Goal: Task Accomplishment & Management: Manage account settings

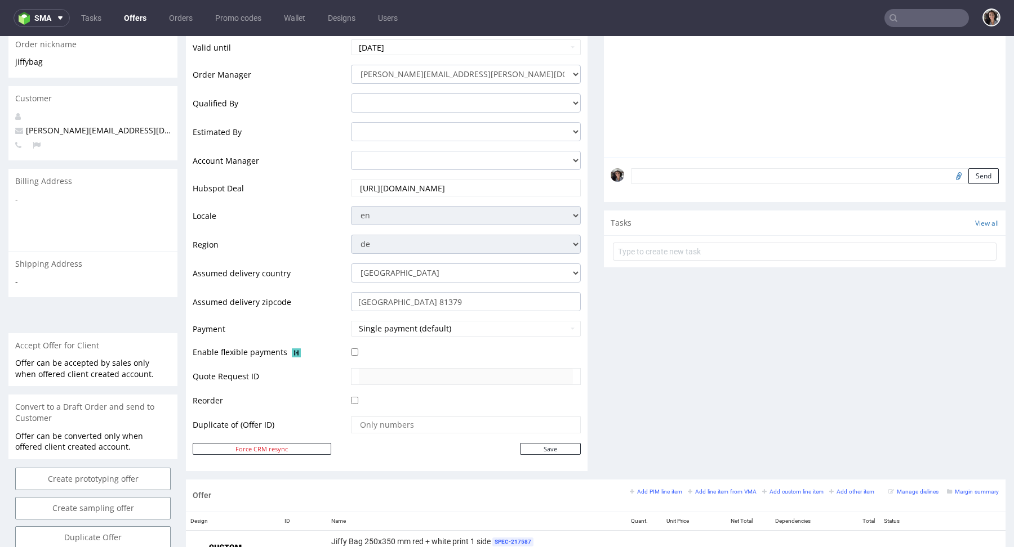
scroll to position [406, 0]
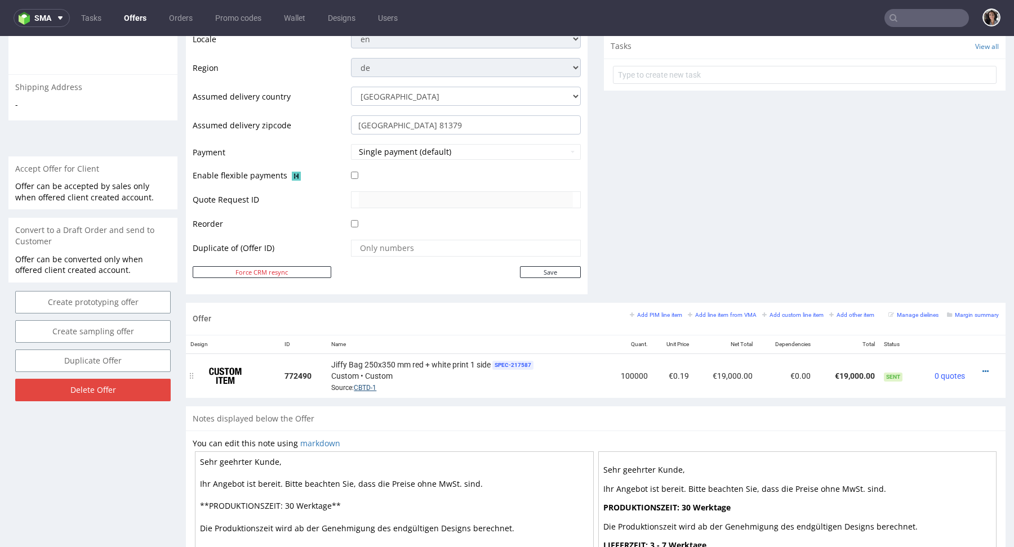
click at [367, 384] on link "CBTD-1" at bounding box center [365, 388] width 23 height 8
click at [982, 368] on icon at bounding box center [985, 372] width 6 height 8
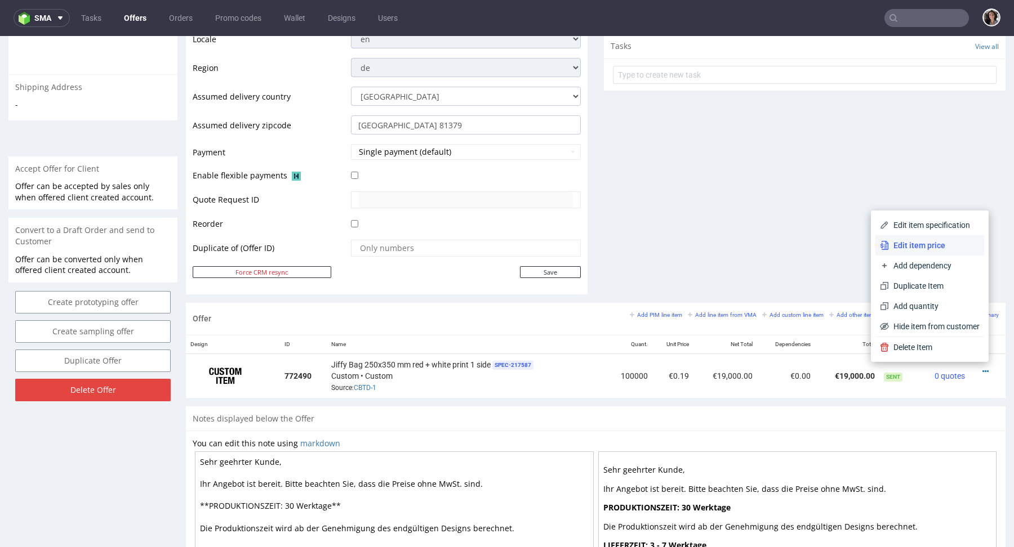
click at [891, 244] on span "Edit item price" at bounding box center [934, 245] width 91 height 11
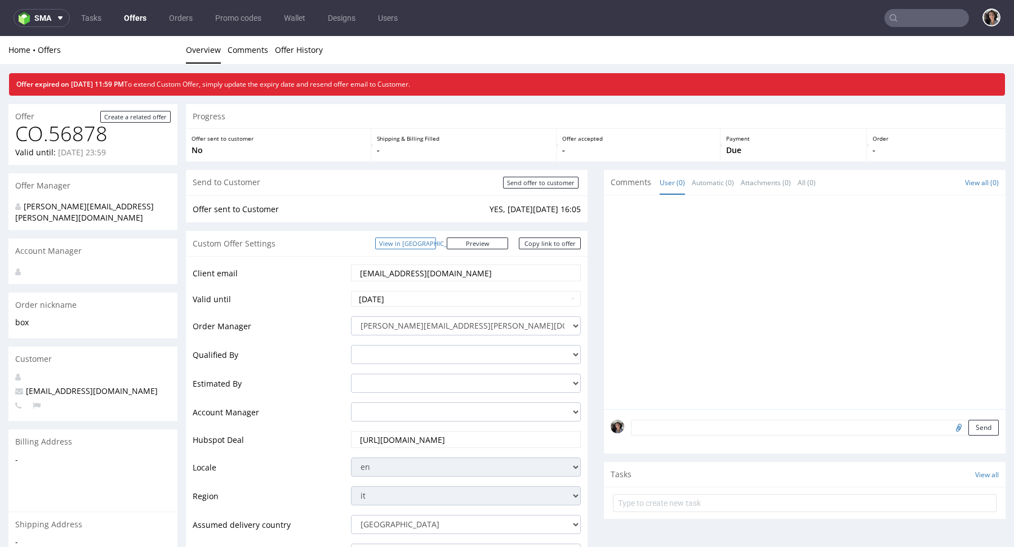
click at [417, 244] on link "View in [GEOGRAPHIC_DATA]" at bounding box center [405, 244] width 61 height 12
click at [390, 298] on input "2025-10-15" at bounding box center [466, 299] width 230 height 16
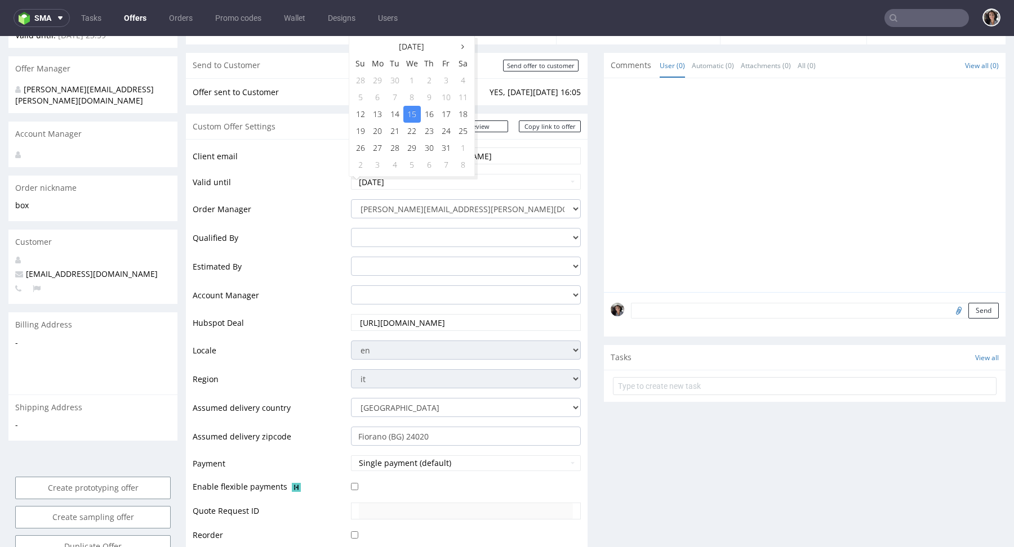
scroll to position [277, 0]
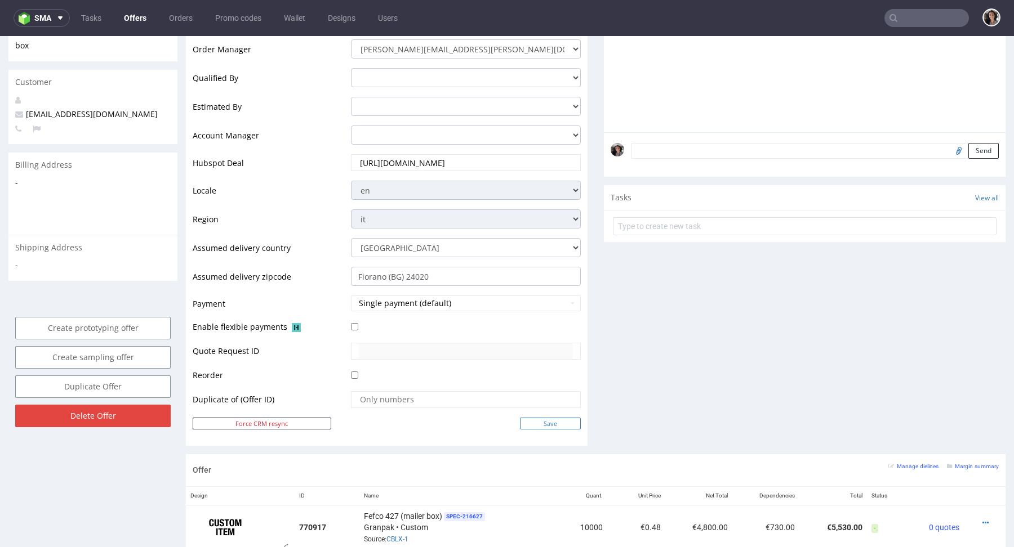
click at [543, 422] on input "Save" at bounding box center [550, 424] width 61 height 12
type input "In progress..."
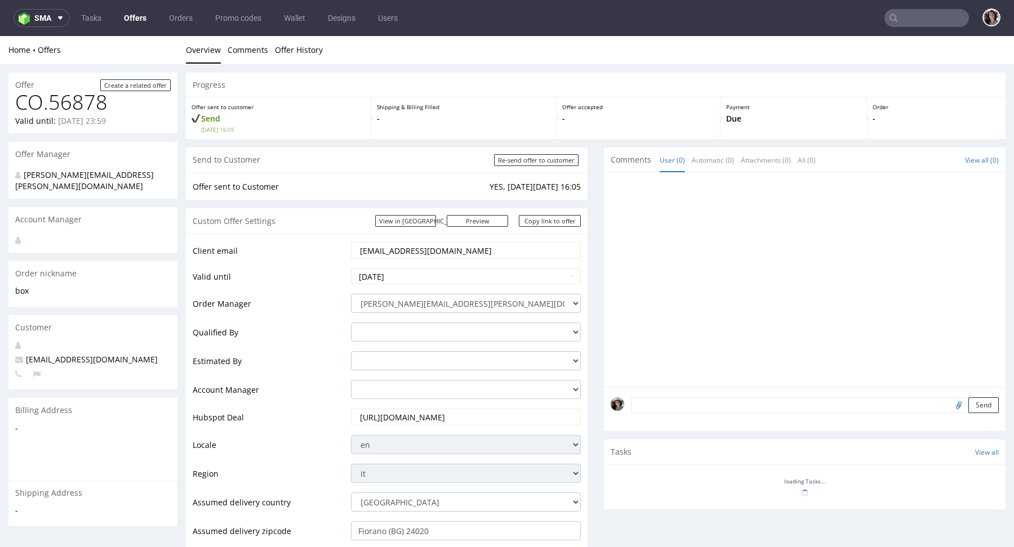
scroll to position [0, 0]
click at [541, 229] on div "Custom Offer Settings View in Hubspot Preview https://packhelp.it/packhelp-plus…" at bounding box center [387, 220] width 402 height 25
click at [541, 220] on link "Copy link to offer" at bounding box center [550, 221] width 62 height 12
click at [555, 161] on input "Re-send offer to customer" at bounding box center [536, 160] width 84 height 12
type input "In progress..."
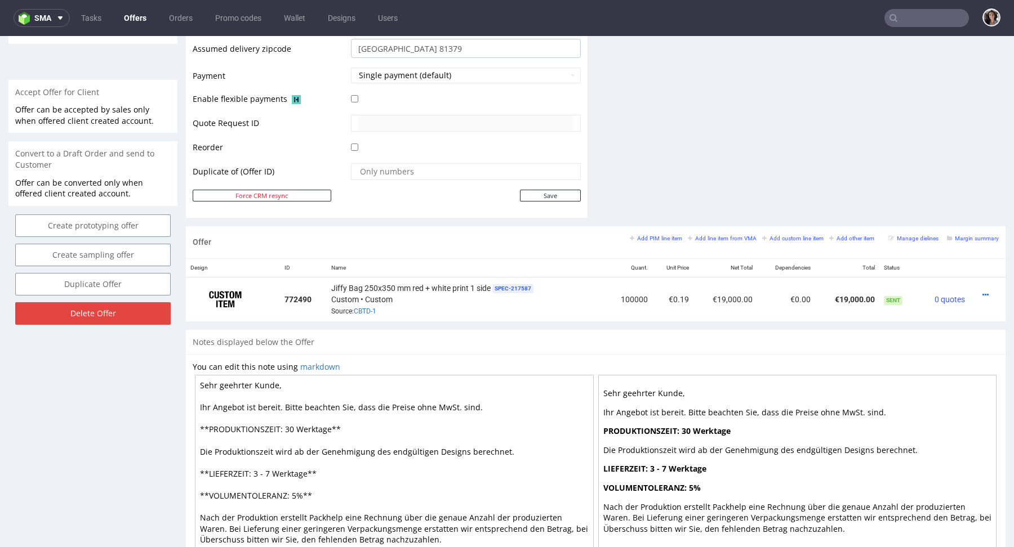
scroll to position [548, 0]
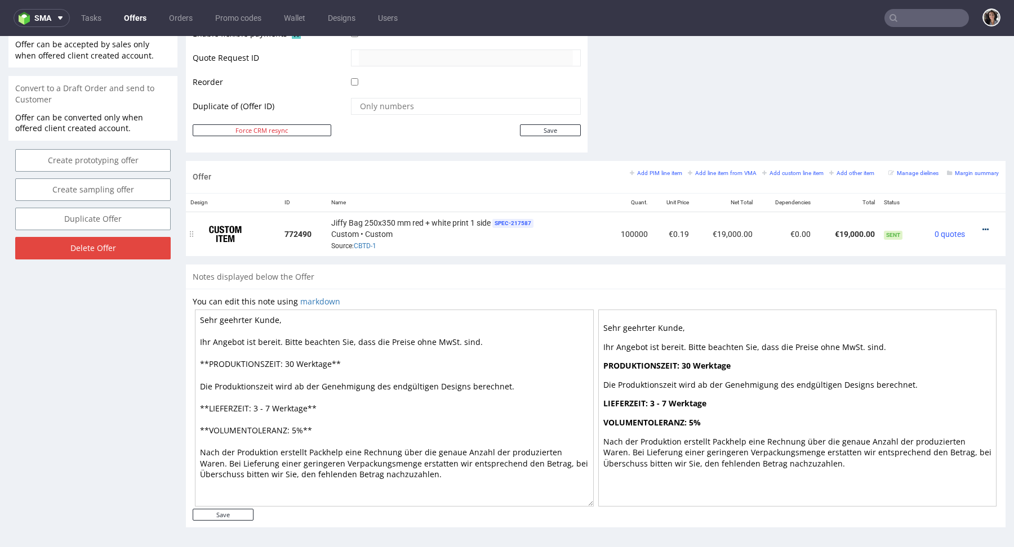
click at [982, 229] on icon at bounding box center [985, 230] width 6 height 8
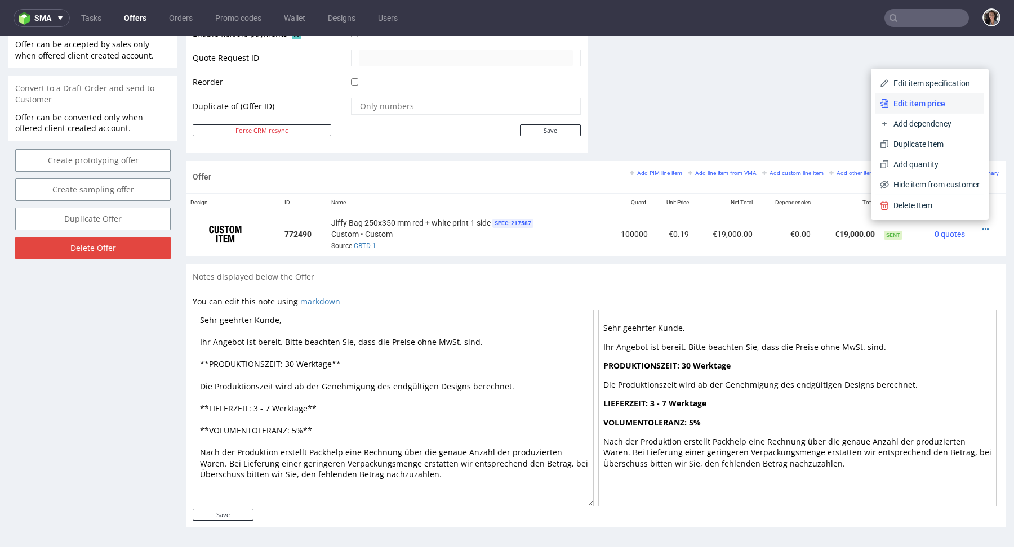
click at [909, 110] on li "Edit item price" at bounding box center [929, 103] width 109 height 20
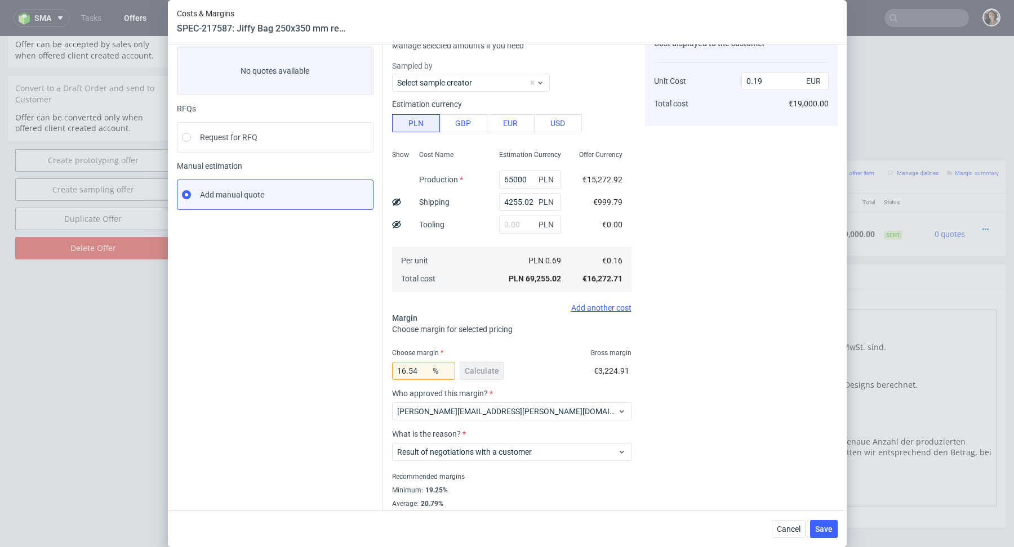
scroll to position [80, 0]
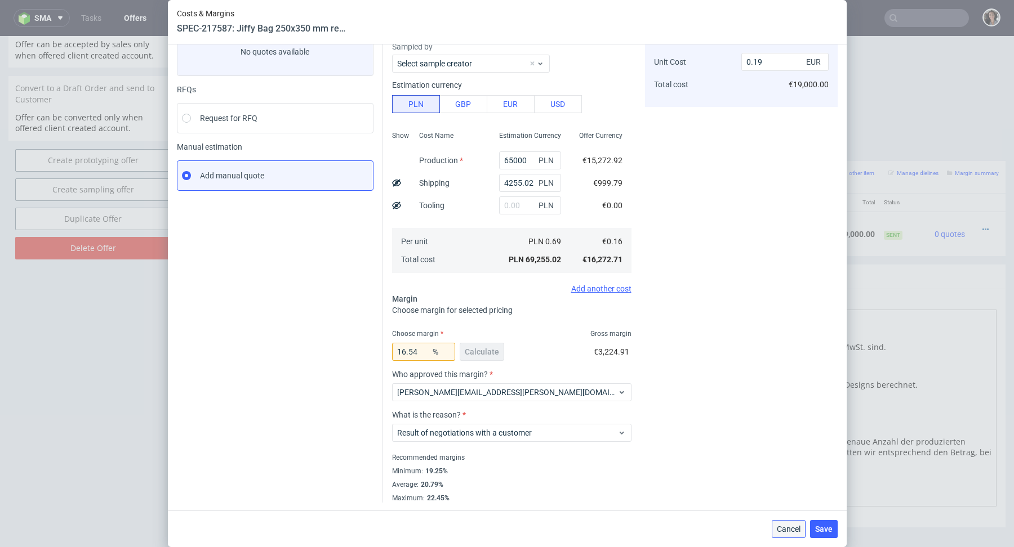
click at [793, 530] on span "Cancel" at bounding box center [789, 529] width 24 height 8
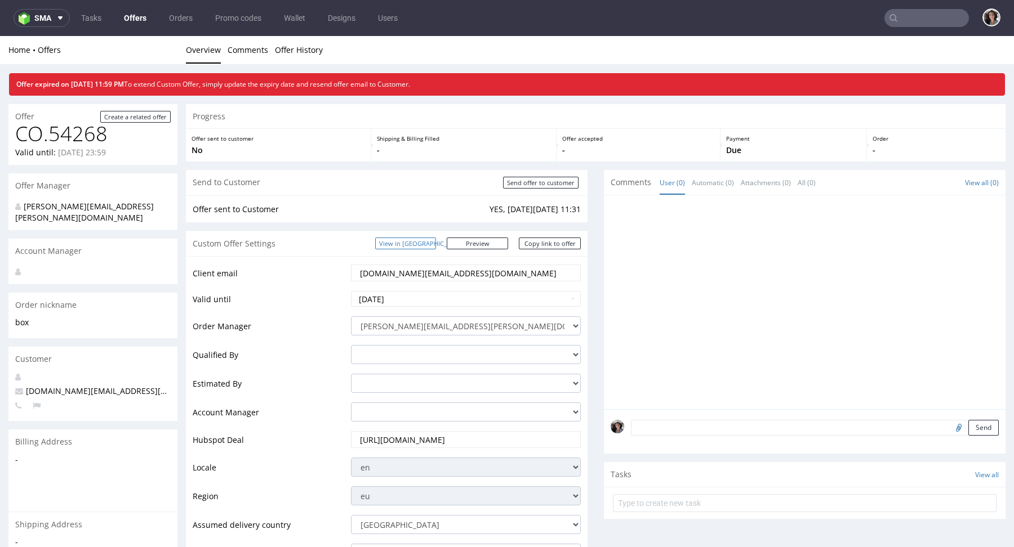
click at [436, 240] on link "View in [GEOGRAPHIC_DATA]" at bounding box center [405, 244] width 61 height 12
click at [555, 243] on link "Copy link to offer" at bounding box center [550, 244] width 62 height 12
click at [423, 301] on input "2025-10-12" at bounding box center [466, 299] width 230 height 16
click at [406, 228] on td "15" at bounding box center [411, 231] width 17 height 17
type input "2025-10-15"
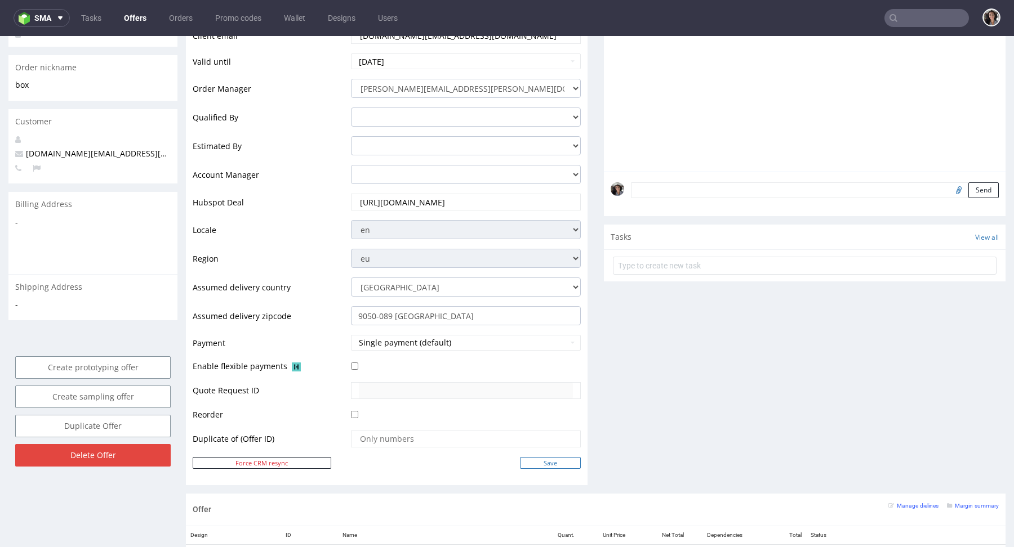
scroll to position [335, 0]
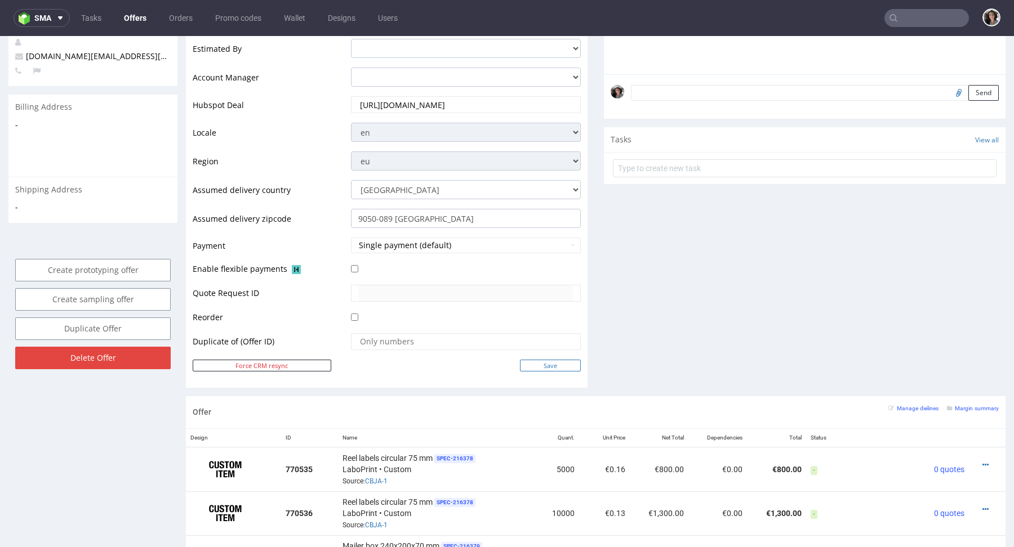
click at [552, 363] on input "Save" at bounding box center [550, 366] width 61 height 12
type input "In progress..."
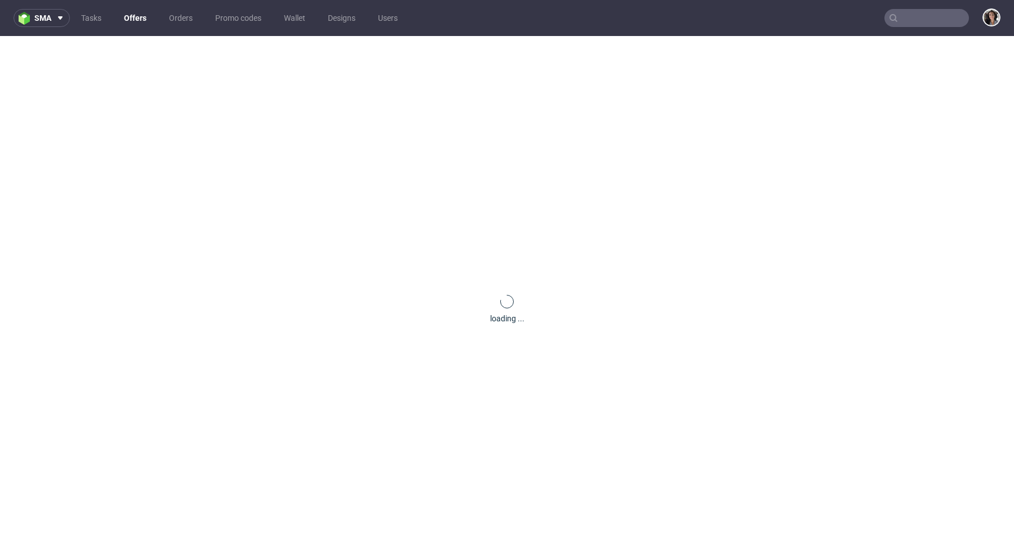
scroll to position [0, 0]
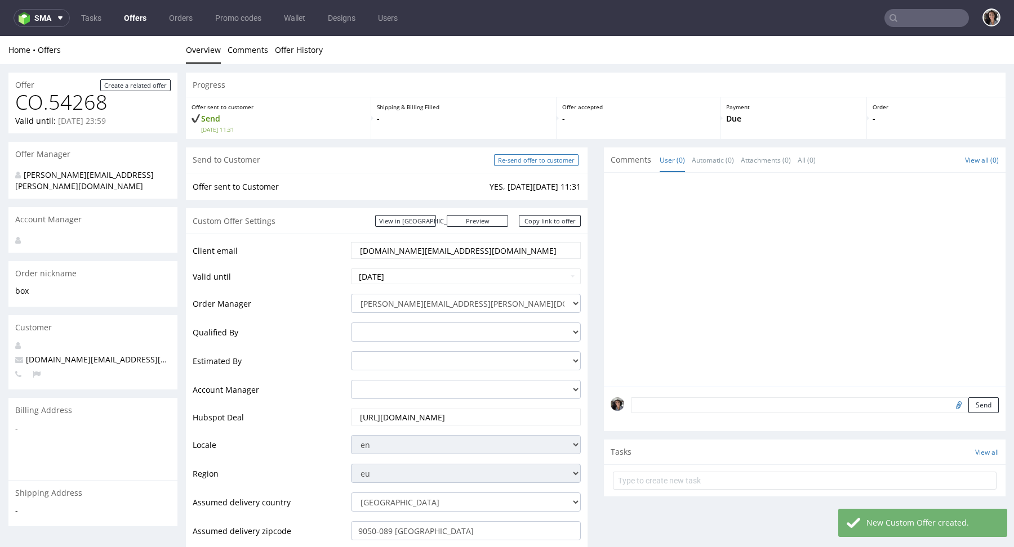
click at [542, 161] on input "Re-send offer to customer" at bounding box center [536, 160] width 84 height 12
type input "In progress..."
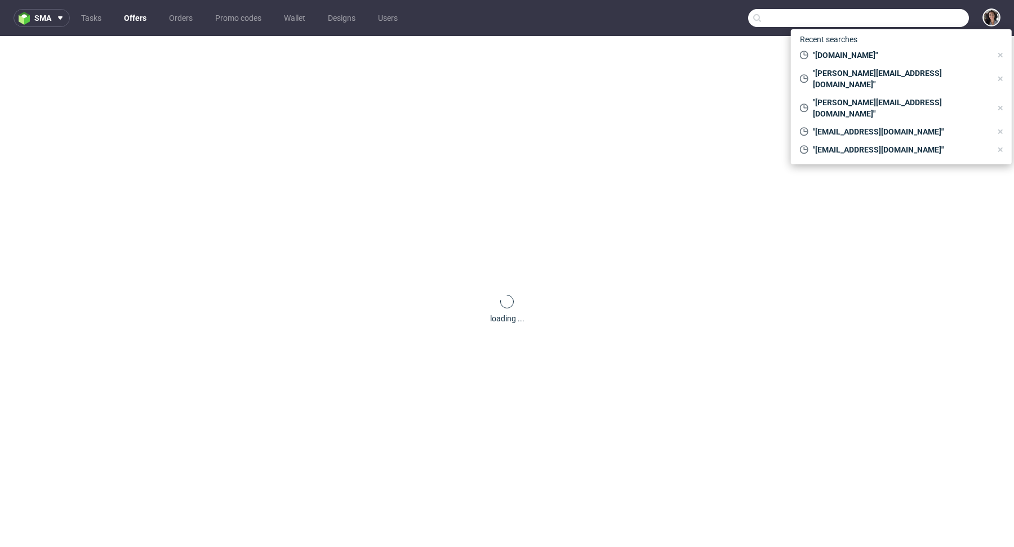
paste input "[PERSON_NAME][EMAIL_ADDRESS][DOMAIN_NAME]"
click at [911, 20] on input "text" at bounding box center [858, 18] width 221 height 18
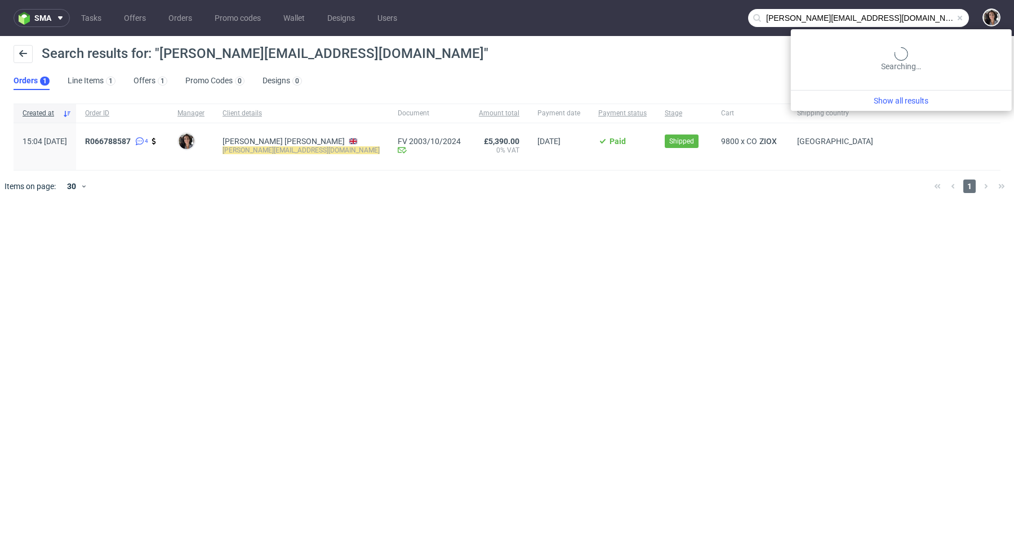
click at [934, 15] on input "[PERSON_NAME][EMAIL_ADDRESS][DOMAIN_NAME]" at bounding box center [858, 18] width 221 height 18
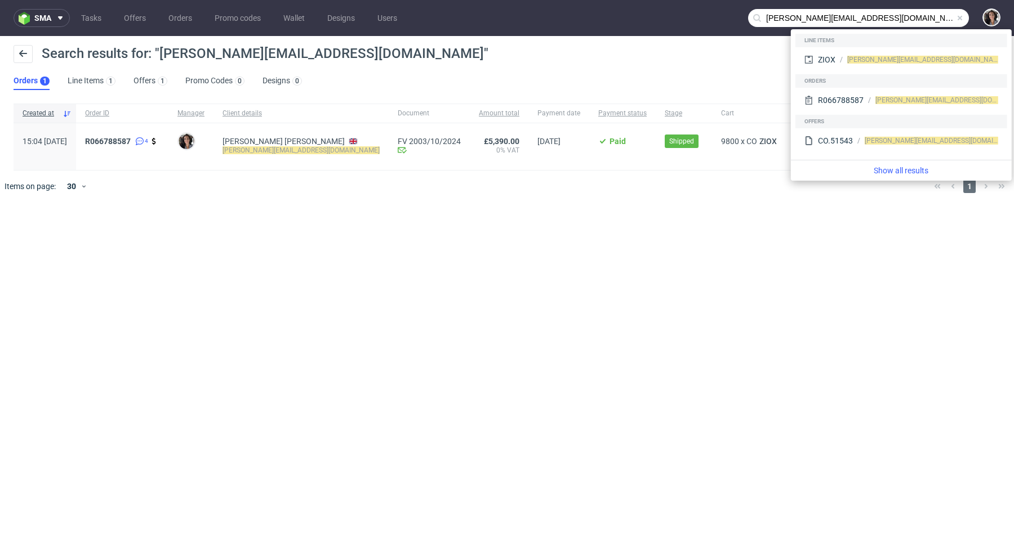
drag, startPoint x: 790, startPoint y: 18, endPoint x: 744, endPoint y: 18, distance: 45.6
click at [744, 18] on nav "sma Tasks Offers Orders Promo codes Wallet Designs Users [PERSON_NAME][EMAIL_AD…" at bounding box center [507, 18] width 1014 height 36
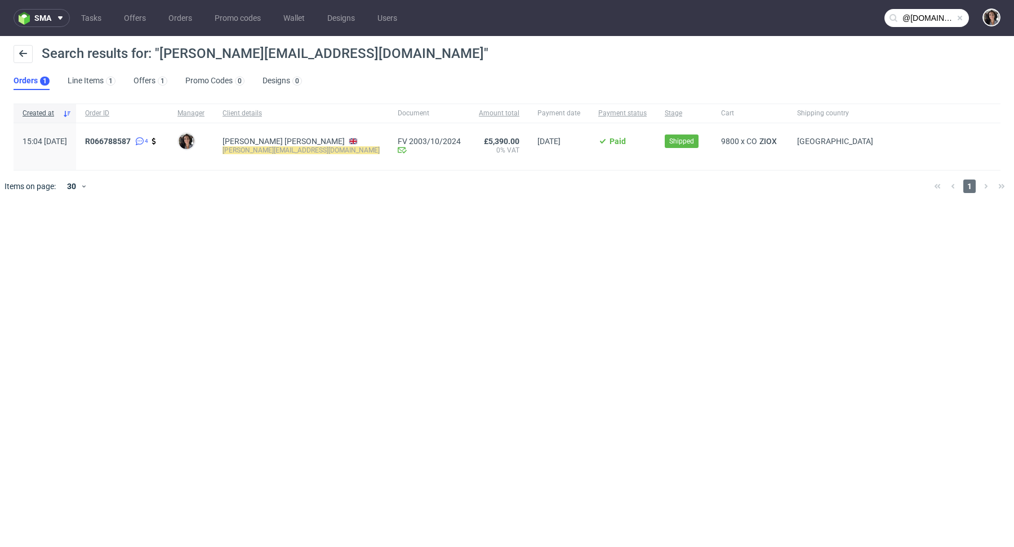
type input "@[DOMAIN_NAME]"
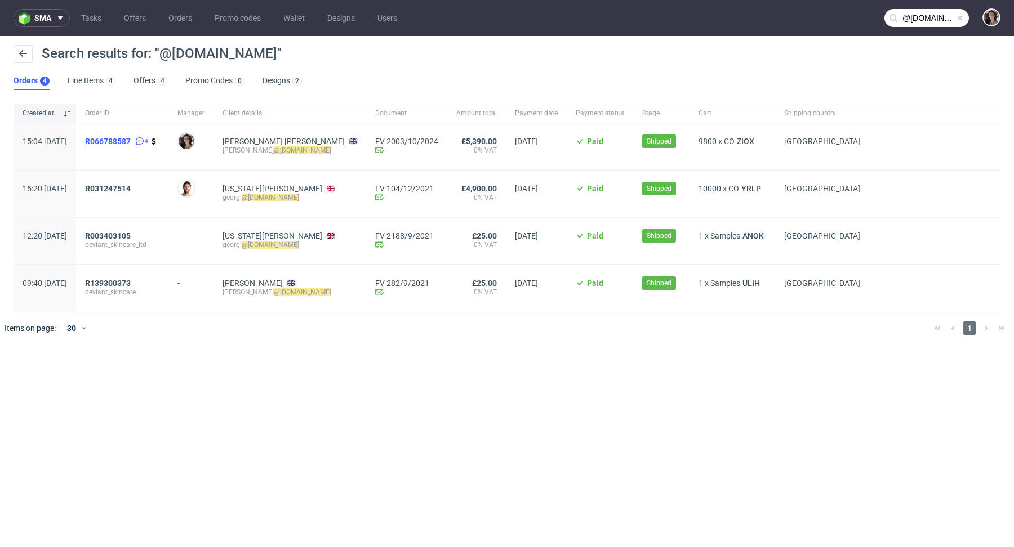
click at [131, 142] on span "R066788587" at bounding box center [108, 141] width 46 height 9
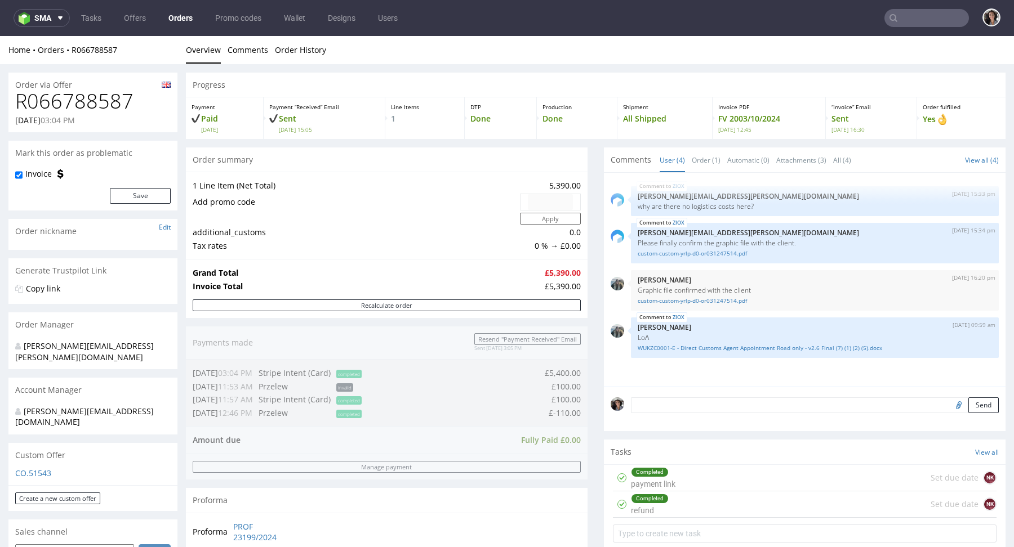
type input "@deviantskincare.com"
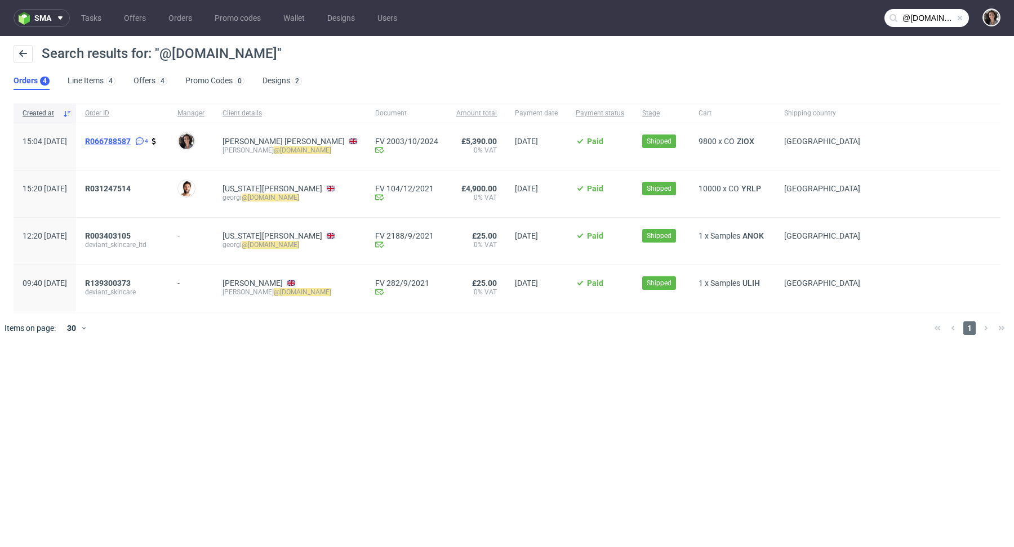
click at [131, 142] on span "R066788587" at bounding box center [108, 141] width 46 height 9
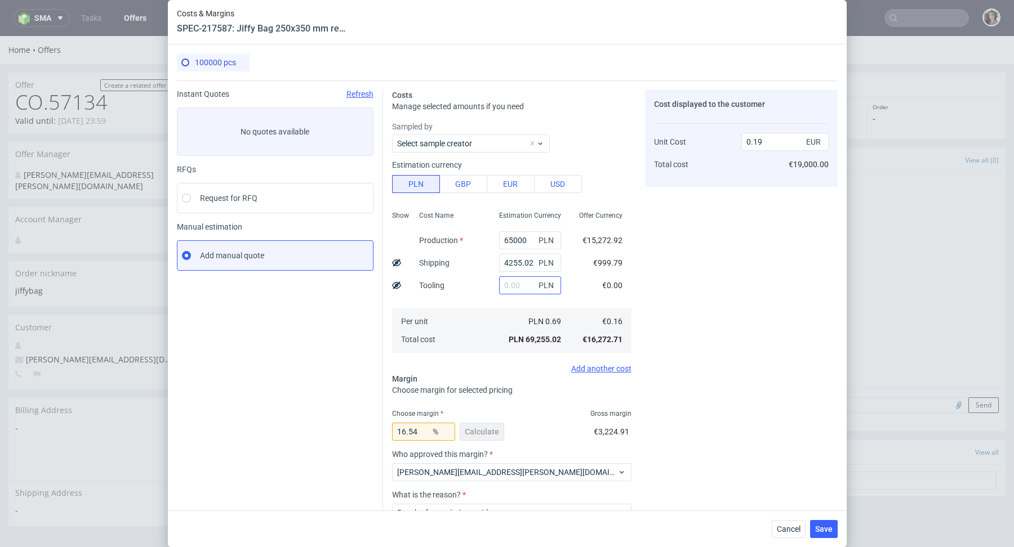
scroll to position [406, 0]
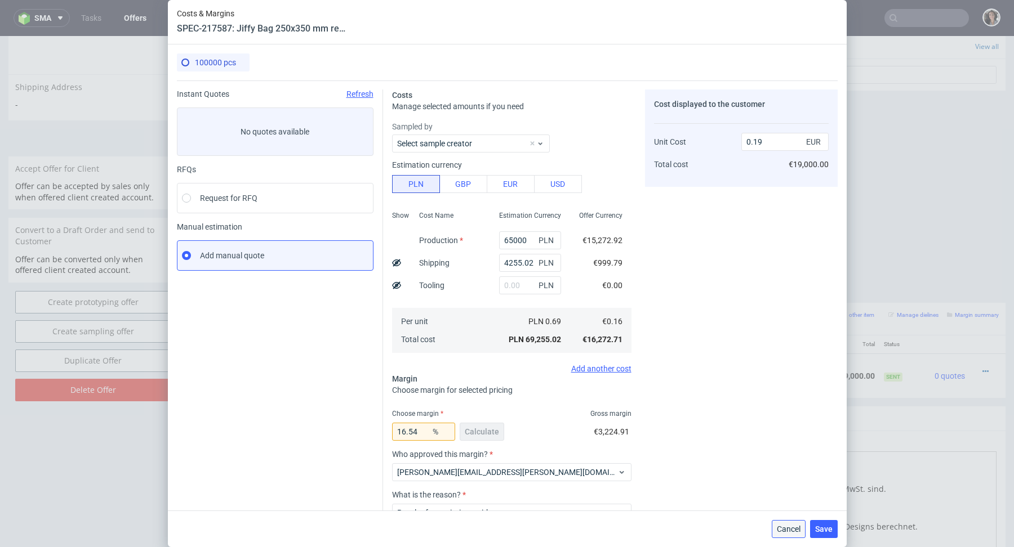
click at [776, 534] on button "Cancel" at bounding box center [788, 529] width 34 height 18
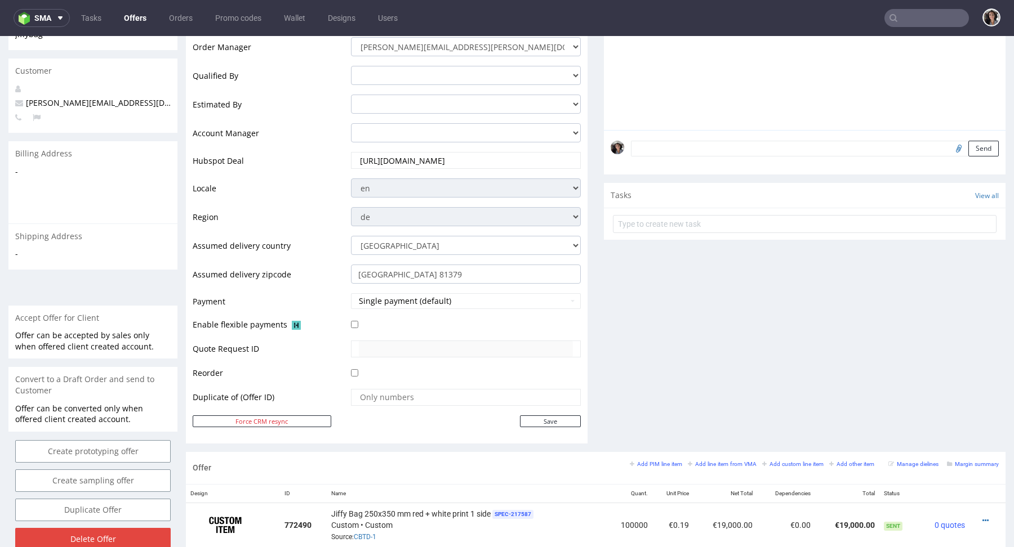
scroll to position [90, 0]
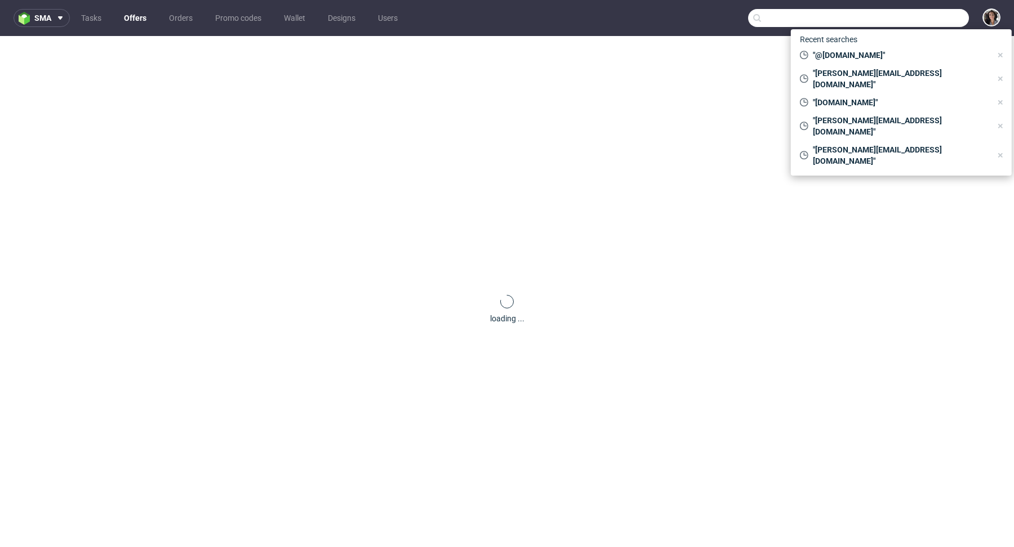
click at [918, 17] on input "text" at bounding box center [858, 18] width 221 height 18
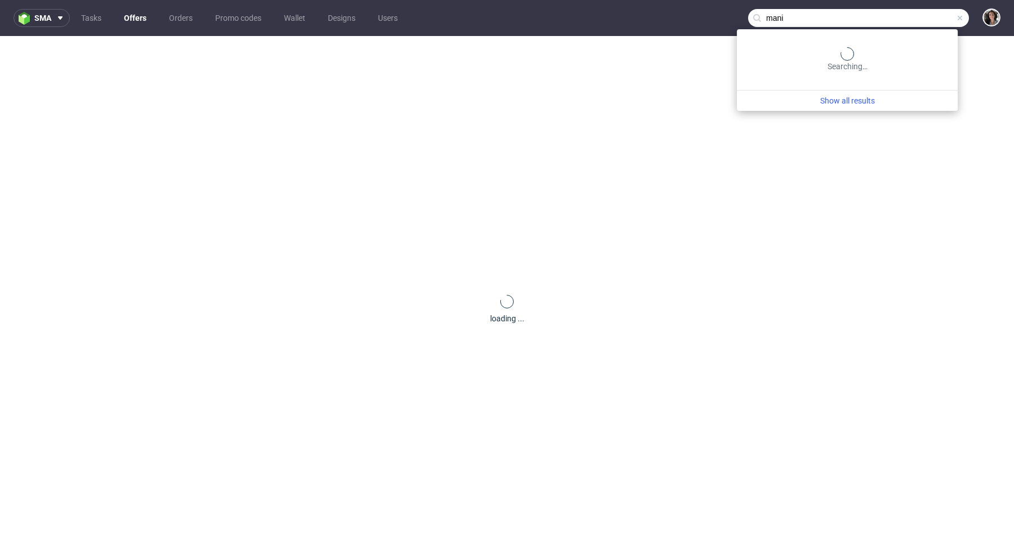
type input "mani"
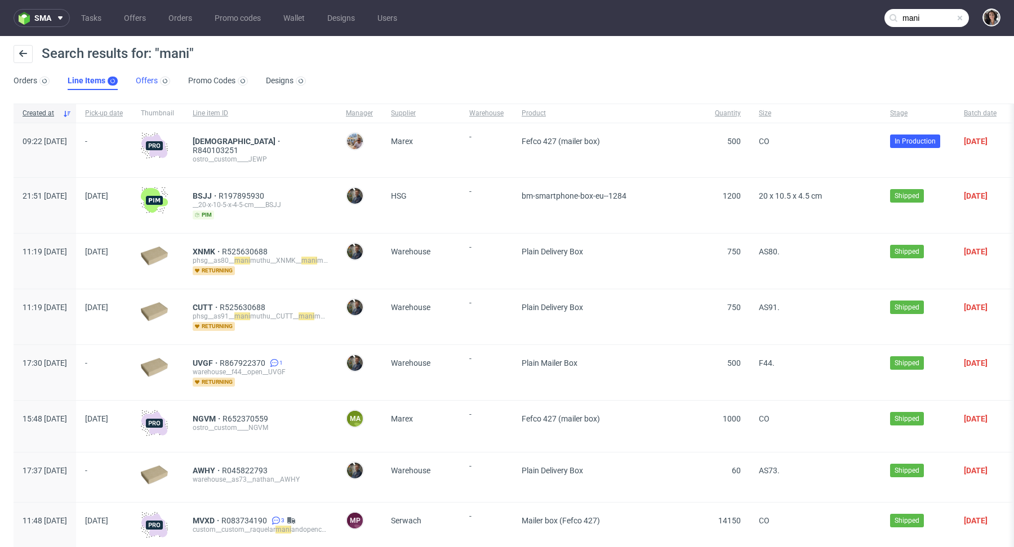
click at [137, 74] on link "Offers" at bounding box center [153, 81] width 34 height 18
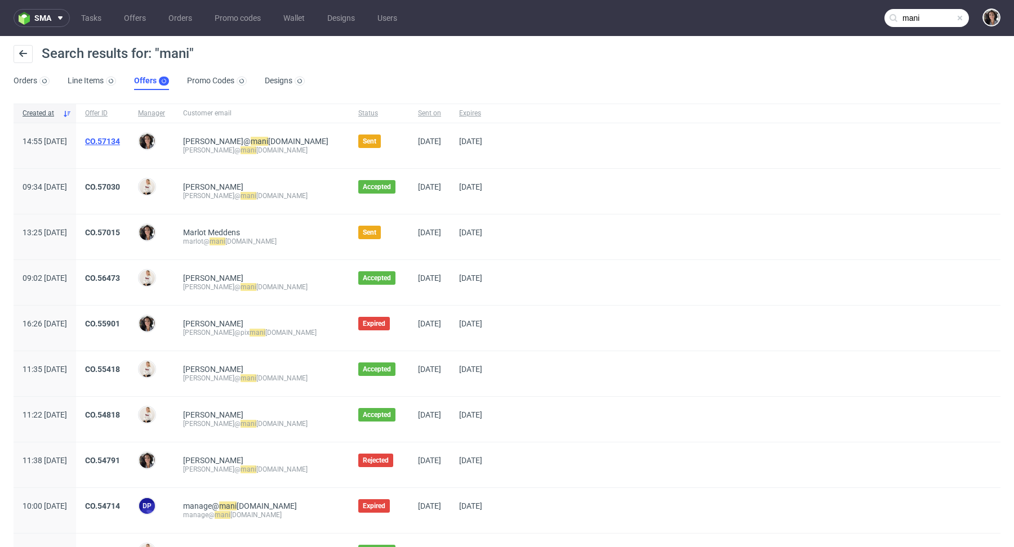
click at [120, 139] on link "CO.57134" at bounding box center [102, 141] width 35 height 9
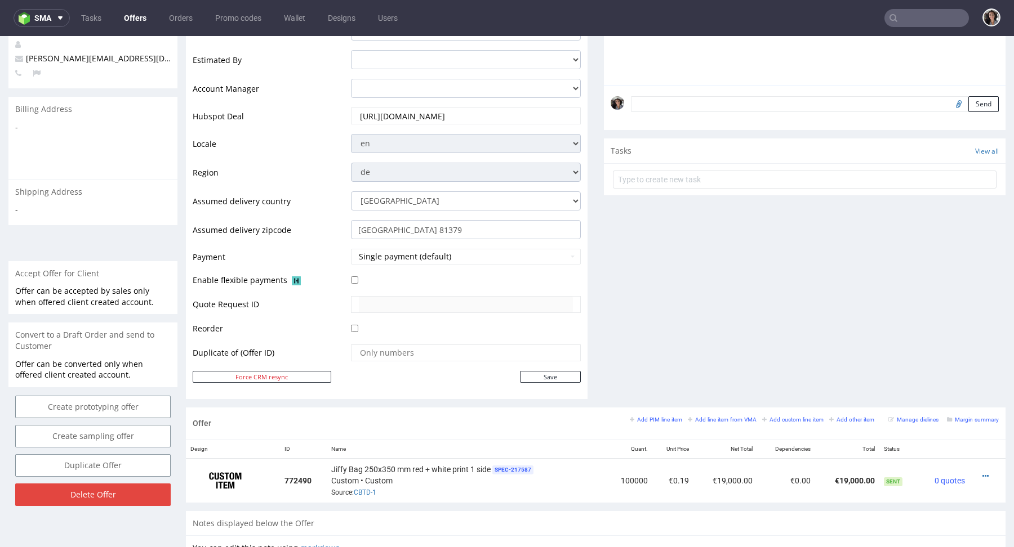
scroll to position [548, 0]
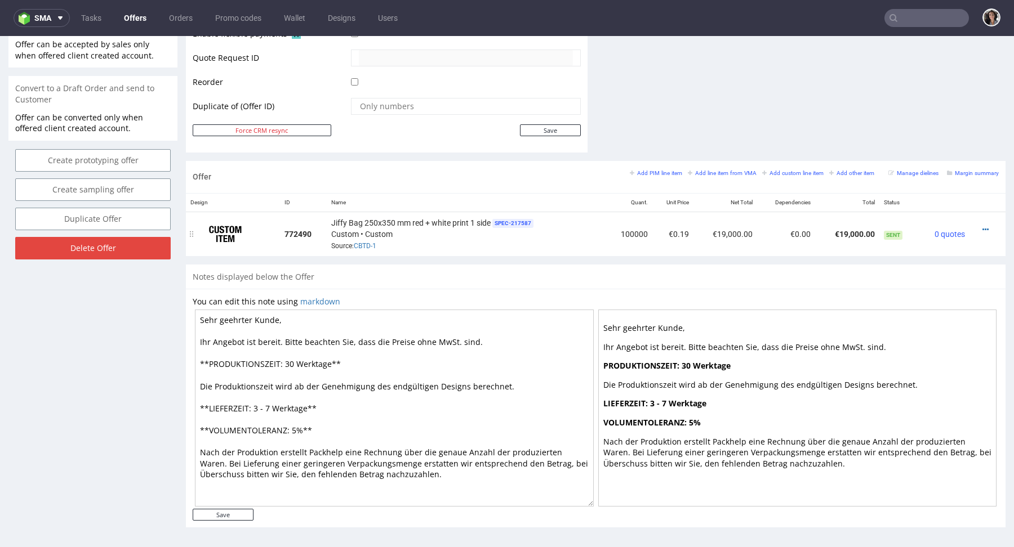
click at [977, 221] on td at bounding box center [987, 234] width 36 height 44
click at [982, 227] on icon at bounding box center [985, 230] width 6 height 8
click at [920, 127] on span "Add dependency" at bounding box center [934, 123] width 91 height 11
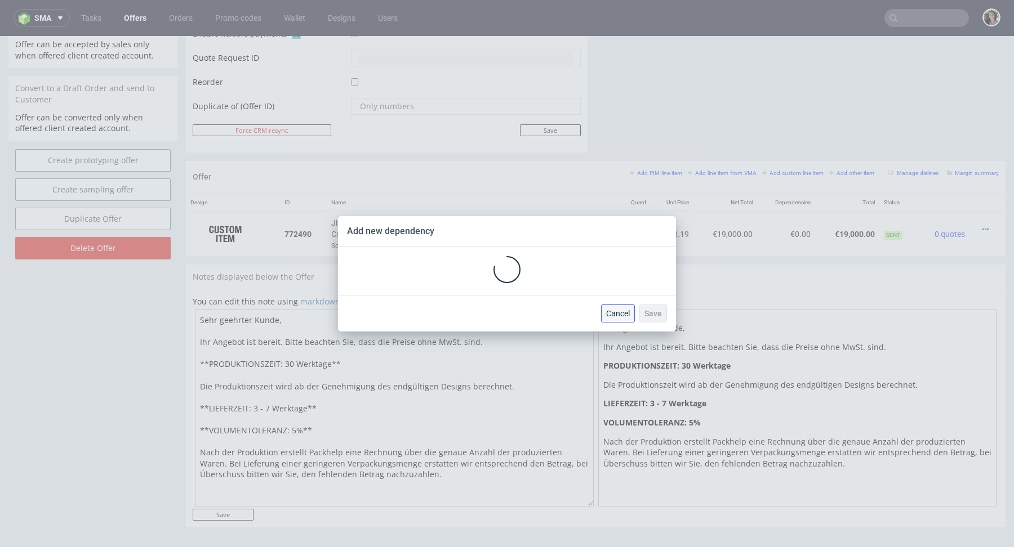
click at [612, 315] on span "Cancel" at bounding box center [618, 314] width 24 height 8
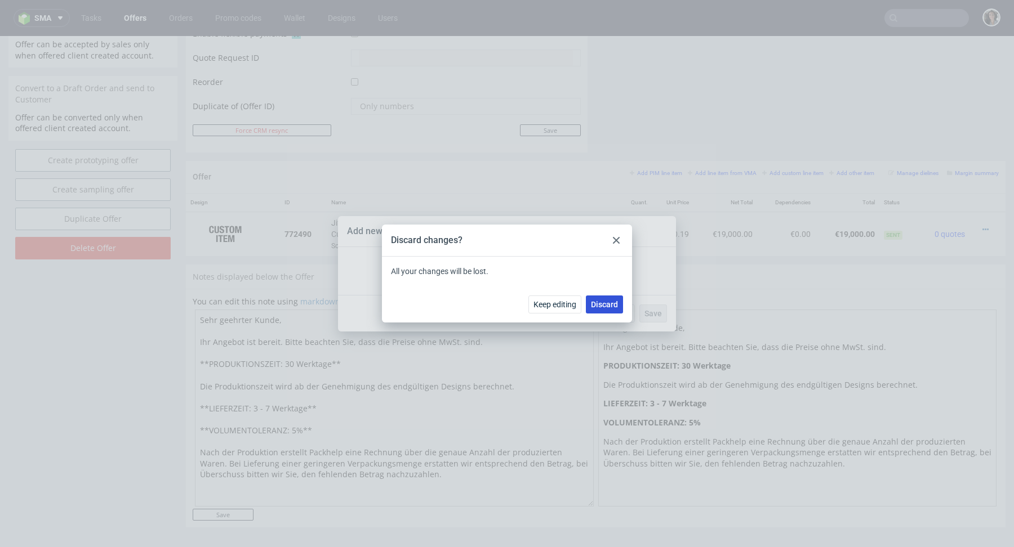
click at [605, 306] on span "Discard" at bounding box center [604, 305] width 27 height 8
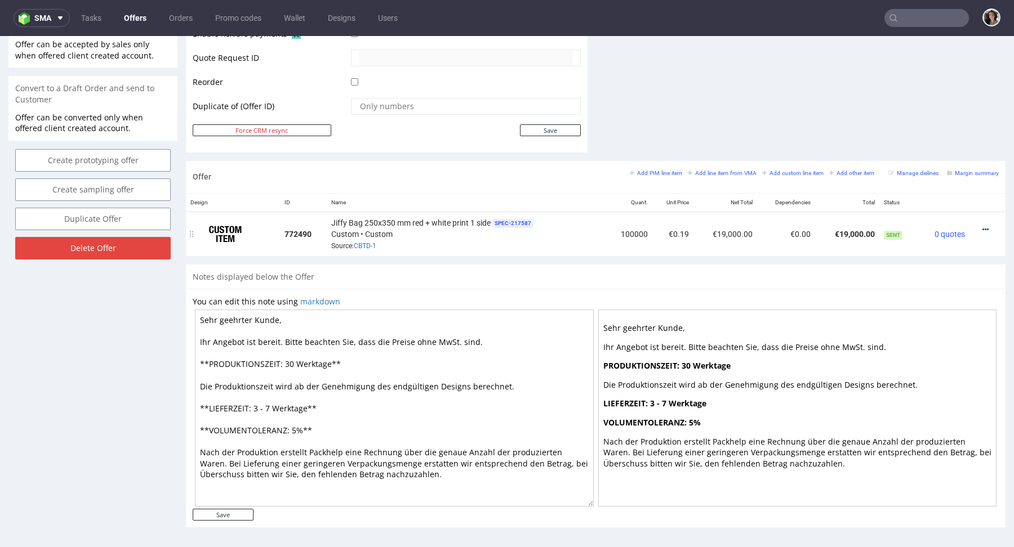
click at [982, 226] on icon at bounding box center [985, 230] width 6 height 8
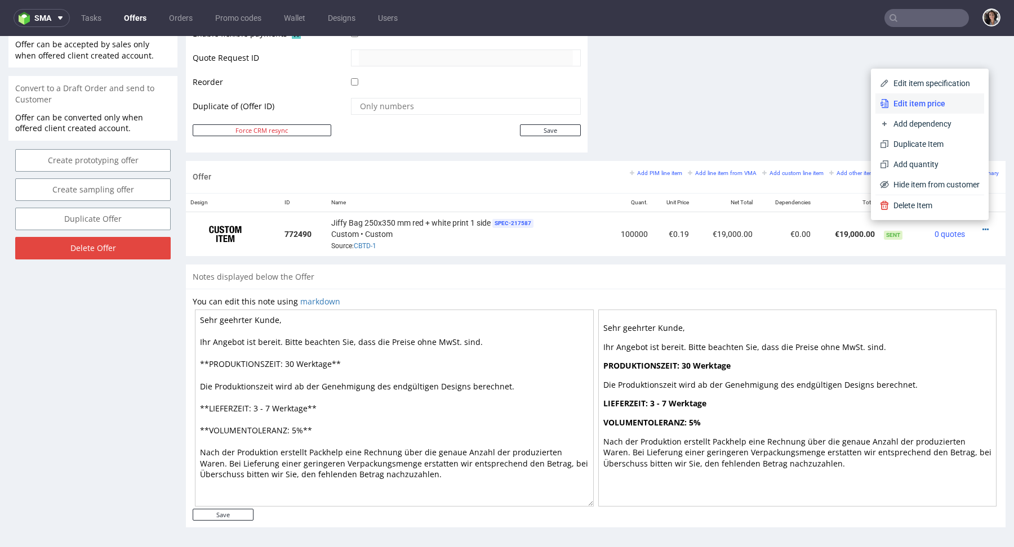
click at [916, 100] on span "Edit item price" at bounding box center [934, 103] width 91 height 11
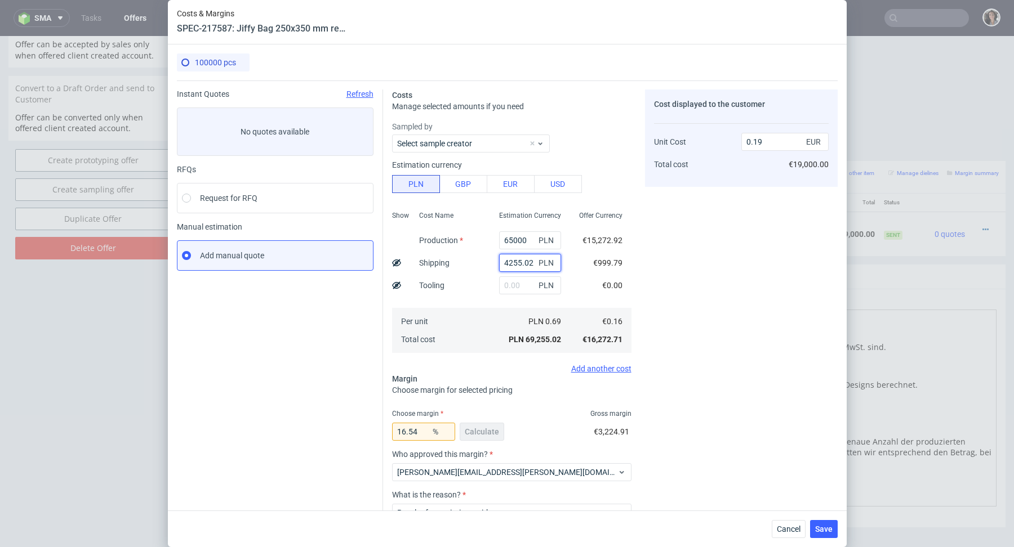
click at [521, 265] on input "4255.02" at bounding box center [530, 263] width 62 height 18
click at [528, 258] on input "4255.02" at bounding box center [530, 263] width 62 height 18
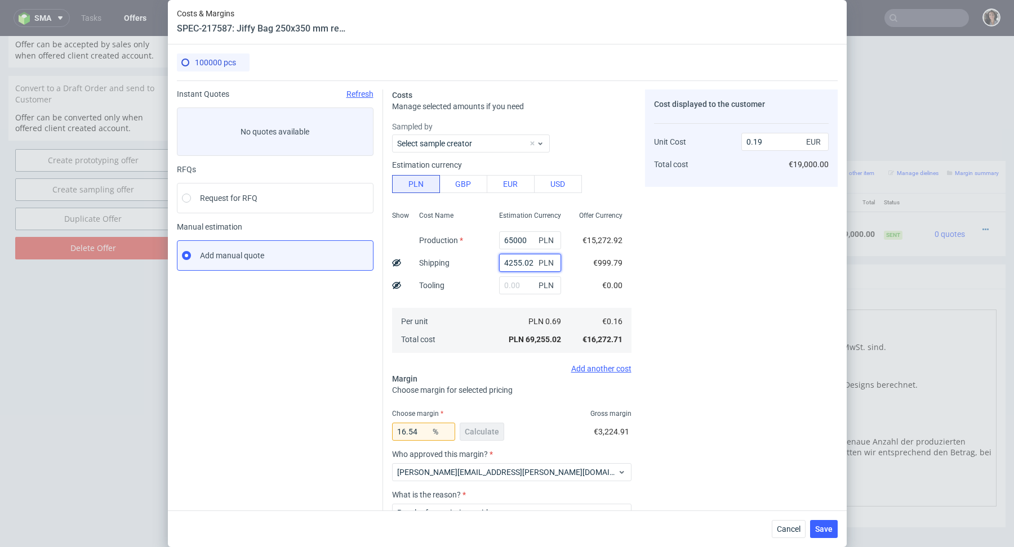
click at [528, 258] on input "4255.02" at bounding box center [530, 263] width 62 height 18
paste input "6 608,40"
type input "6 608,40"
type input "0.18"
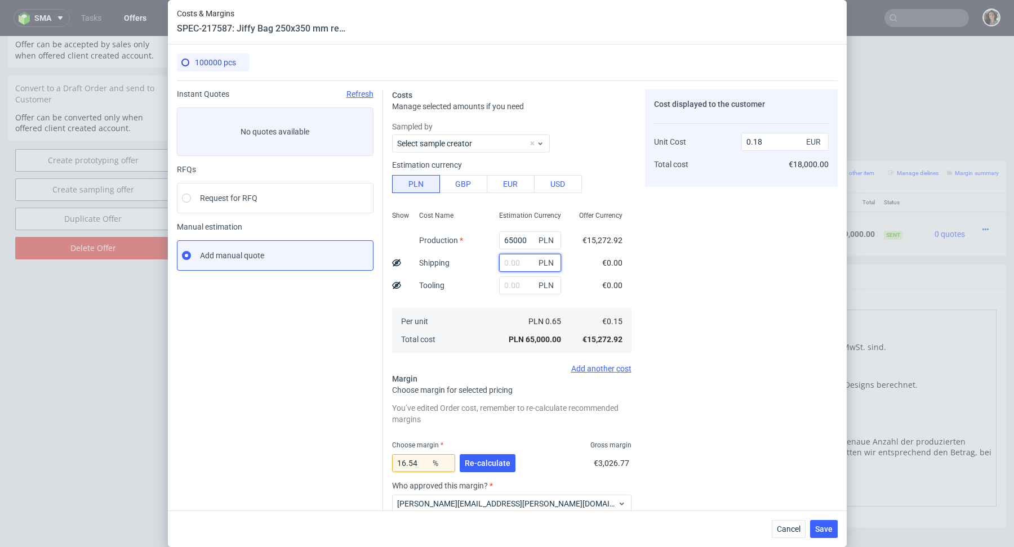
paste input "6 608,40"
click at [511, 262] on input "6 608,40" at bounding box center [530, 263] width 62 height 18
type input "6608.4"
type input "0.21"
type input "6608.4"
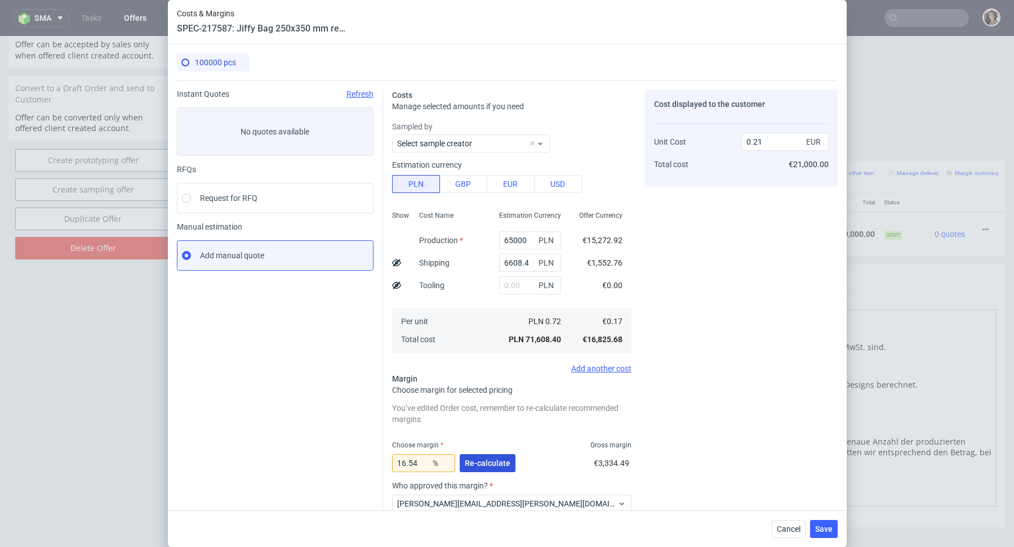
click at [490, 464] on span "Re-calculate" at bounding box center [488, 464] width 46 height 8
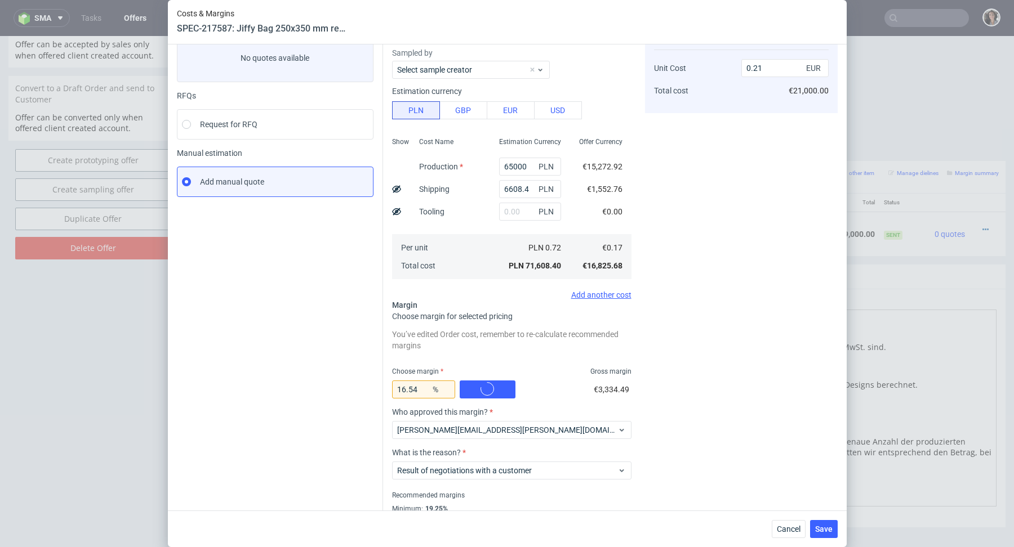
scroll to position [41, 0]
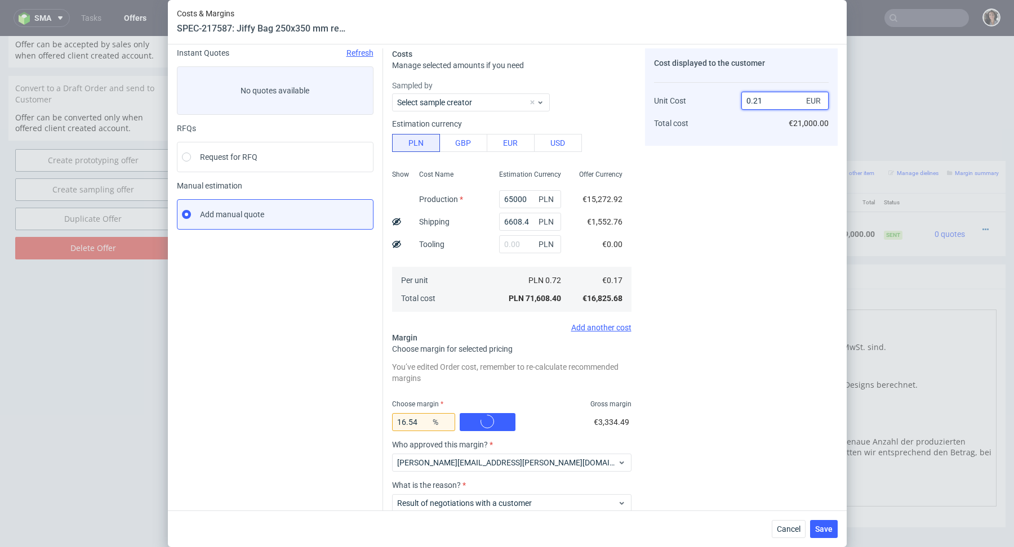
drag, startPoint x: 770, startPoint y: 107, endPoint x: 751, endPoint y: 100, distance: 20.8
click at [751, 100] on input "0.21" at bounding box center [784, 101] width 87 height 18
type input "019"
type input "99.10526315789474"
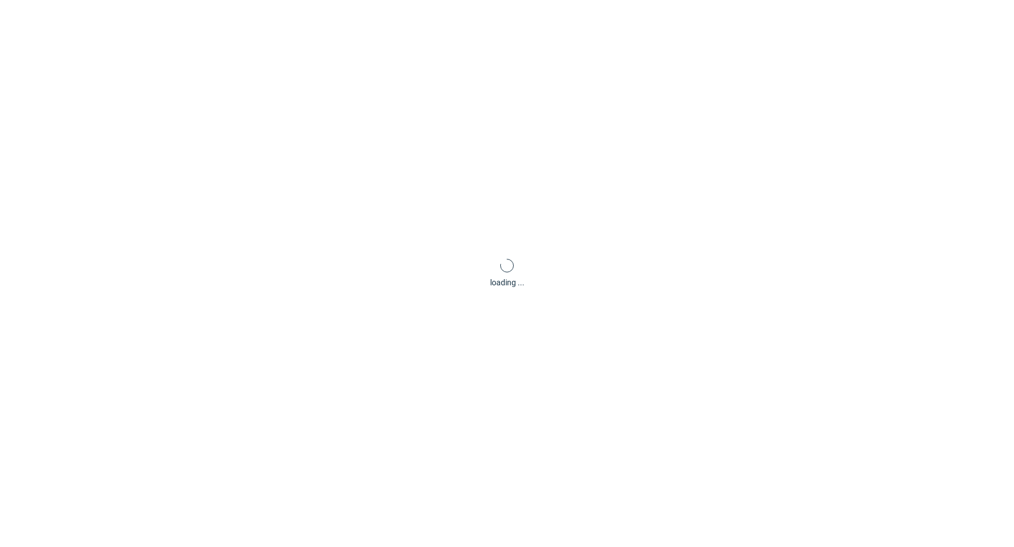
scroll to position [0, 0]
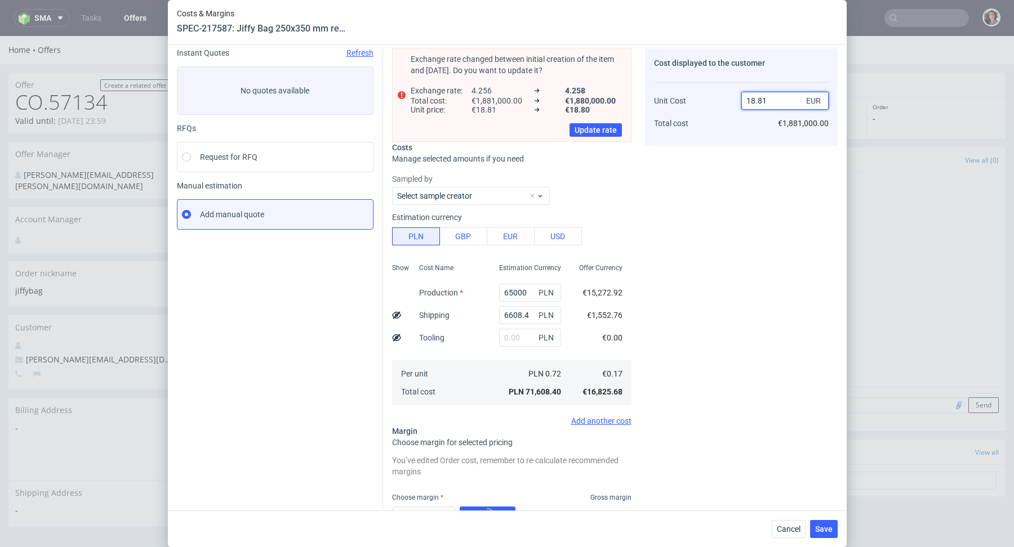
click at [783, 97] on input "18.81" at bounding box center [784, 101] width 87 height 18
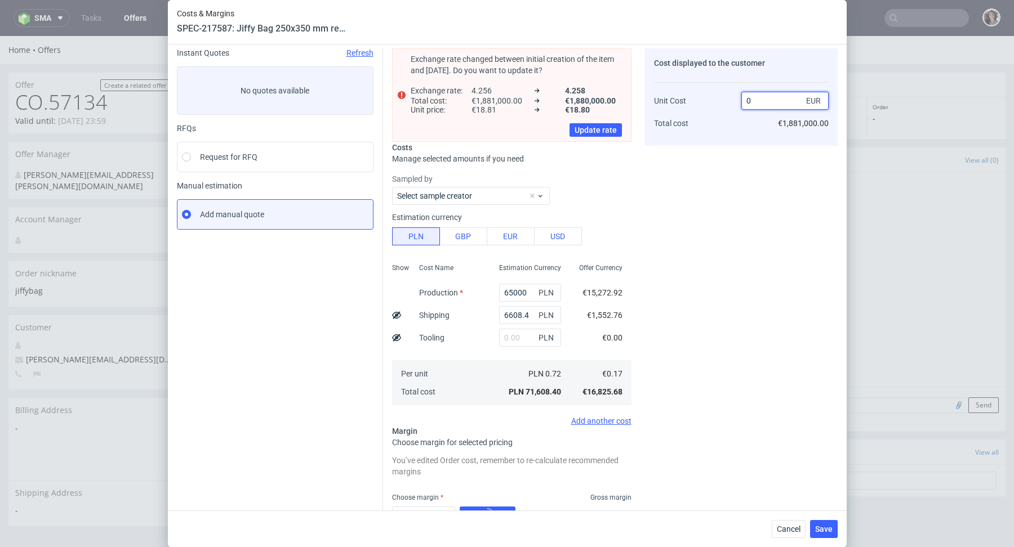
type input "0.17"
type input "-Infinity"
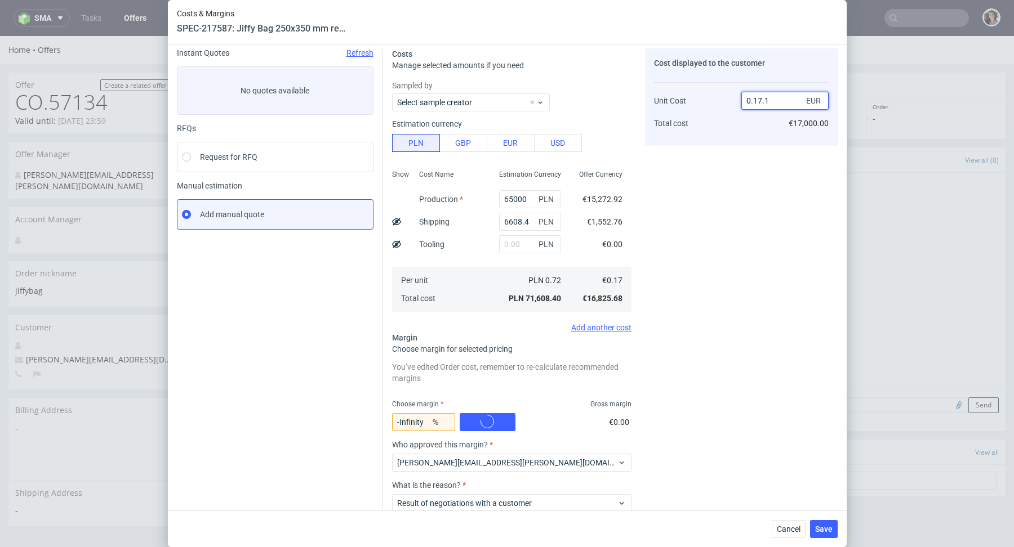
type input "0.17.19"
type input "NaN"
click at [762, 102] on input "0.17.19" at bounding box center [784, 101] width 87 height 18
type input "0.19"
type input "10.526315789473683"
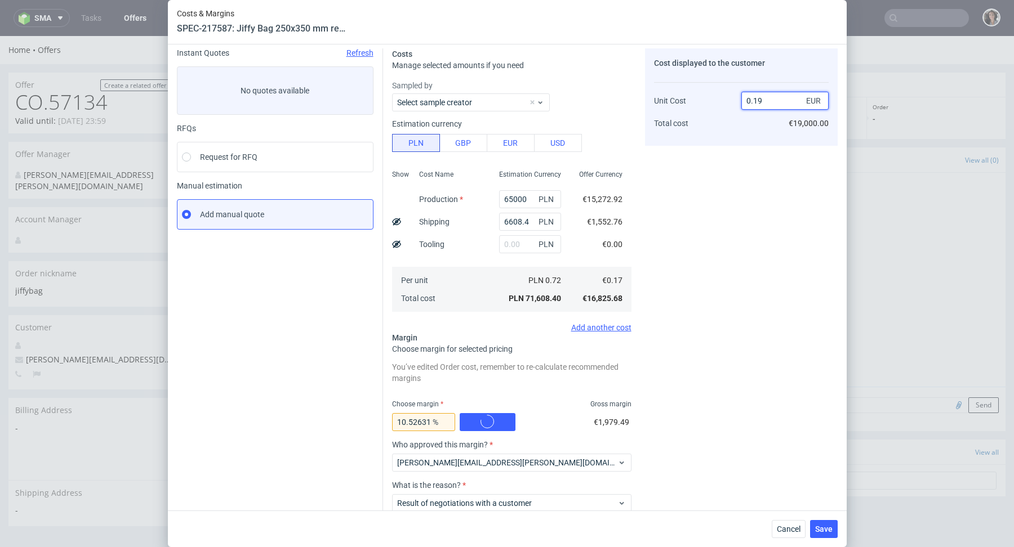
type input "0.19"
click at [416, 422] on input "10.526315789473683" at bounding box center [423, 422] width 63 height 18
drag, startPoint x: 402, startPoint y: 422, endPoint x: 445, endPoint y: 421, distance: 44.0
click at [445, 421] on div "10.526315789473683 %" at bounding box center [423, 422] width 63 height 18
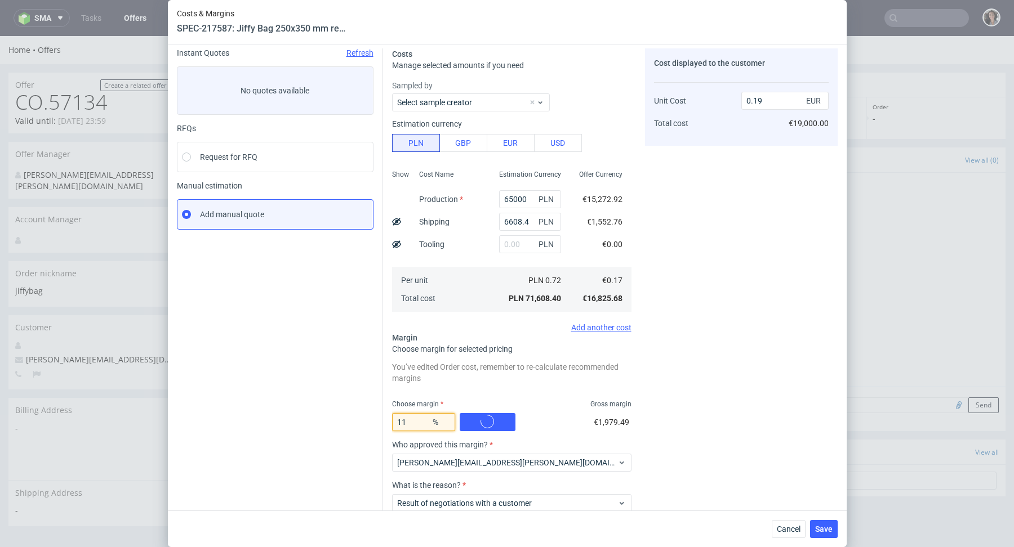
scroll to position [0, 0]
type input "12"
type input "0.2"
type input "11"
type input "0.19"
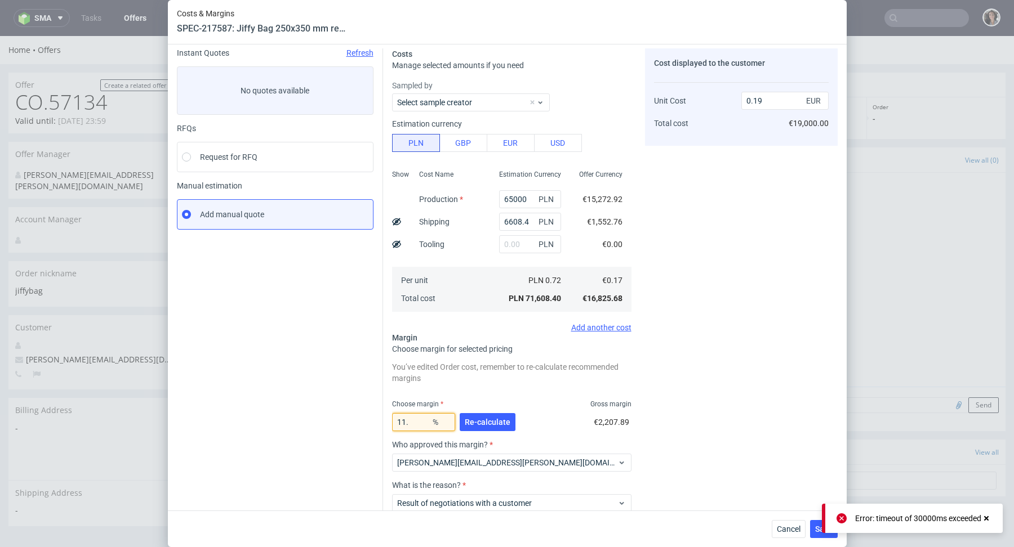
type input "11.7"
type input "0.2"
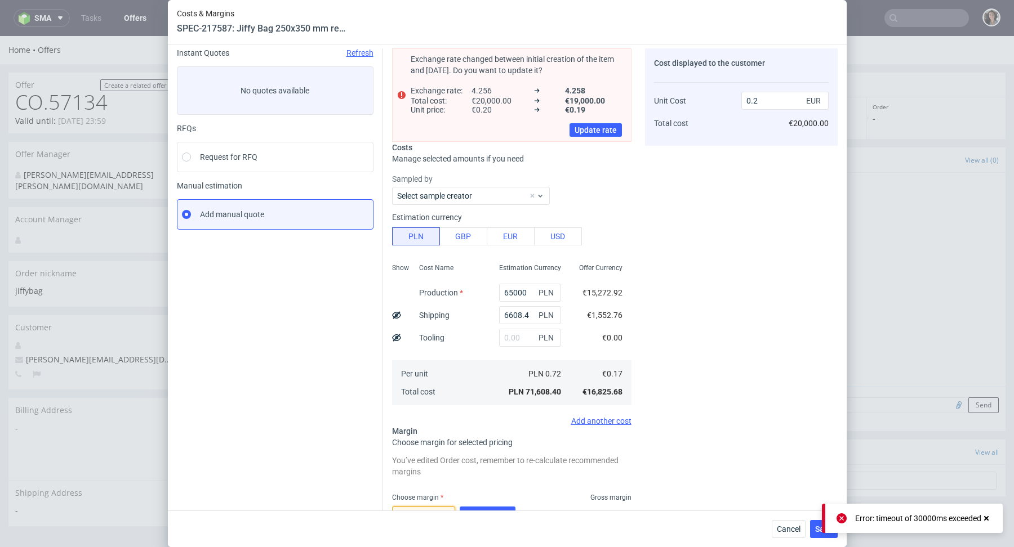
scroll to position [50, 0]
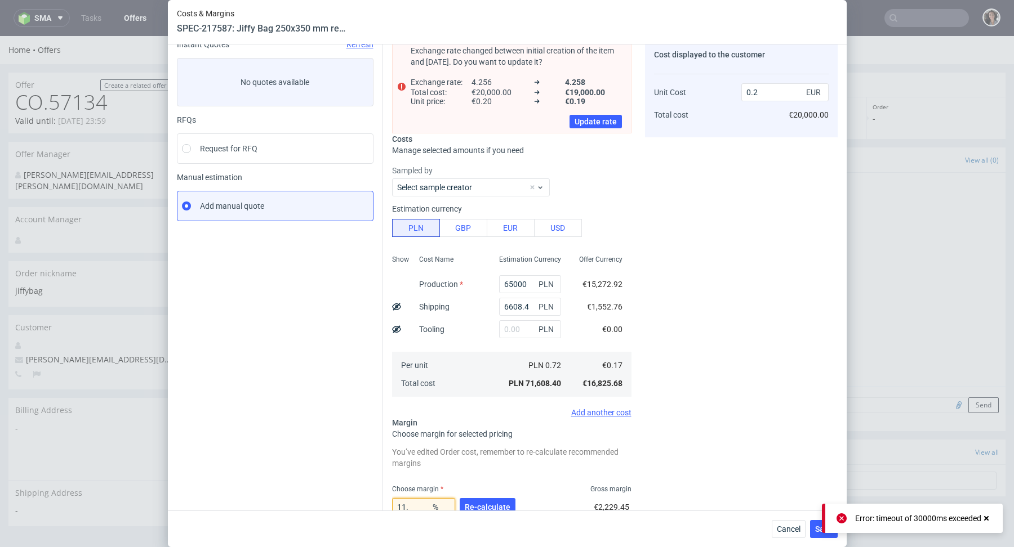
type input "11"
type input "0.19"
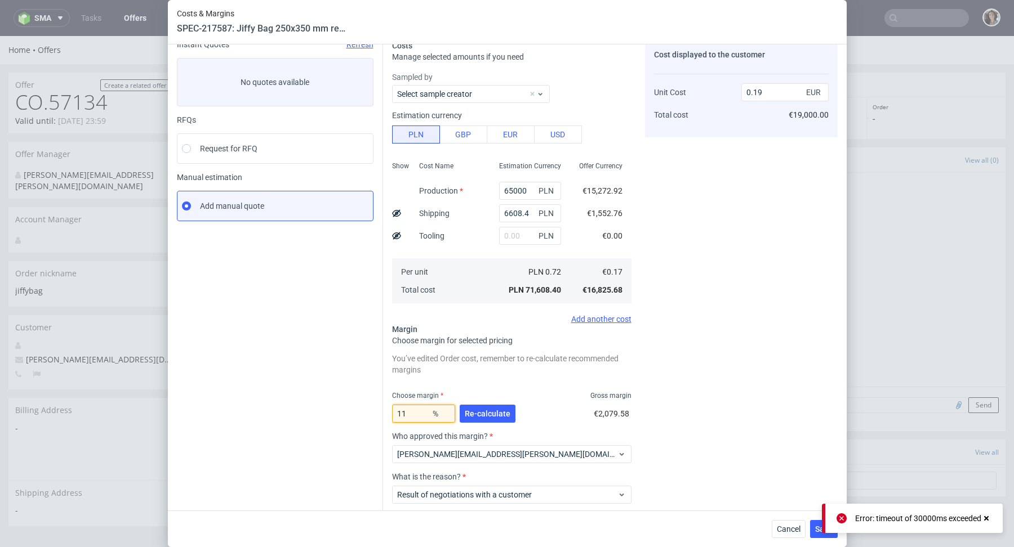
type input "117"
type input "-0.99"
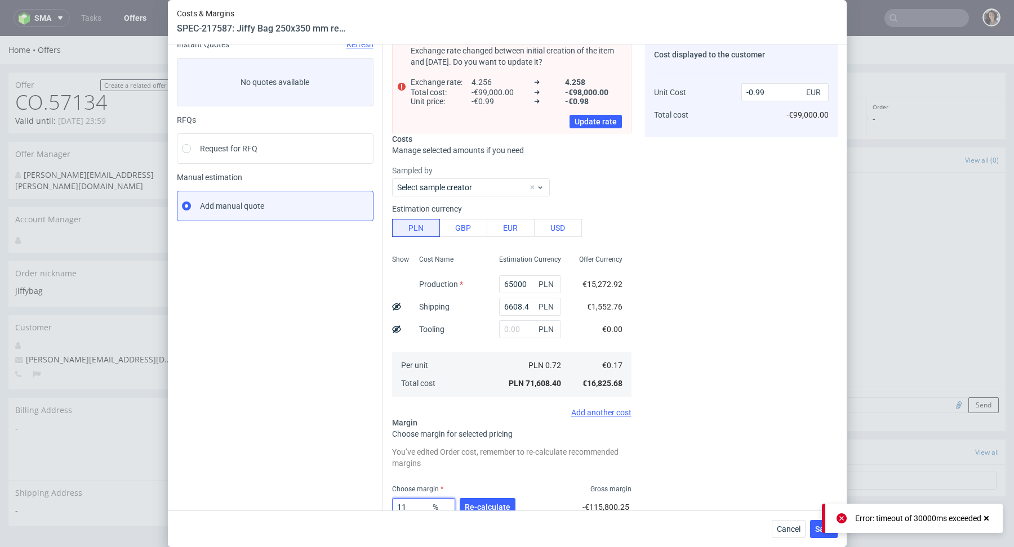
type input "11."
type input "0.19"
type input "11.7"
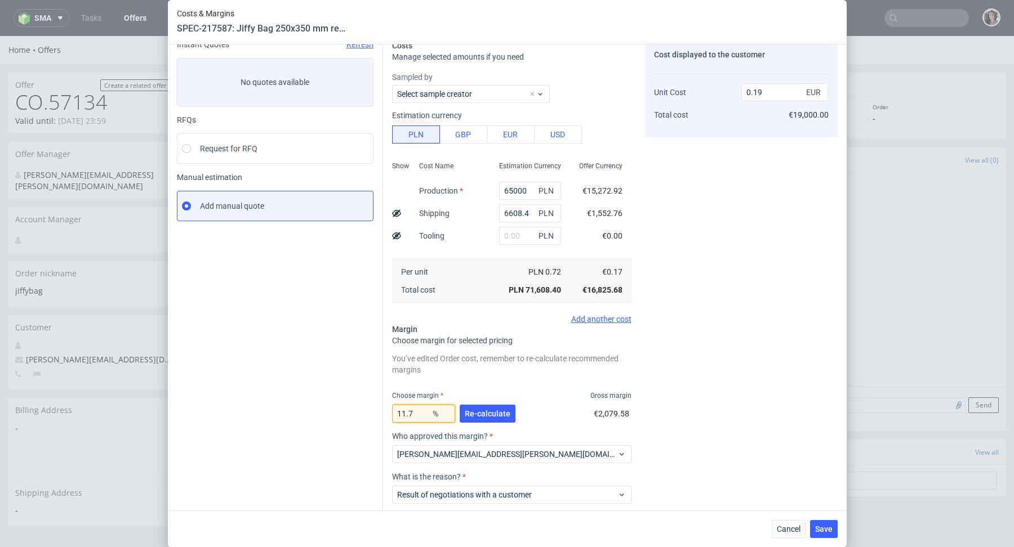
type input "0.2"
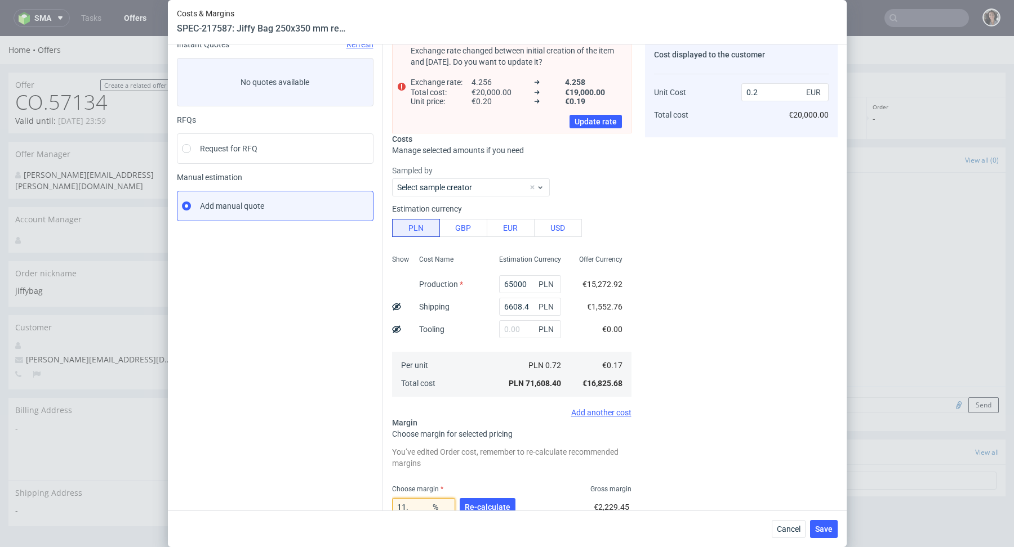
type input "11.6"
type input "0.19"
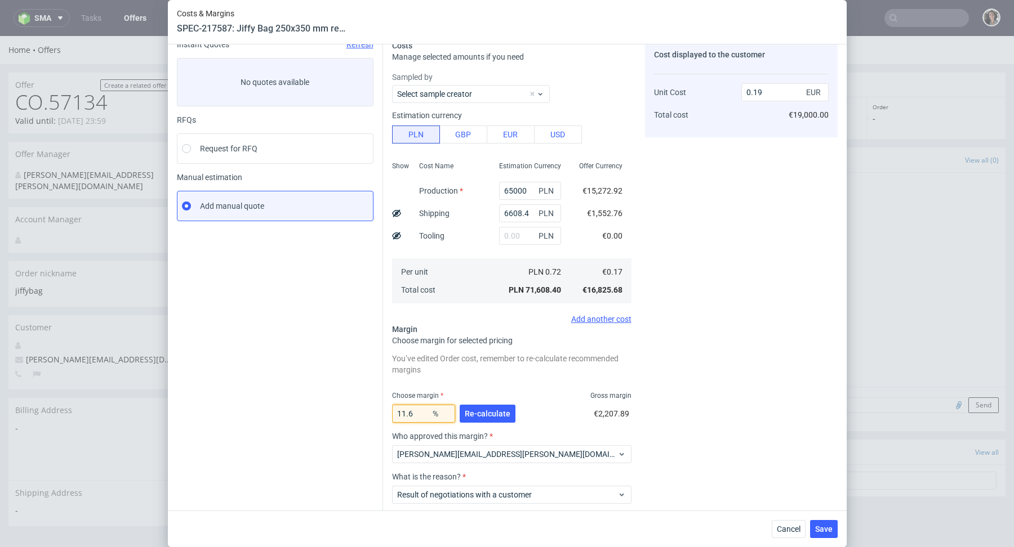
type input "11.69"
type input "0.2"
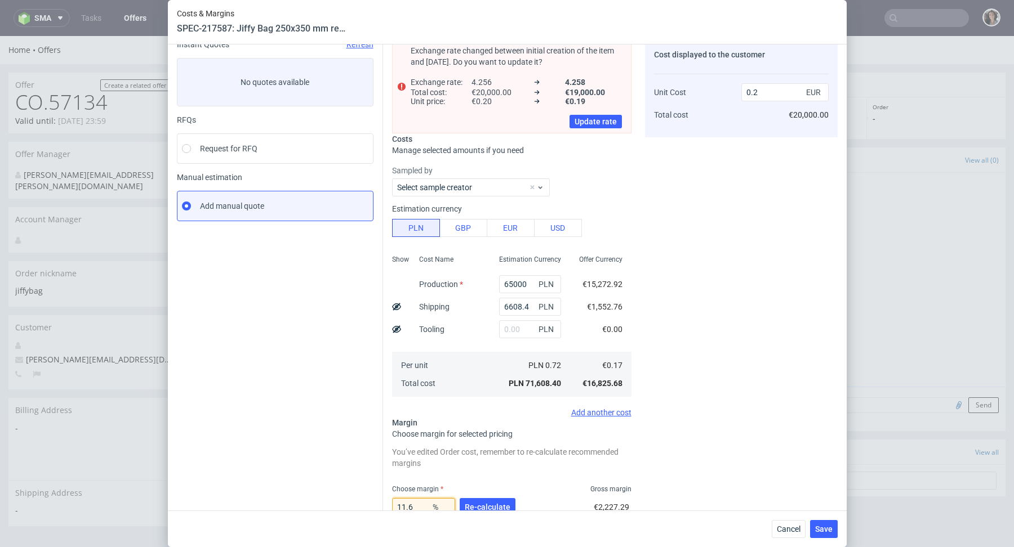
type input "11.68"
type input "0.19"
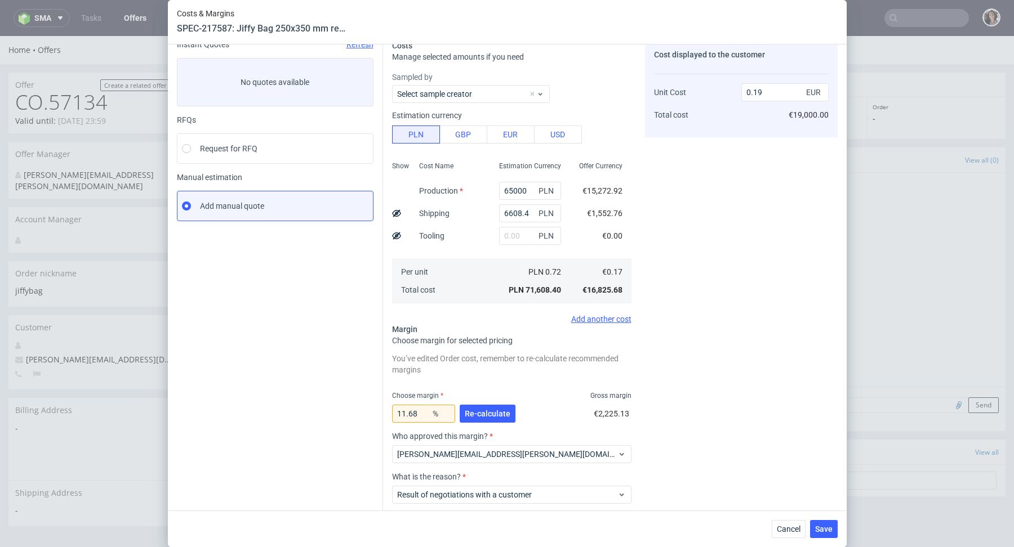
click at [332, 412] on div "Instant Quotes Refresh No quotes available RFQs Request for RFQ Manual estimati…" at bounding box center [280, 302] width 206 height 525
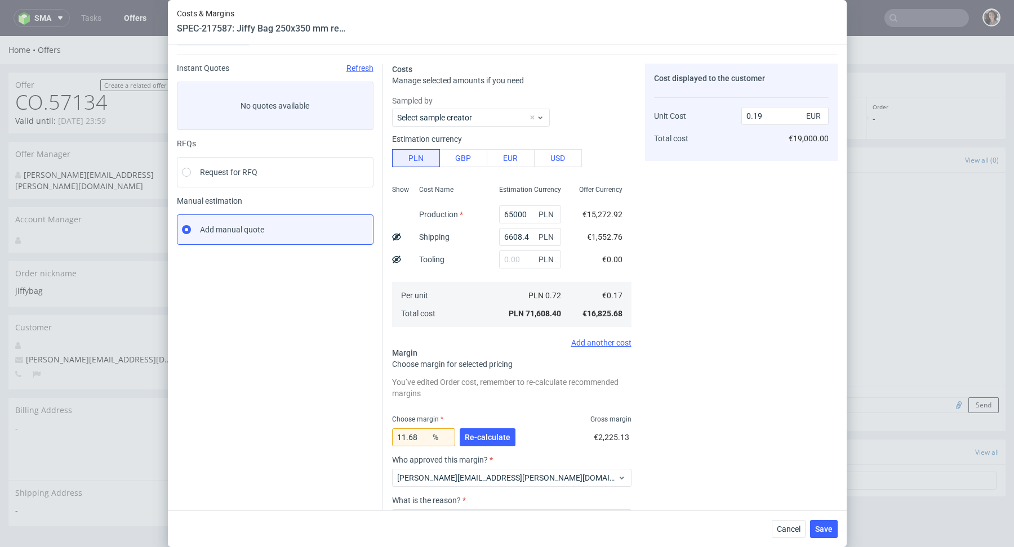
scroll to position [33, 0]
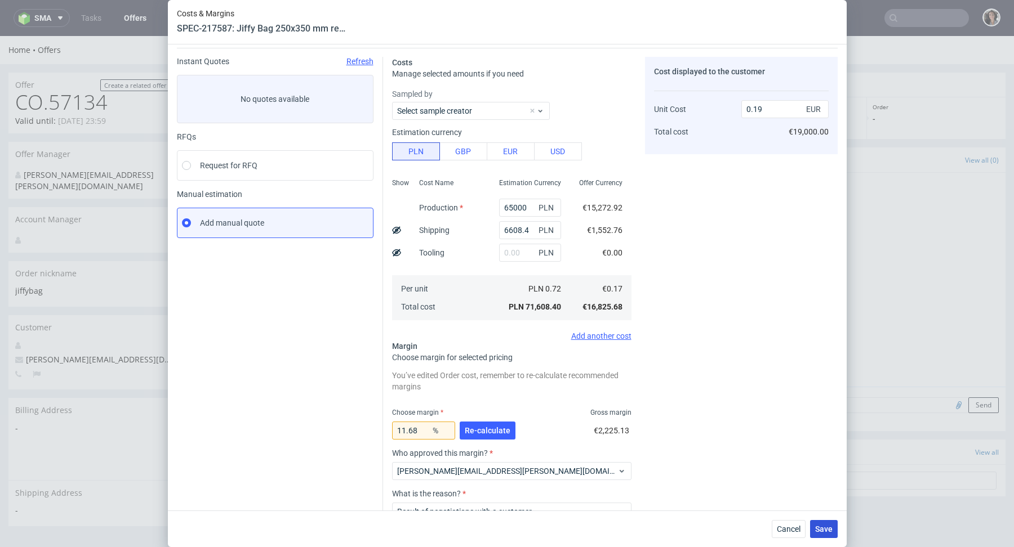
click at [821, 536] on button "Save" at bounding box center [824, 529] width 28 height 18
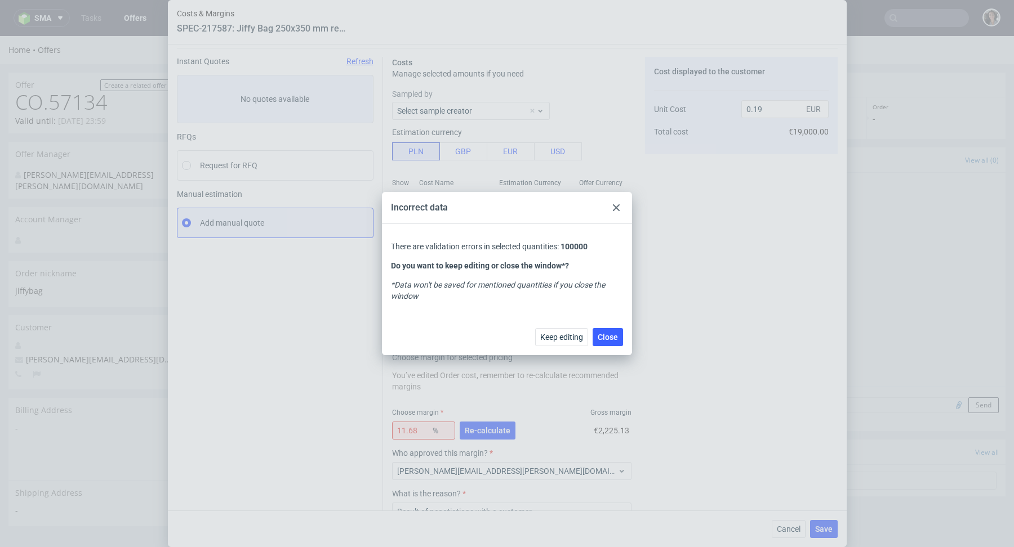
click at [612, 208] on div at bounding box center [616, 208] width 14 height 14
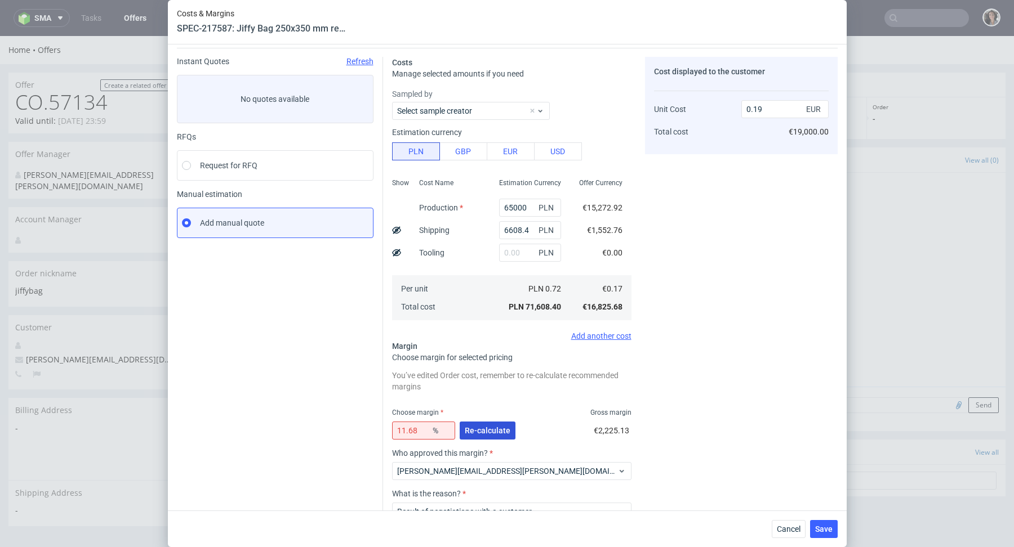
click at [481, 429] on span "Re-calculate" at bounding box center [488, 431] width 46 height 8
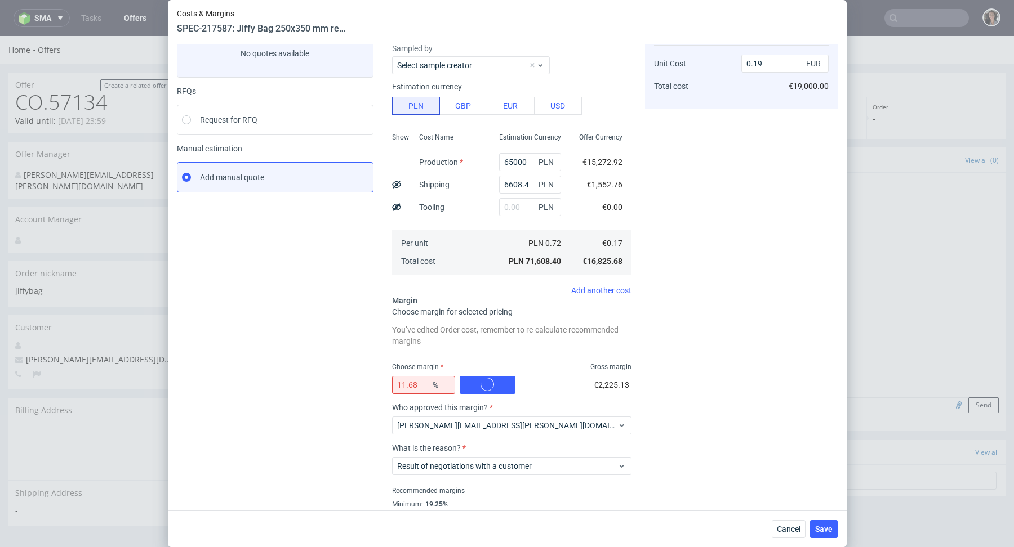
scroll to position [111, 0]
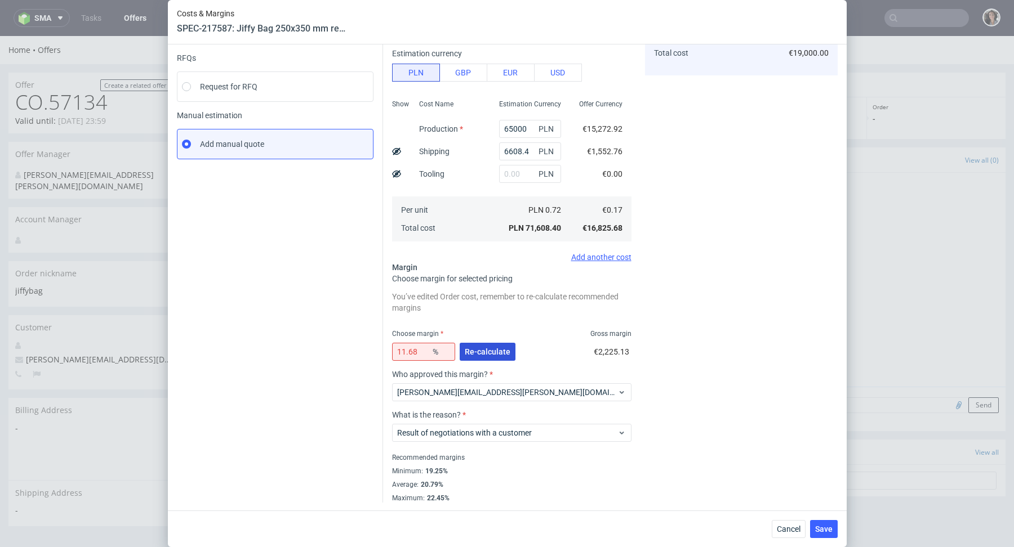
click at [506, 343] on button "Re-calculate" at bounding box center [488, 352] width 56 height 18
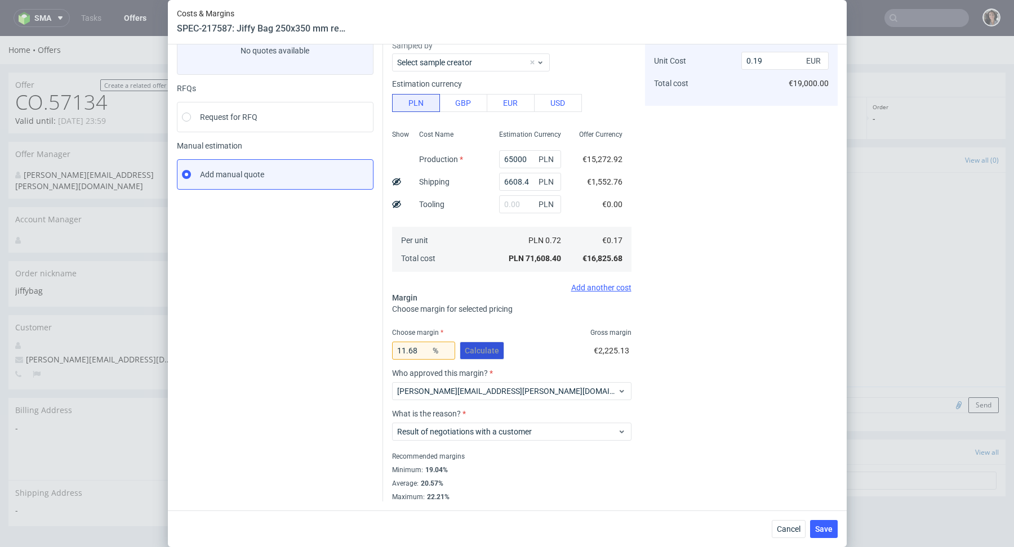
scroll to position [80, 0]
click at [422, 356] on input "11.68" at bounding box center [423, 352] width 63 height 18
type input "11.69"
type input "0.2"
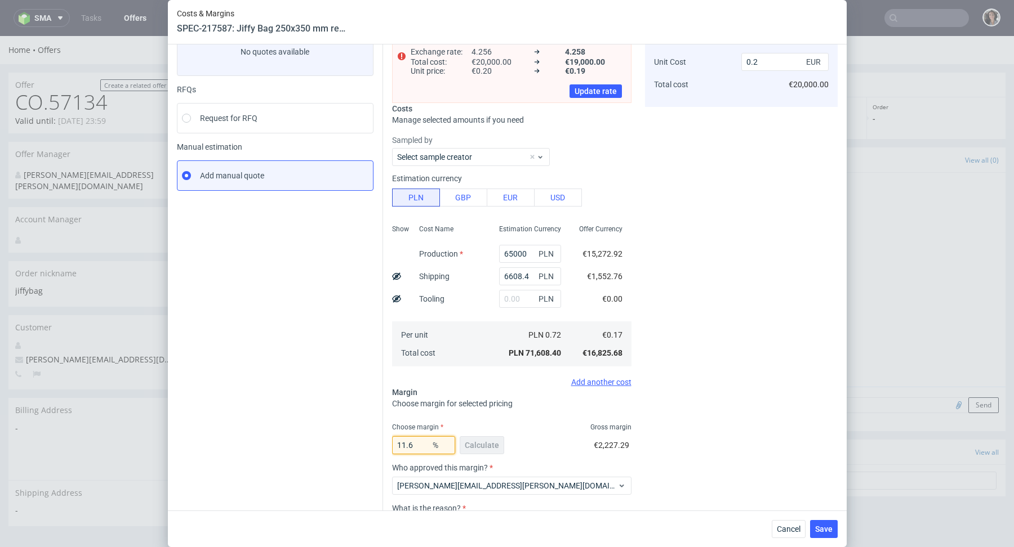
type input "11.68"
type input "0.19"
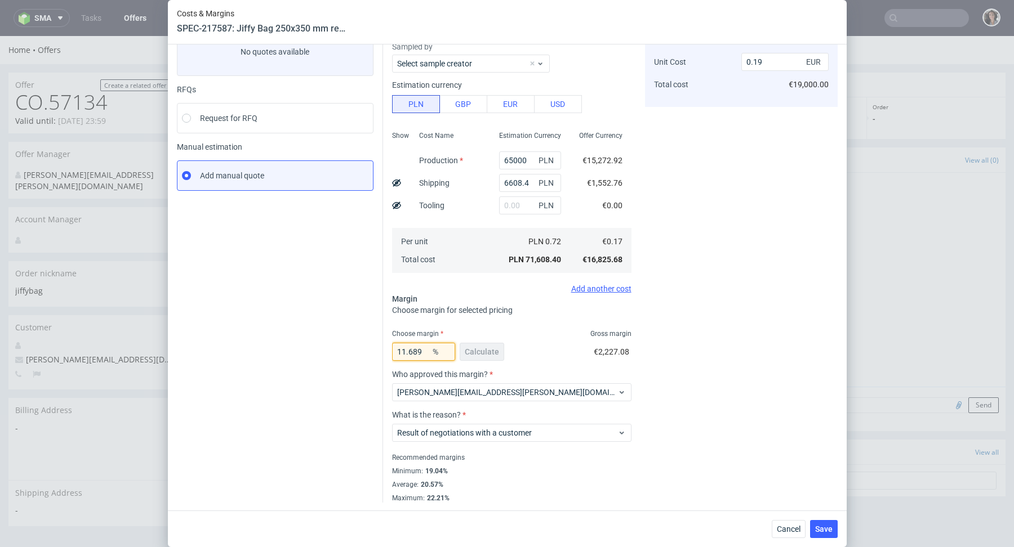
type input "11.689"
click at [532, 325] on fieldset "Costs Manage selected amounts if you need Sampled by Select sample creator Esti…" at bounding box center [511, 256] width 239 height 493
click at [822, 533] on span "Save" at bounding box center [823, 529] width 17 height 8
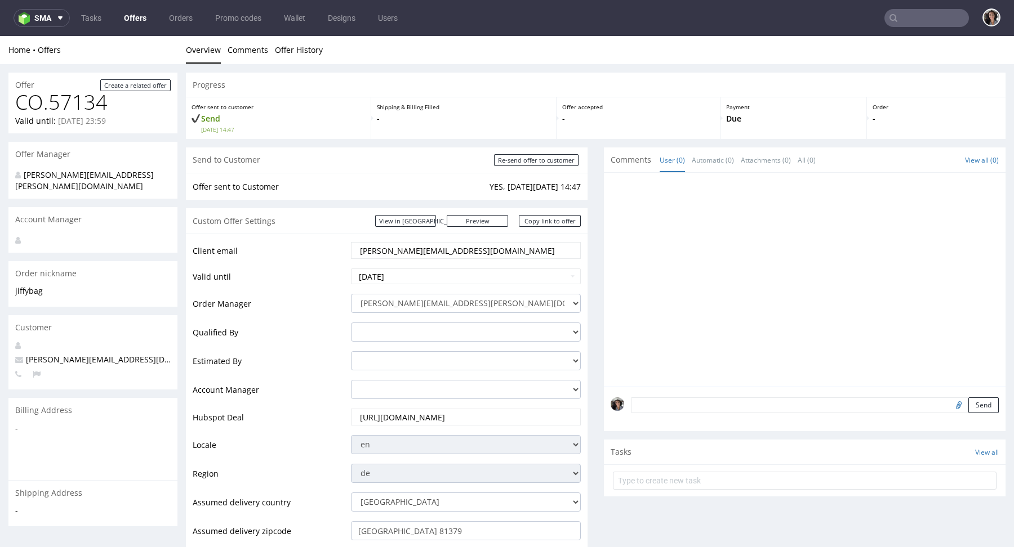
scroll to position [548, 0]
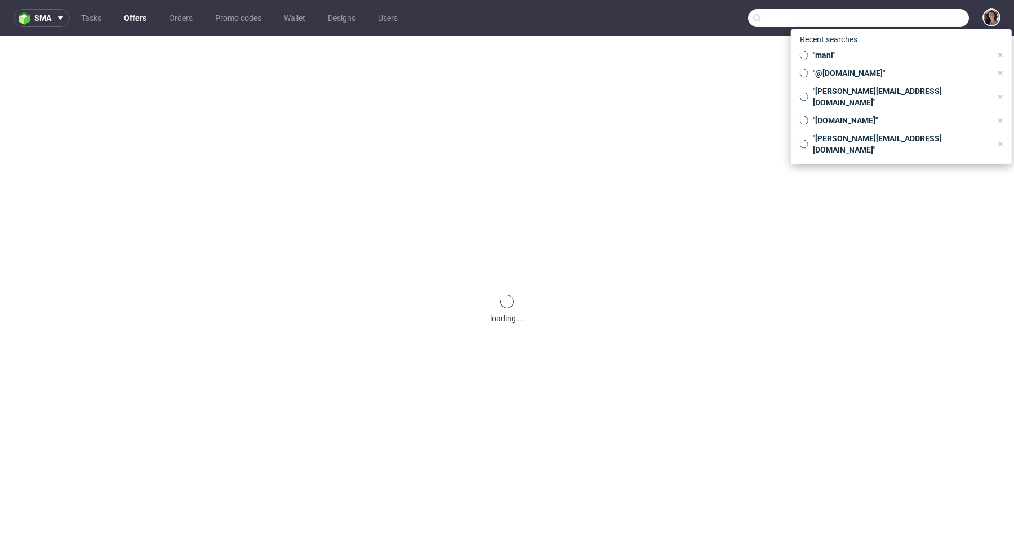
click at [912, 17] on input "text" at bounding box center [858, 18] width 221 height 18
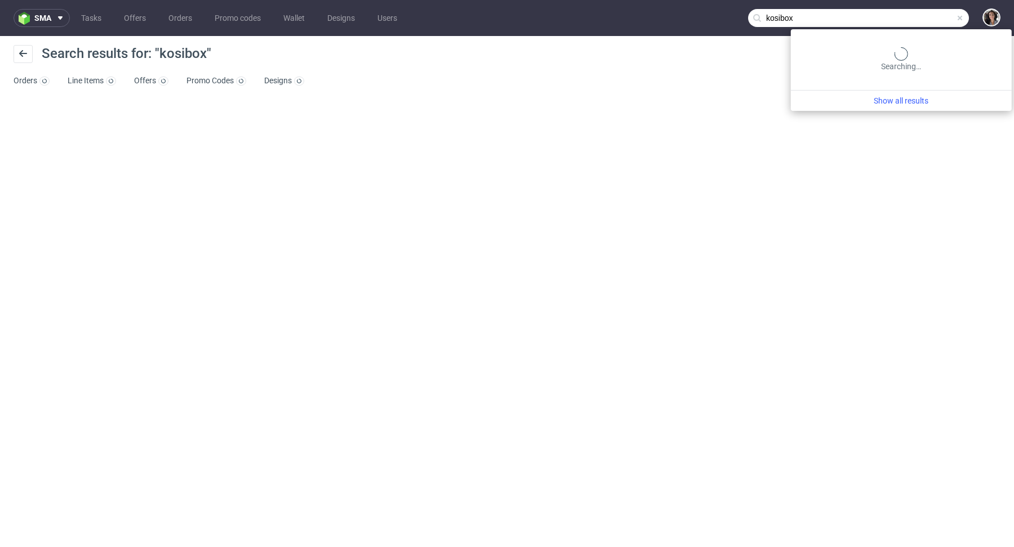
click at [930, 19] on input "kosibox" at bounding box center [858, 18] width 221 height 18
type input "[DATE]"
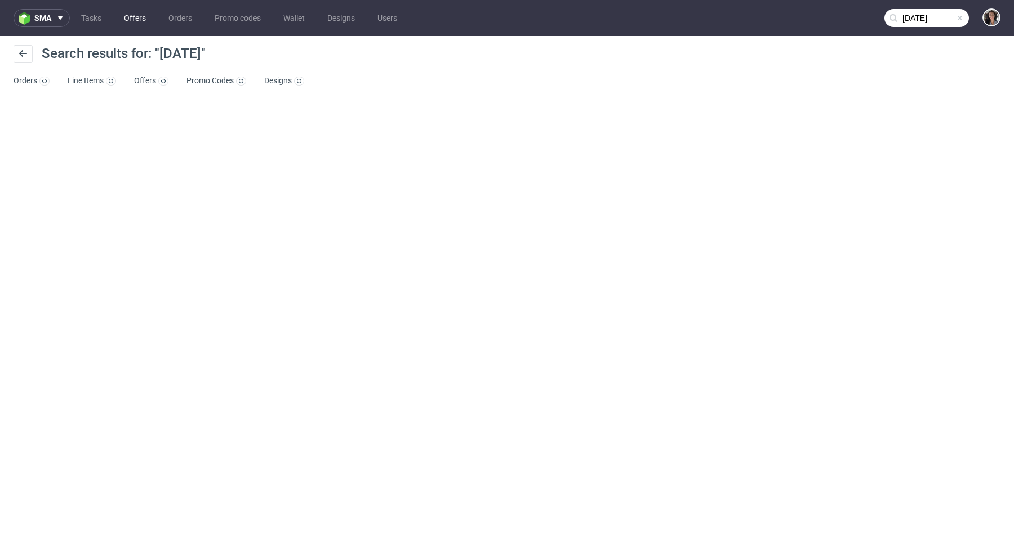
click at [135, 9] on ul "Tasks Offers Orders Promo codes Wallet Designs Users" at bounding box center [239, 18] width 338 height 18
click at [139, 19] on link "Offers" at bounding box center [134, 18] width 35 height 18
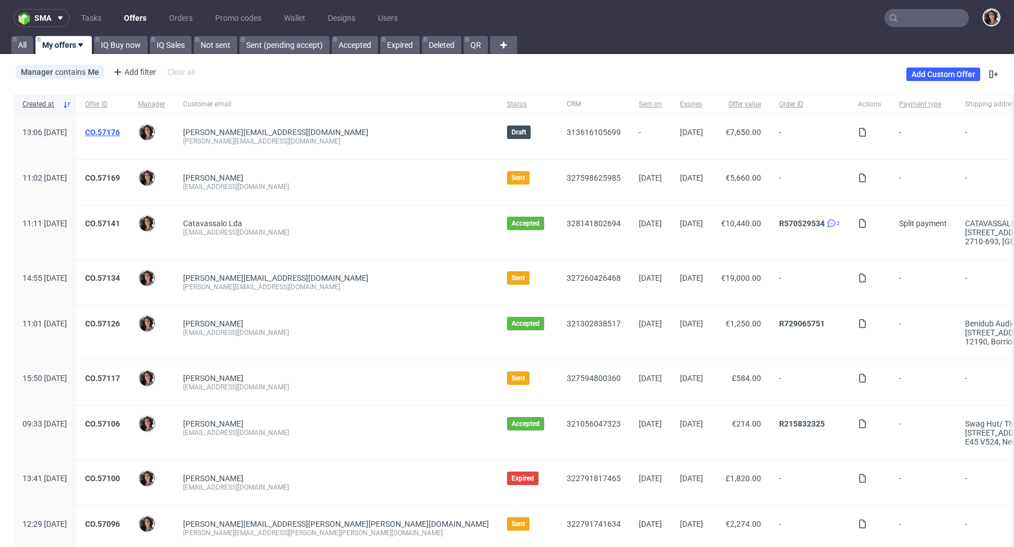
click at [120, 135] on link "CO.57176" at bounding box center [102, 132] width 35 height 9
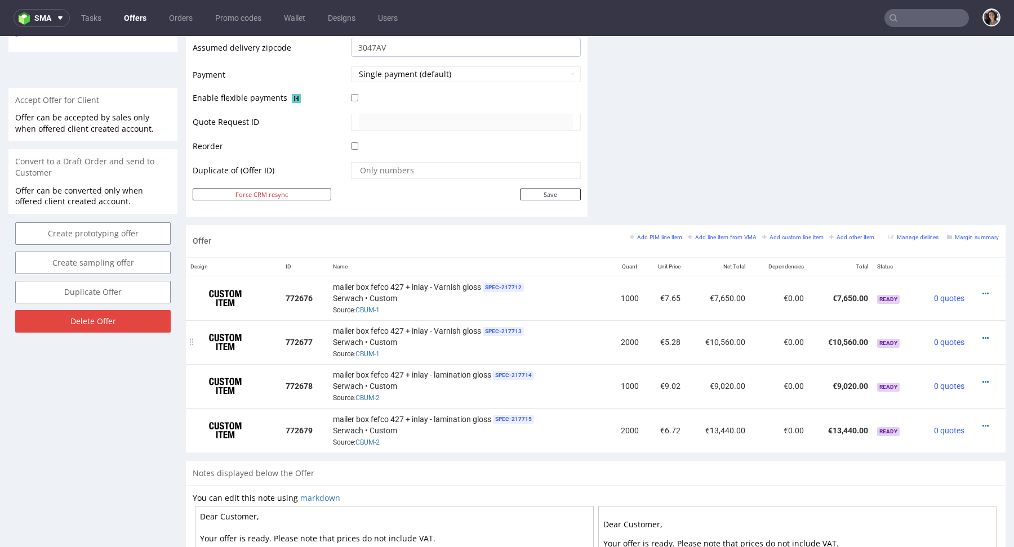
scroll to position [474, 0]
click at [368, 311] on link "CBUM-1" at bounding box center [367, 311] width 24 height 8
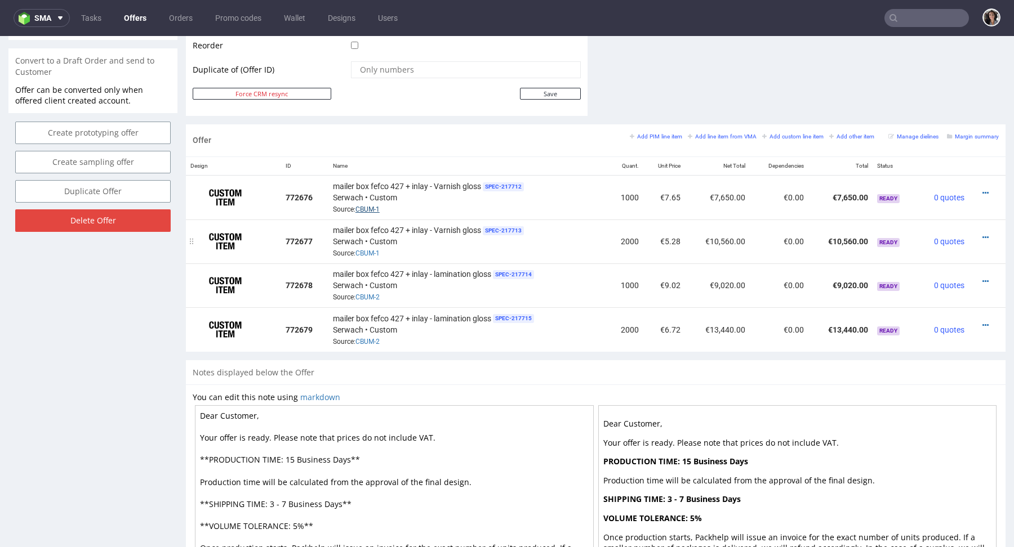
scroll to position [407, 0]
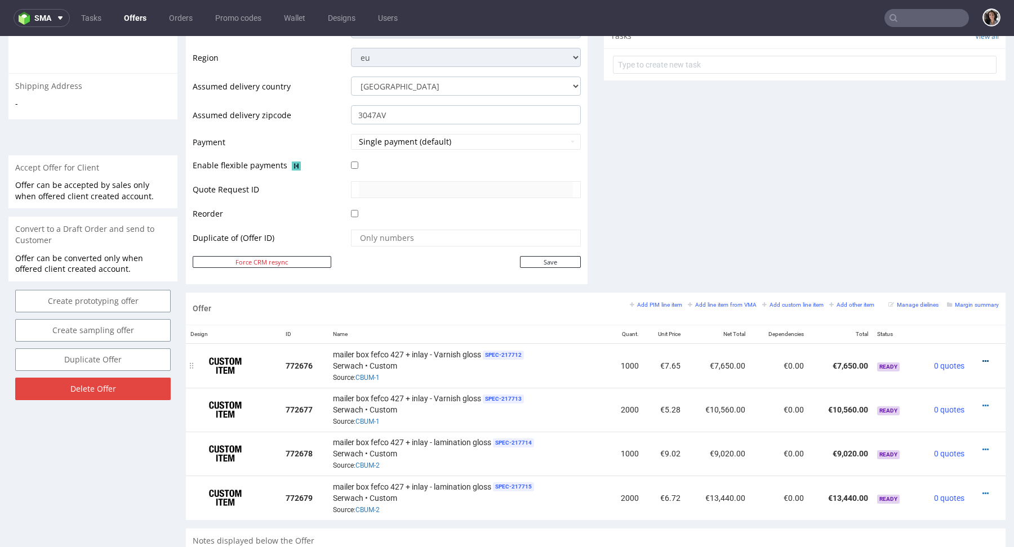
click at [982, 358] on icon at bounding box center [985, 362] width 6 height 8
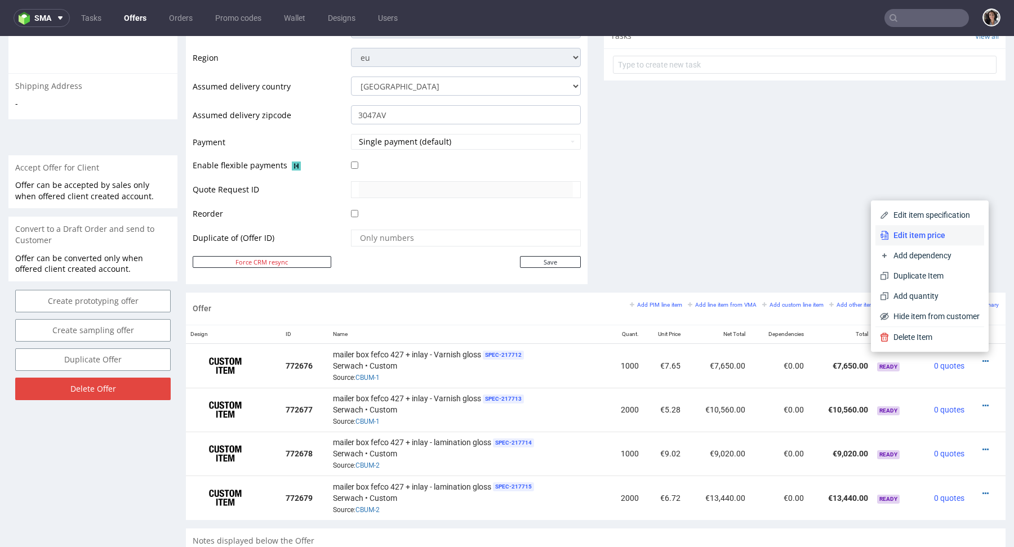
click at [906, 243] on li "Edit item price" at bounding box center [929, 235] width 109 height 20
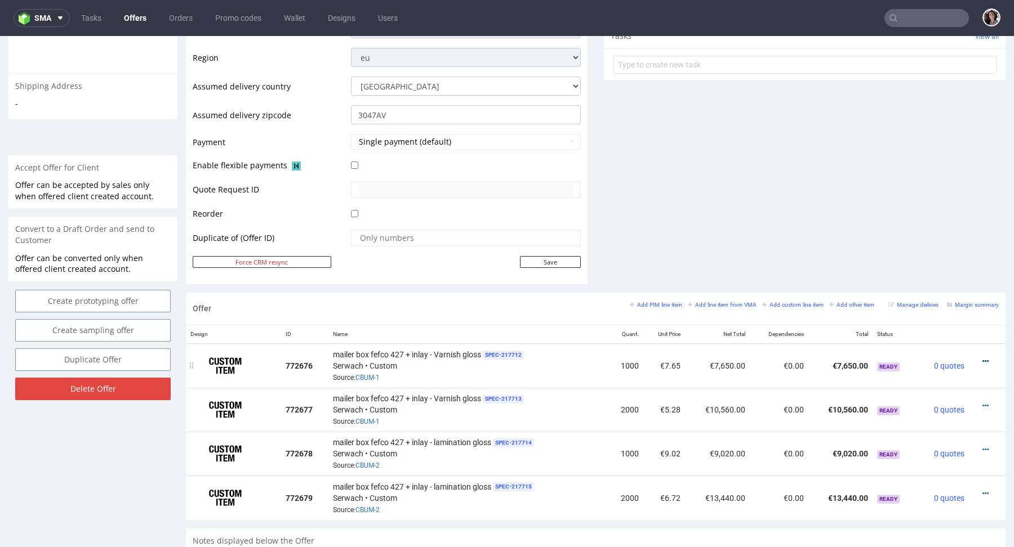
click at [982, 358] on icon at bounding box center [985, 362] width 6 height 8
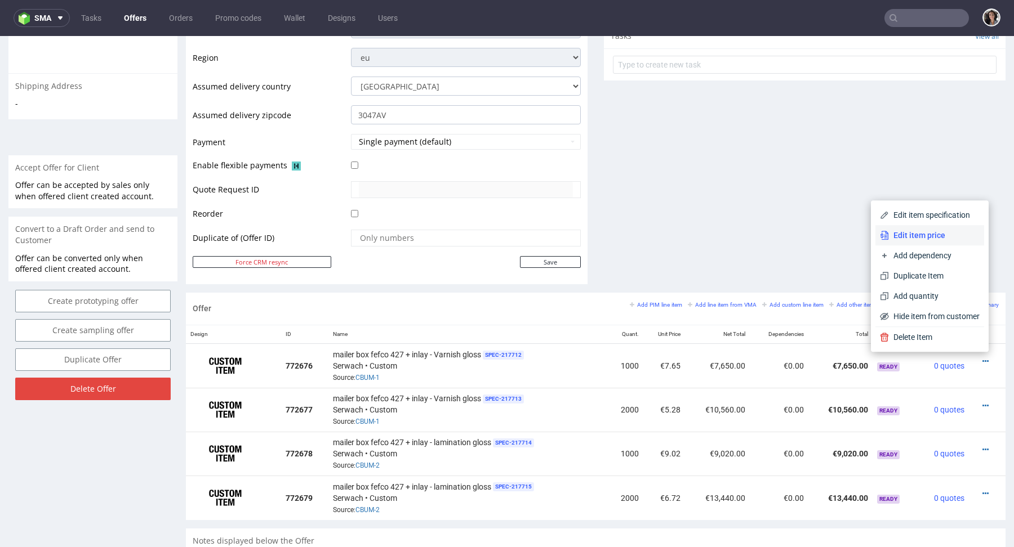
click at [911, 238] on span "Edit item price" at bounding box center [934, 235] width 91 height 11
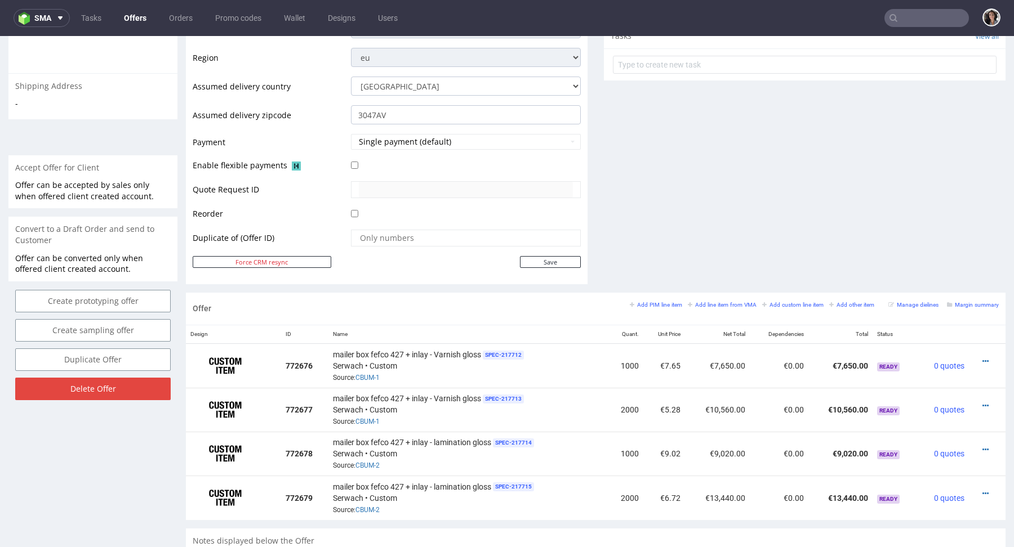
scroll to position [0, 0]
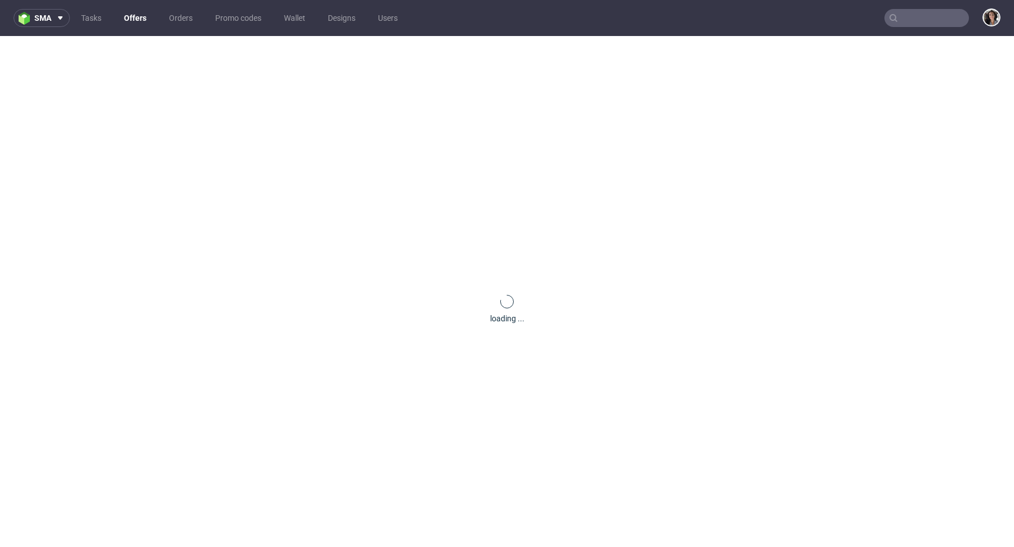
click at [916, 13] on input "text" at bounding box center [926, 18] width 84 height 18
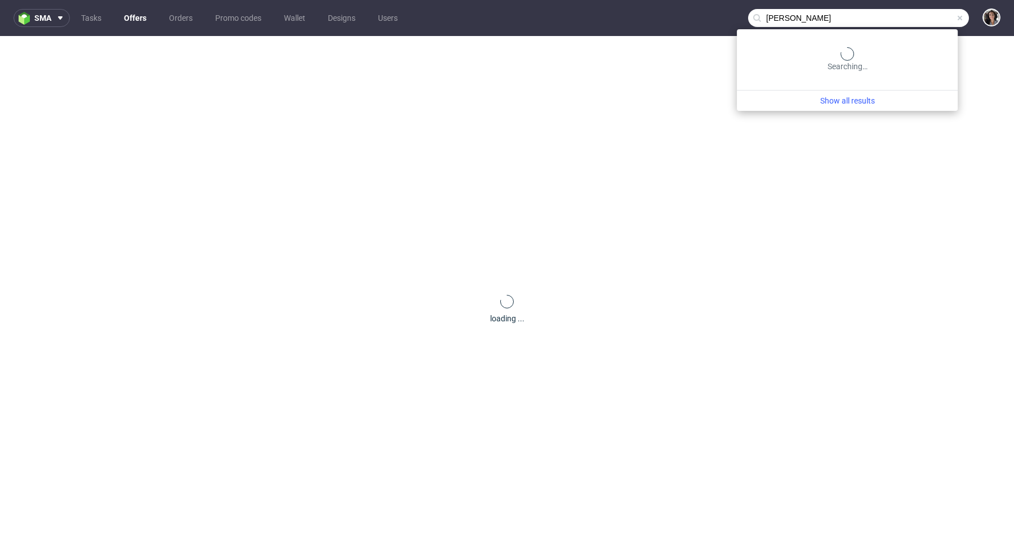
type input "[PERSON_NAME]"
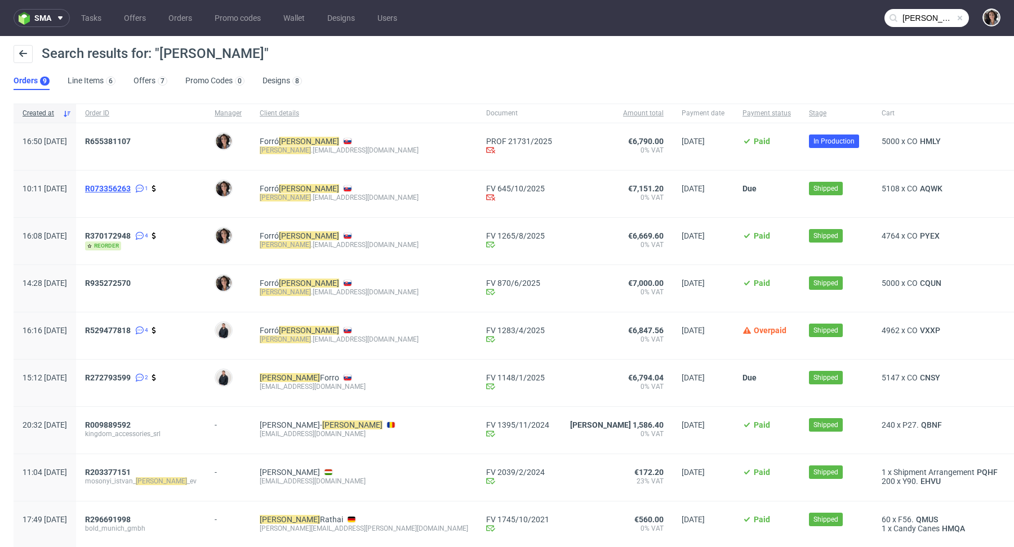
click at [131, 188] on span "R073356263" at bounding box center [108, 188] width 46 height 9
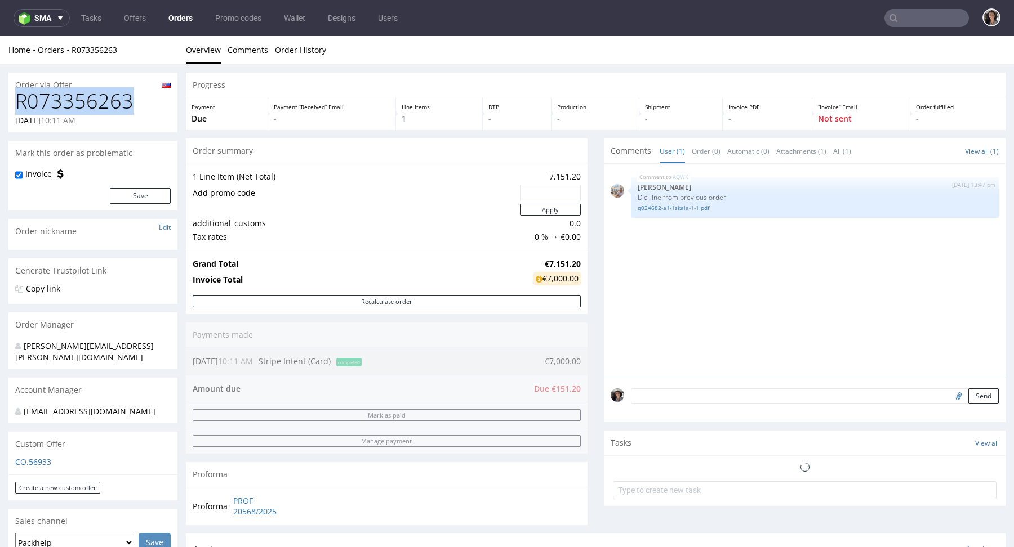
drag, startPoint x: 140, startPoint y: 97, endPoint x: 7, endPoint y: 106, distance: 133.2
copy h1 "R073356263"
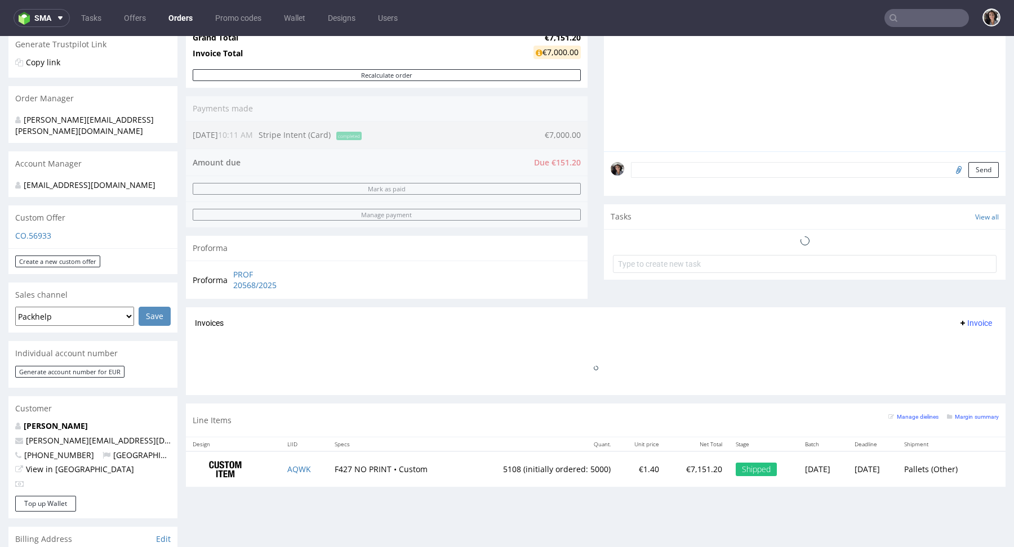
scroll to position [320, 0]
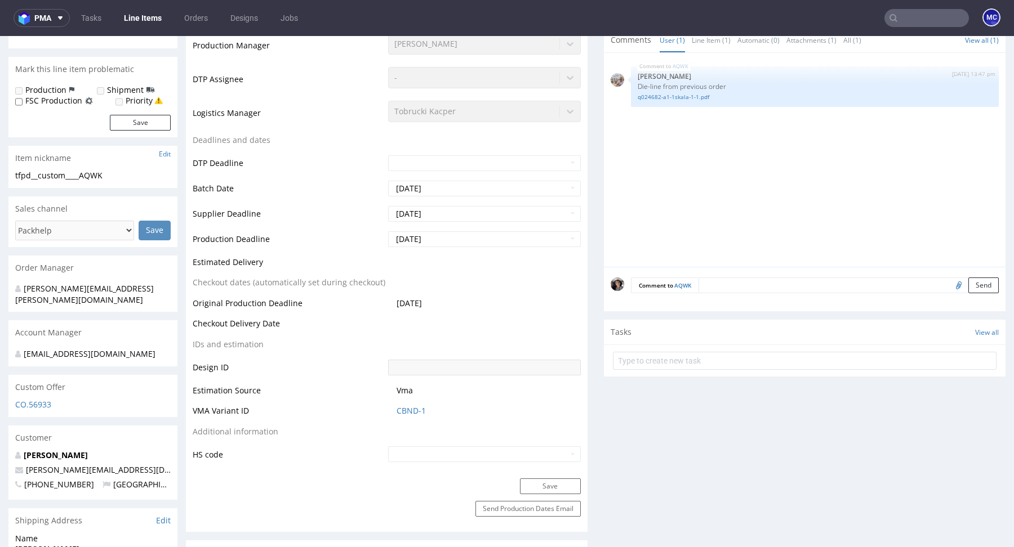
select select "in_progress"
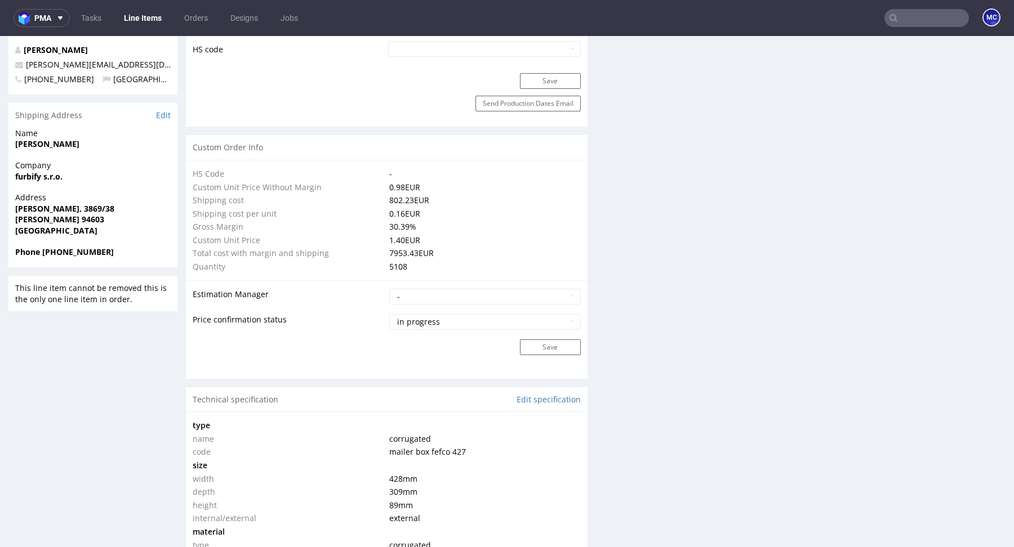
type input "5108"
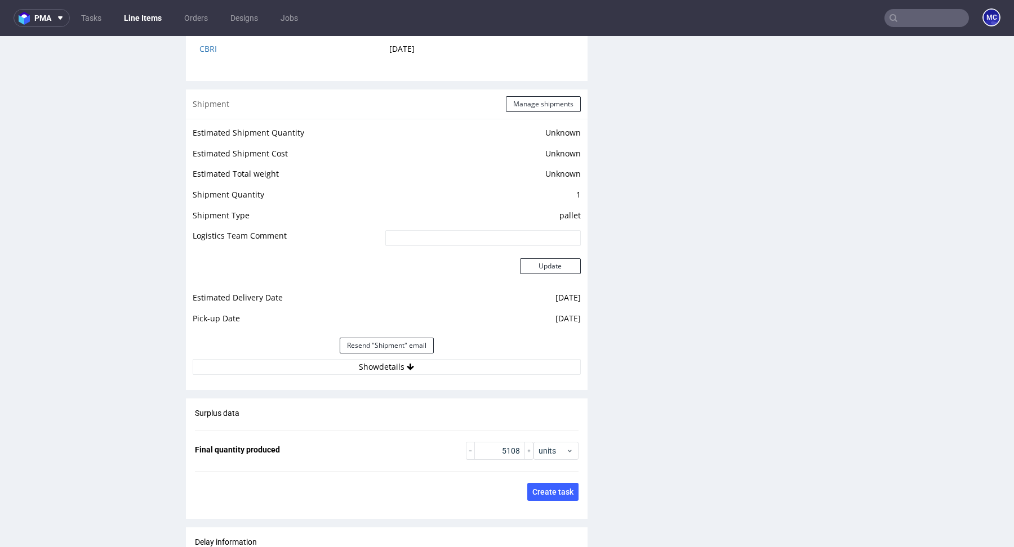
scroll to position [1507, 0]
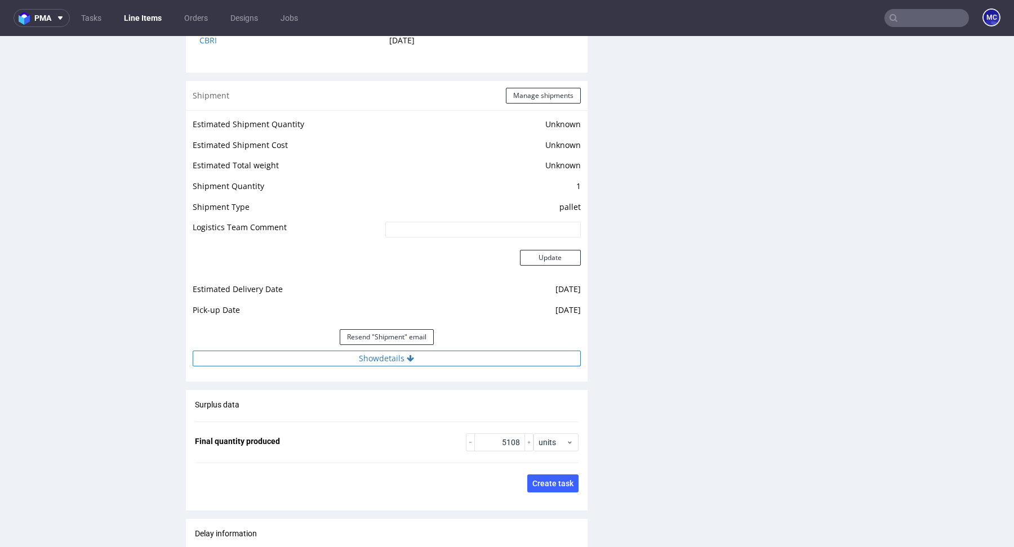
click at [401, 359] on button "Show details" at bounding box center [387, 359] width 388 height 16
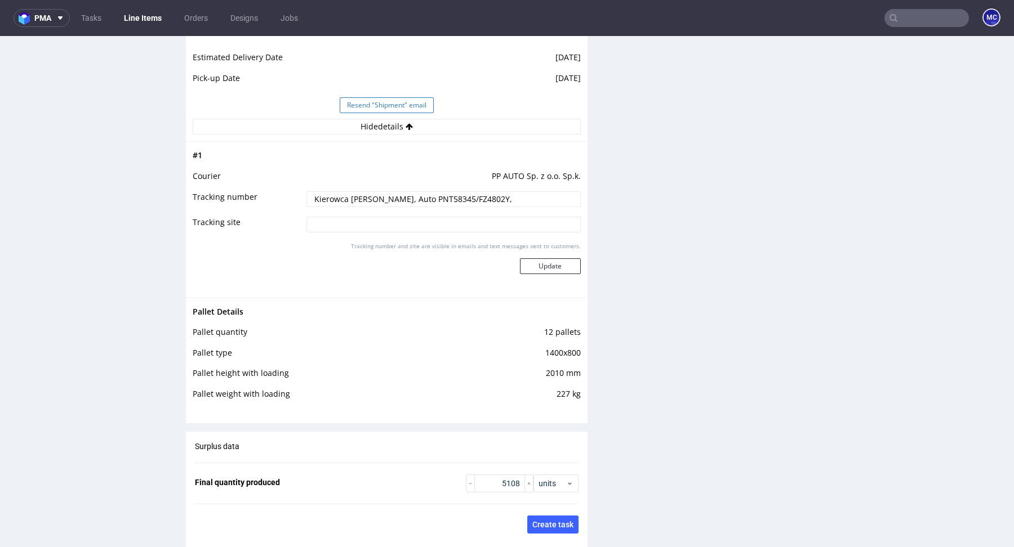
scroll to position [1736, 0]
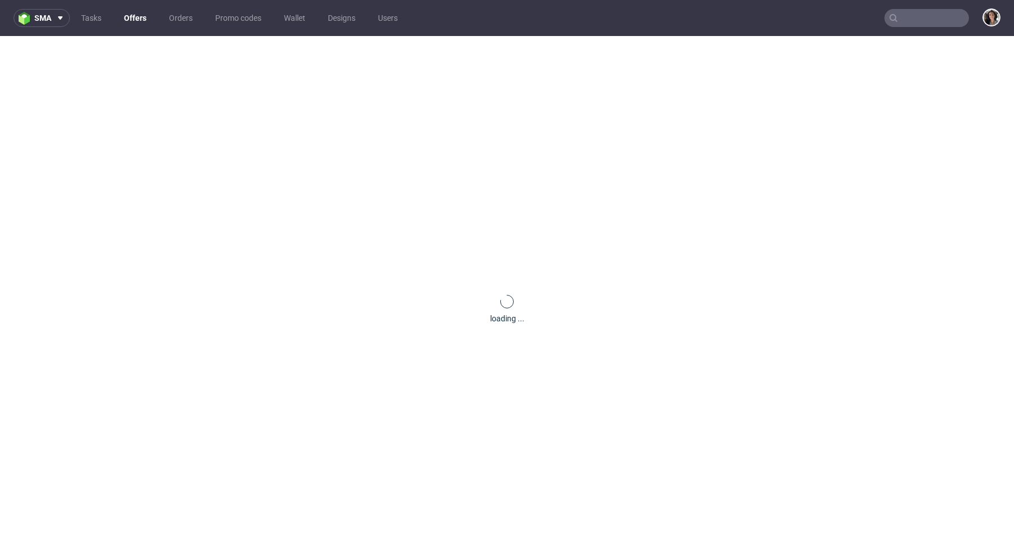
scroll to position [47, 0]
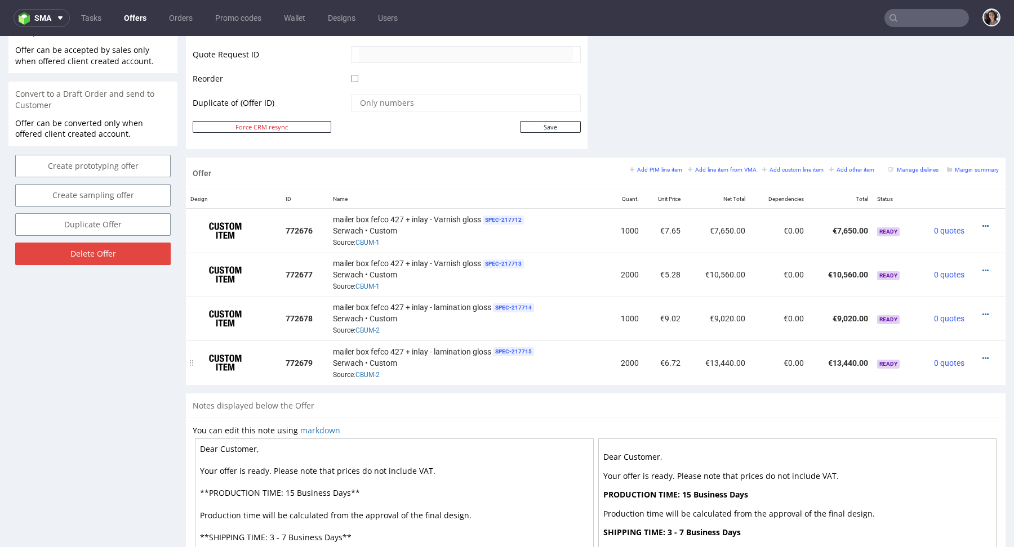
scroll to position [479, 0]
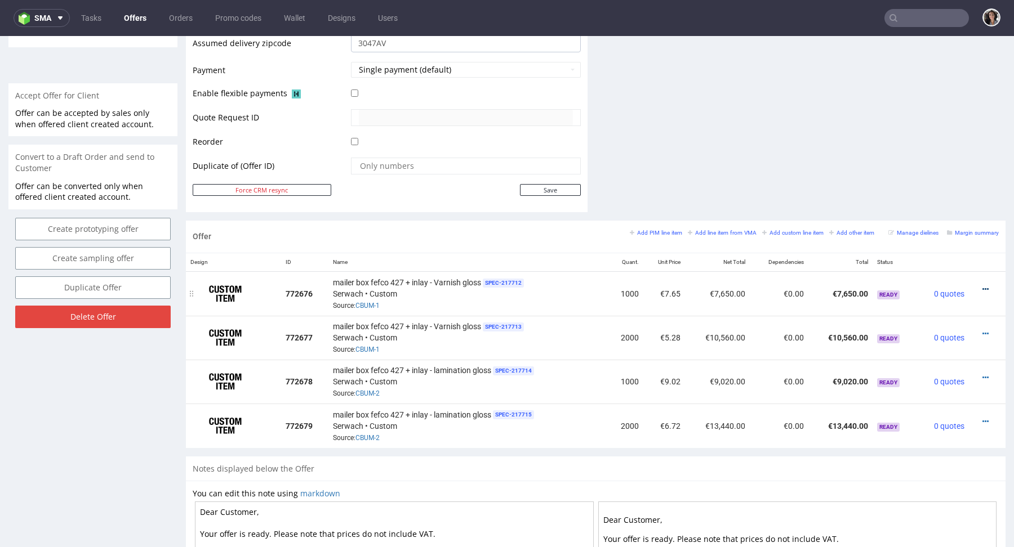
click at [982, 286] on icon at bounding box center [985, 290] width 6 height 8
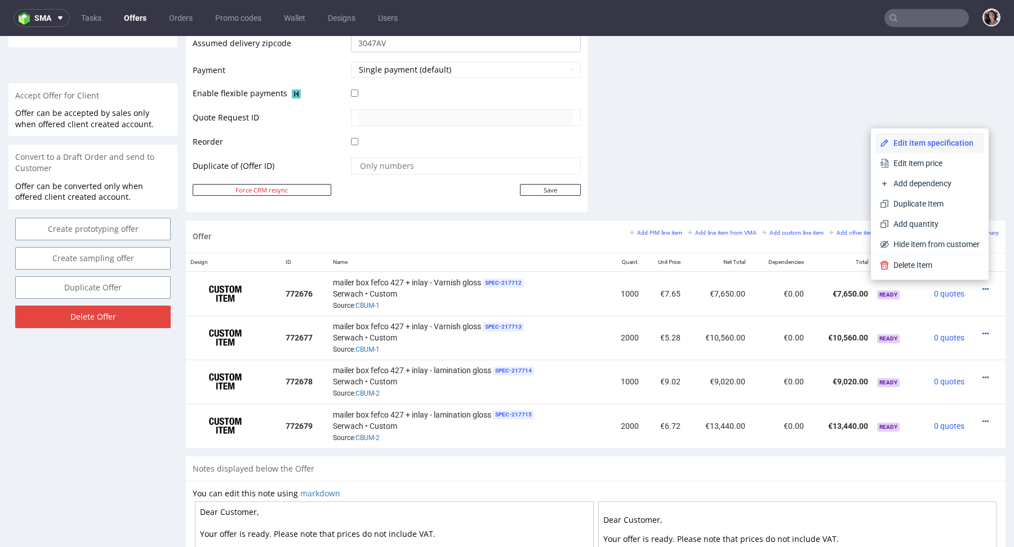
click at [913, 142] on span "Edit item specification" at bounding box center [934, 142] width 91 height 11
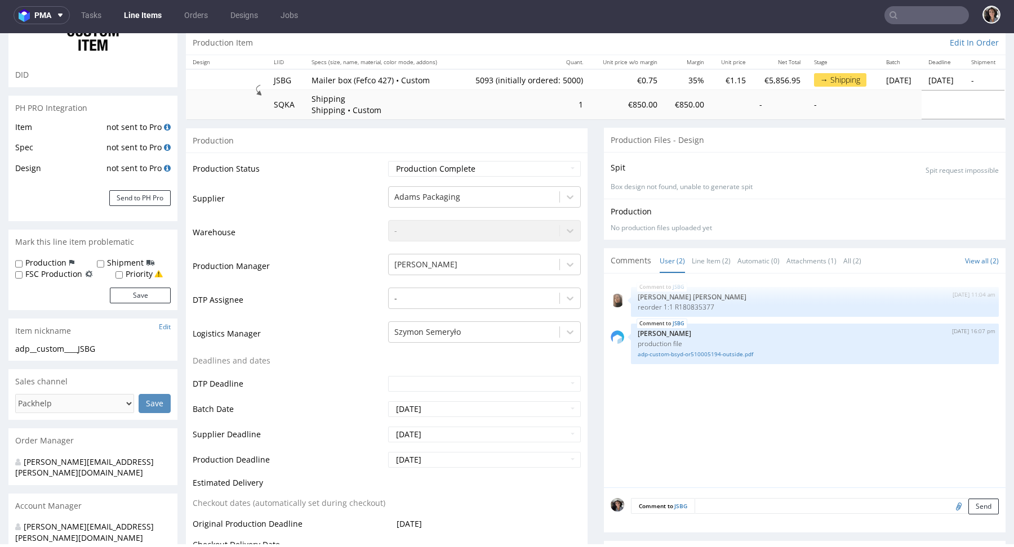
scroll to position [269, 0]
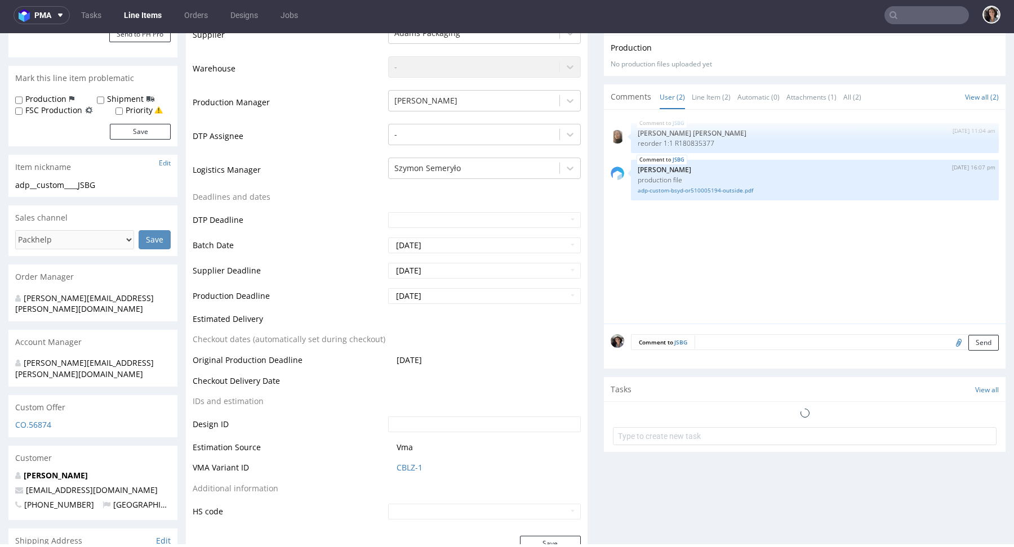
click at [43, 395] on div "Custom Offer" at bounding box center [92, 407] width 169 height 25
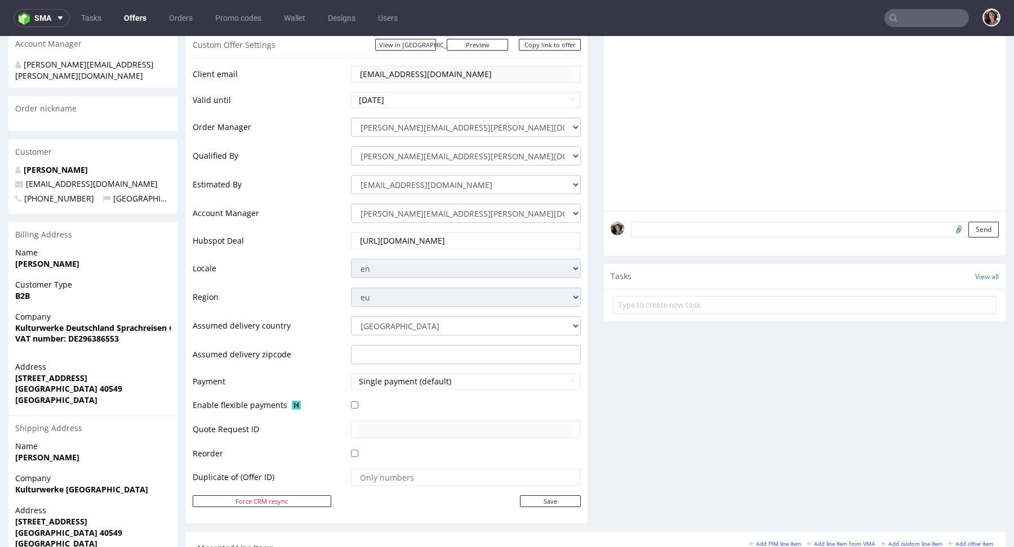
scroll to position [108, 0]
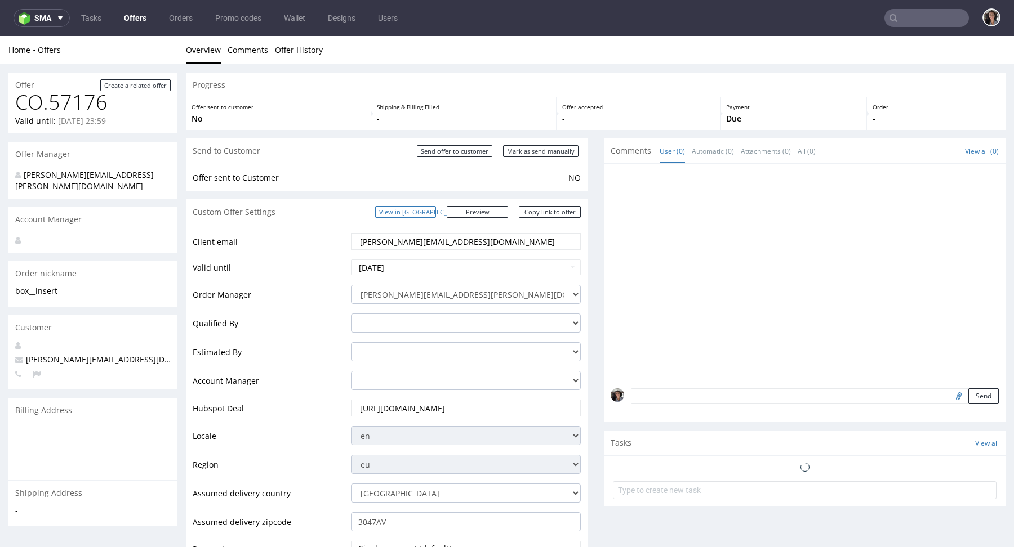
click at [436, 209] on link "View in Hubspot" at bounding box center [405, 212] width 61 height 12
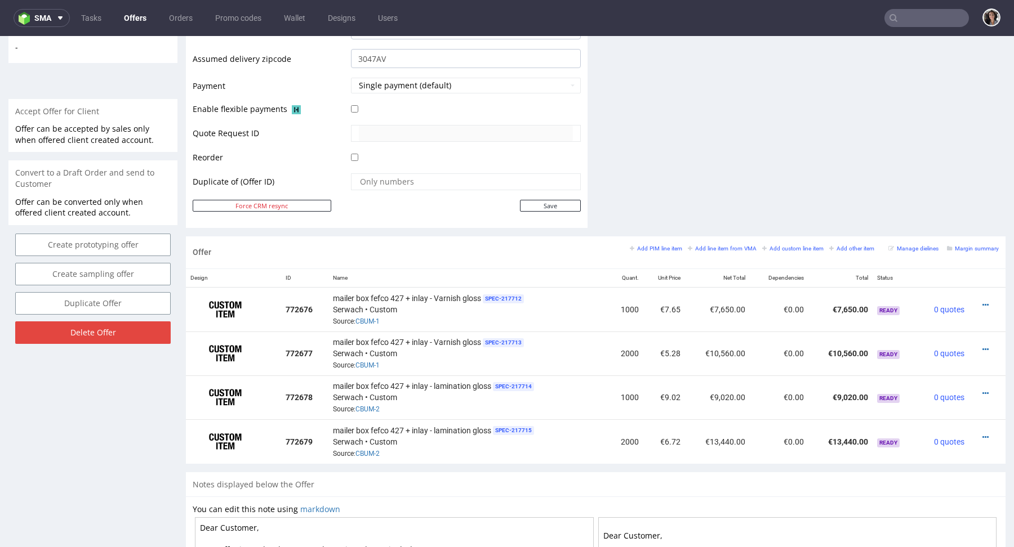
scroll to position [456, 0]
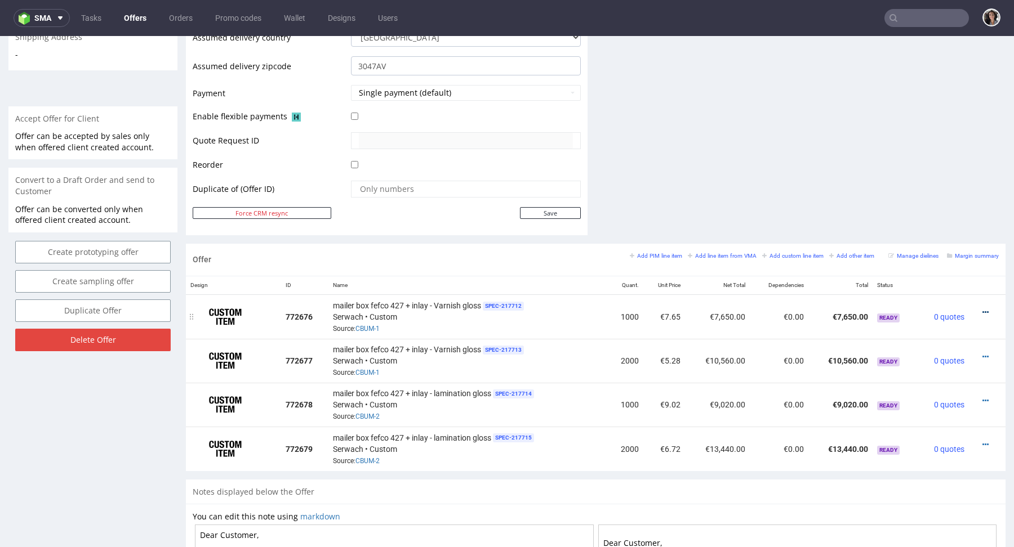
click at [982, 309] on icon at bounding box center [985, 313] width 6 height 8
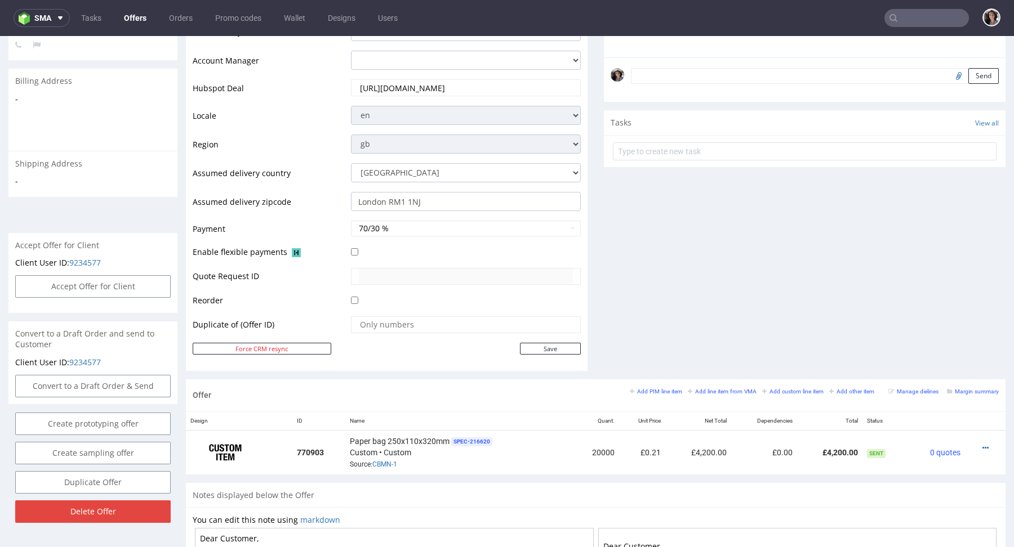
scroll to position [52, 0]
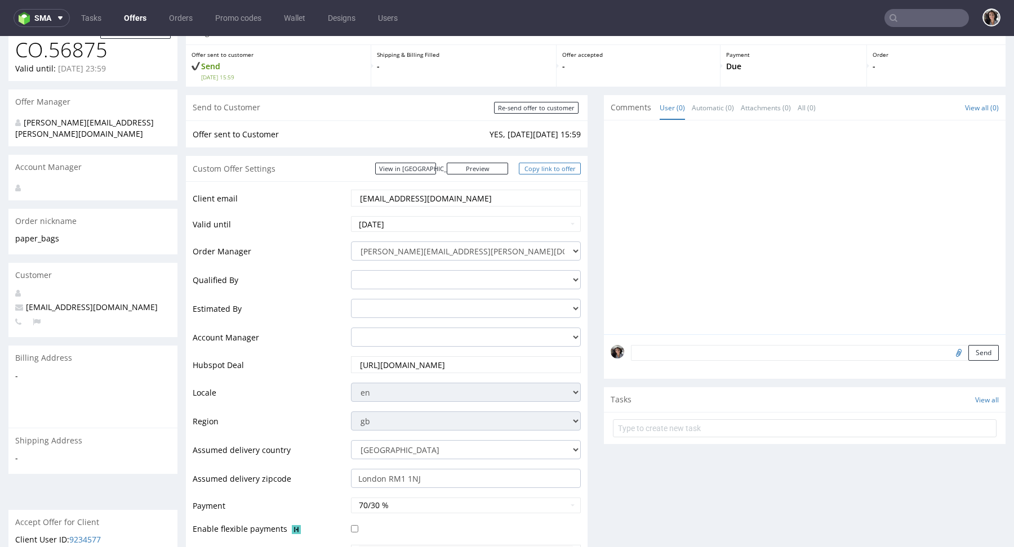
click at [551, 166] on link "Copy link to offer" at bounding box center [550, 169] width 62 height 12
click at [537, 109] on input "Re-send offer to customer" at bounding box center [536, 108] width 84 height 12
type input "In progress..."
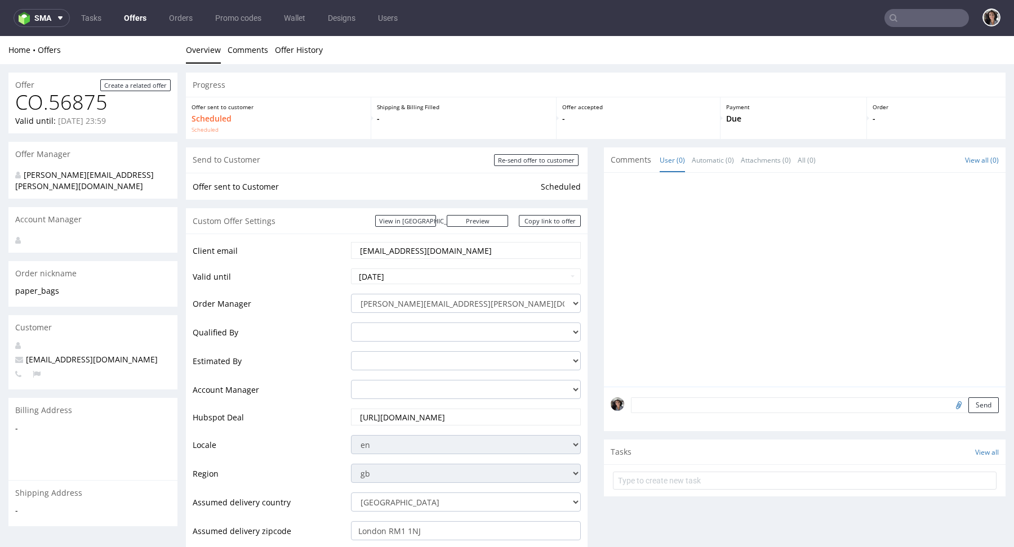
scroll to position [0, 0]
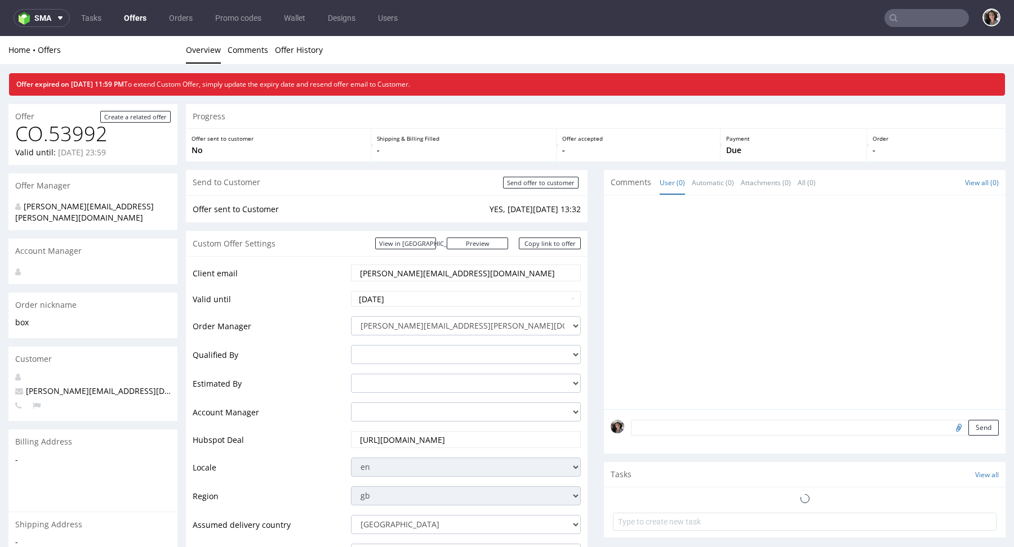
click at [137, 14] on link "Offers" at bounding box center [135, 18] width 36 height 18
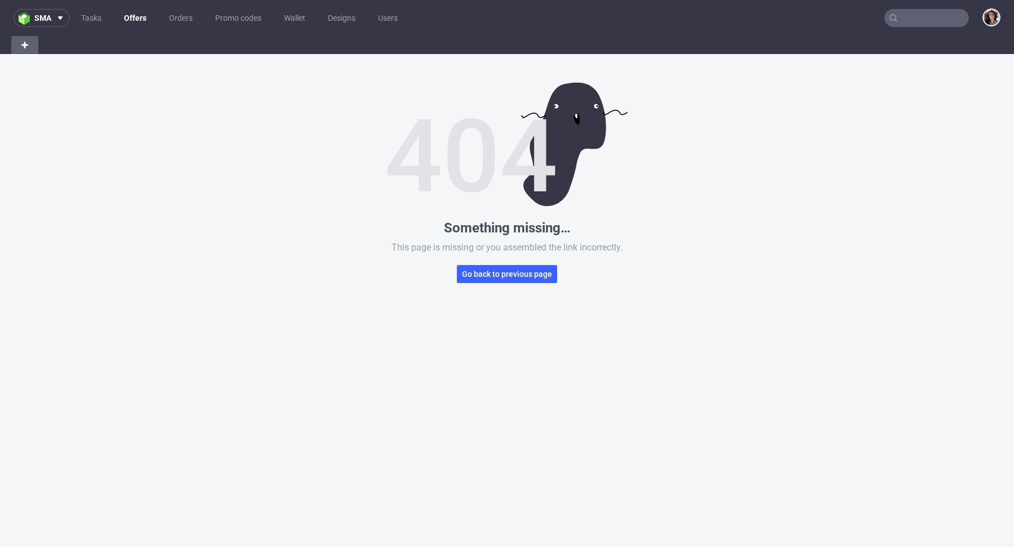
click at [137, 17] on link "Offers" at bounding box center [135, 18] width 36 height 18
click at [503, 277] on span "Go back to previous page" at bounding box center [507, 274] width 90 height 8
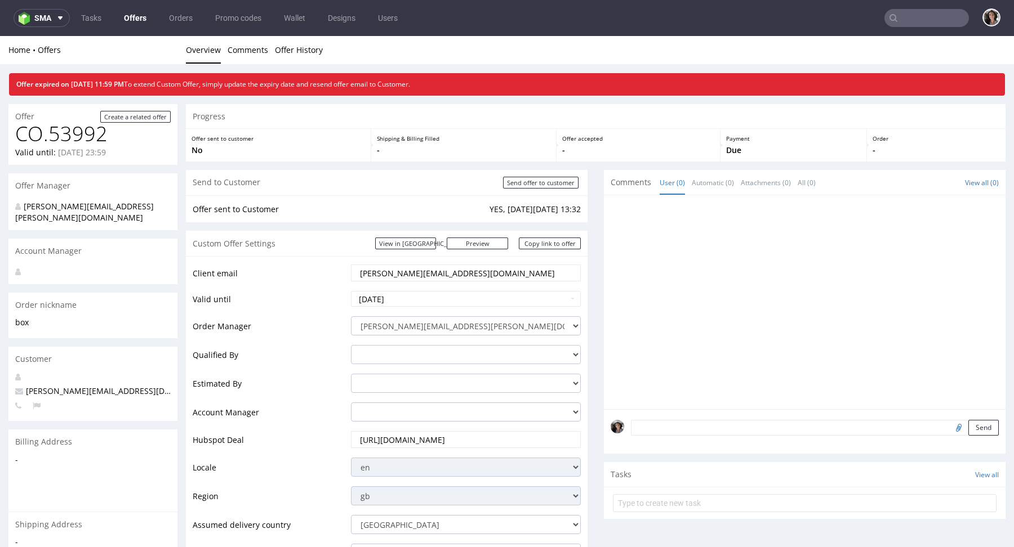
click at [139, 16] on link "Offers" at bounding box center [135, 18] width 36 height 18
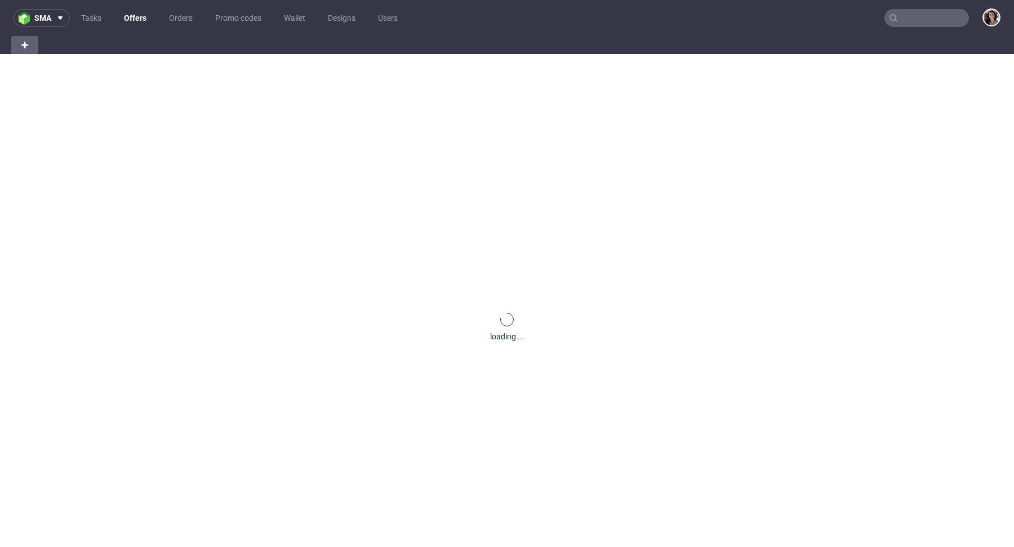
click at [119, 23] on link "Offers" at bounding box center [135, 18] width 36 height 18
click at [131, 19] on link "Offers" at bounding box center [135, 18] width 36 height 18
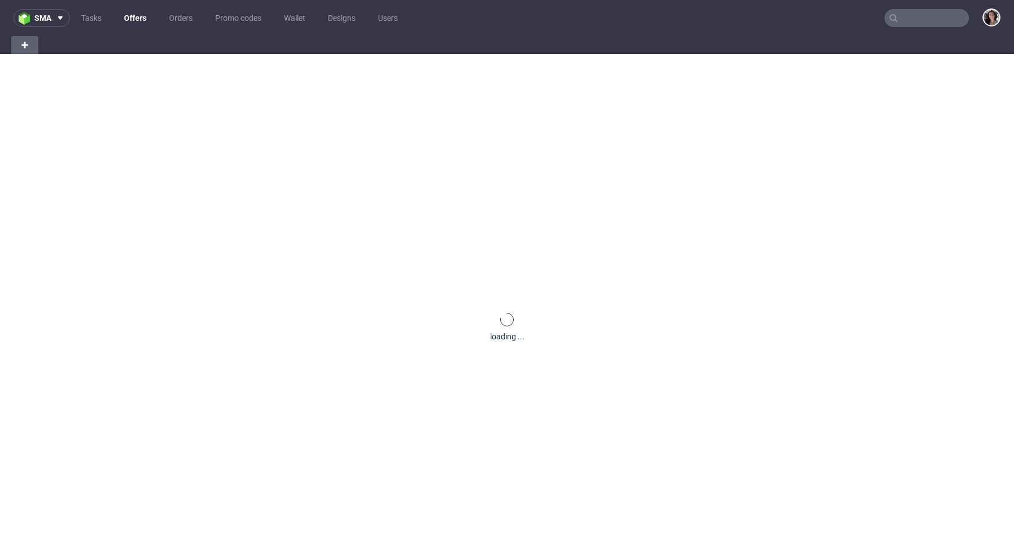
click at [131, 19] on link "Offers" at bounding box center [135, 18] width 36 height 18
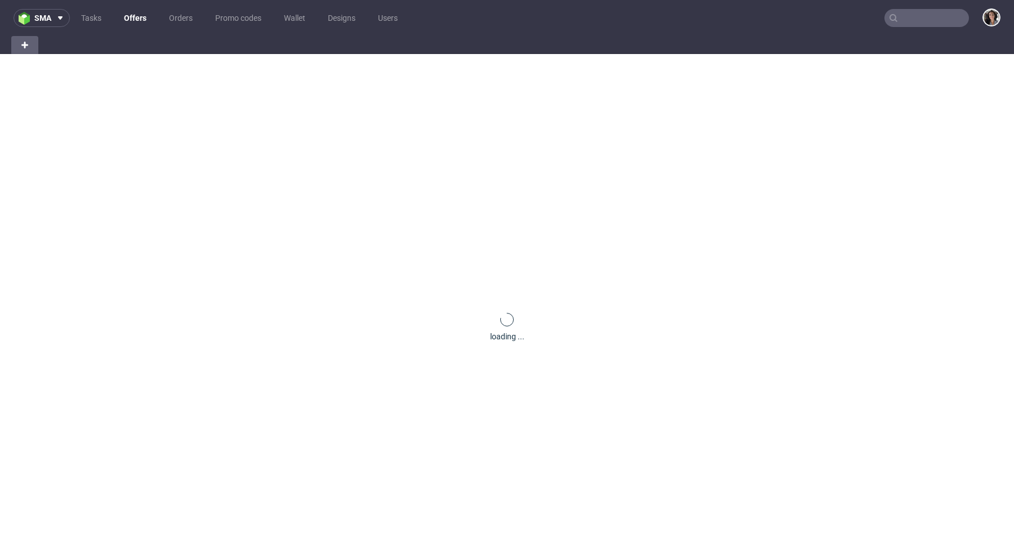
click at [131, 19] on link "Offers" at bounding box center [135, 18] width 36 height 18
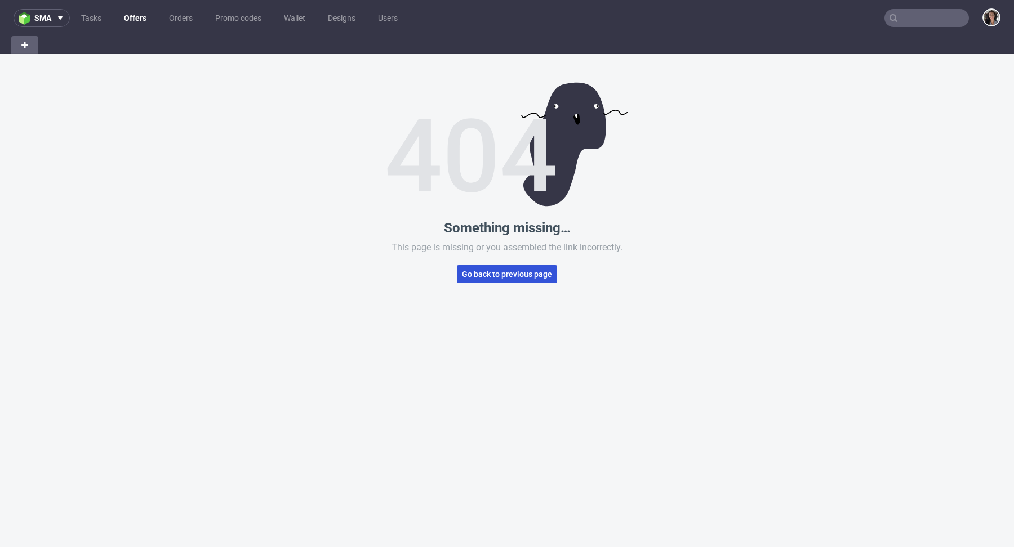
click at [524, 267] on button "Go back to previous page" at bounding box center [507, 274] width 100 height 18
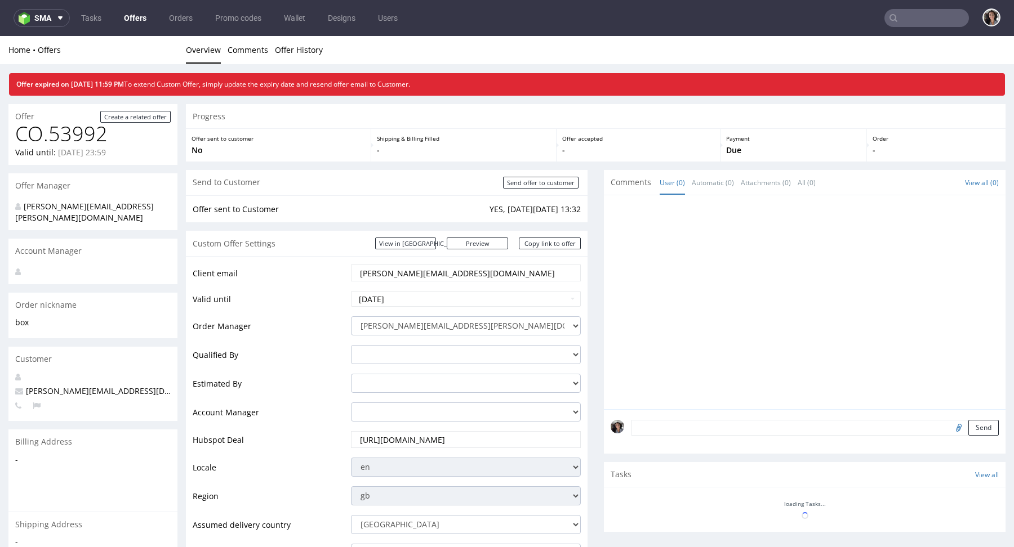
click at [129, 19] on link "Offers" at bounding box center [135, 18] width 36 height 18
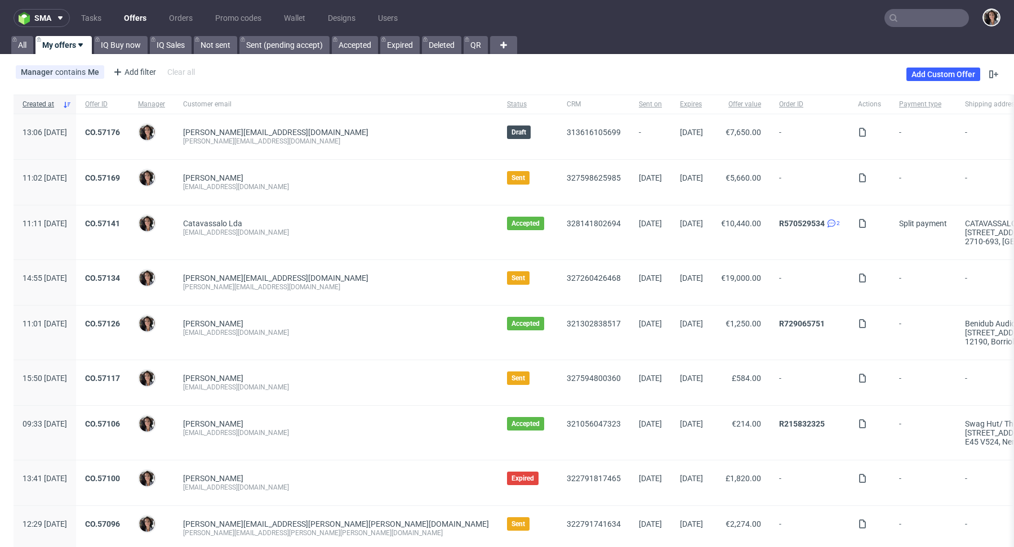
click at [947, 66] on div "Add Custom Offer" at bounding box center [953, 74] width 94 height 18
click at [940, 75] on link "Add Custom Offer" at bounding box center [943, 75] width 74 height 14
click at [934, 73] on link "Add Custom Offer" at bounding box center [943, 75] width 74 height 14
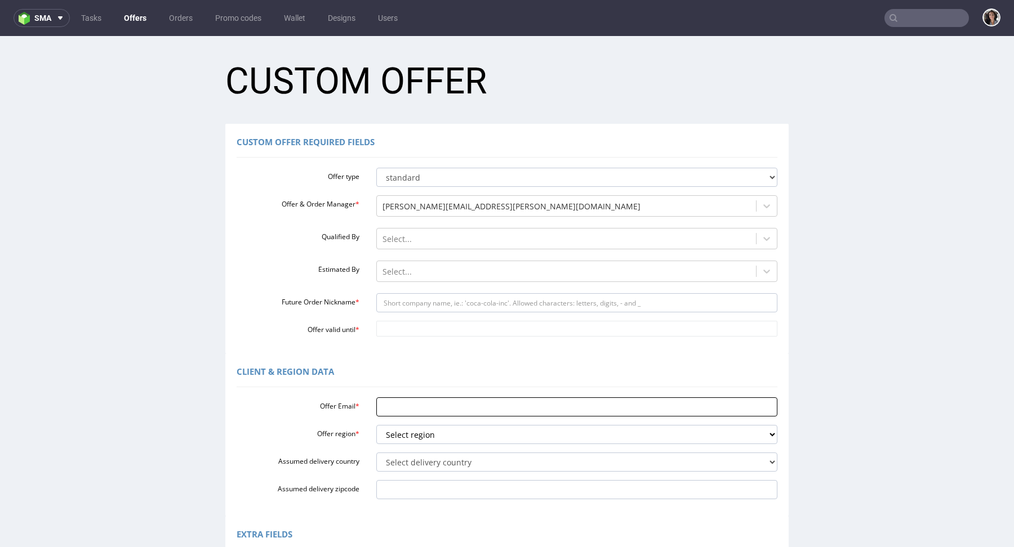
click at [397, 408] on input "Offer Email *" at bounding box center [577, 407] width 402 height 19
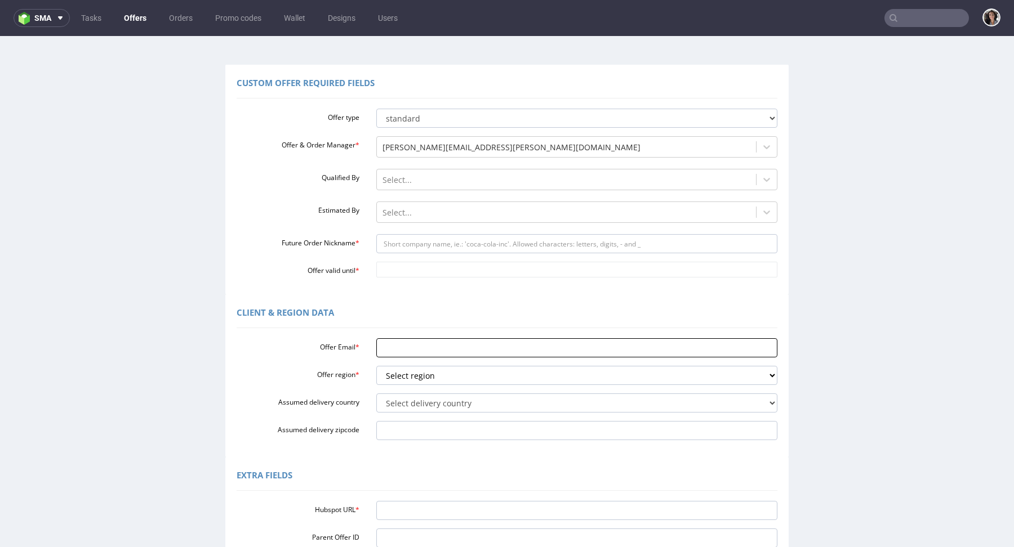
scroll to position [111, 0]
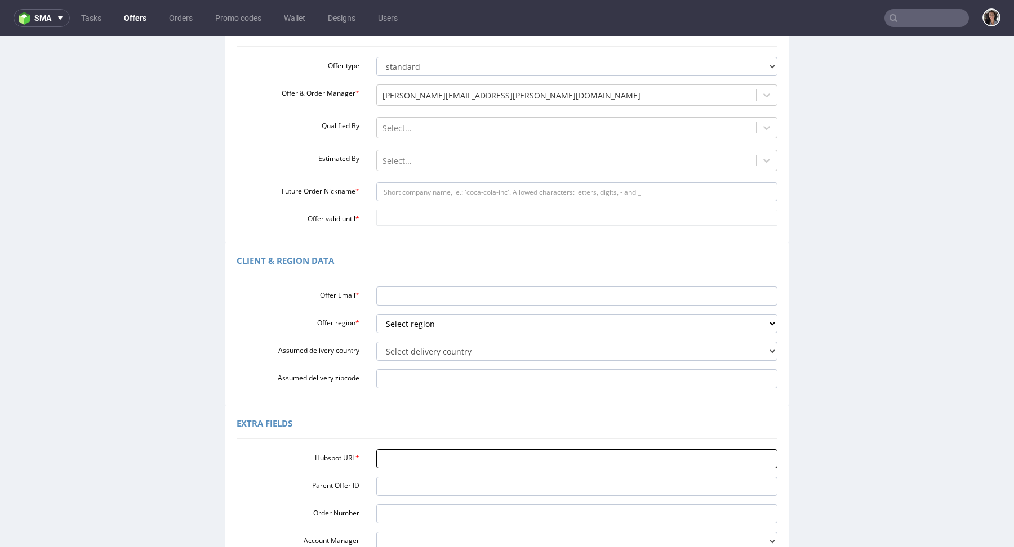
click at [395, 457] on input "Hubspot URL *" at bounding box center [577, 458] width 402 height 19
paste input "[URL][DOMAIN_NAME]"
type input "[URL][DOMAIN_NAME]"
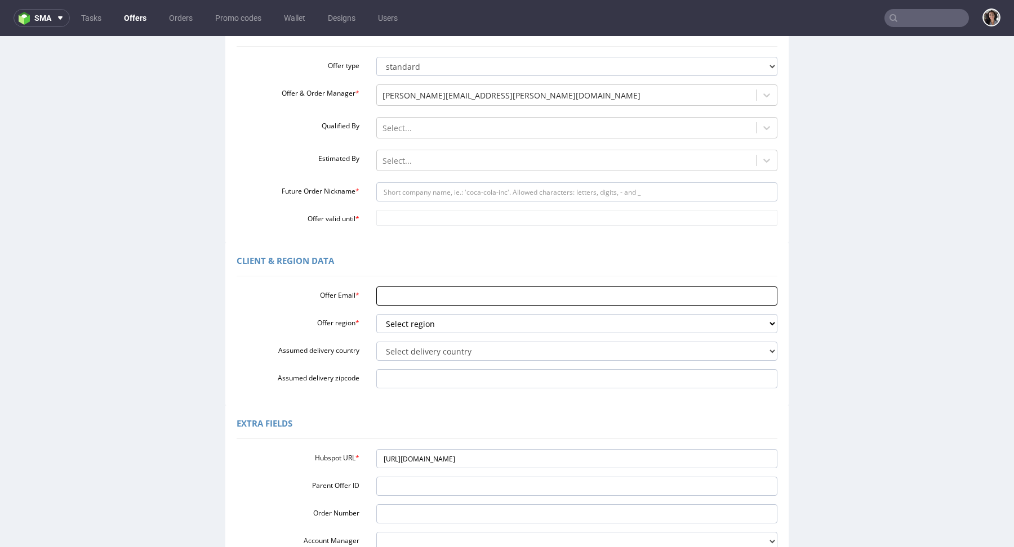
click at [420, 297] on input "Offer Email *" at bounding box center [577, 296] width 402 height 19
paste input "[EMAIL_ADDRESS][DOMAIN_NAME]"
type input "[EMAIL_ADDRESS][DOMAIN_NAME]"
click at [420, 328] on select "Select region eu gb de pl cz fr it es" at bounding box center [577, 323] width 402 height 19
select select "eu"
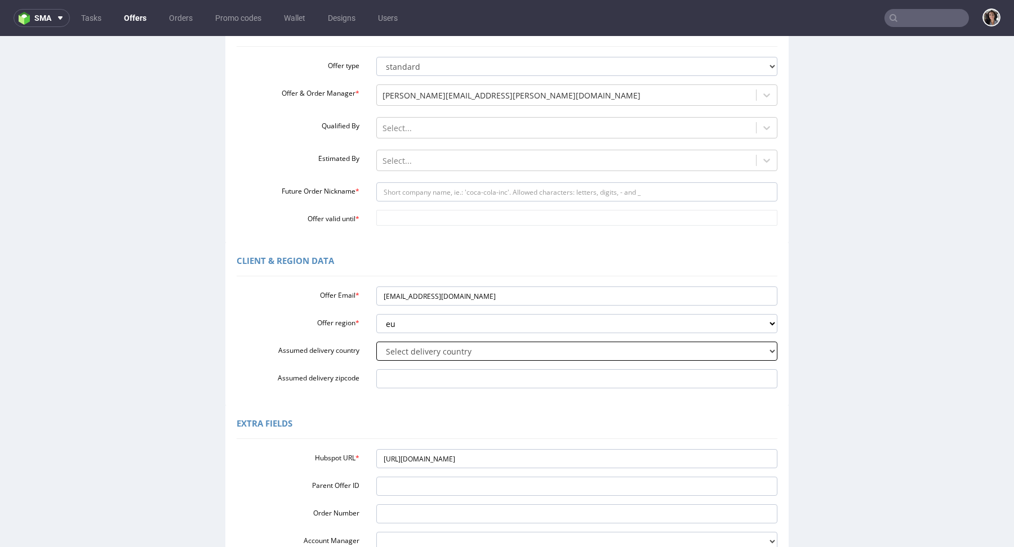
click at [407, 351] on select "Select delivery country Andorra Afghanistan Anguilla Albania Armenia Antarctica…" at bounding box center [577, 351] width 402 height 19
select select "59"
click at [397, 374] on input "Assumed delivery zipcode" at bounding box center [577, 378] width 402 height 19
paste input "[GEOGRAPHIC_DATA] S 2300"
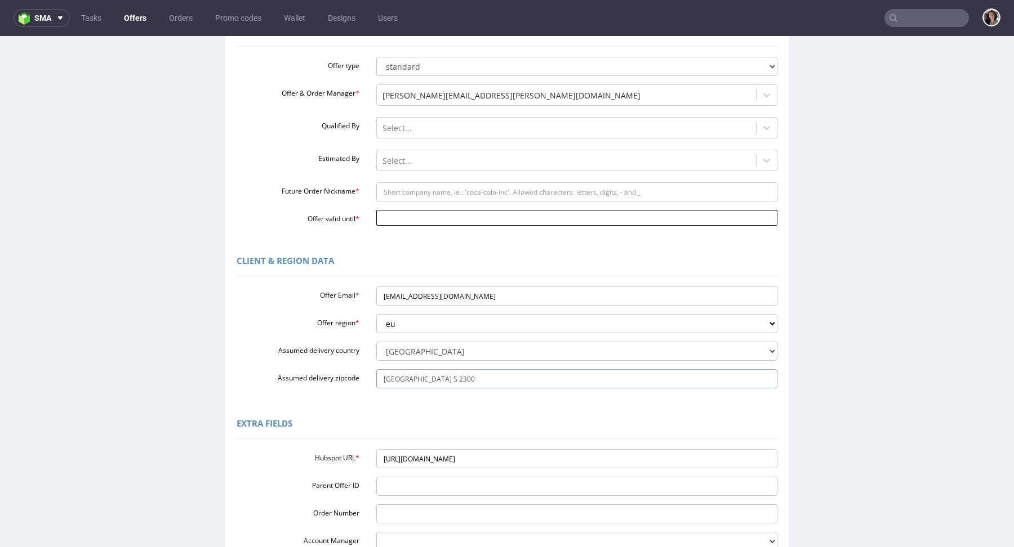
type input "[GEOGRAPHIC_DATA] S 2300"
click at [418, 214] on input "Offer valid until *" at bounding box center [577, 218] width 402 height 16
click at [399, 164] on td "20" at bounding box center [399, 167] width 17 height 17
type input "2025-10-20"
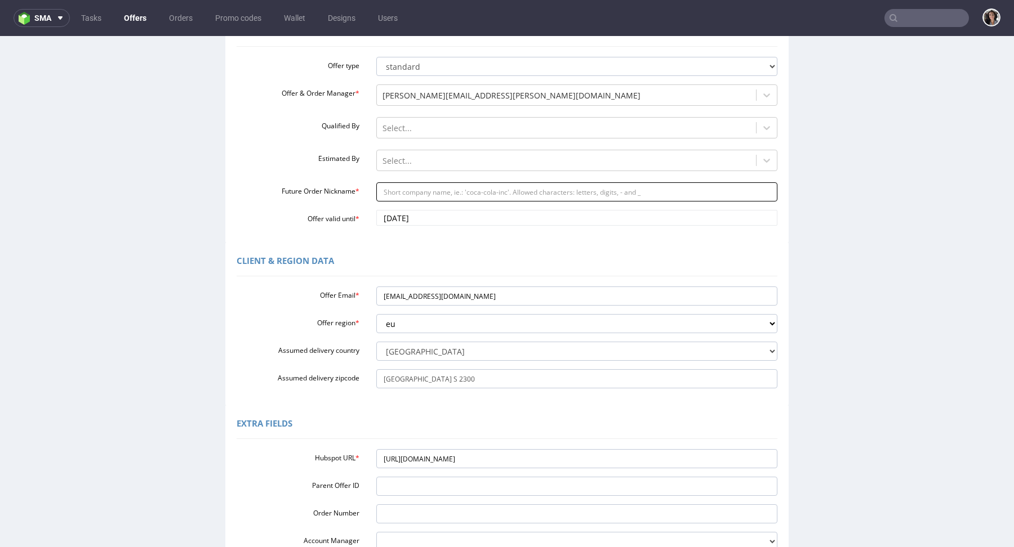
click at [399, 190] on input "Future Order Nickname *" at bounding box center [577, 191] width 402 height 19
type input "box"
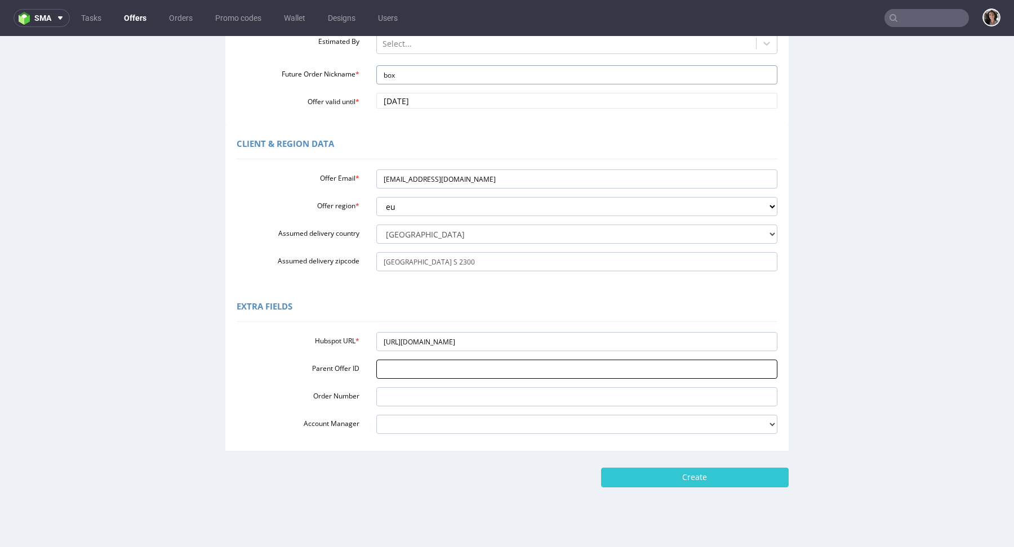
scroll to position [237, 0]
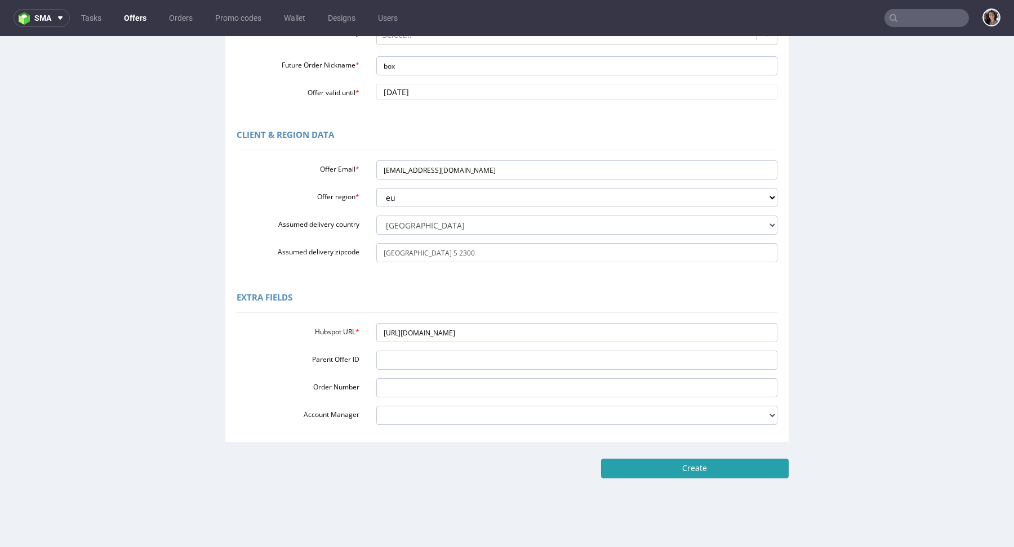
click at [657, 472] on input "Create" at bounding box center [695, 468] width 188 height 19
type input "Please wait..."
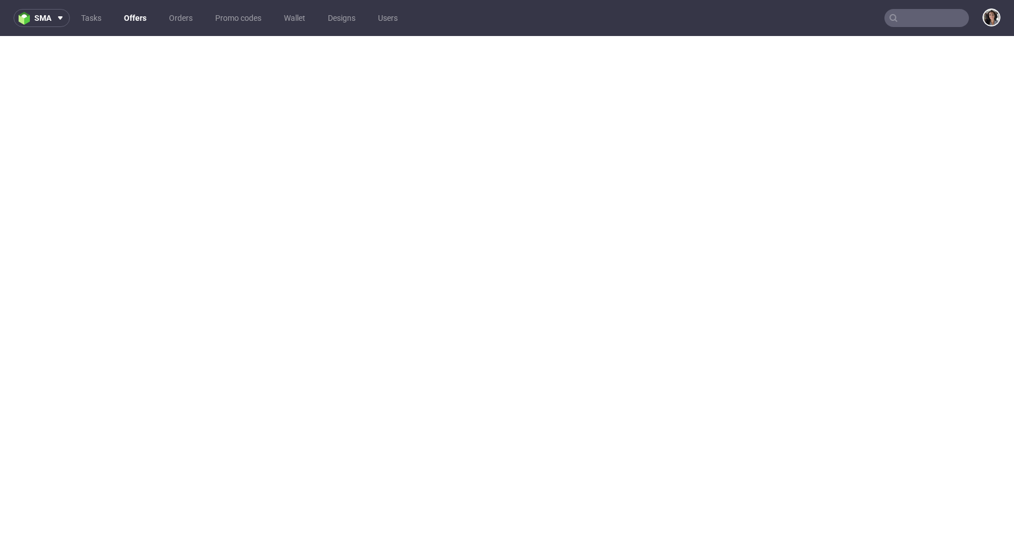
select select "eu"
select select "59"
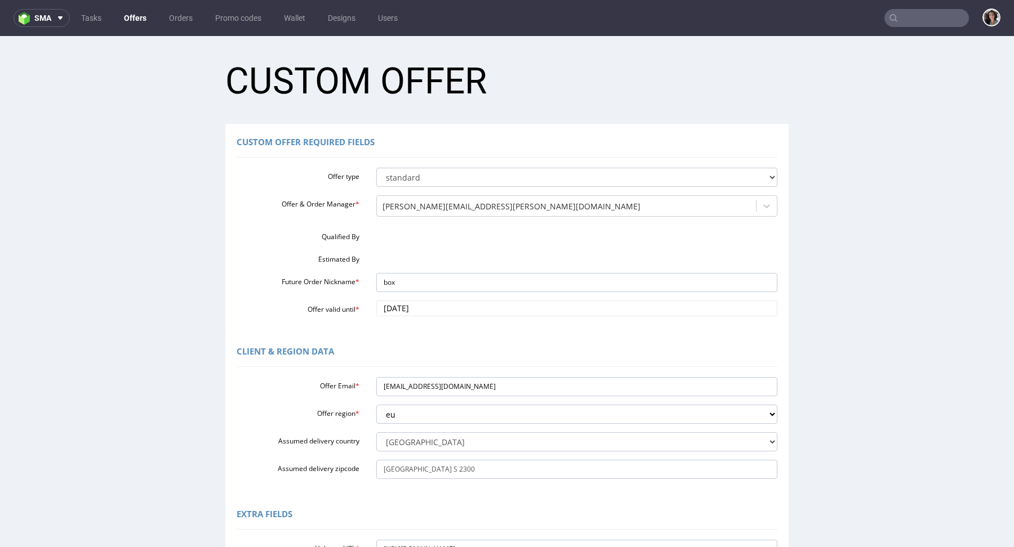
scroll to position [230, 0]
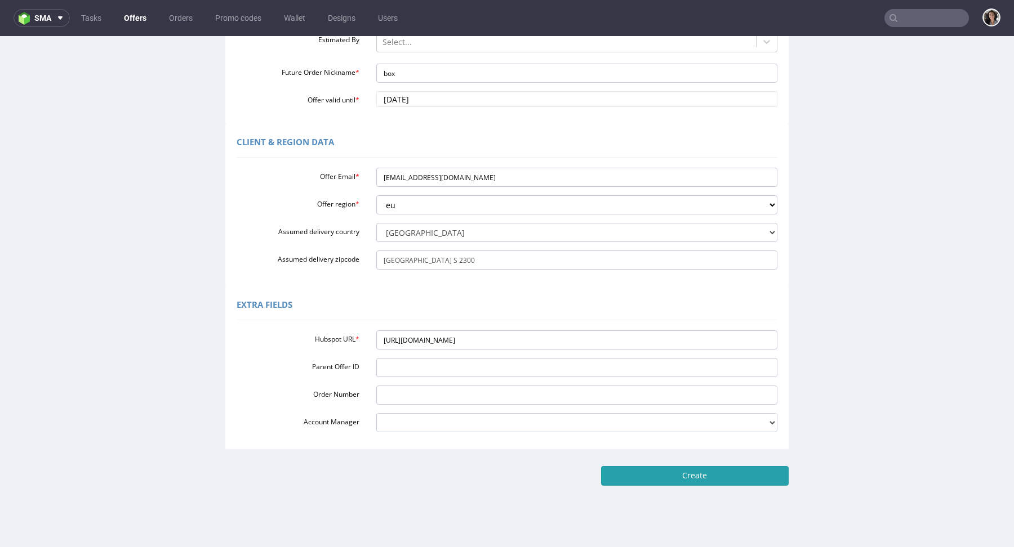
click at [707, 476] on input "Create" at bounding box center [695, 475] width 188 height 19
type input "Please wait..."
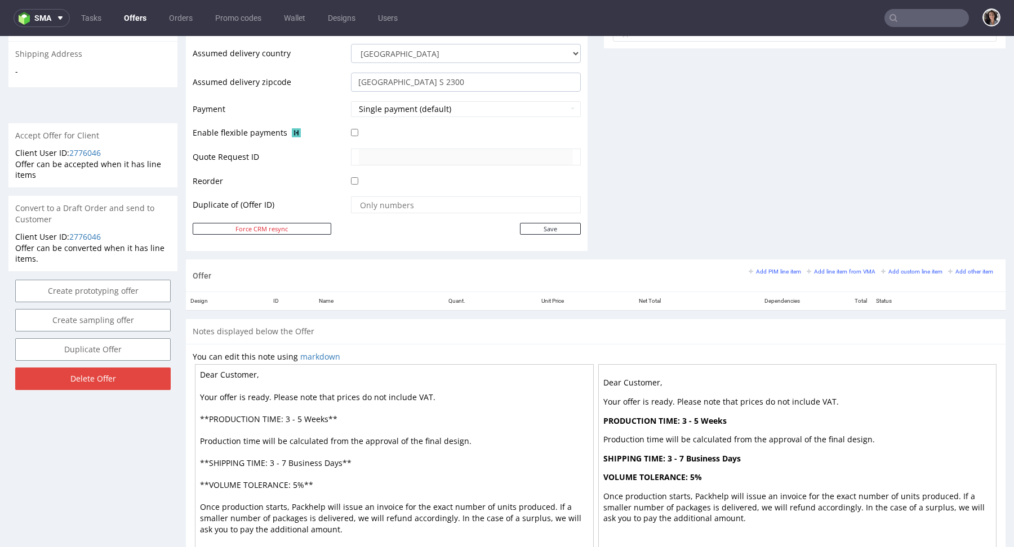
scroll to position [493, 0]
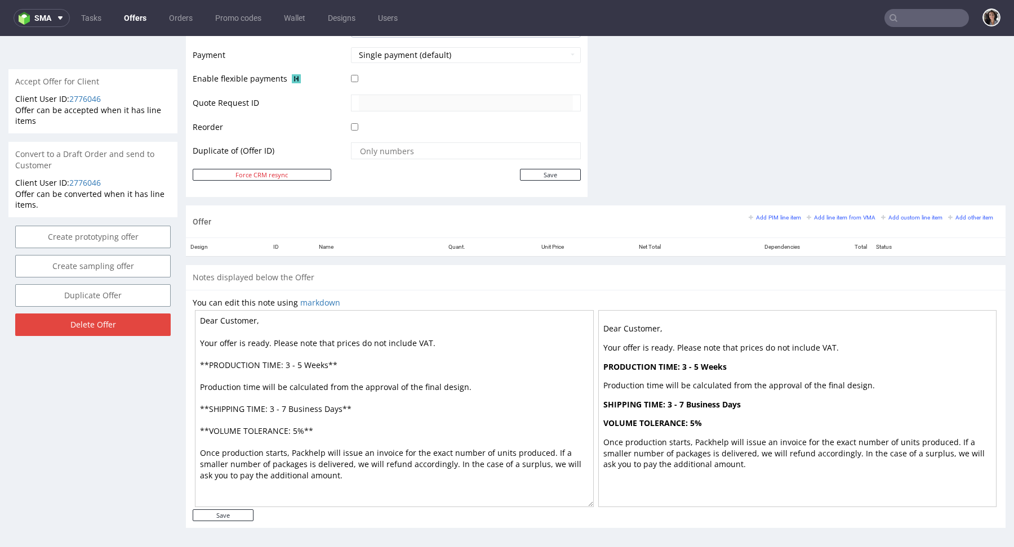
drag, startPoint x: 338, startPoint y: 404, endPoint x: 287, endPoint y: 404, distance: 51.2
click at [287, 404] on textarea "Dear Customer, Your offer is ready. Please note that prices do not include VAT.…" at bounding box center [394, 408] width 399 height 197
drag, startPoint x: 328, startPoint y: 363, endPoint x: 283, endPoint y: 360, distance: 44.5
click at [283, 360] on textarea "Dear Customer, Your offer is ready. Please note that prices do not include VAT.…" at bounding box center [394, 408] width 399 height 197
paste textarea "Business Days"
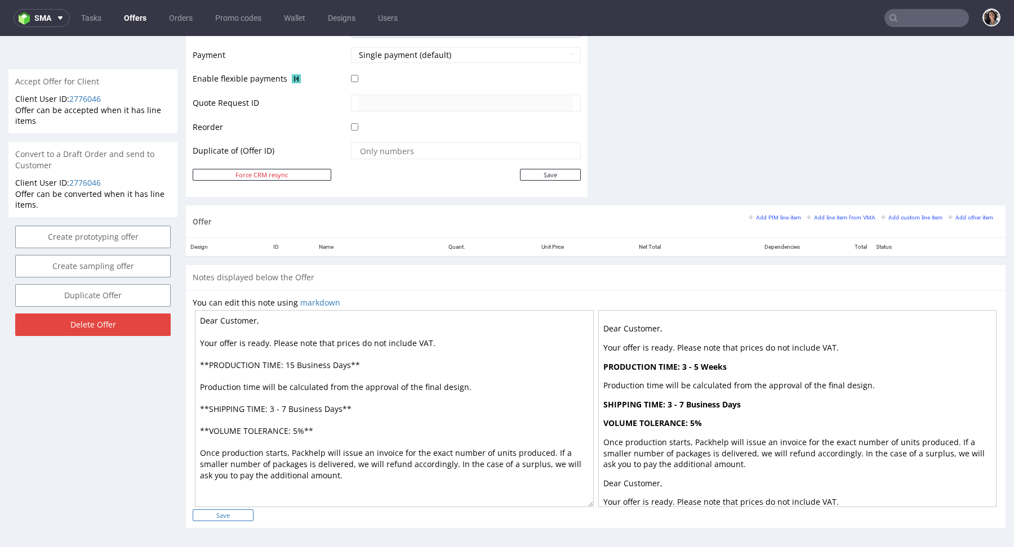
type textarea "Dear Customer, Your offer is ready. Please note that prices do not include VAT.…"
click at [246, 510] on input "Save" at bounding box center [223, 516] width 61 height 12
type input "In progress..."
click at [836, 216] on small "Add line item from VMA" at bounding box center [840, 218] width 69 height 6
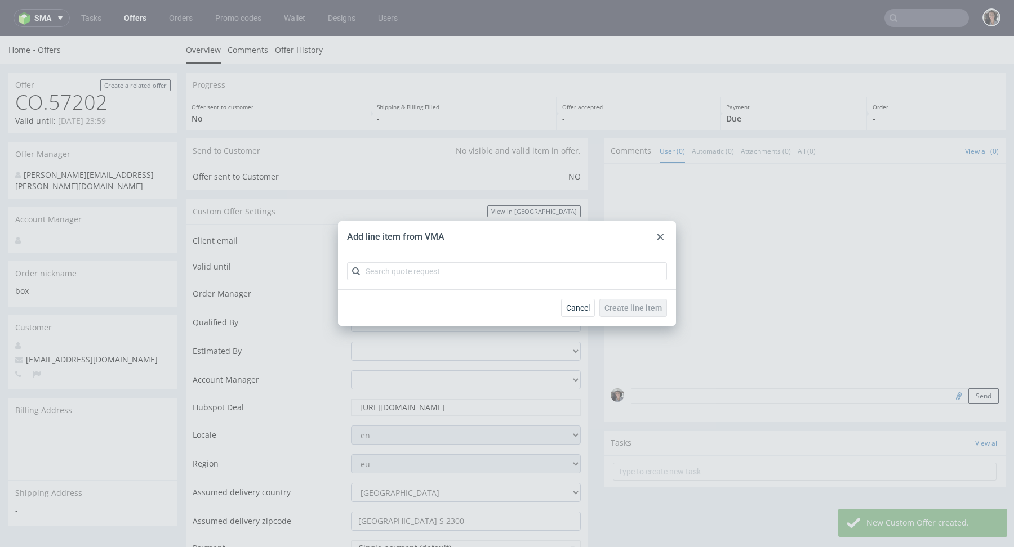
scroll to position [0, 0]
click at [446, 272] on input "text" at bounding box center [507, 271] width 320 height 18
paste input "CBTI"
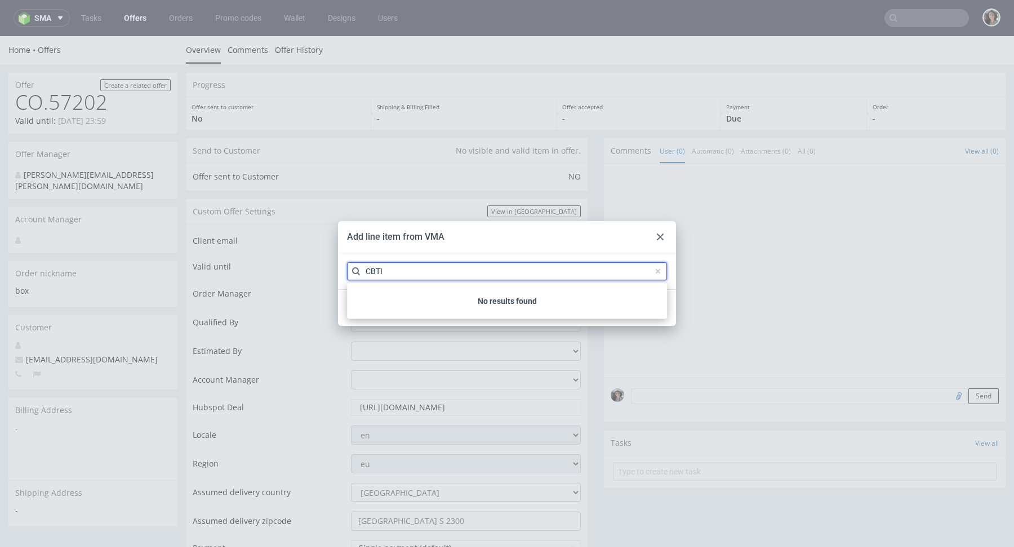
click at [389, 271] on input "CBTI" at bounding box center [507, 271] width 320 height 18
type input "C"
paste input "CBTI"
type input "CBTI"
click at [394, 266] on input "CBTI" at bounding box center [507, 271] width 320 height 18
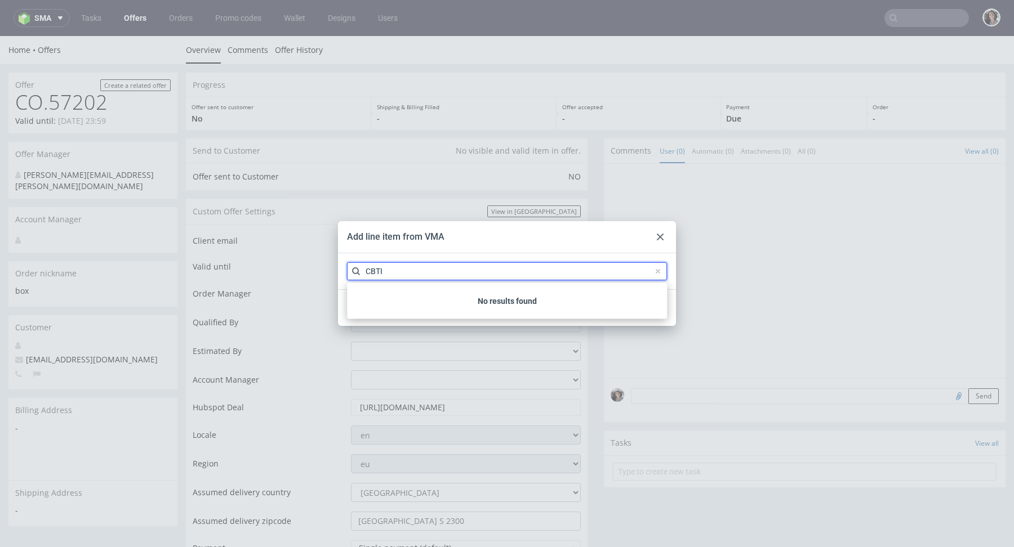
click at [394, 266] on input "CBTI" at bounding box center [507, 271] width 320 height 18
click at [385, 286] on div "No results found" at bounding box center [507, 301] width 320 height 36
click at [372, 270] on input "text" at bounding box center [507, 271] width 320 height 18
paste input "CBTI"
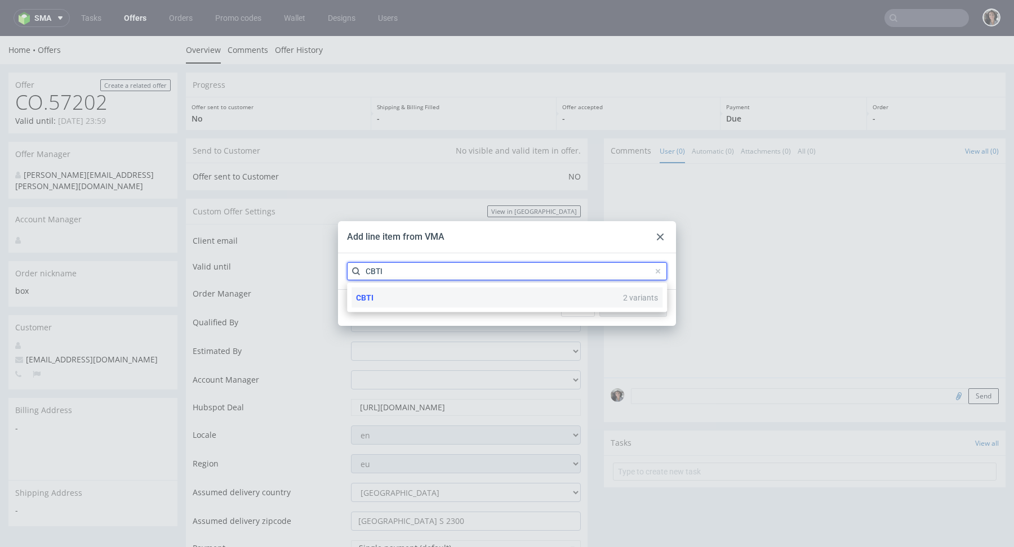
type input "CBTI"
click at [367, 296] on span "CBTI" at bounding box center [364, 297] width 17 height 9
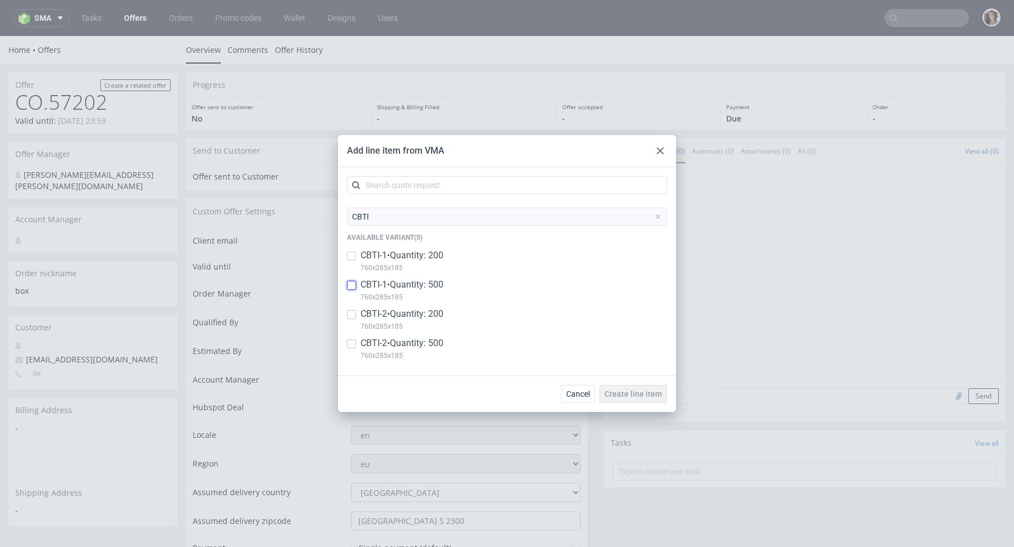
click at [350, 287] on input "checkbox" at bounding box center [351, 285] width 9 height 9
checkbox input "true"
click at [354, 344] on input "checkbox" at bounding box center [351, 344] width 9 height 9
checkbox input "true"
click at [640, 388] on button "Create line item" at bounding box center [633, 394] width 68 height 18
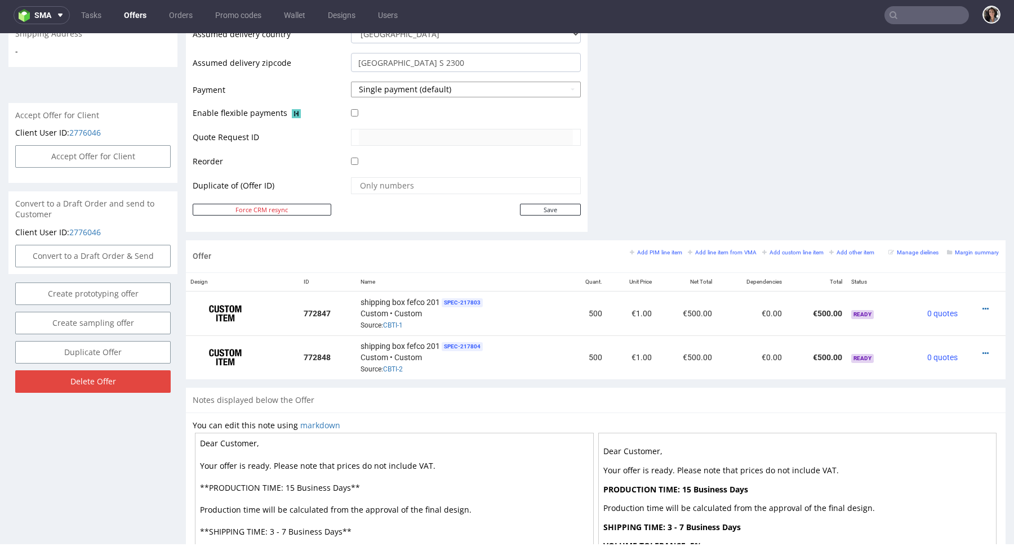
scroll to position [440, 0]
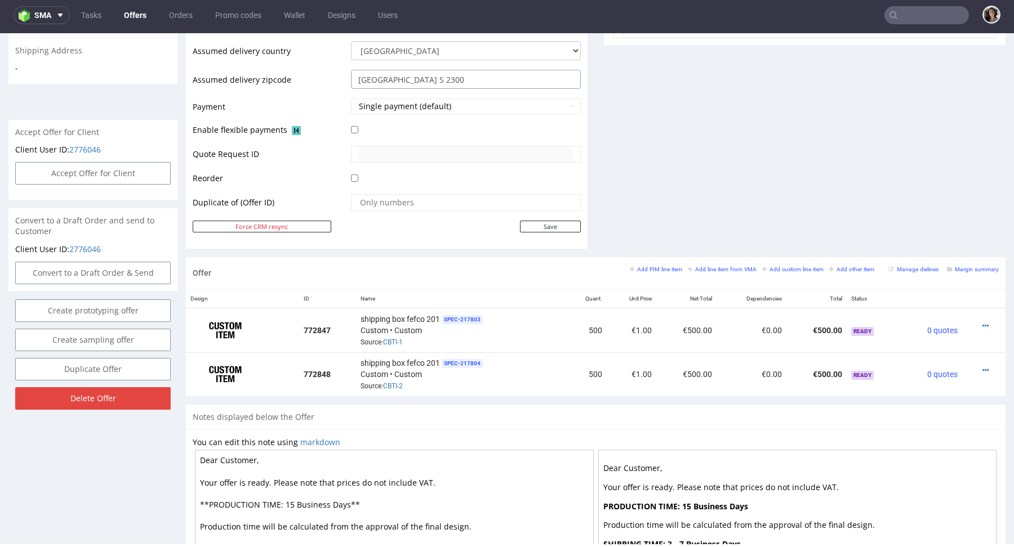
drag, startPoint x: 398, startPoint y: 79, endPoint x: 460, endPoint y: 79, distance: 61.9
click at [460, 79] on input "[GEOGRAPHIC_DATA] S 2300" at bounding box center [466, 79] width 230 height 19
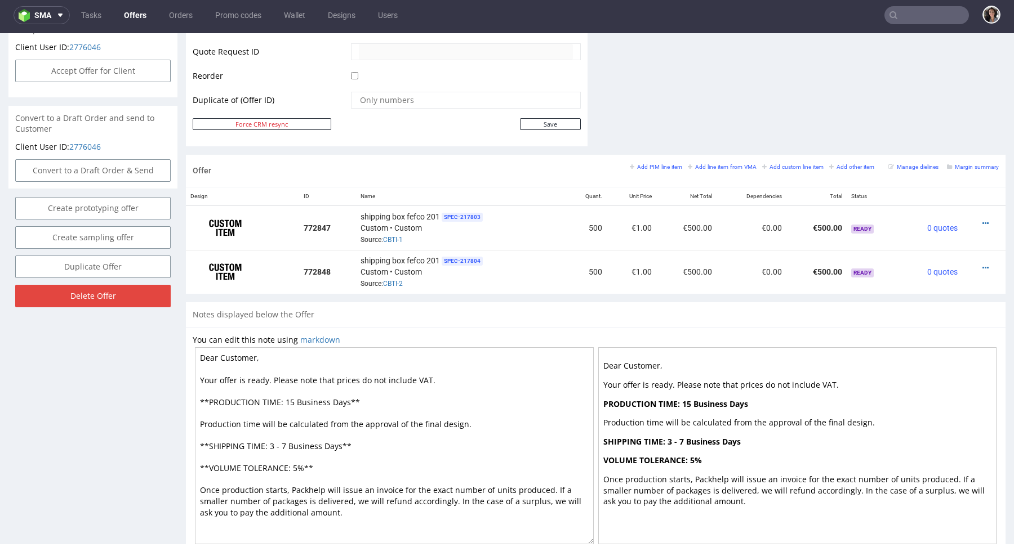
scroll to position [583, 0]
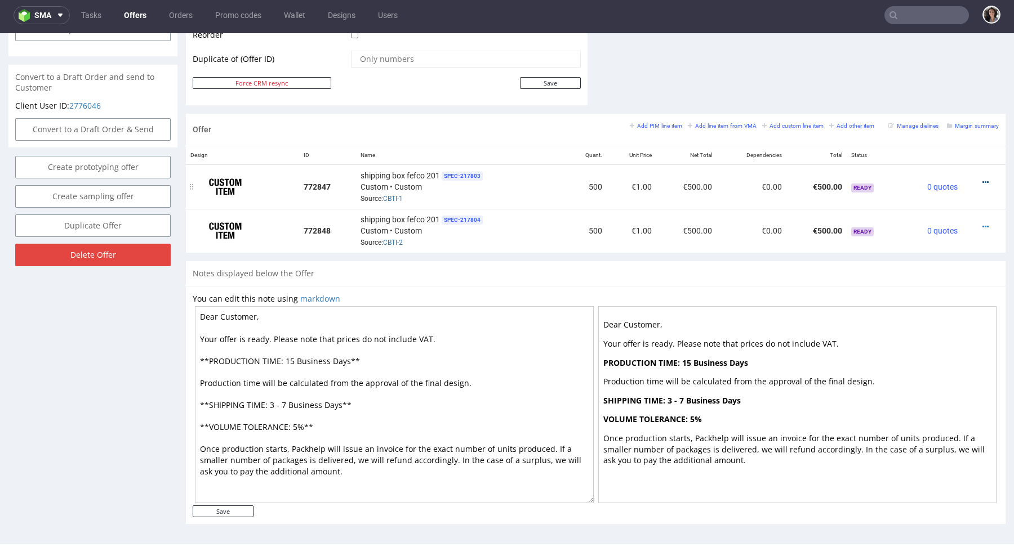
click at [982, 179] on icon at bounding box center [985, 183] width 6 height 8
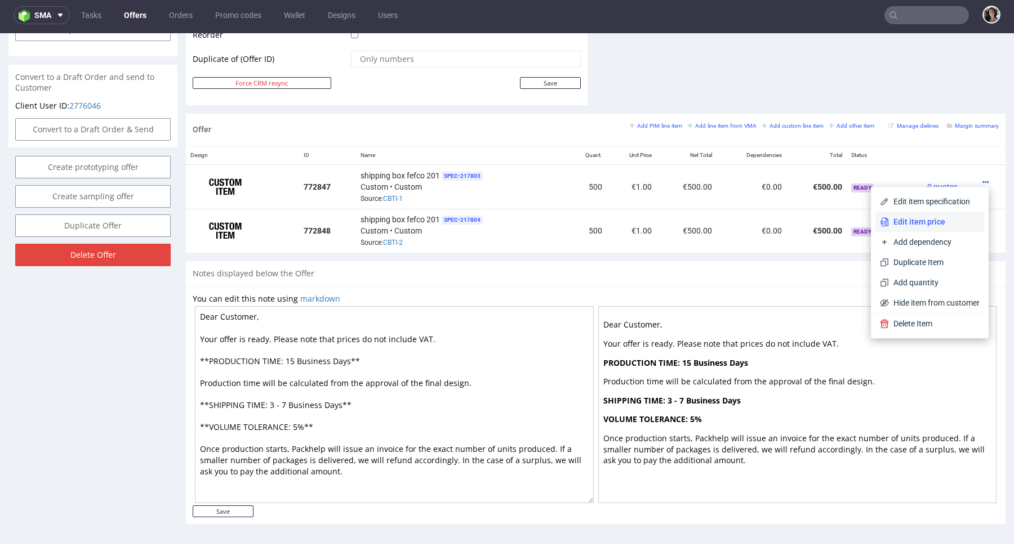
click at [922, 218] on span "Edit item price" at bounding box center [934, 221] width 91 height 11
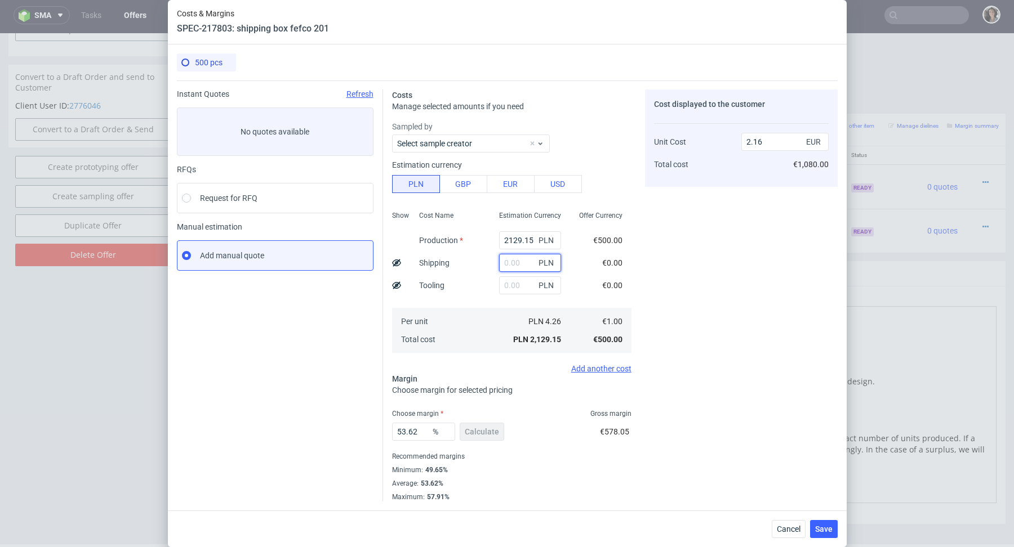
click at [517, 265] on input "text" at bounding box center [530, 263] width 62 height 18
paste input "1 146,84"
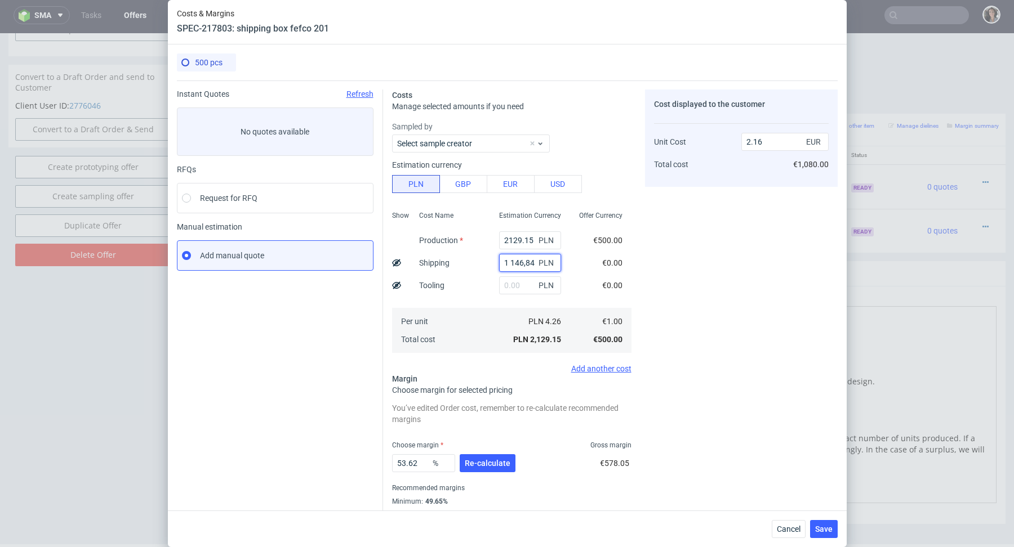
click at [511, 261] on input "1 146,84" at bounding box center [530, 263] width 62 height 18
type input "1146.84"
type input "3.32"
type input "1146.84"
click at [524, 300] on div "Estimation Currency 2129.15 PLN 1146.84 PLN PLN PLN 6.55 PLN 3,275.99" at bounding box center [530, 281] width 80 height 149
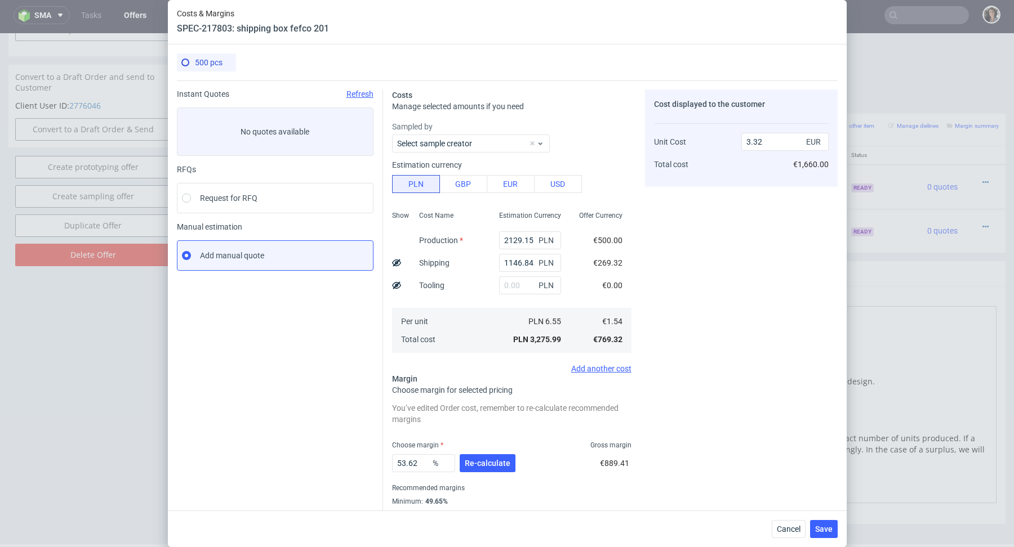
click at [537, 235] on span "PLN" at bounding box center [547, 241] width 23 height 16
click at [522, 241] on input "2129.15" at bounding box center [530, 240] width 62 height 18
type input "1.16"
paste input "1115"
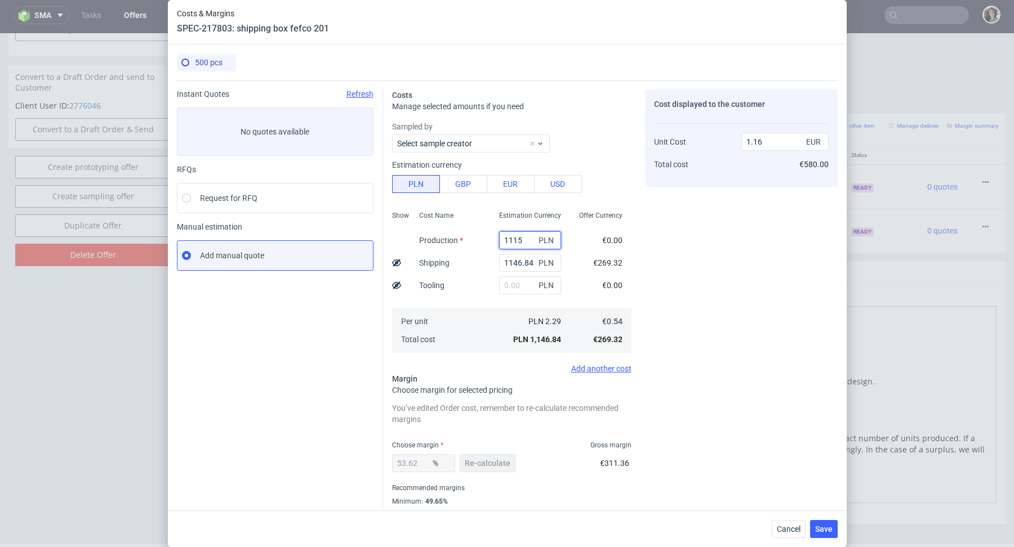
type input "1115"
type input "2.29"
type input "1115"
click at [521, 286] on input "text" at bounding box center [530, 285] width 62 height 18
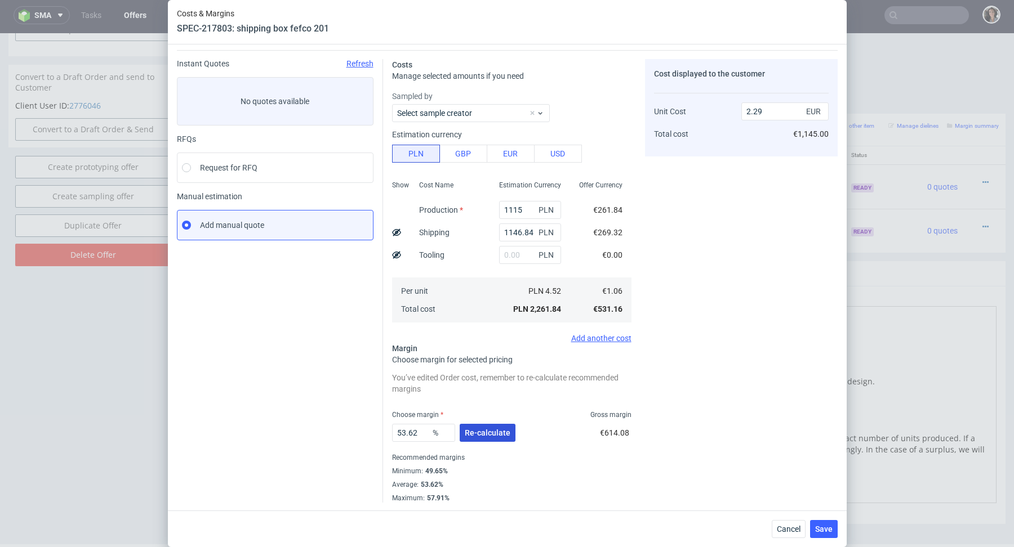
click at [487, 429] on span "Re-calculate" at bounding box center [488, 433] width 46 height 8
drag, startPoint x: 425, startPoint y: 434, endPoint x: 396, endPoint y: 431, distance: 29.4
click at [396, 431] on input "53.62" at bounding box center [423, 433] width 63 height 18
type input "50"
type input "2.13"
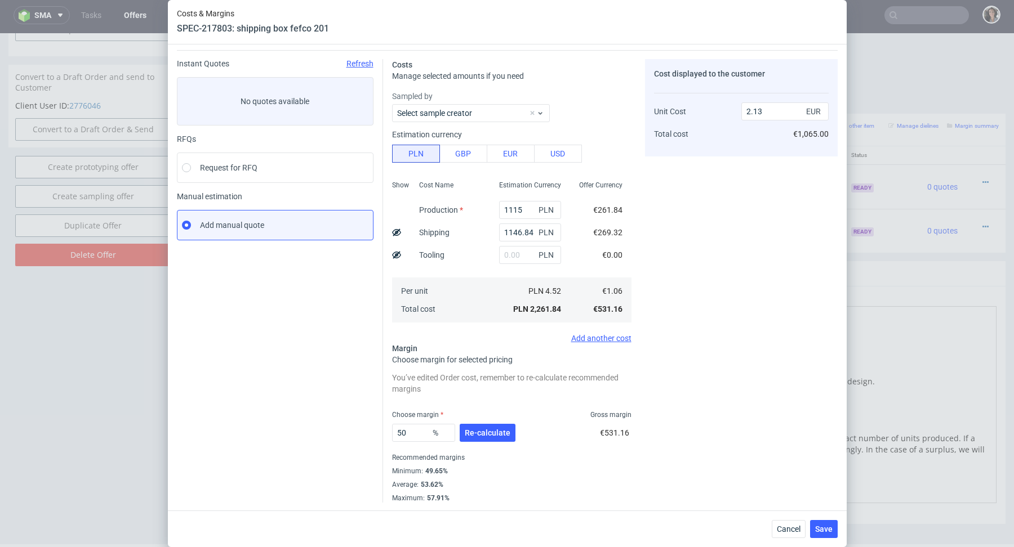
click at [496, 474] on div "Minimum : 49.65%" at bounding box center [511, 472] width 239 height 14
click at [819, 533] on span "Save" at bounding box center [823, 529] width 17 height 8
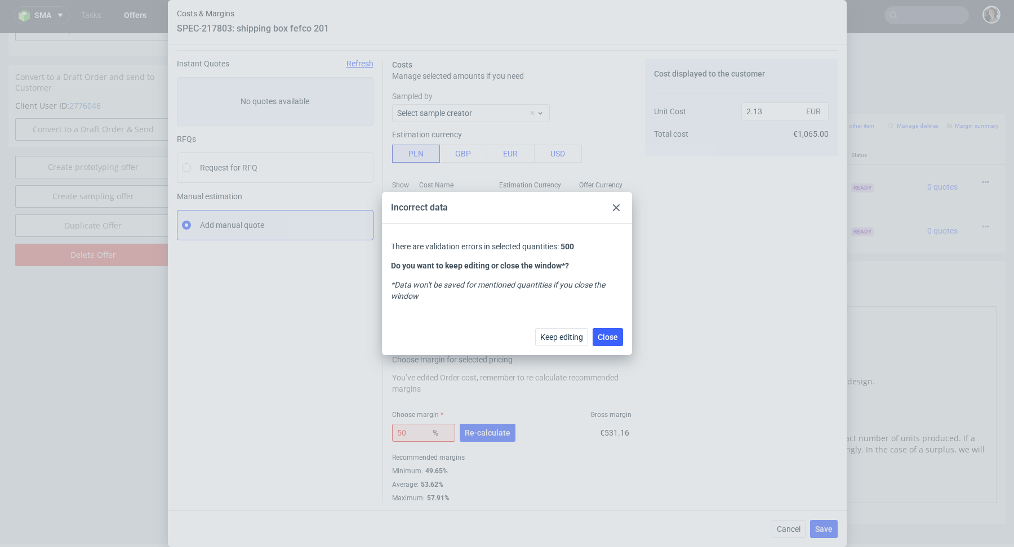
click at [613, 203] on div at bounding box center [616, 208] width 14 height 14
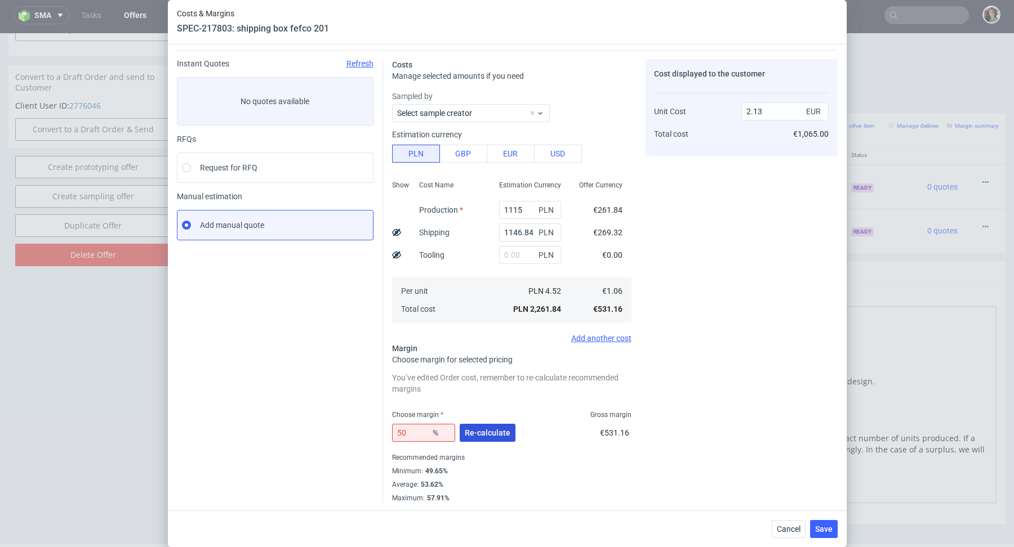
click at [483, 440] on button "Re-calculate" at bounding box center [488, 433] width 56 height 18
click at [488, 434] on span "Re-calculate" at bounding box center [488, 433] width 46 height 8
click at [824, 529] on span "Save" at bounding box center [823, 529] width 17 height 8
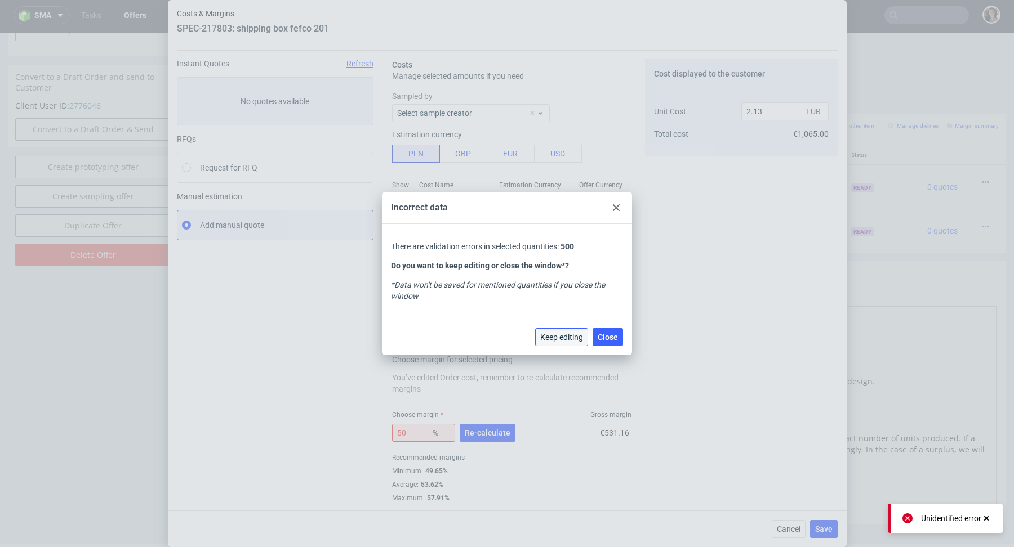
click at [573, 333] on span "Keep editing" at bounding box center [561, 337] width 43 height 8
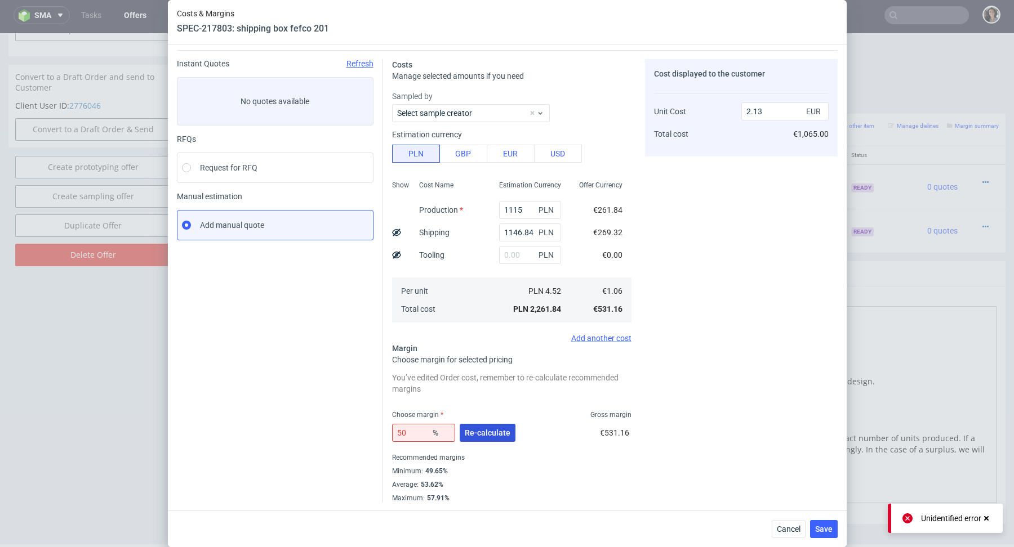
click at [490, 435] on span "Re-calculate" at bounding box center [488, 433] width 46 height 8
click at [416, 432] on input "50" at bounding box center [423, 433] width 63 height 18
type input "50"
click at [417, 433] on input "50" at bounding box center [423, 433] width 63 height 18
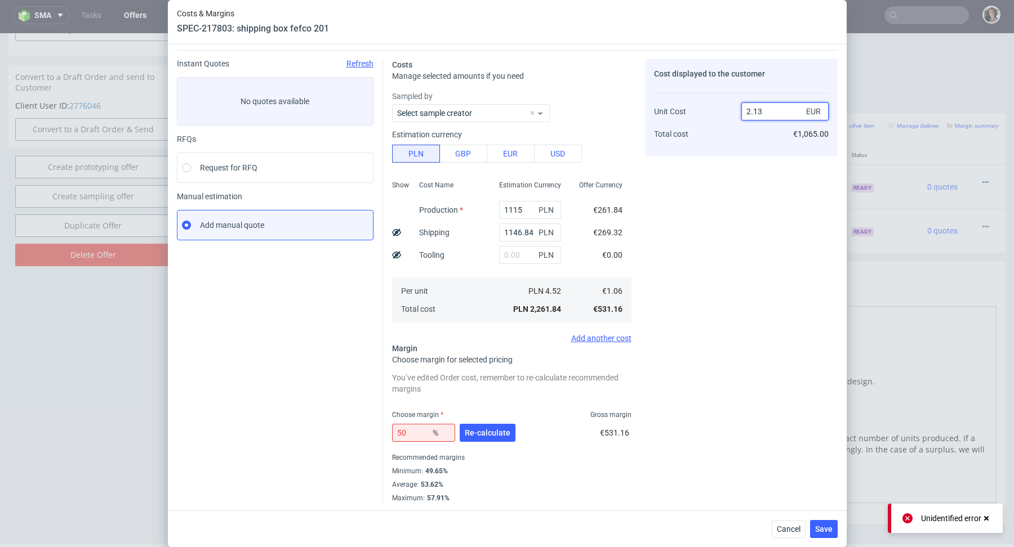
click at [787, 115] on input "2.13" at bounding box center [784, 111] width 87 height 18
type input "2.1"
type input "49.523809523809526"
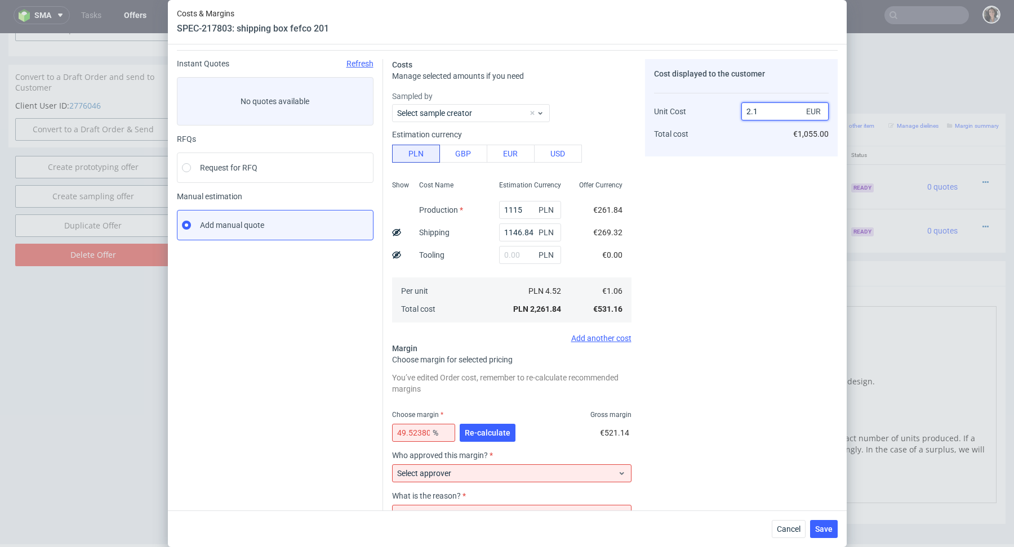
type input "2.14"
type input "50.467289719626166"
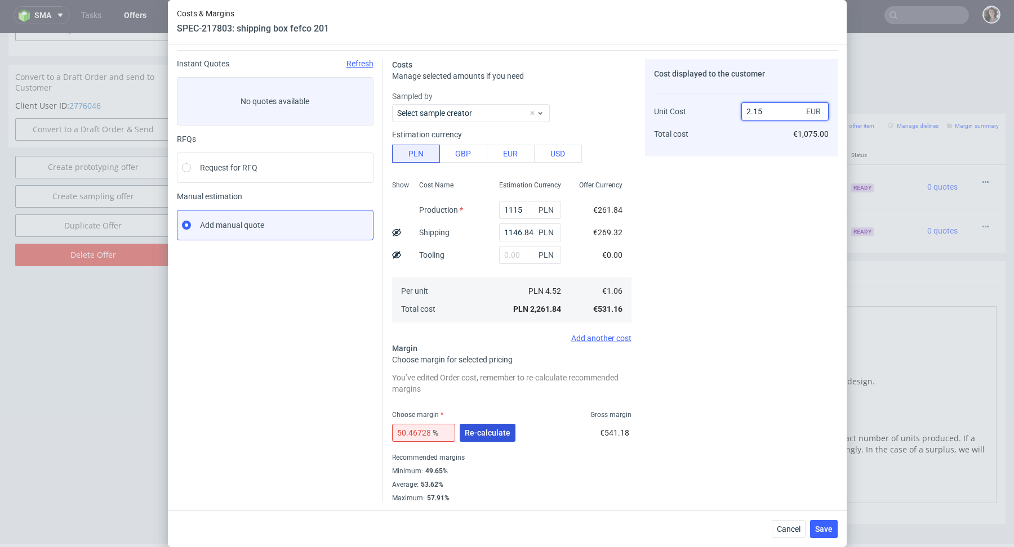
type input "2.15"
click at [479, 434] on span "Re-calculate" at bounding box center [488, 433] width 46 height 8
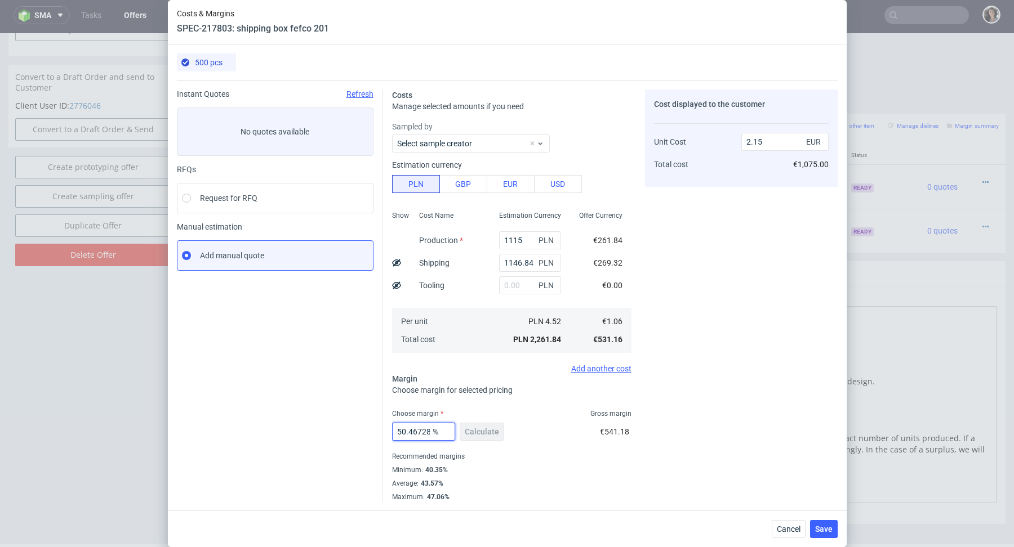
scroll to position [0, 44]
drag, startPoint x: 409, startPoint y: 432, endPoint x: 481, endPoint y: 431, distance: 72.1
click at [480, 432] on div "50.467289719626166 % Calculate" at bounding box center [449, 434] width 114 height 32
type input "50"
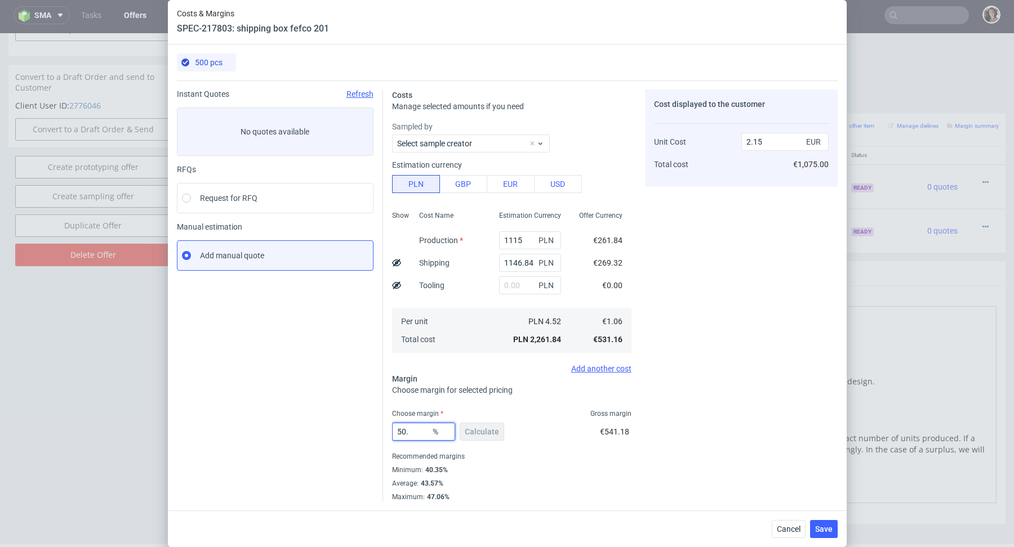
type input "2.13"
type input "50"
click at [509, 472] on div "Minimum : 40.35%" at bounding box center [511, 470] width 239 height 14
click at [763, 146] on input "2.13" at bounding box center [784, 142] width 87 height 18
type input "2.11"
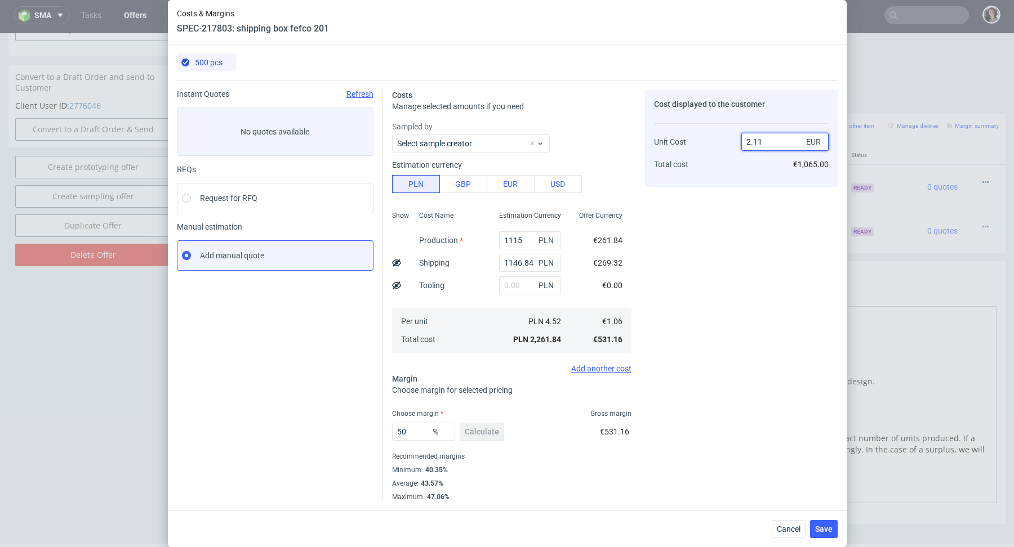
type input "49.763033175355446"
type input "2.10"
type input "49.523809523809526"
type input "2.12"
type input "50"
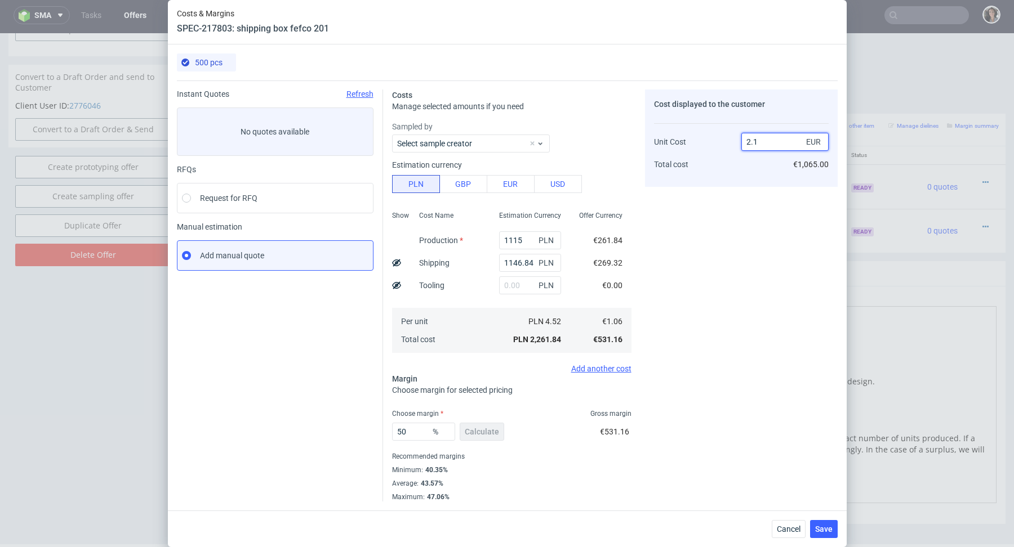
type input "2.11"
type input "49.763033175355446"
type input "2.12"
drag, startPoint x: 396, startPoint y: 434, endPoint x: 414, endPoint y: 446, distance: 22.3
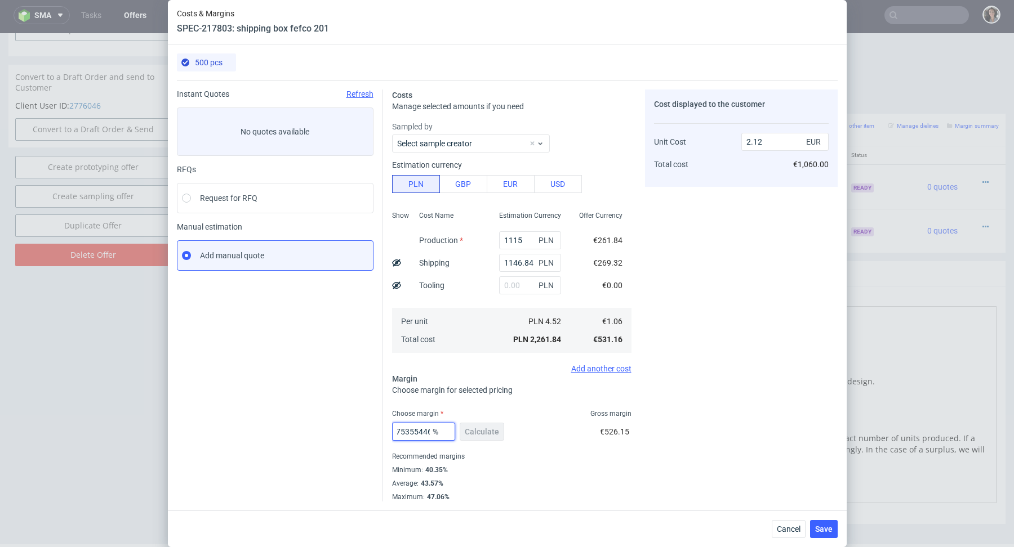
click at [414, 446] on div "49.763033175355446 % Calculate" at bounding box center [449, 434] width 114 height 32
type input "50"
type input "2.13"
type input "50"
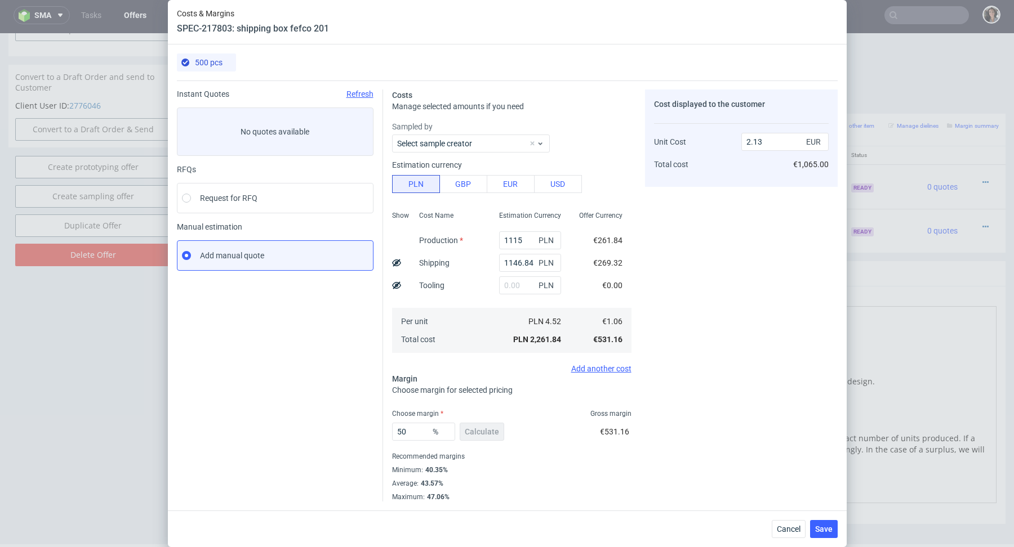
click at [496, 495] on div "Maximum : 47.06%" at bounding box center [511, 495] width 239 height 11
click at [817, 528] on span "Save" at bounding box center [823, 529] width 17 height 8
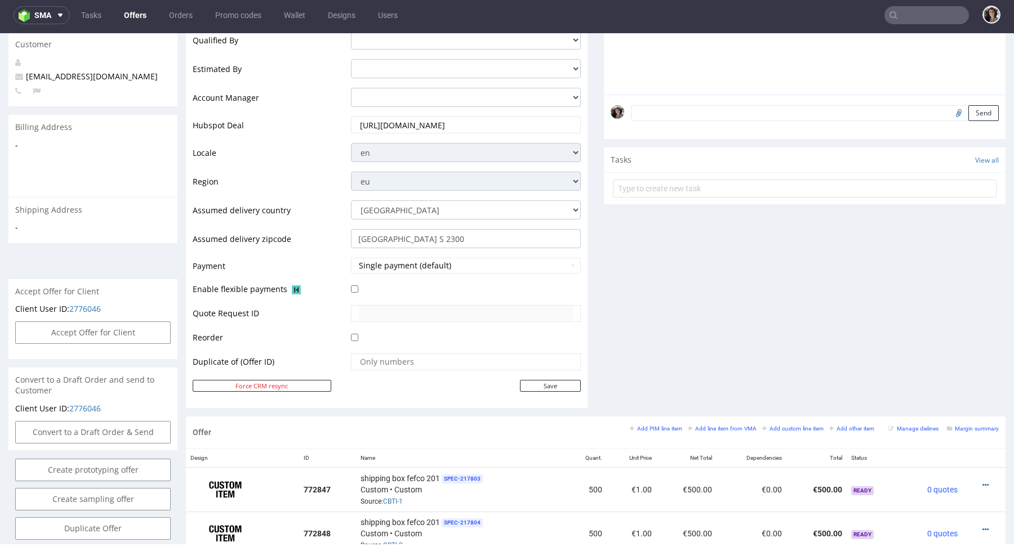
scroll to position [498, 0]
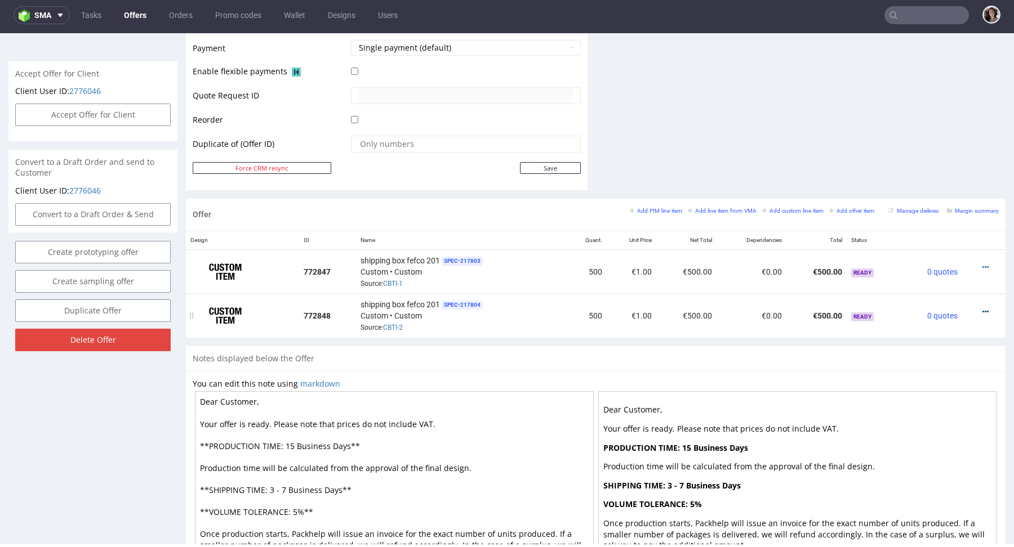
click at [982, 310] on icon at bounding box center [985, 312] width 6 height 8
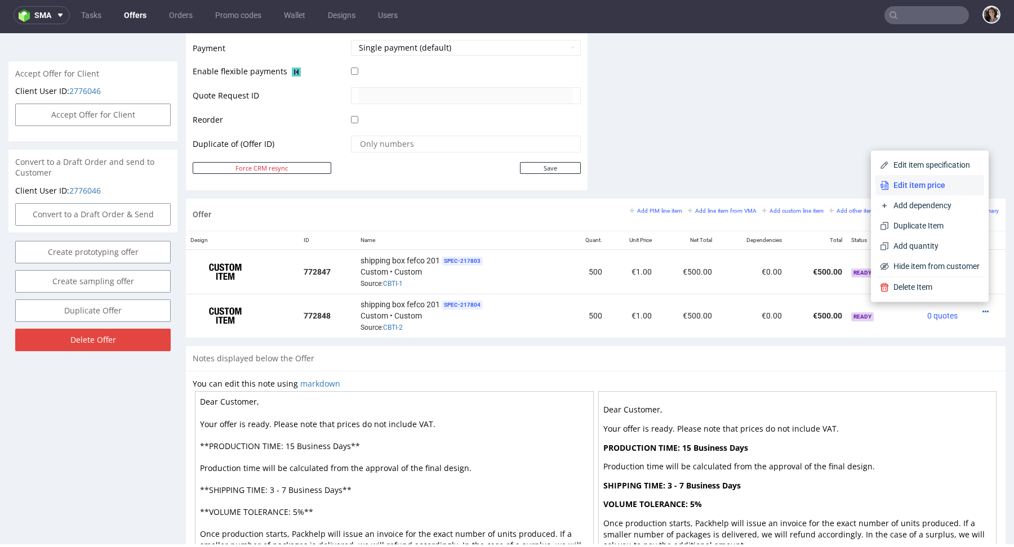
click at [900, 184] on span "Edit item price" at bounding box center [934, 185] width 91 height 11
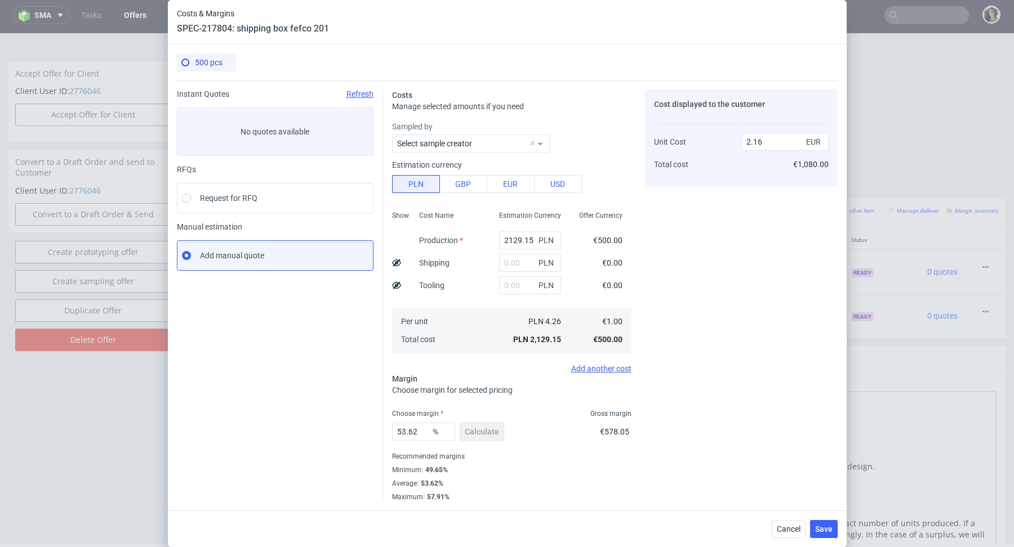
click at [523, 250] on div "2129.15 PLN" at bounding box center [530, 240] width 80 height 23
click at [523, 248] on input "2129.15" at bounding box center [530, 240] width 62 height 18
paste input "1150"
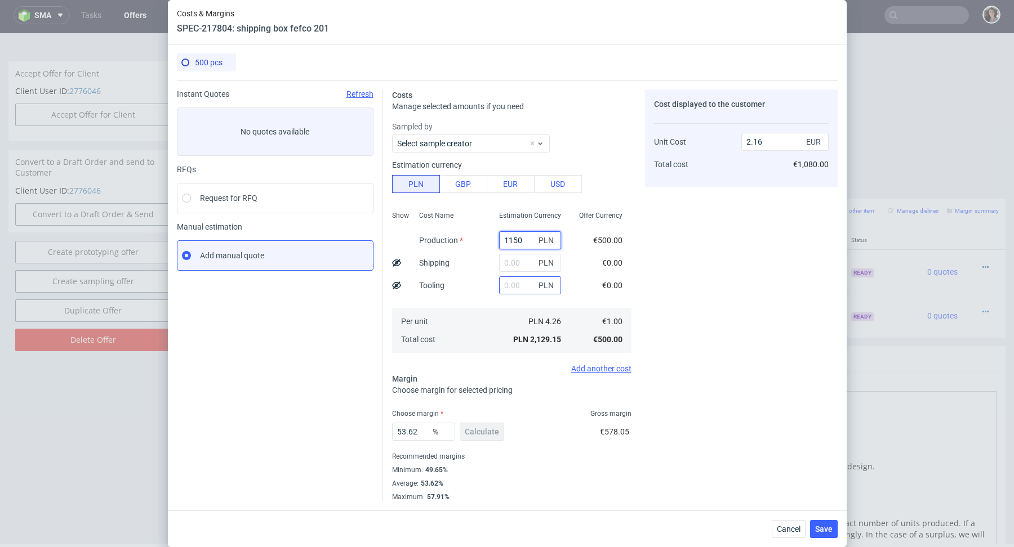
type input "1150"
type input "1.16"
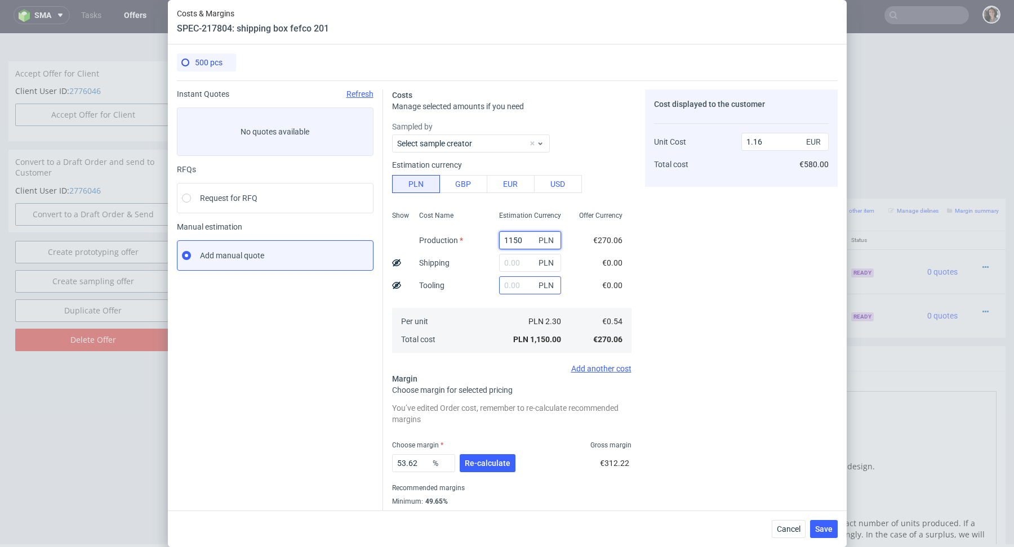
type input "1150"
click at [521, 289] on input "text" at bounding box center [530, 285] width 62 height 18
type input "600"
type input "1.77"
type input "600"
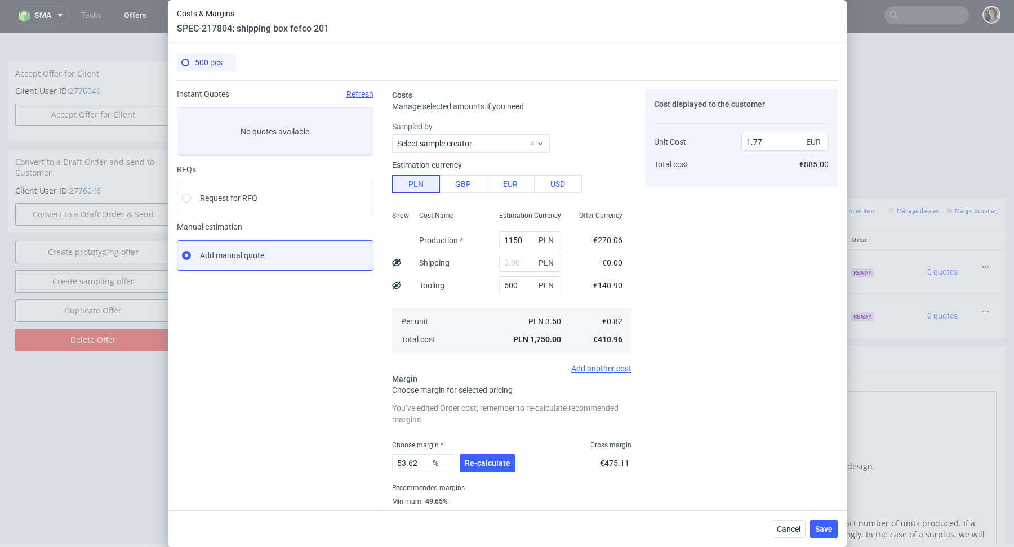
click at [482, 340] on div "Per unit Total cost" at bounding box center [450, 330] width 80 height 45
click at [517, 262] on input "text" at bounding box center [530, 263] width 62 height 18
paste input "1 146,84"
click at [512, 258] on input "1 146,84" at bounding box center [530, 263] width 62 height 18
type input "1146.84"
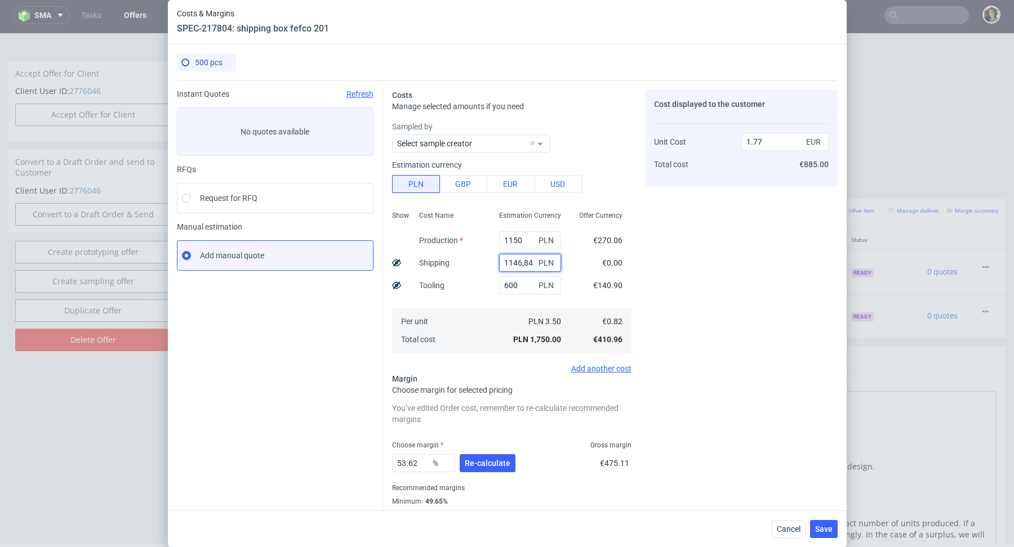
type input "2.93"
type input "1146.84"
click at [496, 458] on button "Re-calculate" at bounding box center [488, 463] width 56 height 18
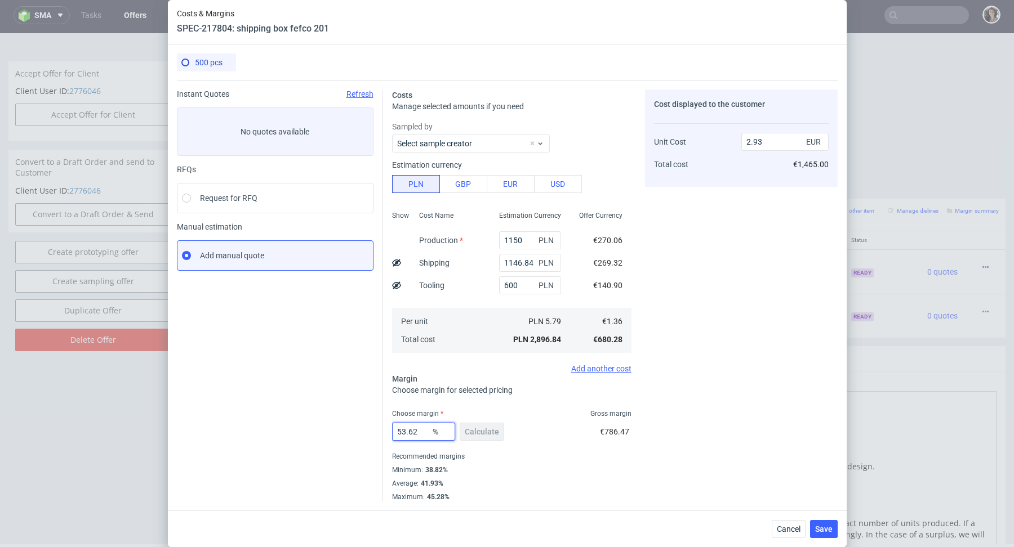
drag, startPoint x: 426, startPoint y: 431, endPoint x: 376, endPoint y: 431, distance: 50.7
click at [377, 431] on div "Instant Quotes Refresh No quotes available RFQs Request for RFQ Manual estimati…" at bounding box center [507, 291] width 661 height 421
type input "39"
type input "2.23"
type input "39"
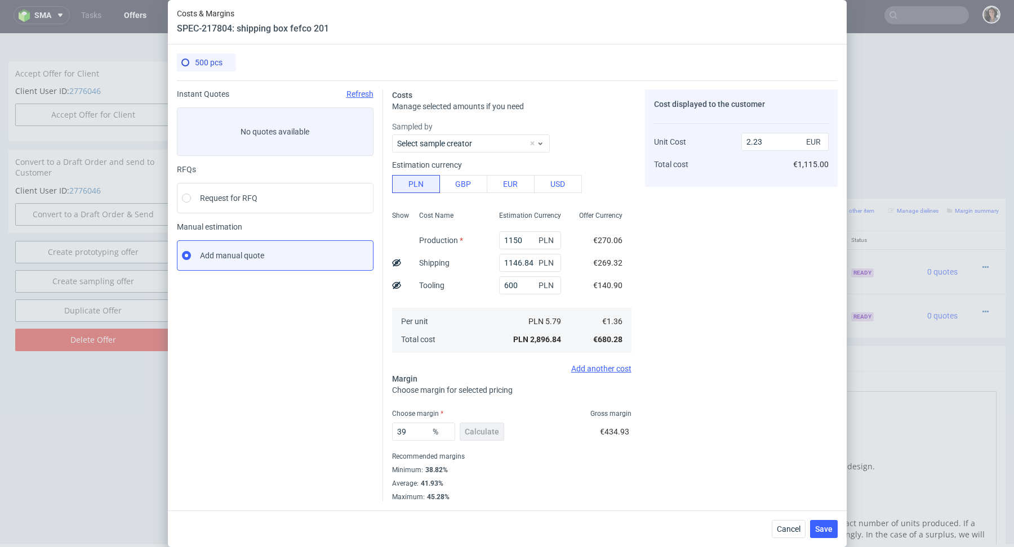
click at [497, 468] on div "Minimum : 38.82%" at bounding box center [511, 470] width 239 height 14
click at [827, 532] on span "Save" at bounding box center [823, 529] width 17 height 8
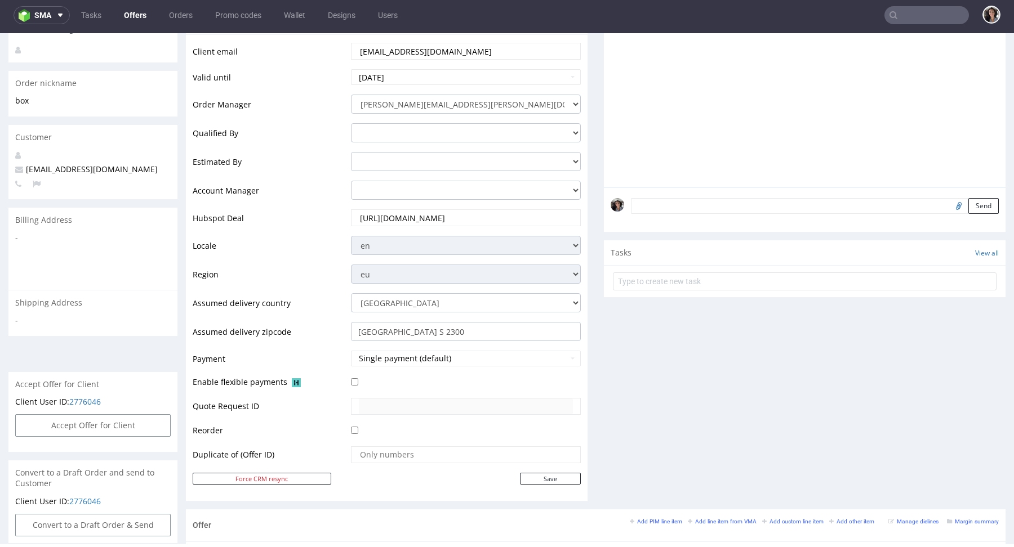
scroll to position [407, 0]
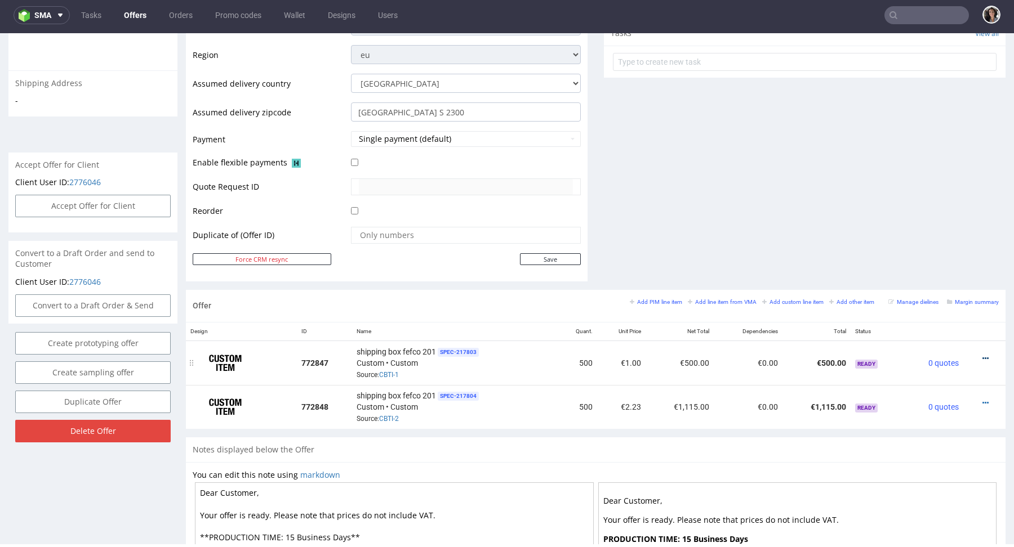
click at [982, 356] on icon at bounding box center [985, 359] width 6 height 8
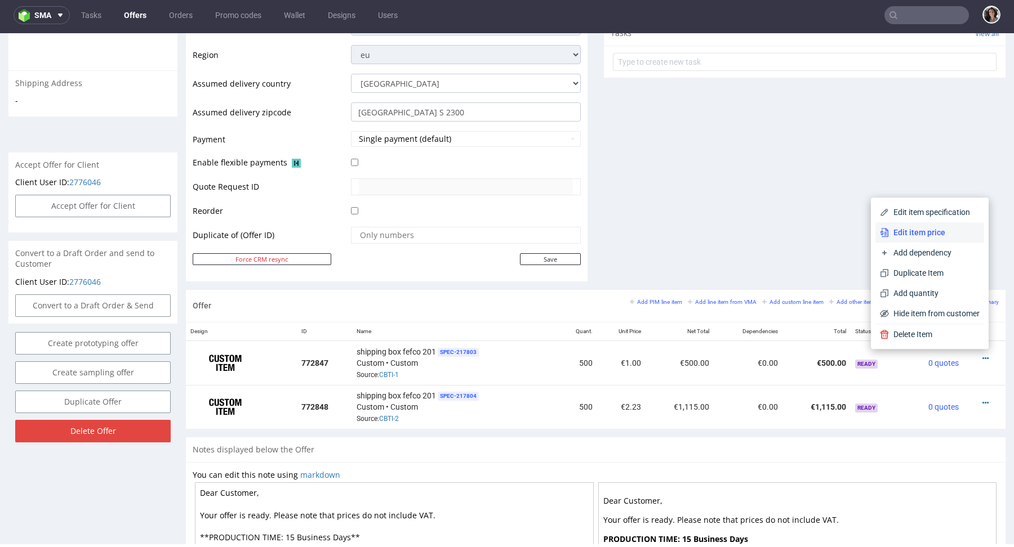
click at [921, 236] on span "Edit item price" at bounding box center [934, 232] width 91 height 11
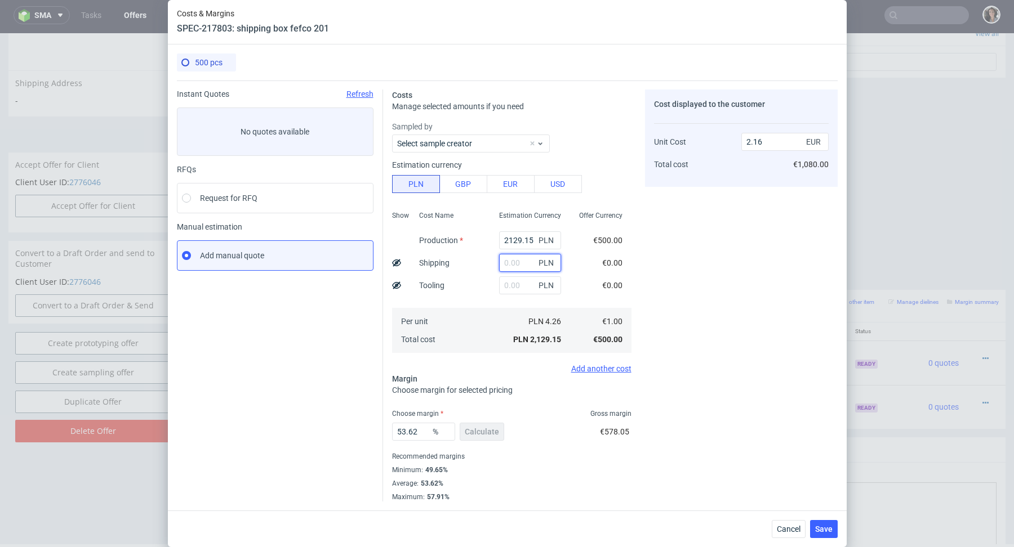
click at [523, 263] on input "text" at bounding box center [530, 263] width 62 height 18
paste input "1 146,84"
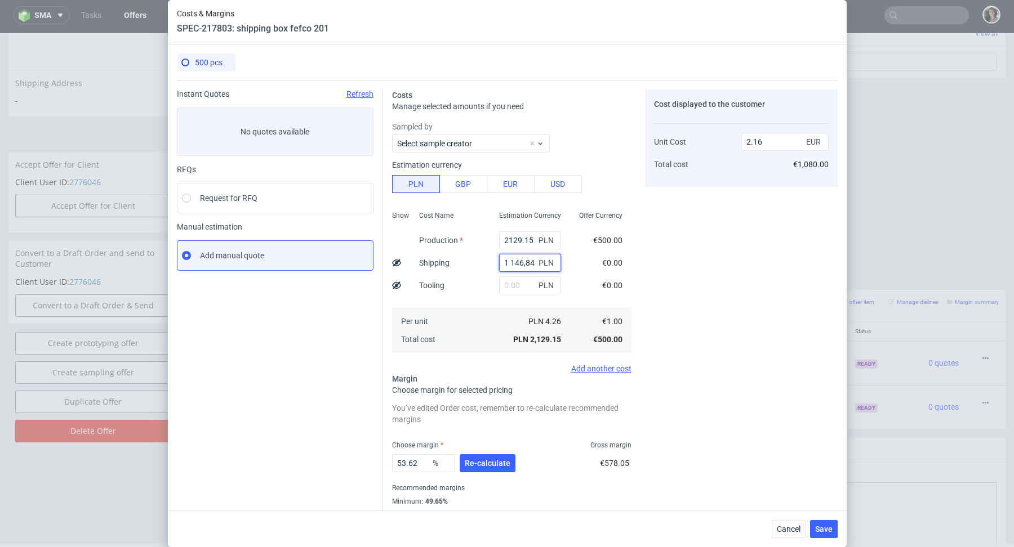
click at [512, 260] on input "1 146,84" at bounding box center [530, 263] width 62 height 18
type input "1146.84"
type input "3.32"
type input "1146.84"
click at [524, 234] on input "2129.15" at bounding box center [530, 240] width 62 height 18
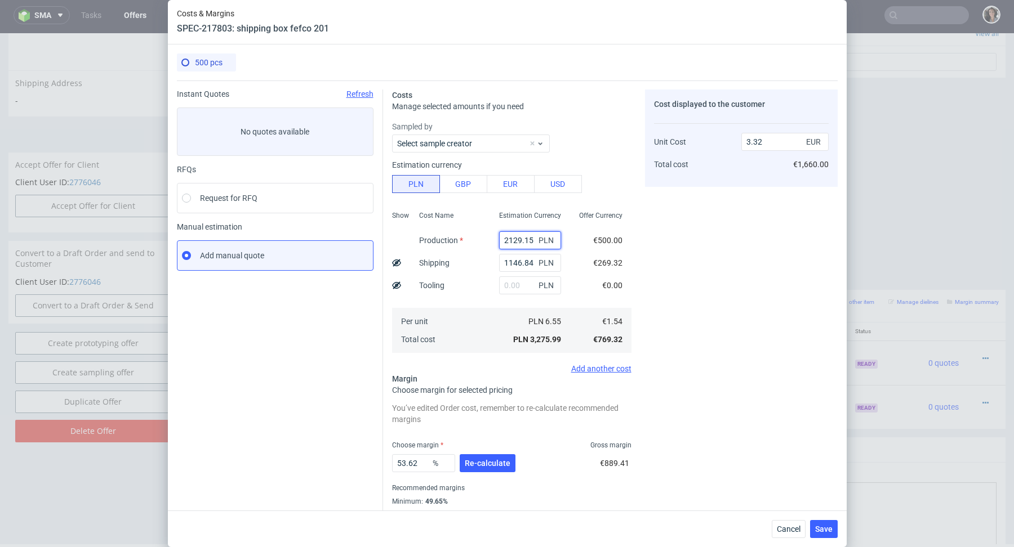
click at [524, 234] on input "2129.15" at bounding box center [530, 240] width 62 height 18
type input "1.16"
paste input "1115"
type input "1115"
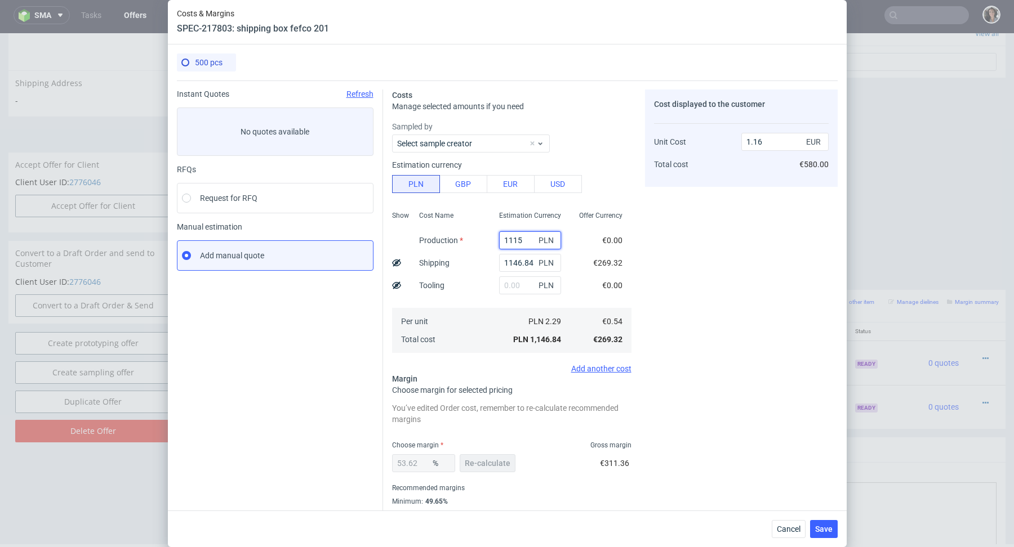
type input "2.29"
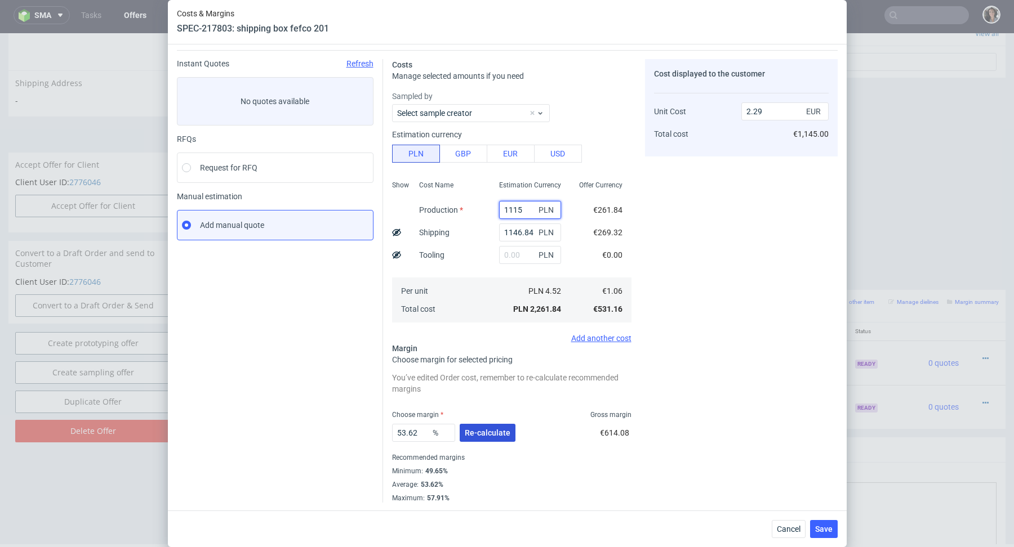
type input "1115"
click at [484, 430] on span "Re-calculate" at bounding box center [488, 433] width 46 height 8
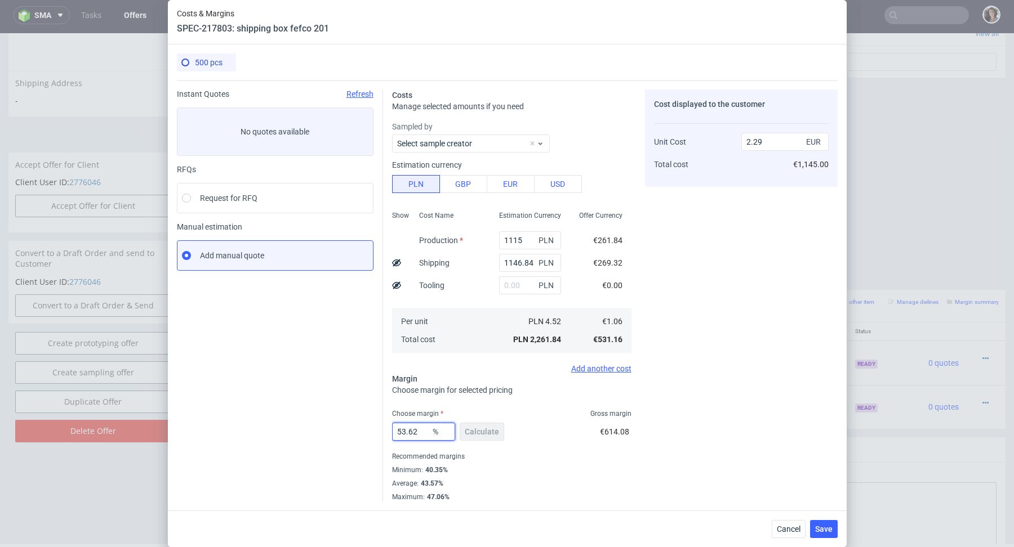
drag, startPoint x: 421, startPoint y: 430, endPoint x: 373, endPoint y: 430, distance: 47.3
click at [373, 430] on div "Instant Quotes Refresh No quotes available RFQs Request for RFQ Manual estimati…" at bounding box center [507, 291] width 661 height 421
type input "41"
type input "1.8"
type input "41"
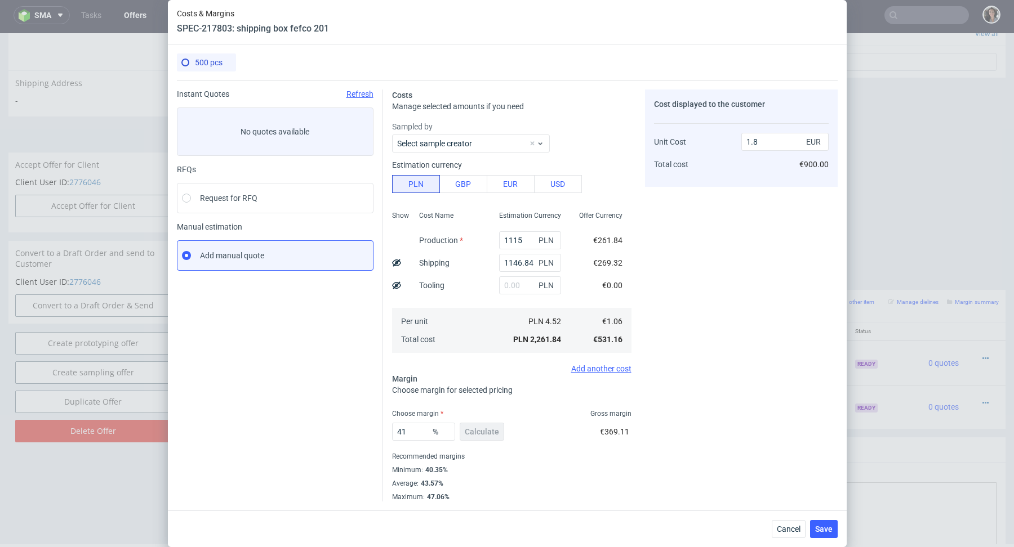
click at [511, 459] on div "Recommended margins" at bounding box center [511, 457] width 239 height 14
click at [818, 524] on button "Save" at bounding box center [824, 529] width 28 height 18
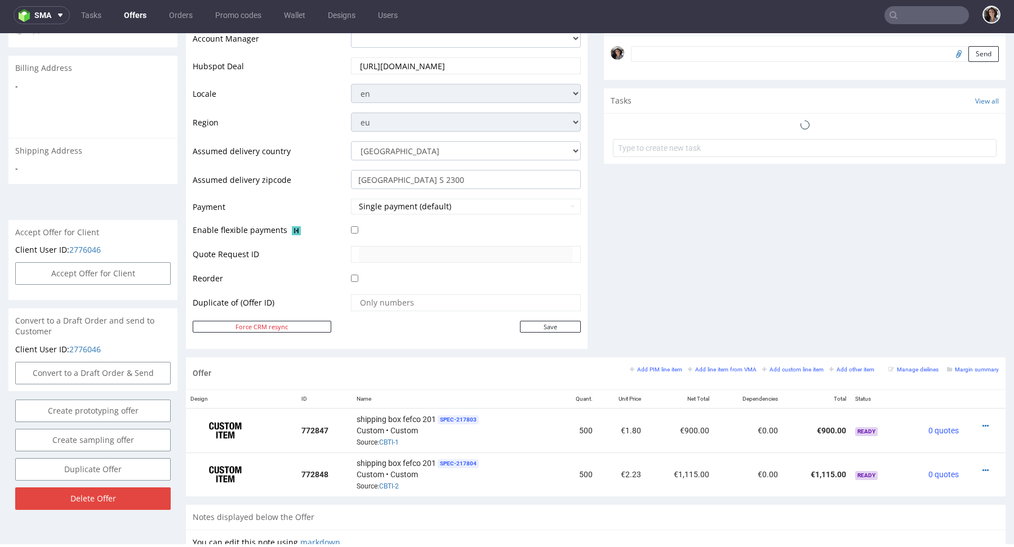
scroll to position [462, 0]
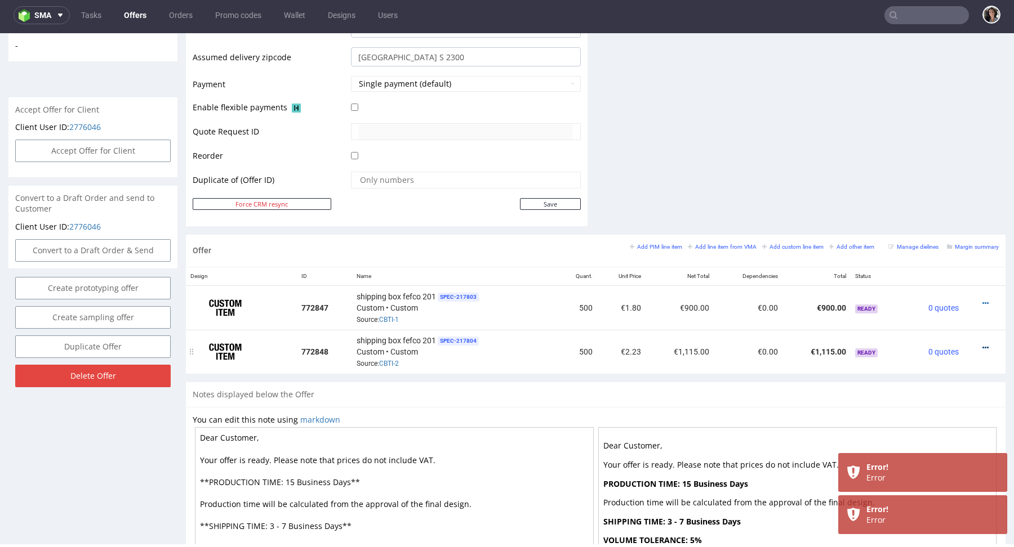
click at [982, 344] on icon at bounding box center [985, 348] width 6 height 8
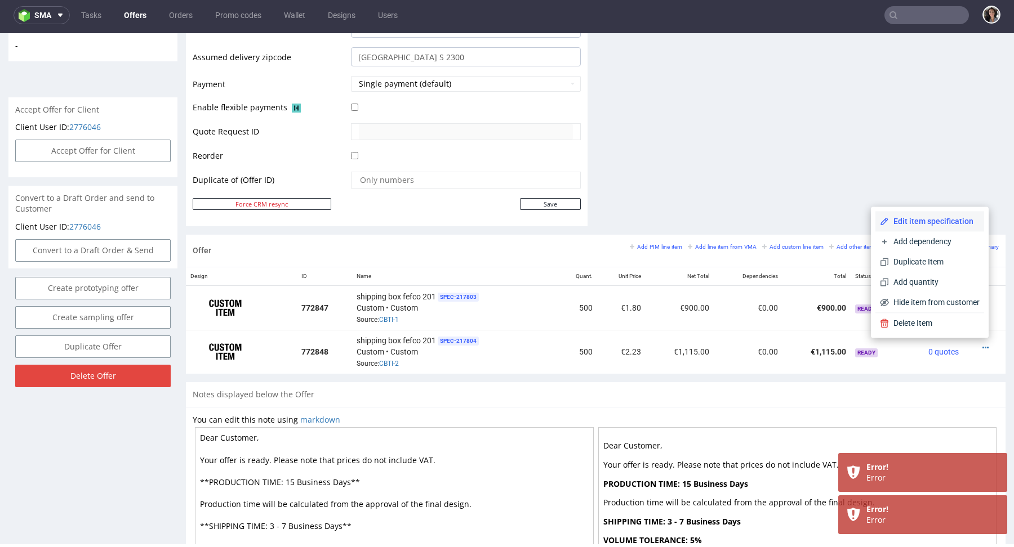
click at [932, 222] on span "Edit item specification" at bounding box center [934, 221] width 91 height 11
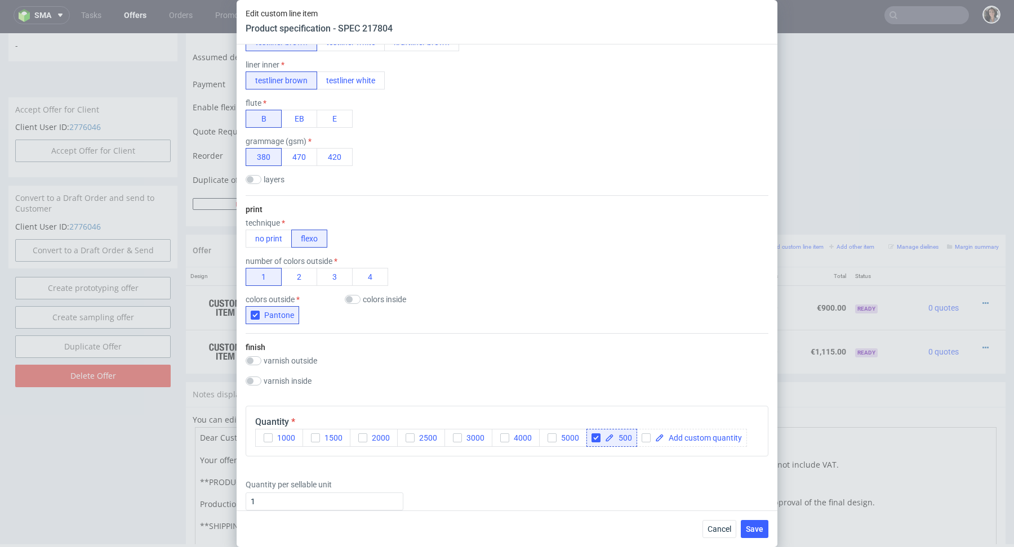
scroll to position [535, 0]
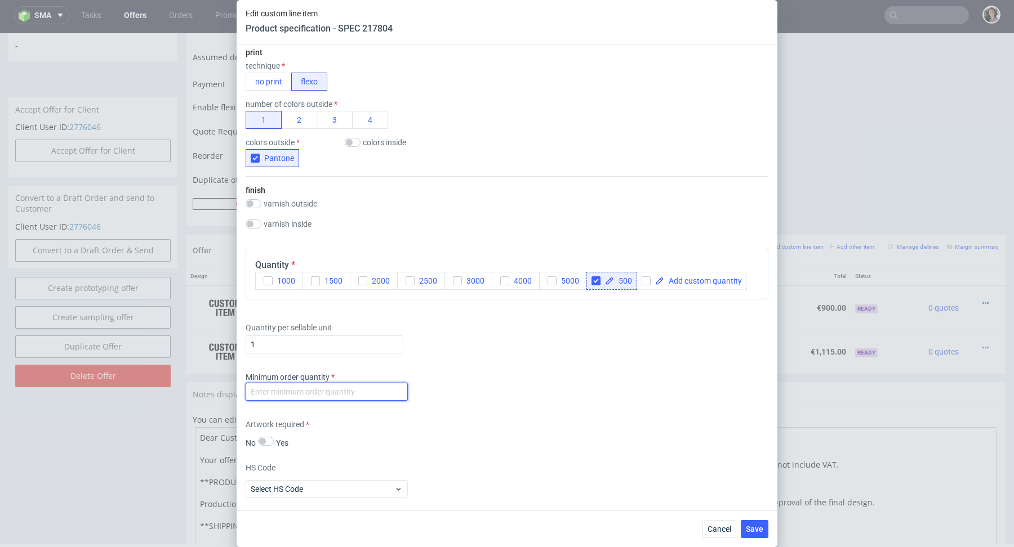
click at [346, 390] on input "number" at bounding box center [327, 392] width 162 height 18
type input "1"
click at [470, 404] on div "Supplier JANBOX Technical specification Instant price RFQ type name corrugated …" at bounding box center [507, 277] width 541 height 466
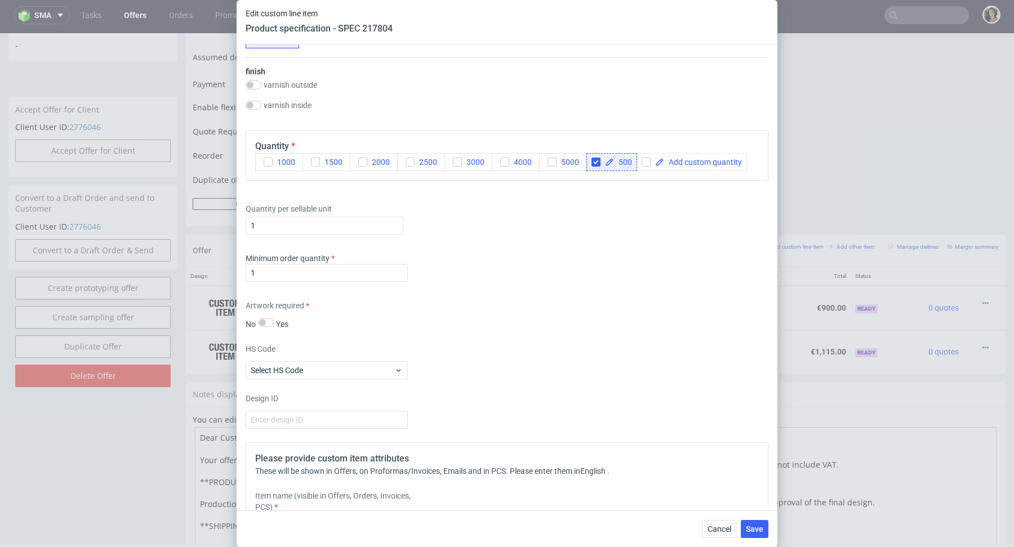
scroll to position [895, 0]
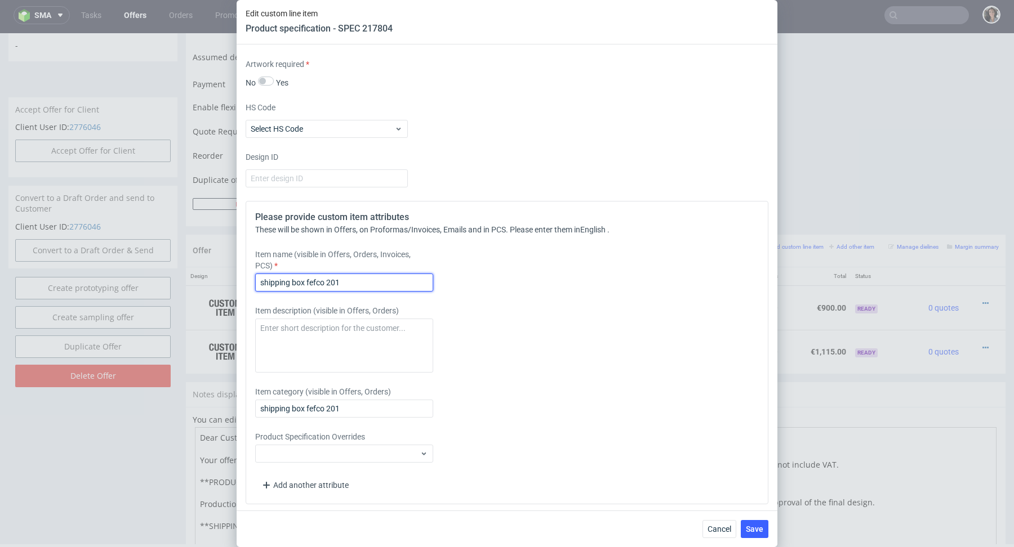
click at [372, 277] on input "shipping box fefco 201" at bounding box center [344, 283] width 178 height 18
drag, startPoint x: 340, startPoint y: 278, endPoint x: 308, endPoint y: 279, distance: 32.1
click at [308, 279] on input "shipping box fefco 201 +" at bounding box center [344, 283] width 178 height 18
click at [341, 277] on input "shipping box +" at bounding box center [344, 283] width 178 height 18
click at [377, 280] on input "shipping box + Print 1 colour pantone" at bounding box center [344, 283] width 178 height 18
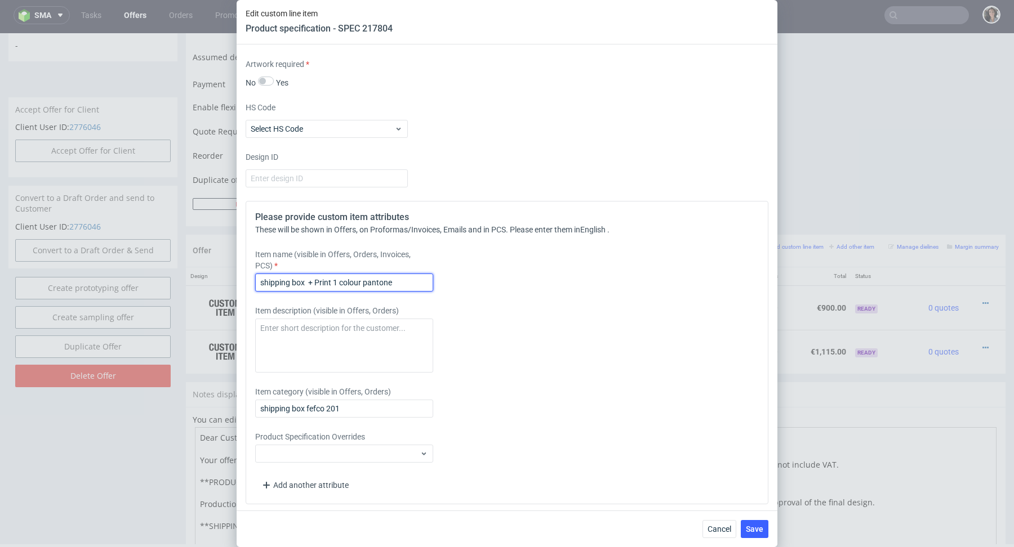
click at [377, 280] on input "shipping box + Print 1 colour pantone" at bounding box center [344, 283] width 178 height 18
type input "shipping box + Print 1 colour pantone"
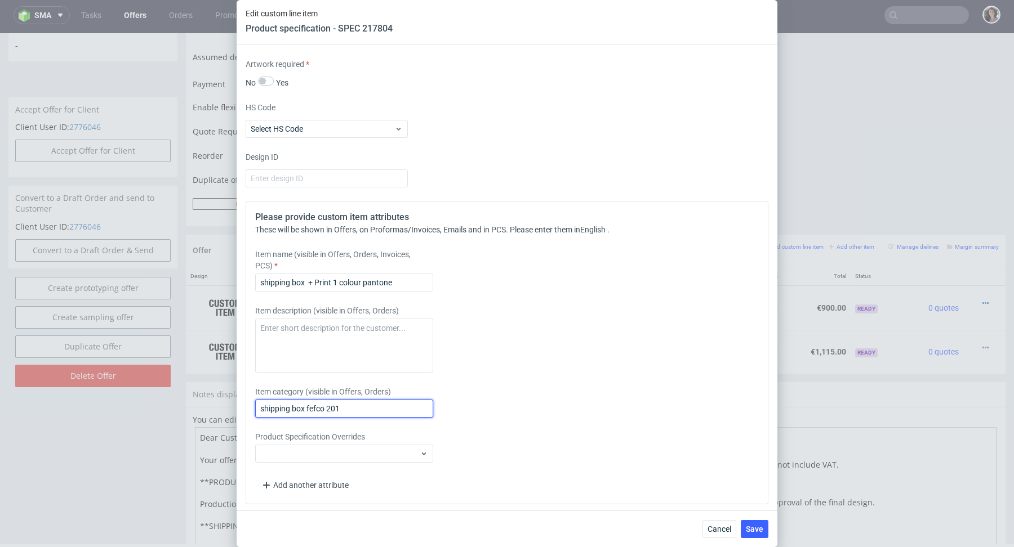
click at [340, 408] on input "shipping box fefco 201" at bounding box center [344, 409] width 178 height 18
paste input "+ Print 1 colour pantone"
type input "shipping box + Print 1 colour pantone"
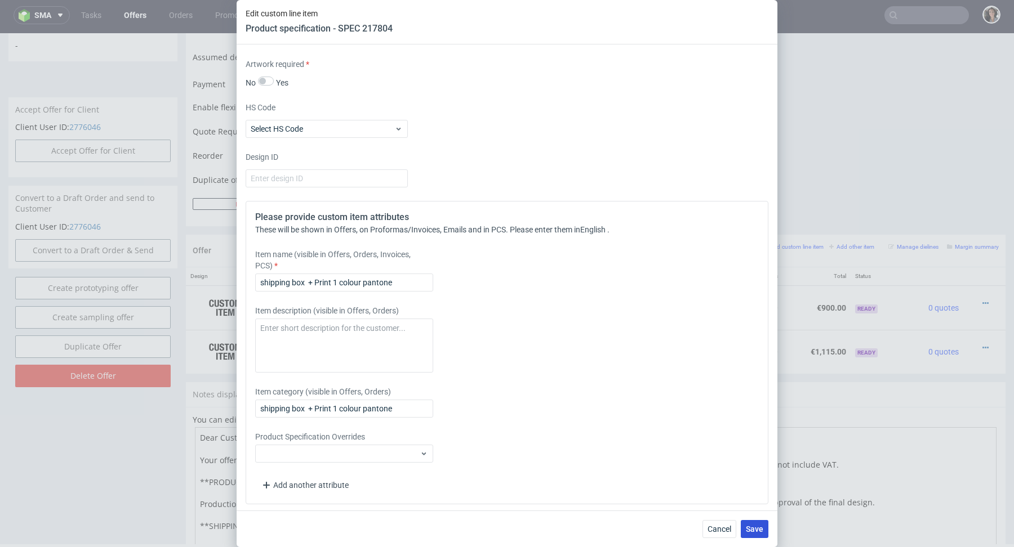
click at [758, 533] on span "Save" at bounding box center [754, 529] width 17 height 8
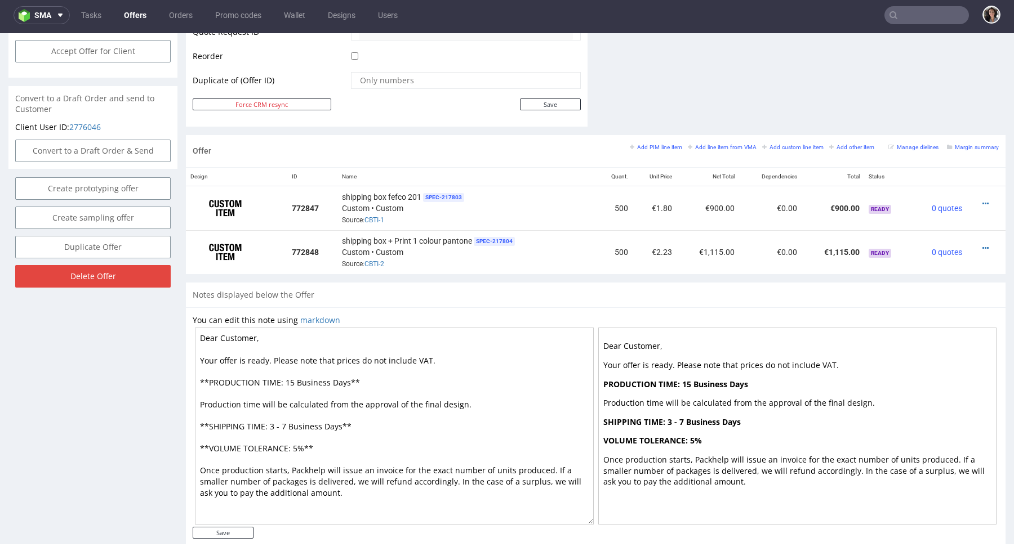
scroll to position [564, 0]
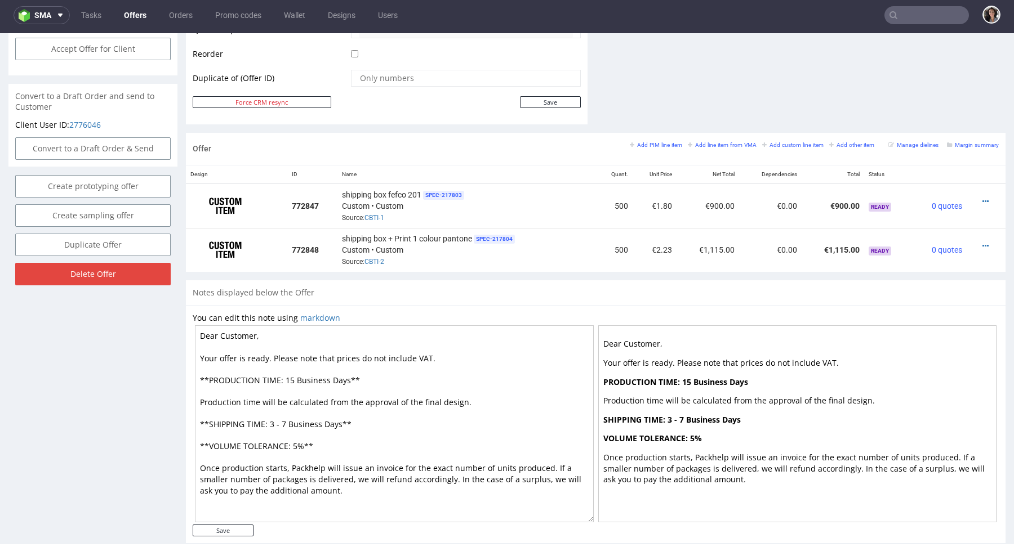
click at [965, 140] on div "Margin summary" at bounding box center [973, 145] width 52 height 10
click at [963, 142] on small "Margin summary" at bounding box center [973, 145] width 52 height 6
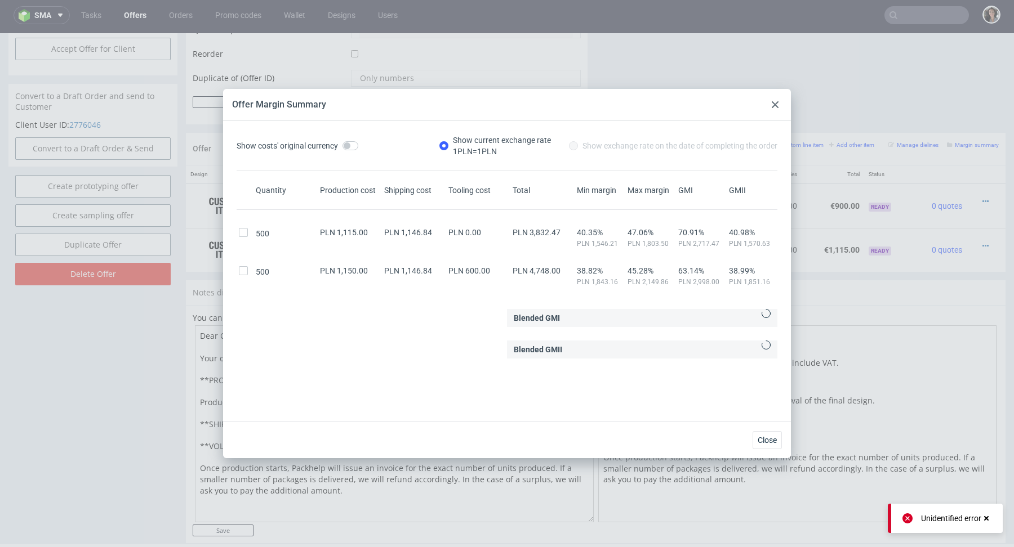
drag, startPoint x: 775, startPoint y: 104, endPoint x: 775, endPoint y: 71, distance: 33.2
click at [775, 104] on use at bounding box center [774, 104] width 7 height 7
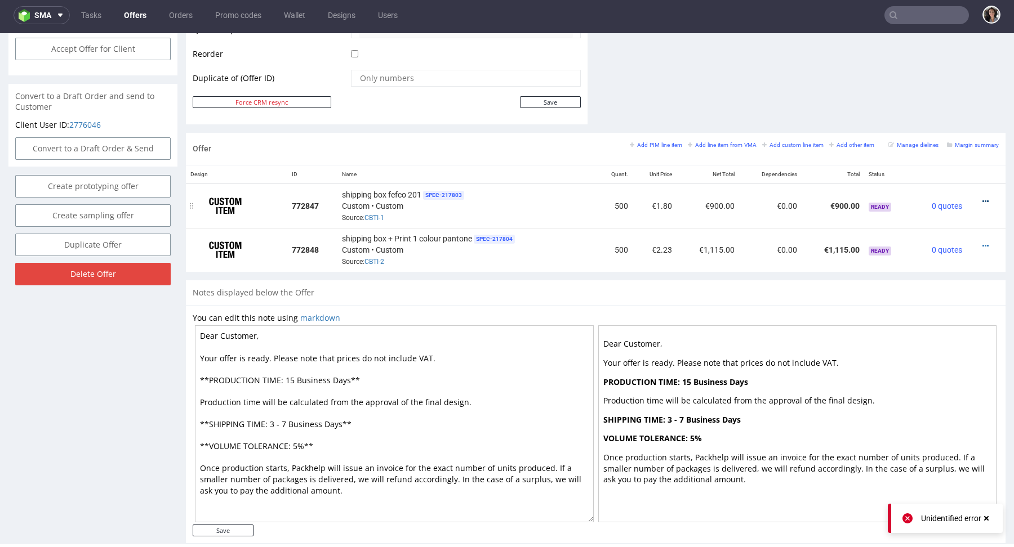
click at [982, 199] on icon at bounding box center [985, 202] width 6 height 8
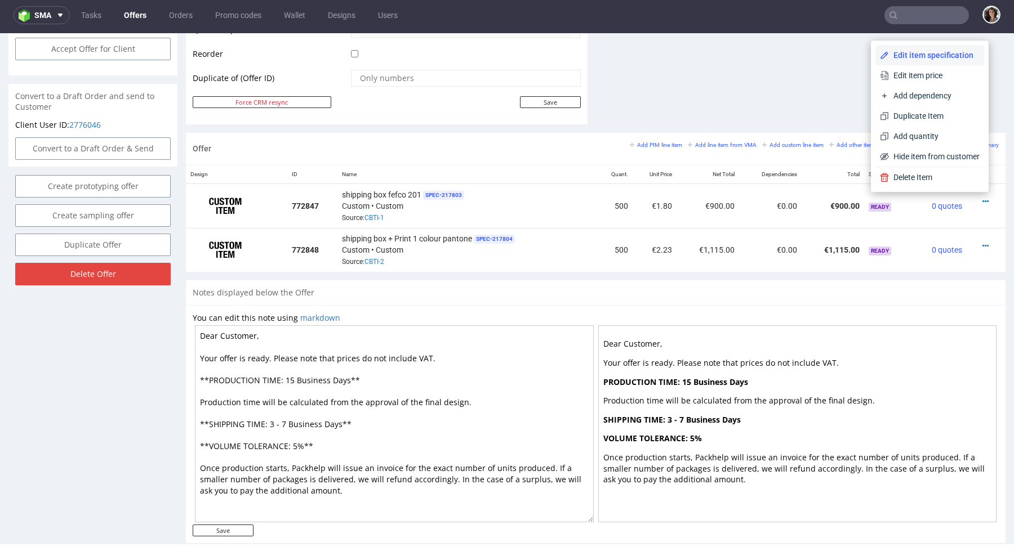
click at [919, 59] on span "Edit item specification" at bounding box center [934, 55] width 91 height 11
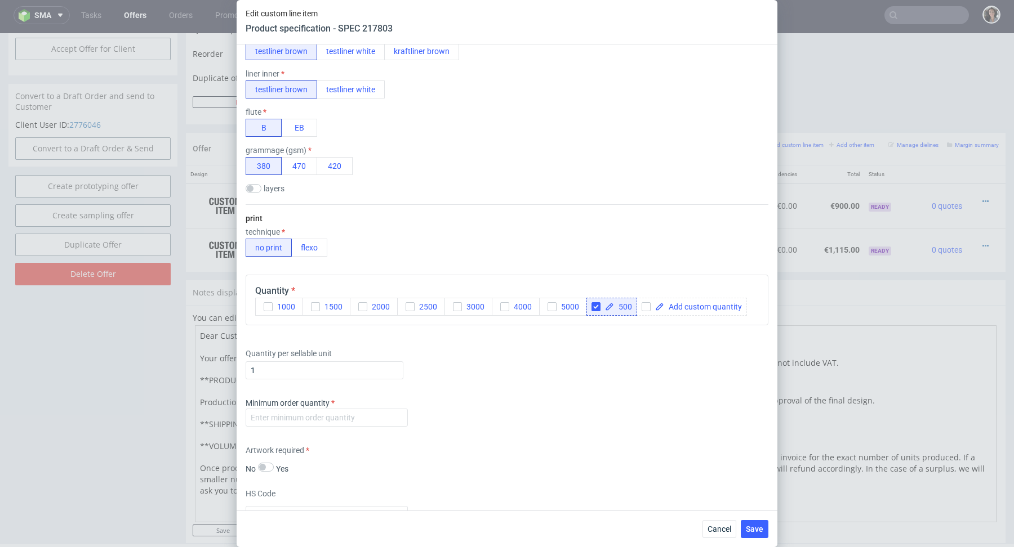
scroll to position [755, 0]
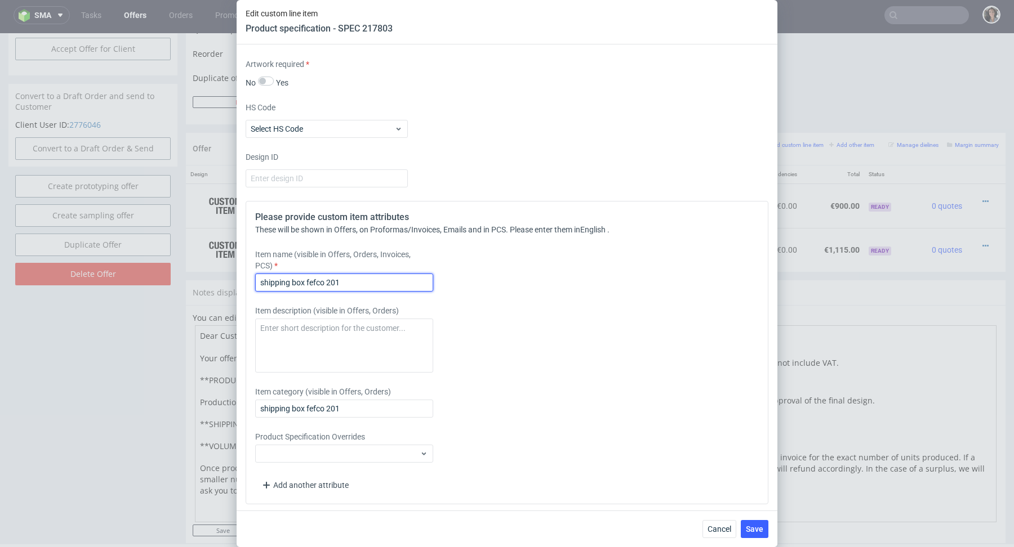
drag, startPoint x: 305, startPoint y: 278, endPoint x: 435, endPoint y: 278, distance: 129.5
click at [435, 278] on div "Item name (visible in Offers, Orders, Invoices, PCS) shipping box fefco 201" at bounding box center [442, 270] width 374 height 43
type input "shipping box - plain"
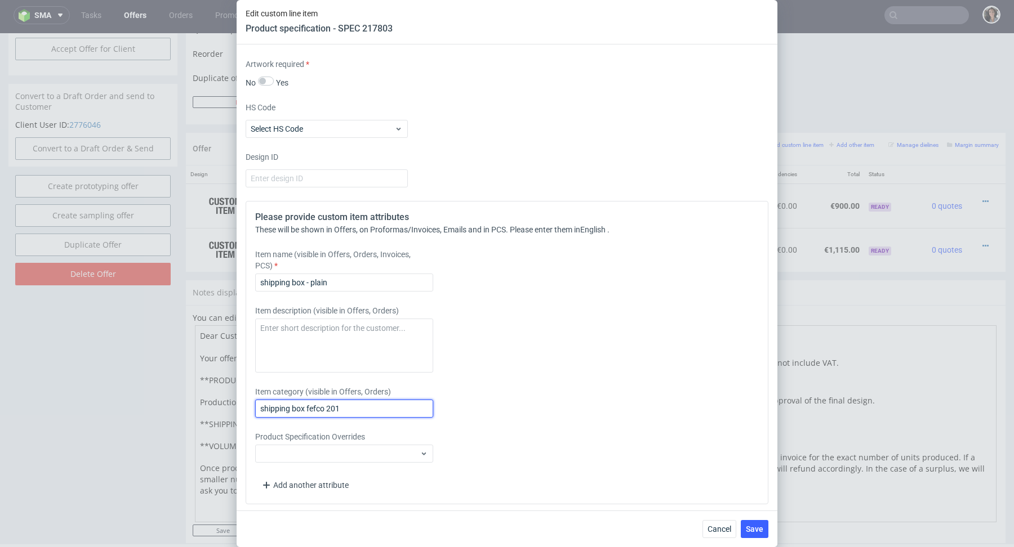
click at [337, 407] on input "shipping box fefco 201" at bounding box center [344, 409] width 178 height 18
drag, startPoint x: 309, startPoint y: 408, endPoint x: 424, endPoint y: 407, distance: 115.4
click at [424, 407] on input "shipping box fefco 201" at bounding box center [344, 409] width 178 height 18
type input "shipping box - plain"
click at [753, 528] on span "Save" at bounding box center [754, 529] width 17 height 8
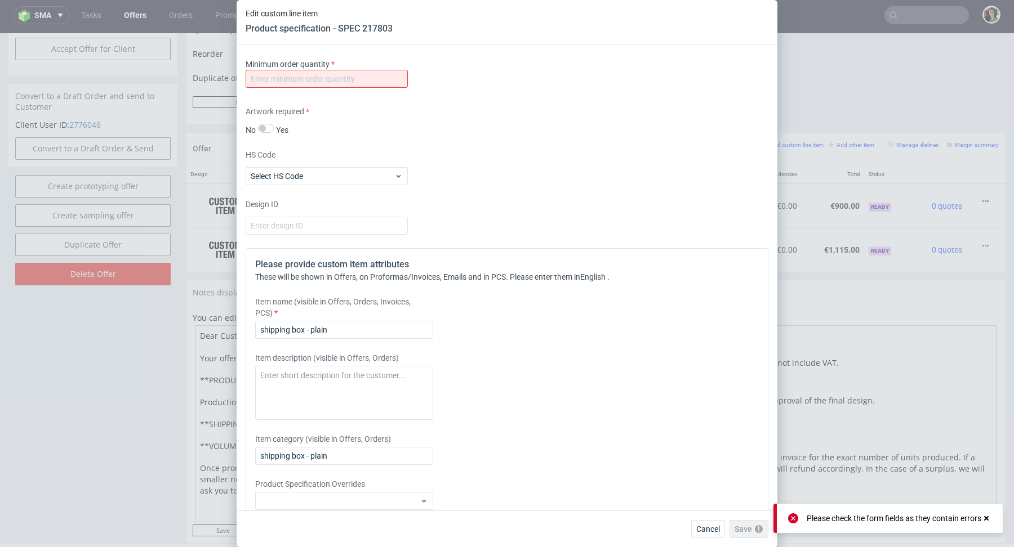
scroll to position [612, 0]
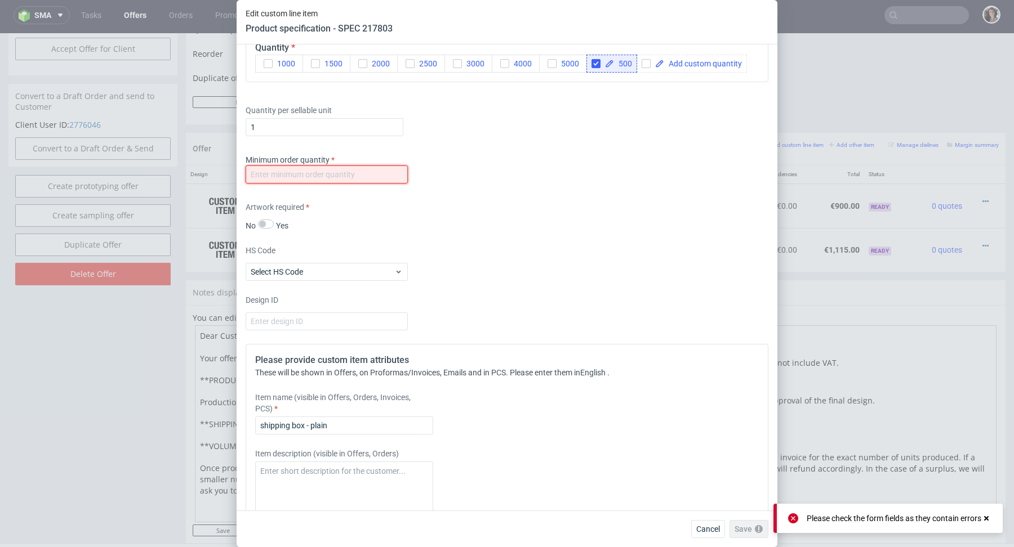
click at [353, 175] on input "number" at bounding box center [327, 175] width 162 height 18
type input "1"
click at [555, 219] on div "Artwork required No Yes" at bounding box center [507, 217] width 523 height 30
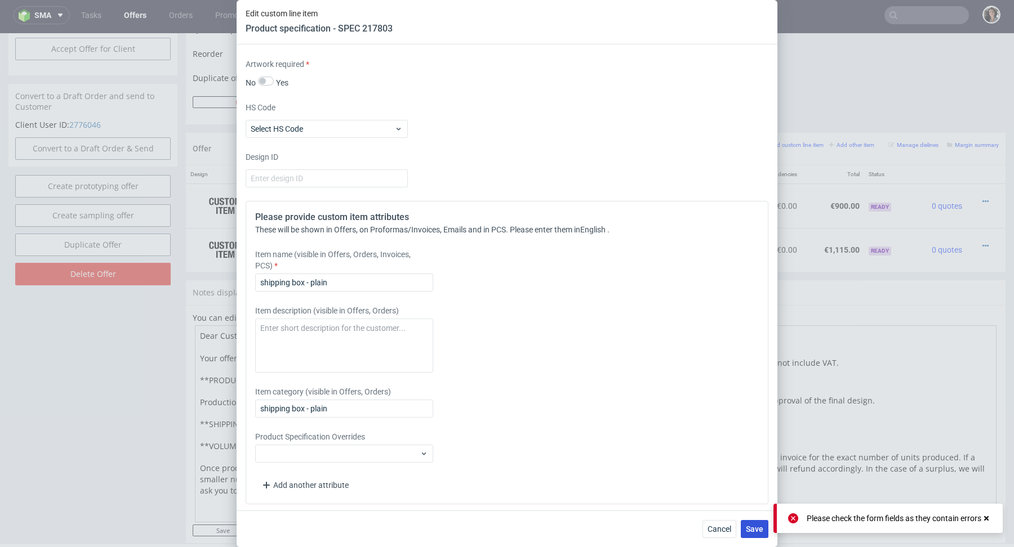
click at [754, 534] on button "Save" at bounding box center [755, 529] width 28 height 18
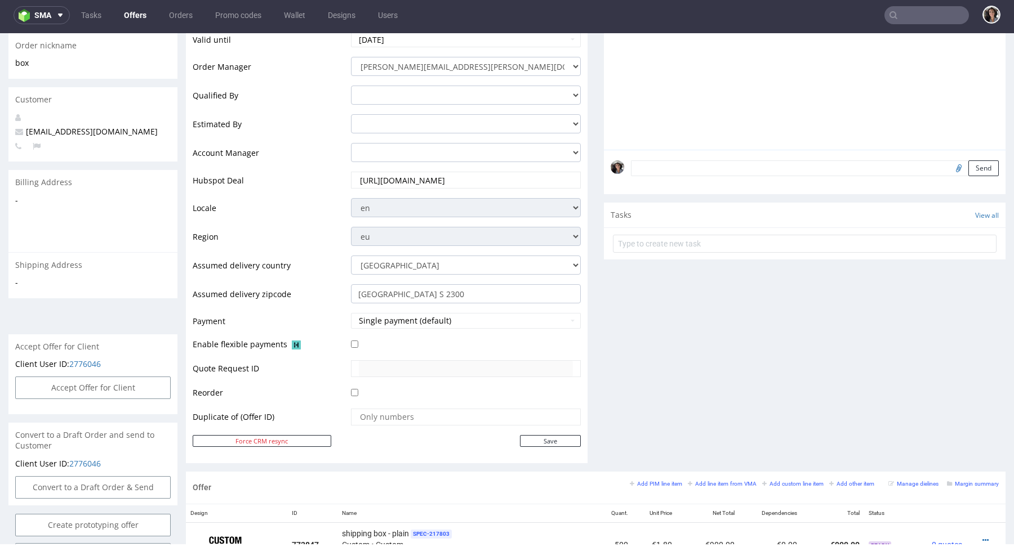
scroll to position [560, 0]
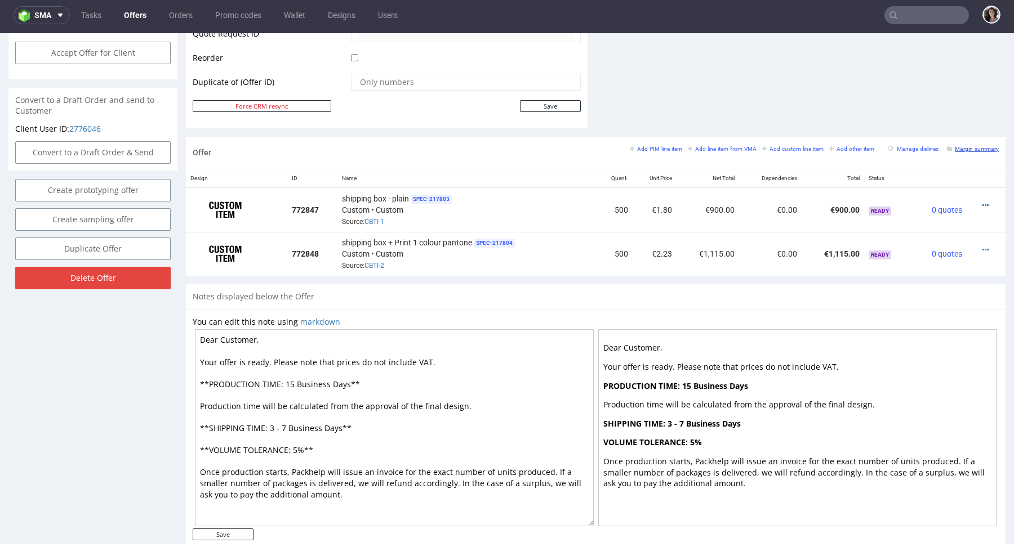
click at [967, 149] on small "Margin summary" at bounding box center [973, 149] width 52 height 6
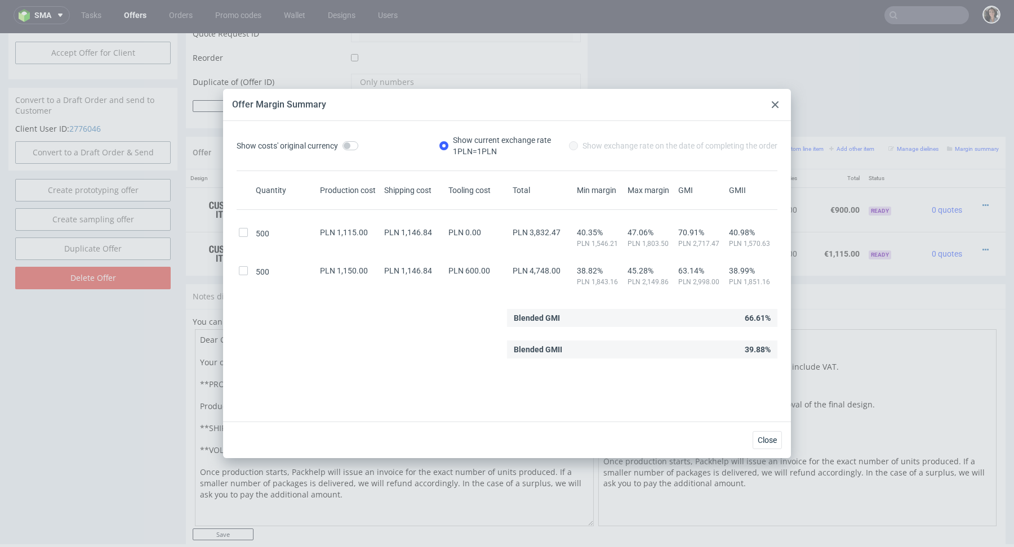
click at [773, 106] on use at bounding box center [774, 104] width 7 height 7
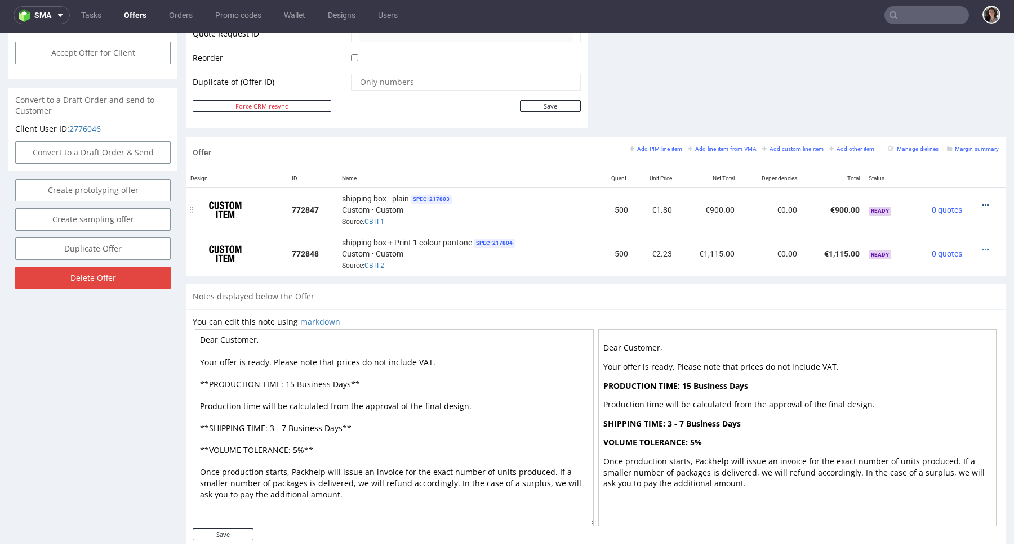
click at [982, 204] on icon at bounding box center [985, 206] width 6 height 8
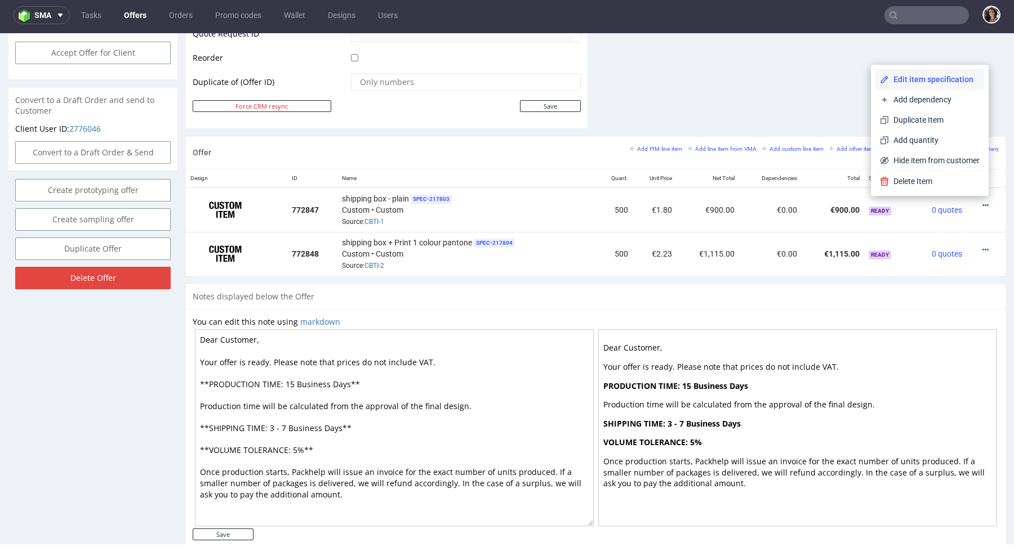
click at [933, 84] on span "Edit item specification" at bounding box center [934, 79] width 91 height 11
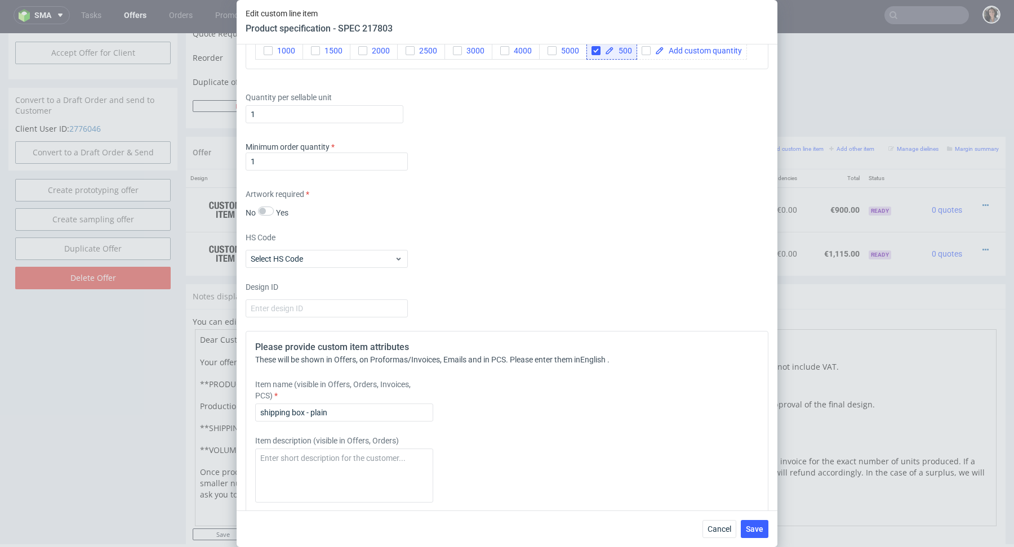
scroll to position [755, 0]
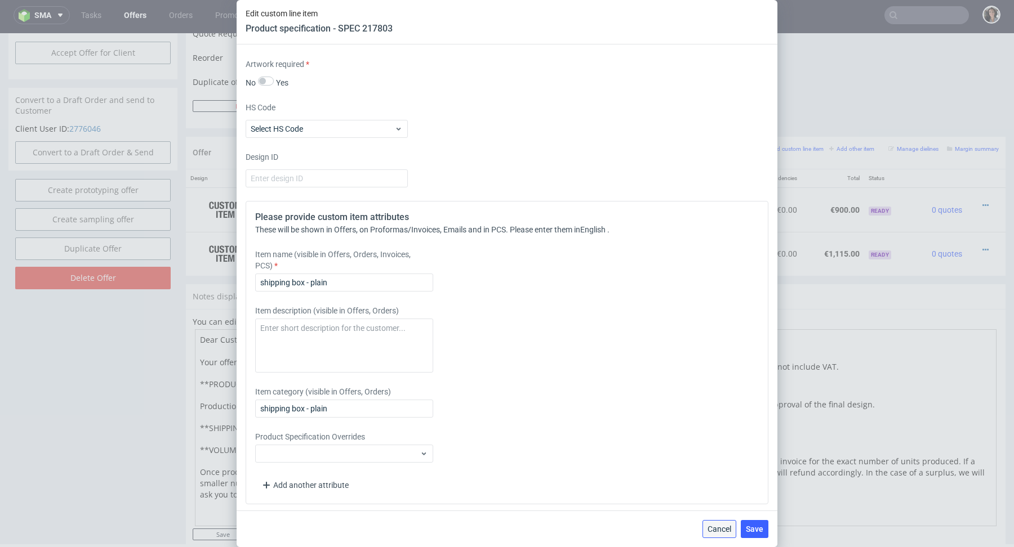
click at [716, 534] on button "Cancel" at bounding box center [719, 529] width 34 height 18
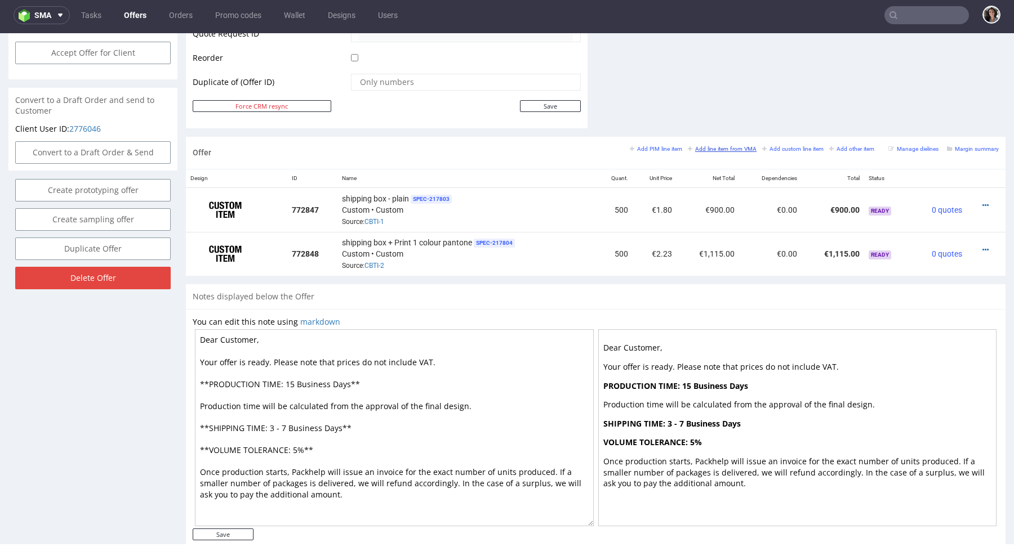
click at [726, 149] on small "Add line item from VMA" at bounding box center [722, 149] width 69 height 6
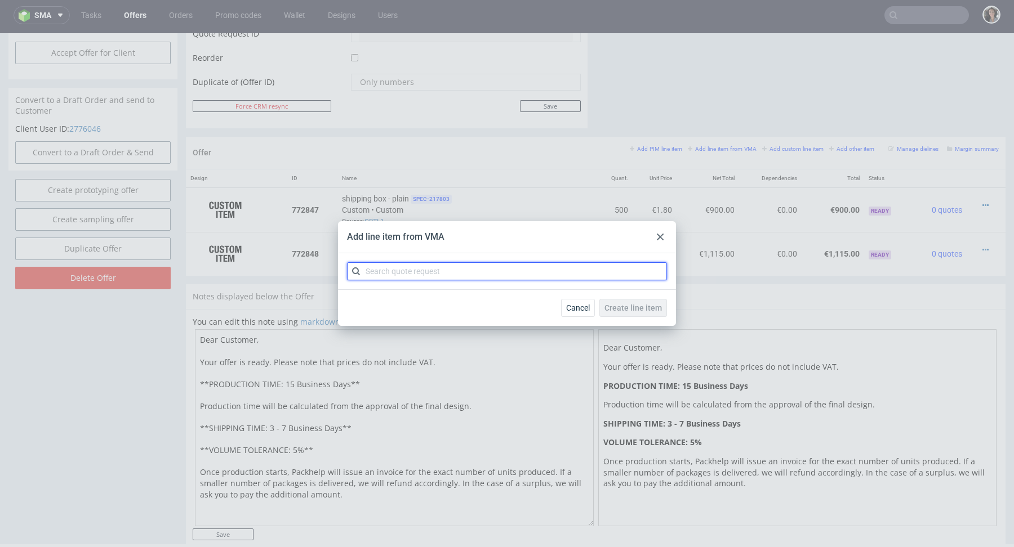
click at [444, 269] on input "text" at bounding box center [507, 271] width 320 height 18
paste input "CBTH"
type input "CBTH"
click at [367, 271] on input "CBTH" at bounding box center [507, 271] width 320 height 18
click at [402, 271] on input "CBTH" at bounding box center [507, 271] width 320 height 18
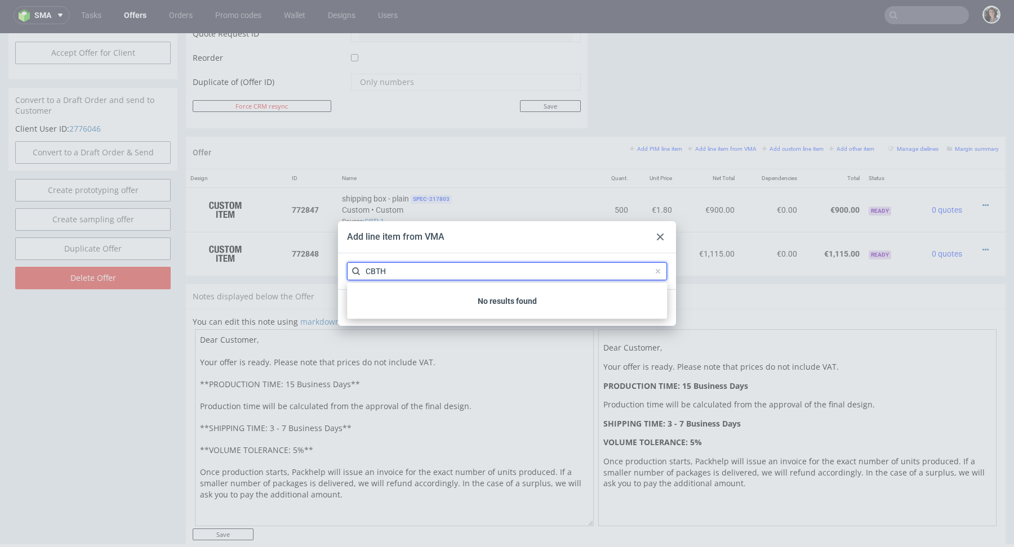
drag, startPoint x: 402, startPoint y: 271, endPoint x: 346, endPoint y: 271, distance: 56.3
click at [346, 271] on div "CBTH" at bounding box center [507, 271] width 338 height 36
paste input "CBTH"
type input "CBTH"
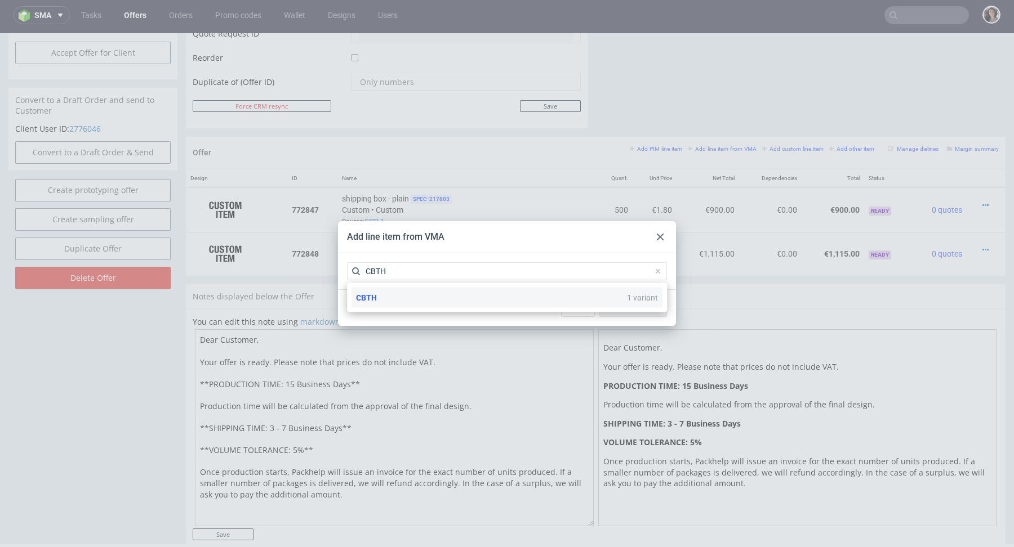
click at [367, 294] on span "CBTH" at bounding box center [366, 297] width 21 height 9
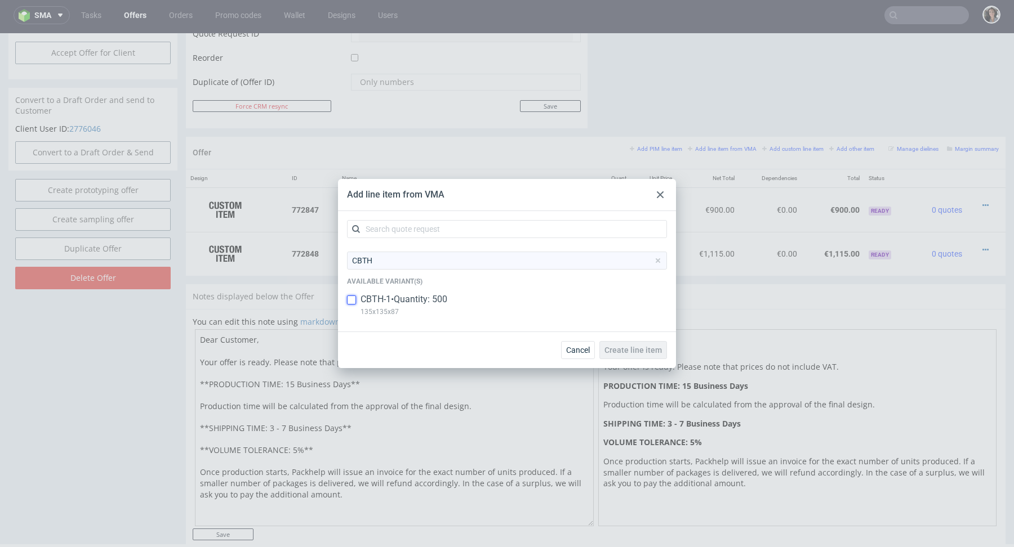
click at [350, 300] on input "checkbox" at bounding box center [351, 300] width 9 height 9
copy p "135x135x87"
drag, startPoint x: 399, startPoint y: 310, endPoint x: 360, endPoint y: 310, distance: 39.4
click at [360, 310] on div "CBTH-1 • Quantity: 500 135x135x87" at bounding box center [507, 307] width 320 height 29
click at [351, 303] on input "checkbox" at bounding box center [351, 300] width 9 height 9
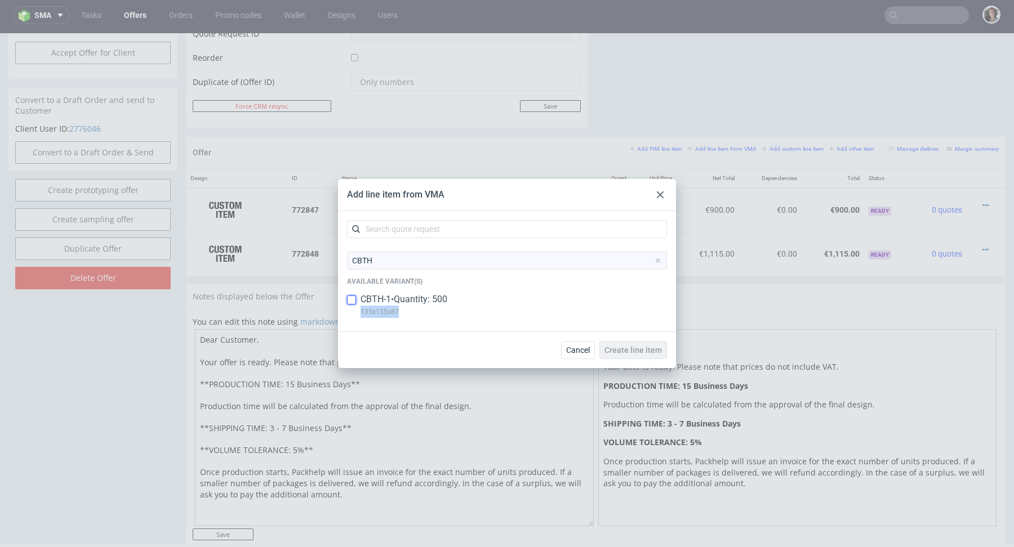
checkbox input "true"
click at [643, 353] on span "Create line item" at bounding box center [632, 350] width 57 height 8
copy p "135x135x87"
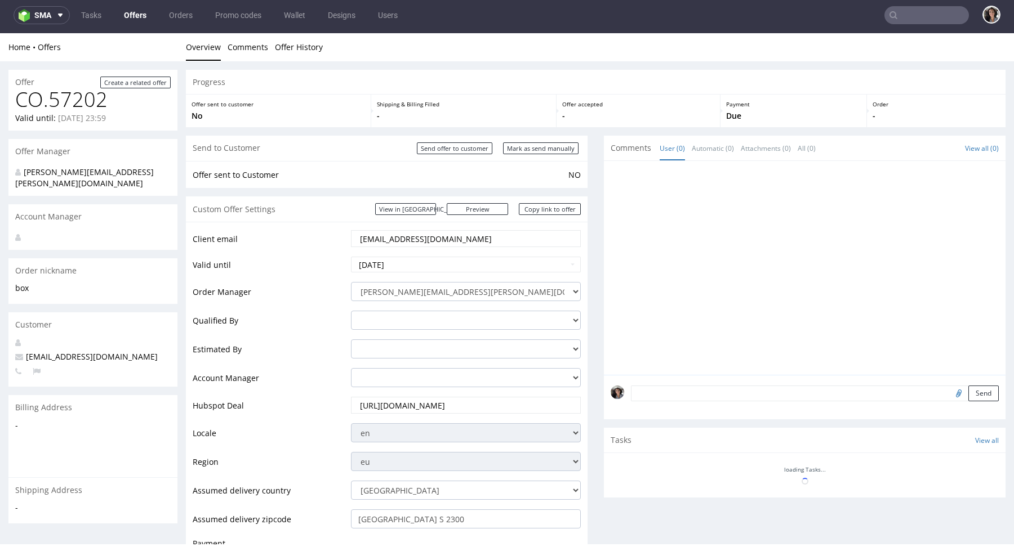
scroll to position [451, 0]
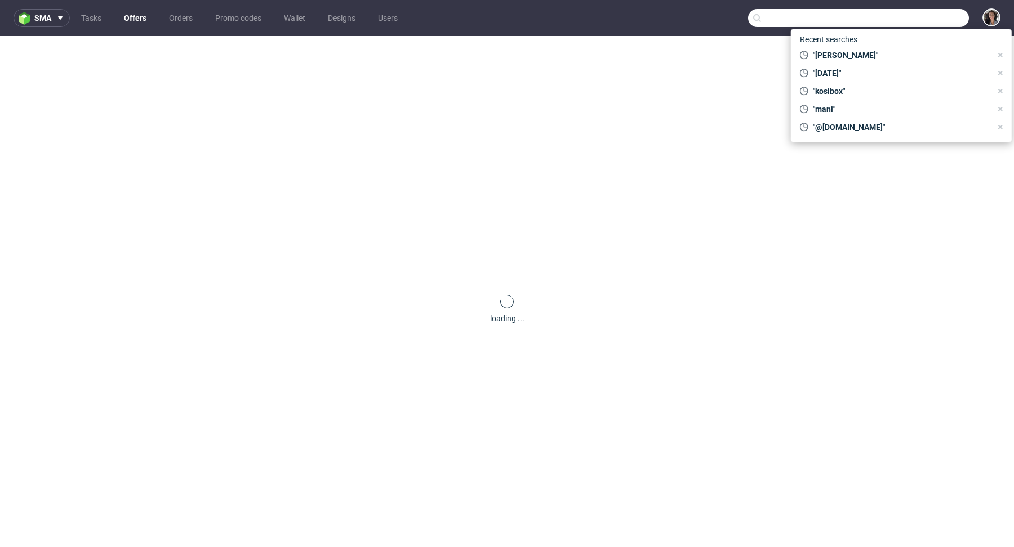
paste input "[EMAIL_ADDRESS][DOMAIN_NAME]"
click at [907, 26] on input "text" at bounding box center [858, 18] width 221 height 18
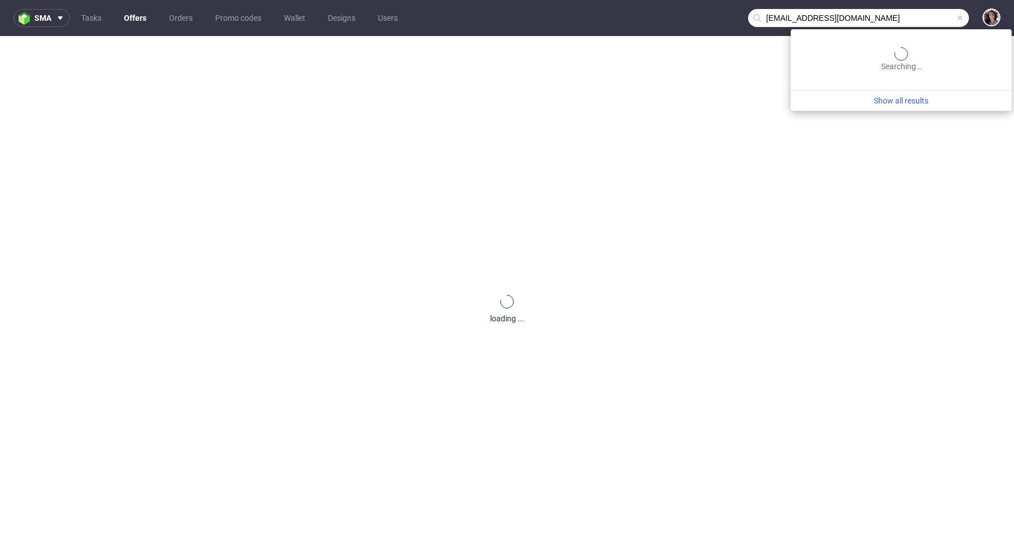
type input "[EMAIL_ADDRESS][DOMAIN_NAME]"
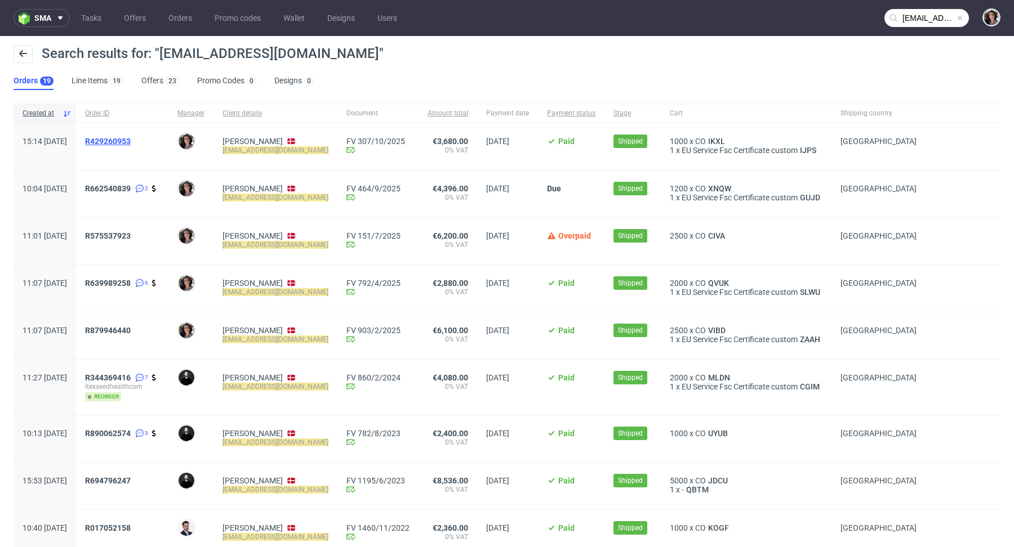
click at [131, 142] on span "R429260953" at bounding box center [108, 141] width 46 height 9
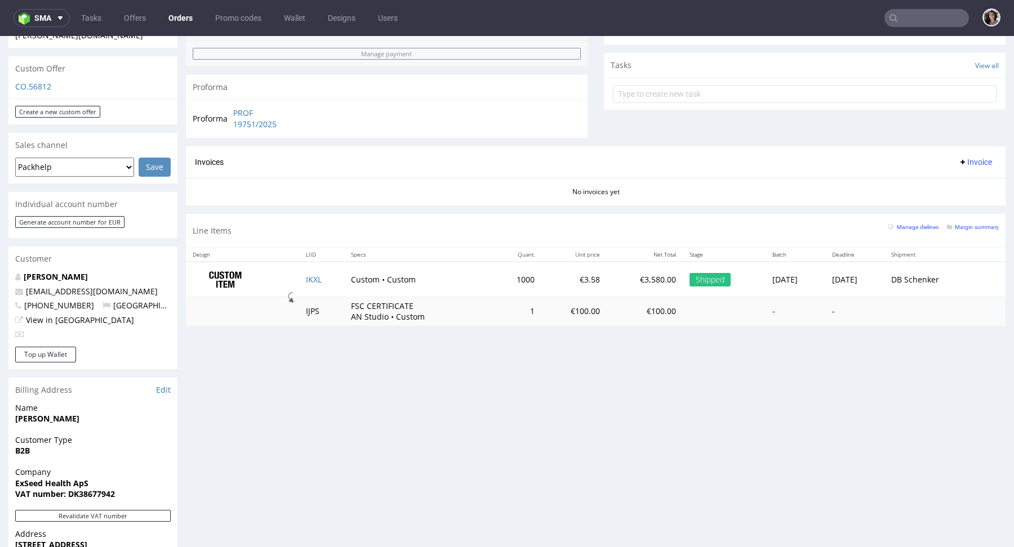
scroll to position [579, 0]
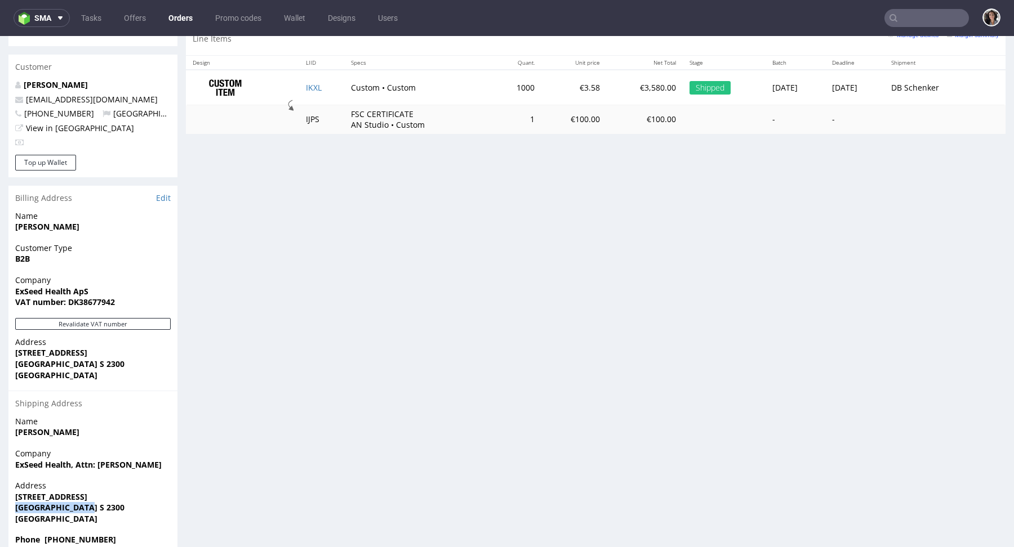
drag, startPoint x: 90, startPoint y: 484, endPoint x: 8, endPoint y: 482, distance: 82.2
click at [8, 482] on div "Address [STREET_ADDRESS]" at bounding box center [92, 507] width 169 height 54
copy strong "[GEOGRAPHIC_DATA] S 2300"
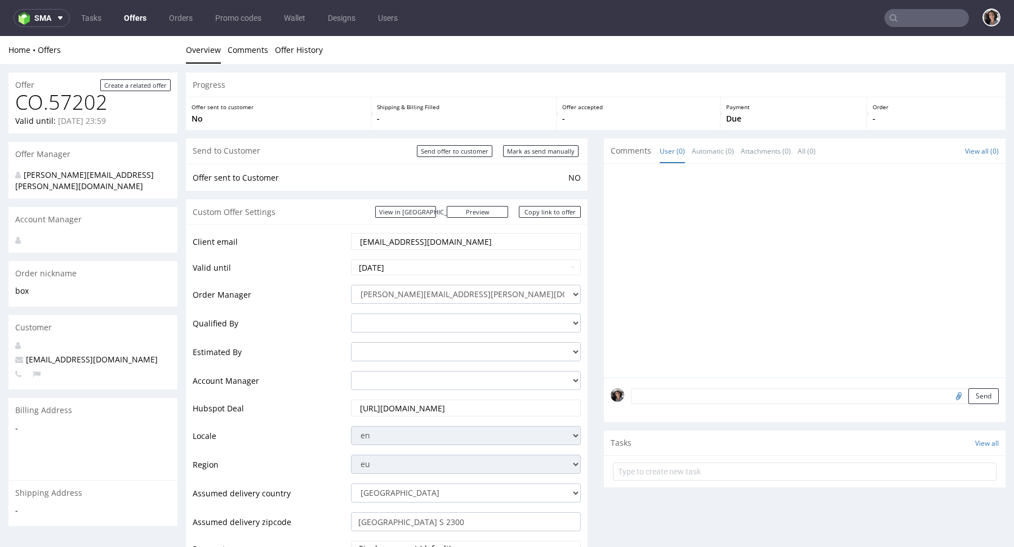
scroll to position [628, 0]
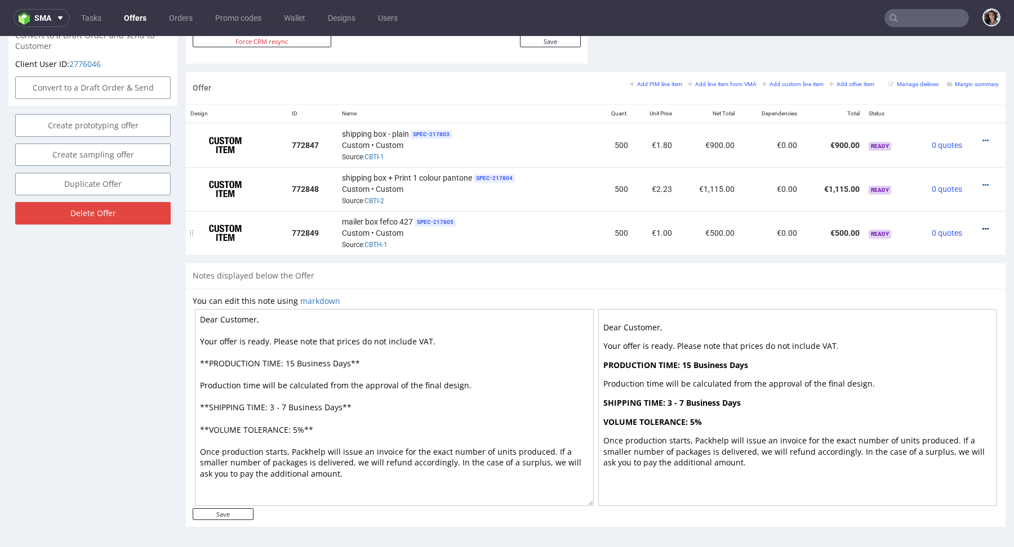
click at [982, 228] on icon at bounding box center [985, 229] width 6 height 8
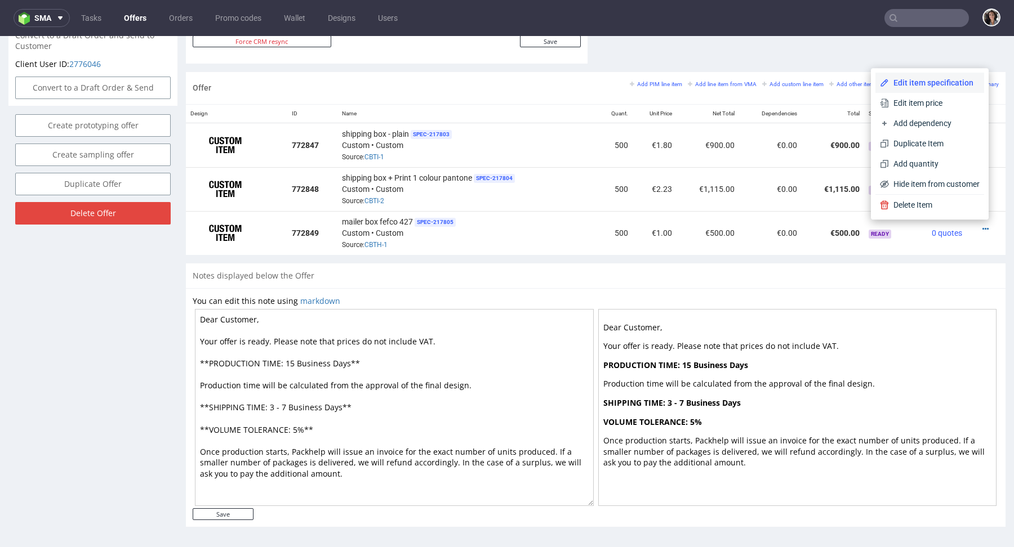
click at [907, 87] on span "Edit item specification" at bounding box center [934, 82] width 91 height 11
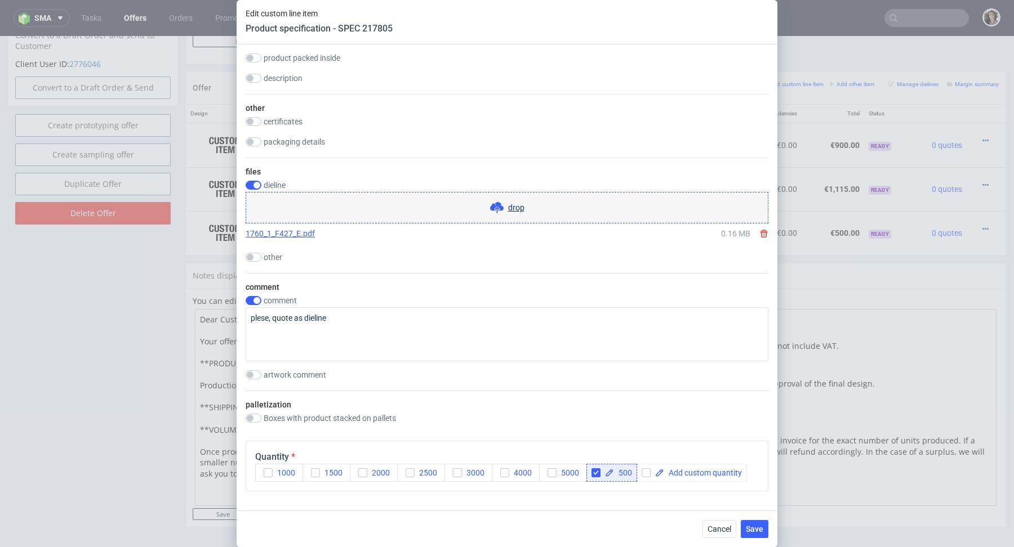
scroll to position [1036, 0]
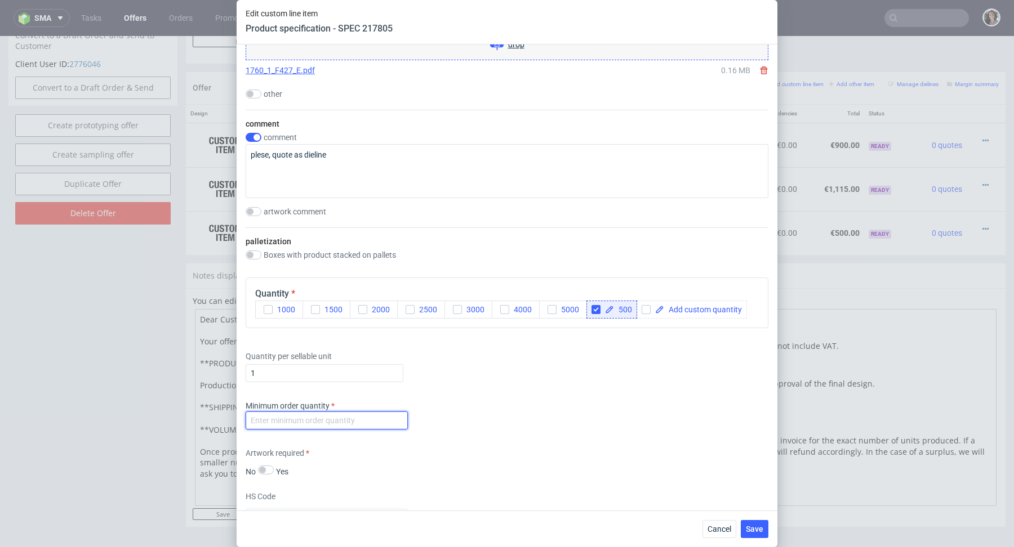
click at [340, 423] on input "number" at bounding box center [327, 421] width 162 height 18
type input "1"
click at [499, 425] on div "Minimum order quantity 1" at bounding box center [507, 417] width 523 height 34
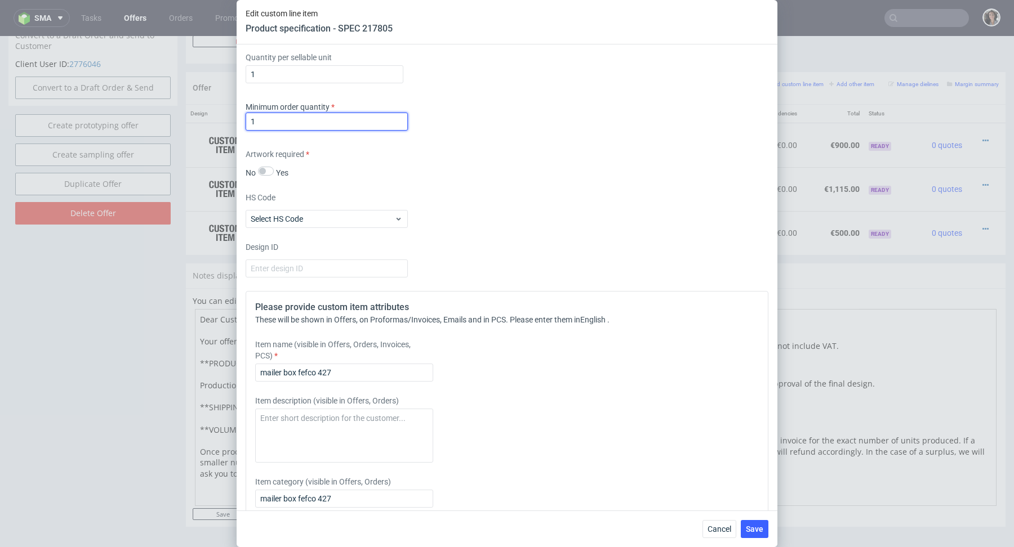
scroll to position [1424, 0]
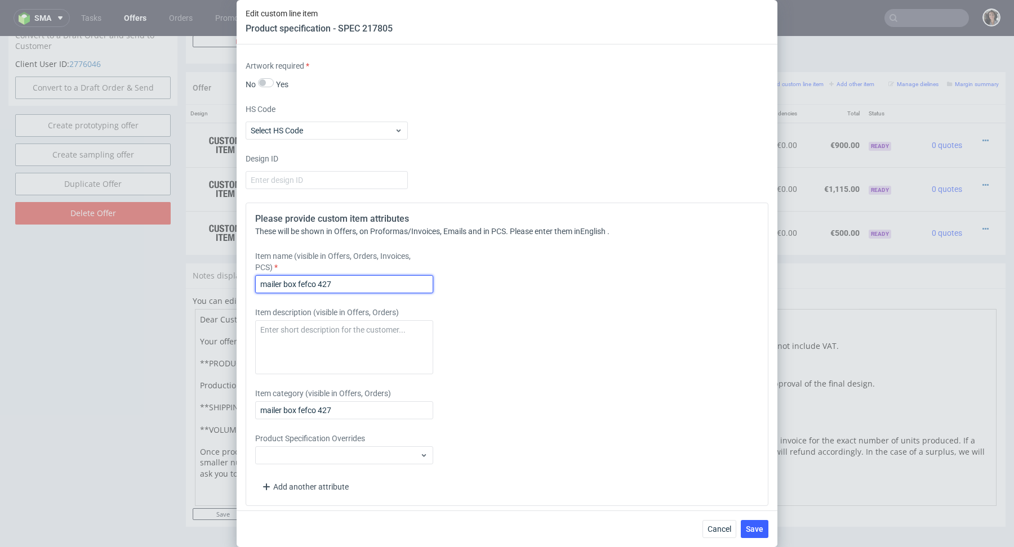
click at [355, 282] on input "mailer box fefco 427" at bounding box center [344, 284] width 178 height 18
drag, startPoint x: 297, startPoint y: 280, endPoint x: 408, endPoint y: 281, distance: 110.4
click at [408, 281] on input "mailer box fefco 427" at bounding box center [344, 284] width 178 height 18
paste input "text"
click at [318, 278] on input "mailer box - plain" at bounding box center [344, 284] width 178 height 18
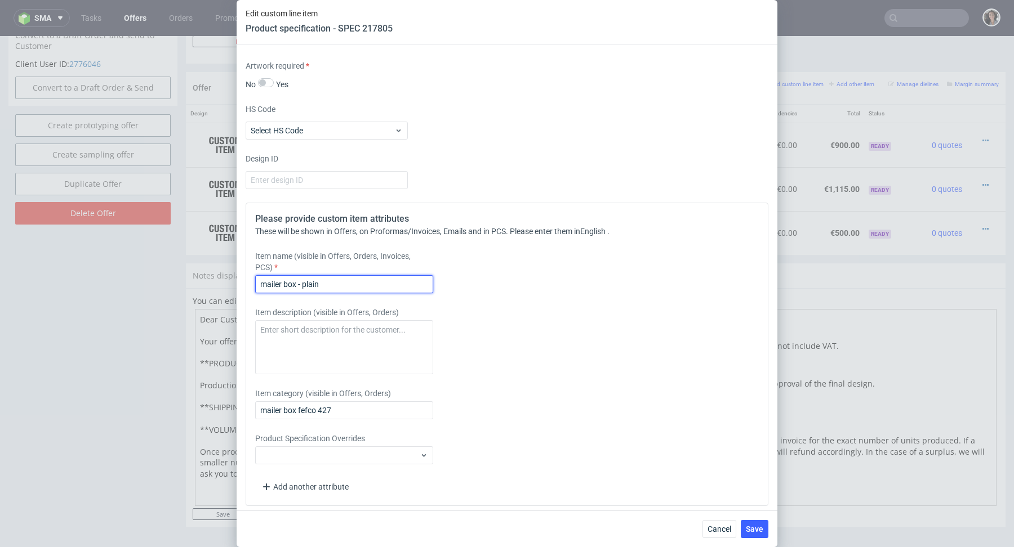
click at [318, 278] on input "mailer box - plain" at bounding box center [344, 284] width 178 height 18
type input "mailer box - plain"
click at [322, 402] on input "mailer box fefco 427" at bounding box center [344, 411] width 178 height 18
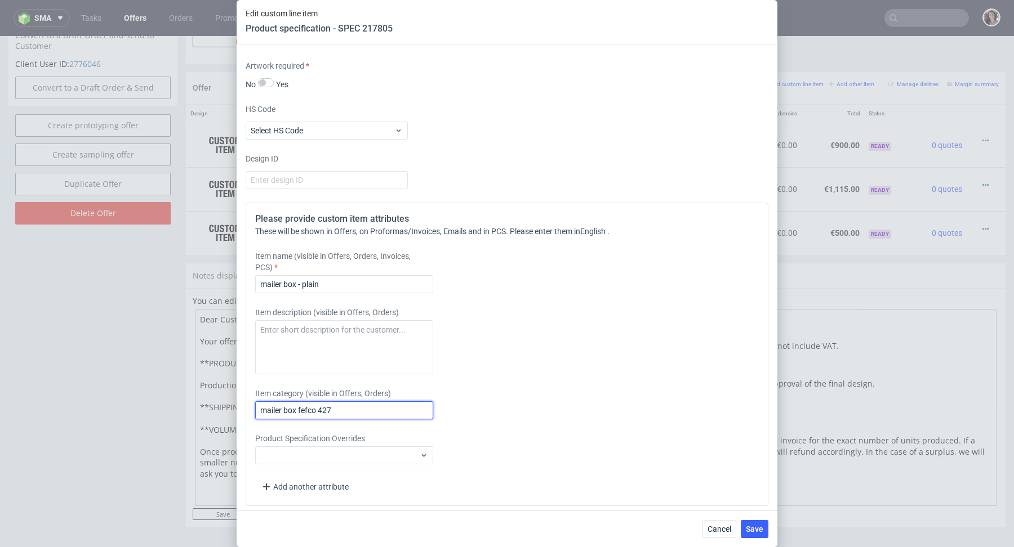
click at [322, 402] on input "mailer box fefco 427" at bounding box center [344, 411] width 178 height 18
paste input "- plain"
type input "mailer box - plain"
click at [755, 535] on button "Save" at bounding box center [755, 529] width 28 height 18
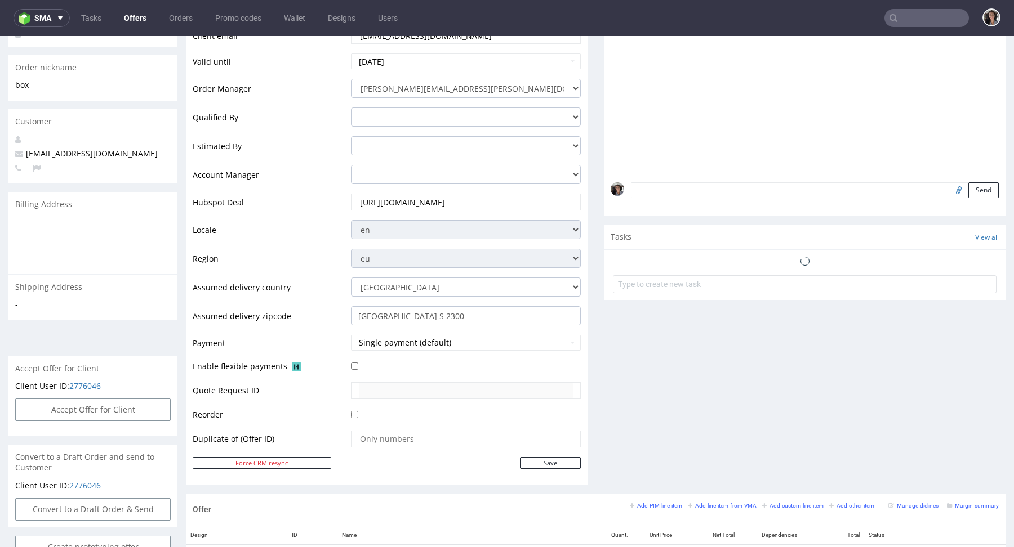
scroll to position [487, 0]
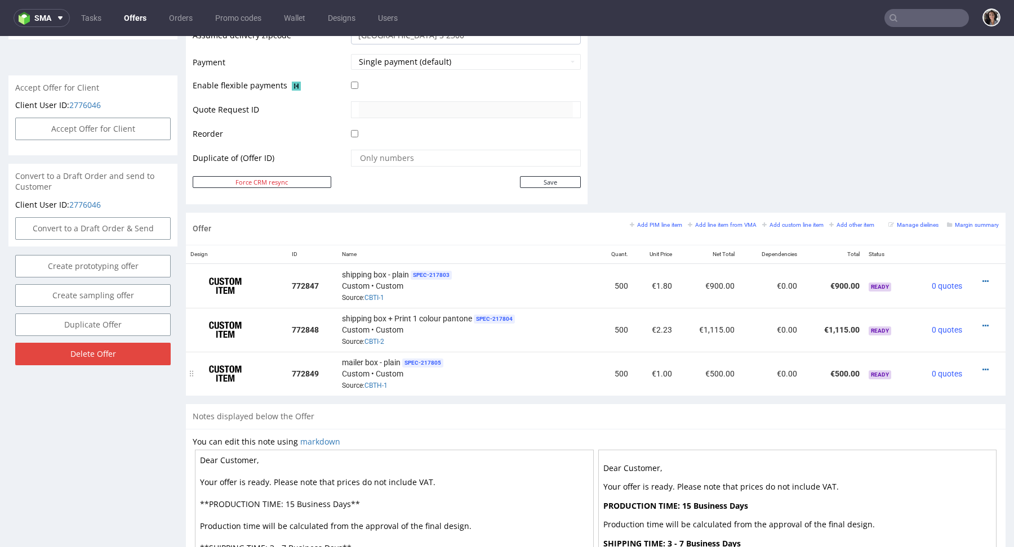
click at [975, 364] on div at bounding box center [982, 369] width 23 height 11
click at [982, 366] on icon at bounding box center [985, 370] width 6 height 8
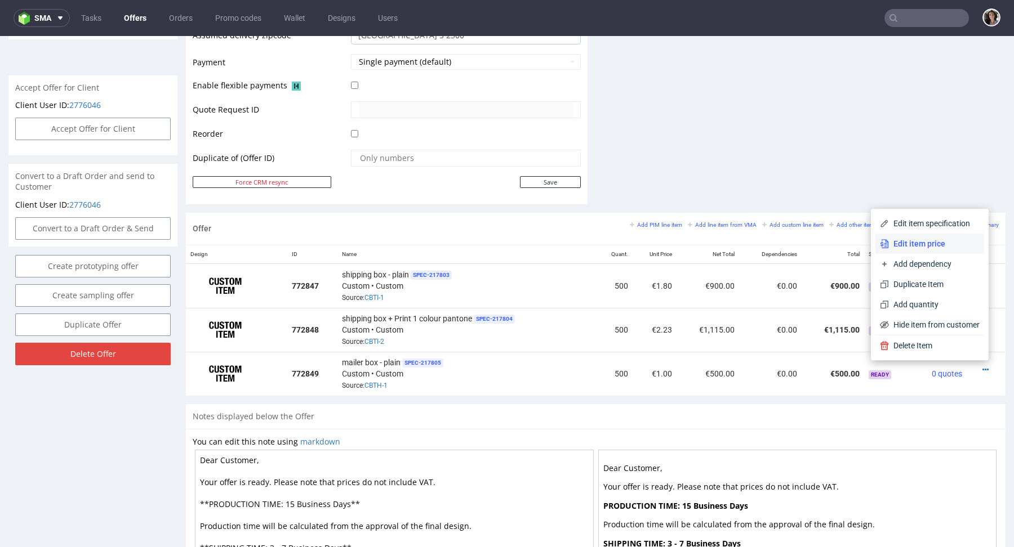
click at [908, 242] on span "Edit item price" at bounding box center [934, 243] width 91 height 11
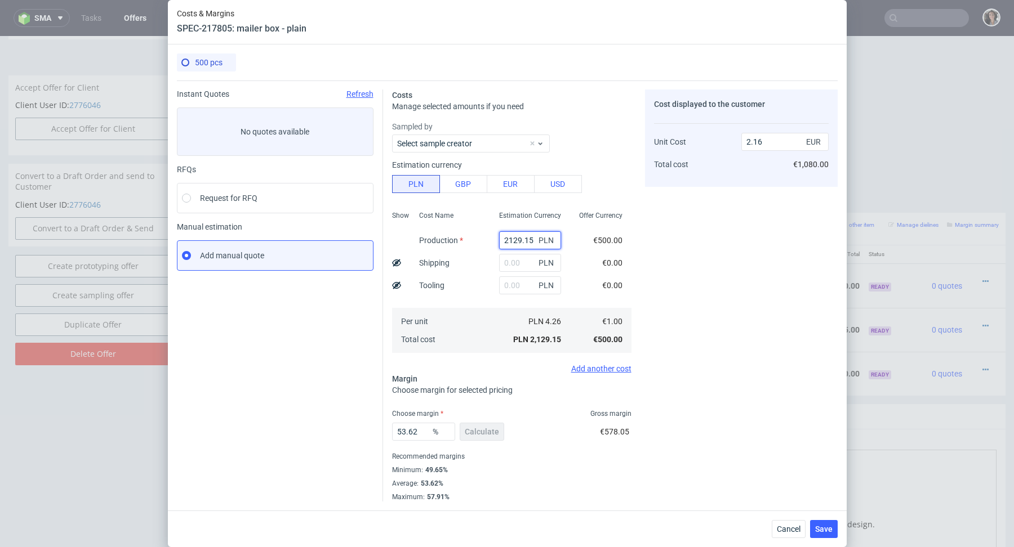
click at [524, 242] on input "2129.15" at bounding box center [530, 240] width 62 height 18
paste input "560"
type input "560"
type input "0.57"
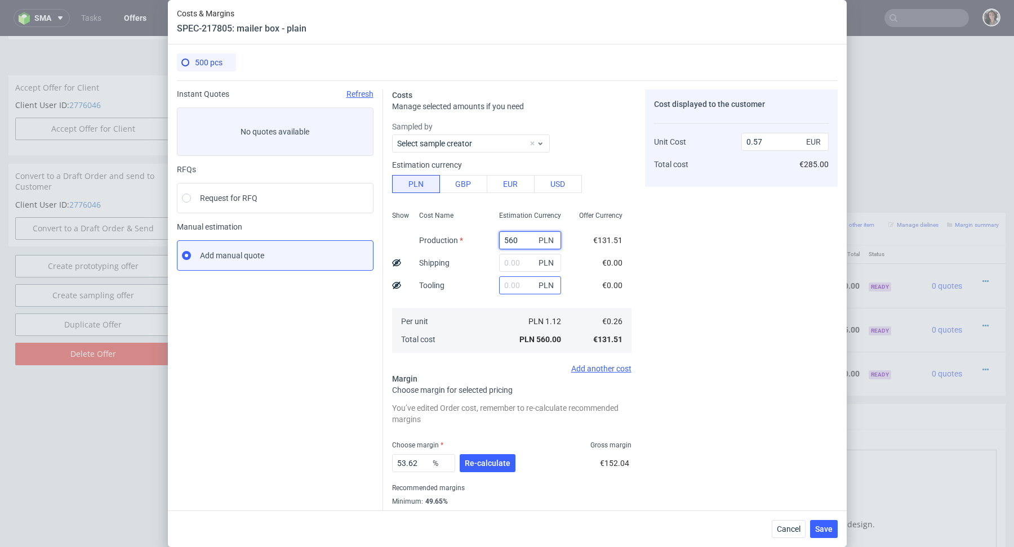
type input "560"
click at [526, 291] on input "text" at bounding box center [530, 285] width 62 height 18
type input "500"
type input "1.07"
type input "500"
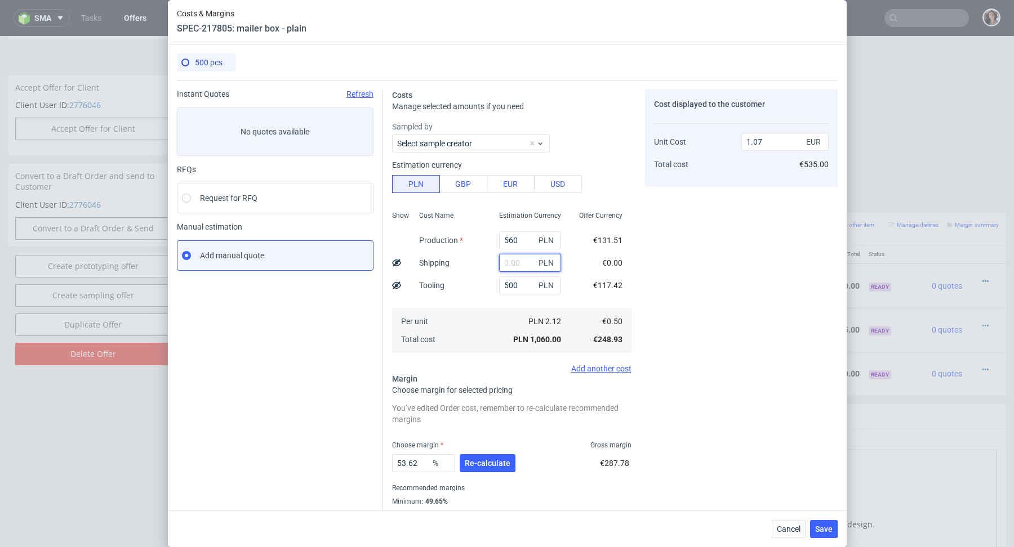
click at [518, 265] on input "text" at bounding box center [530, 263] width 62 height 18
paste input "540,09"
type input "540.09"
type input "1.61"
type input "540.09"
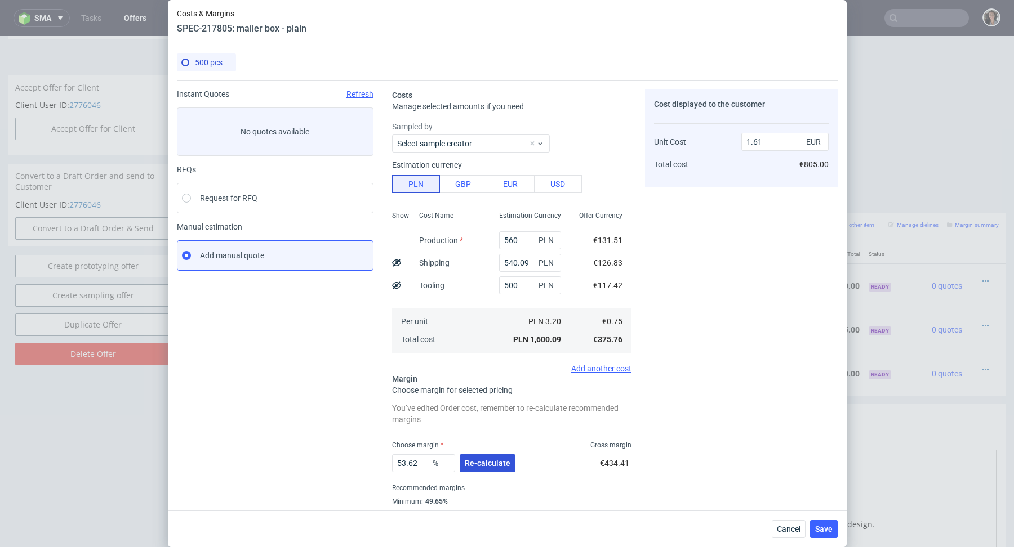
click at [492, 466] on span "Re-calculate" at bounding box center [488, 464] width 46 height 8
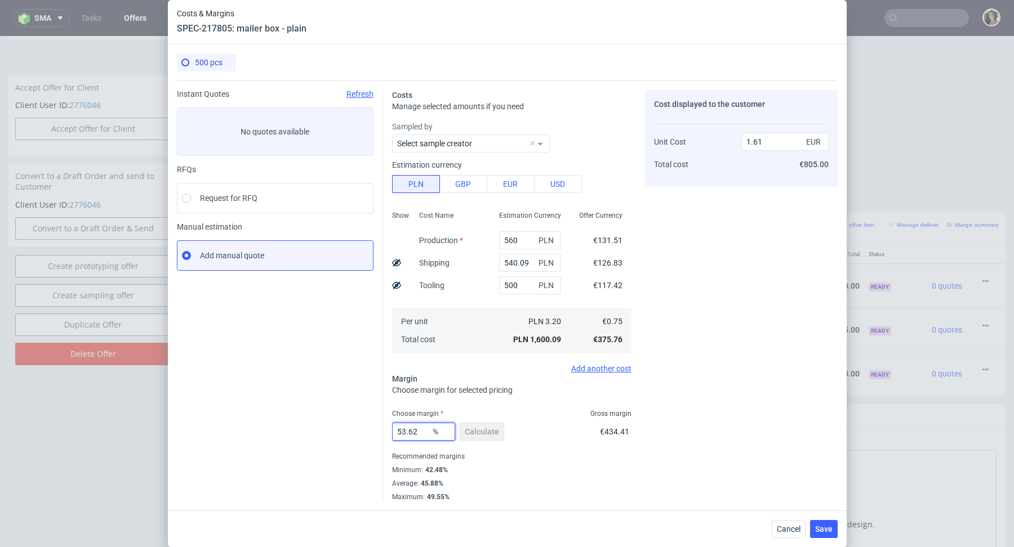
drag, startPoint x: 423, startPoint y: 431, endPoint x: 358, endPoint y: 430, distance: 65.3
click at [358, 431] on div "Instant Quotes Refresh No quotes available RFQs Request for RFQ Manual estimati…" at bounding box center [507, 291] width 661 height 421
type input "43"
type input "1.31"
click at [411, 430] on input "43" at bounding box center [423, 432] width 63 height 18
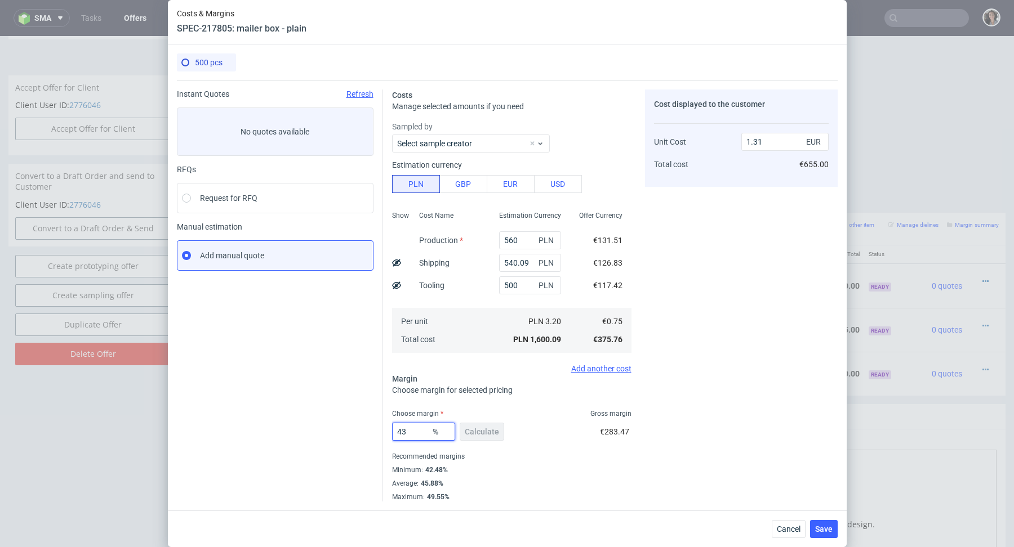
click at [409, 429] on input "43" at bounding box center [423, 432] width 63 height 18
type input "4"
type input "1.36"
type input "44"
type input "1.33"
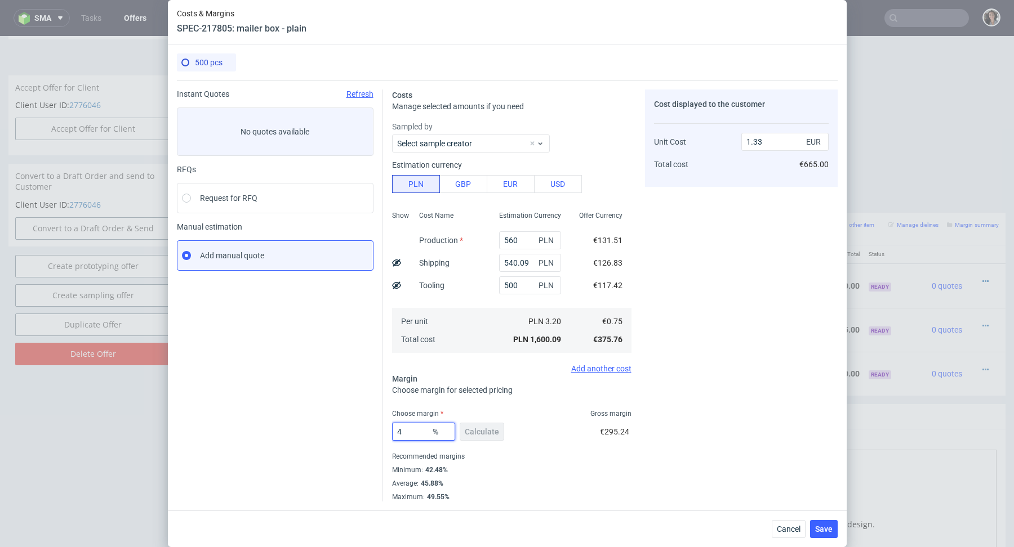
type input "45"
type input "1.36"
type input "45"
click at [545, 487] on div "Average : 45.88%" at bounding box center [511, 484] width 239 height 14
click at [530, 390] on div "Choose margin for selected pricing" at bounding box center [511, 390] width 239 height 11
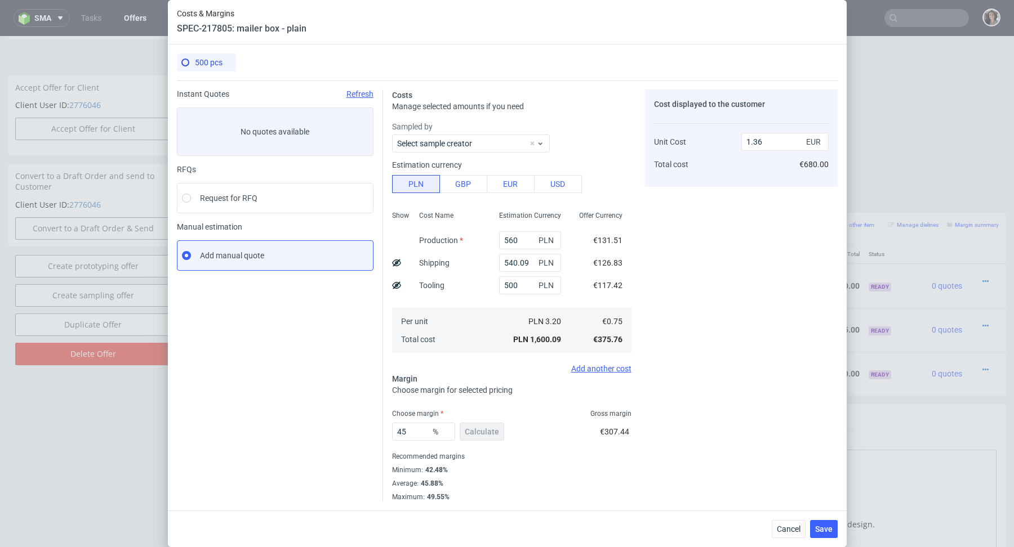
click at [392, 286] on use at bounding box center [396, 285] width 9 height 7
type input "1.13"
click at [826, 528] on span "Save" at bounding box center [823, 529] width 17 height 8
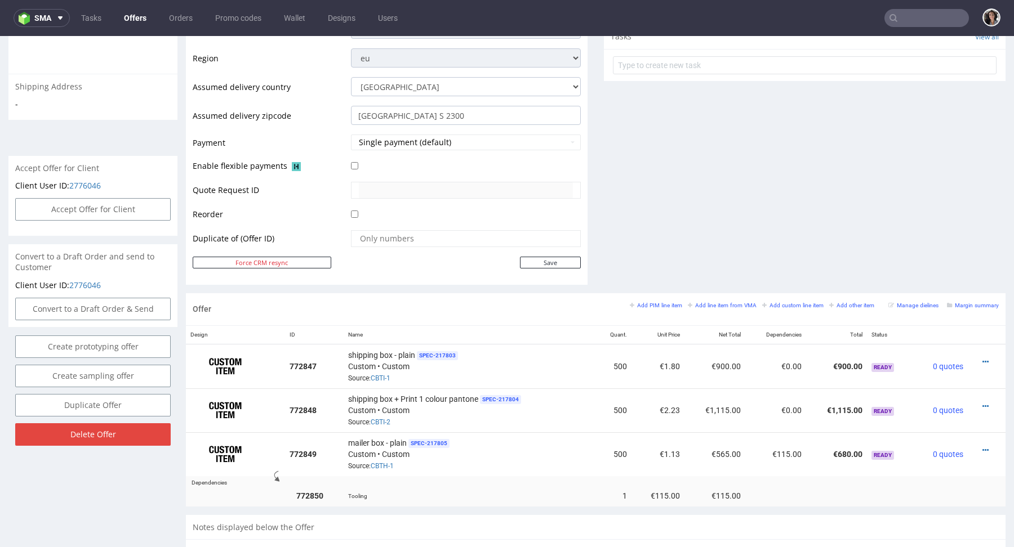
scroll to position [529, 0]
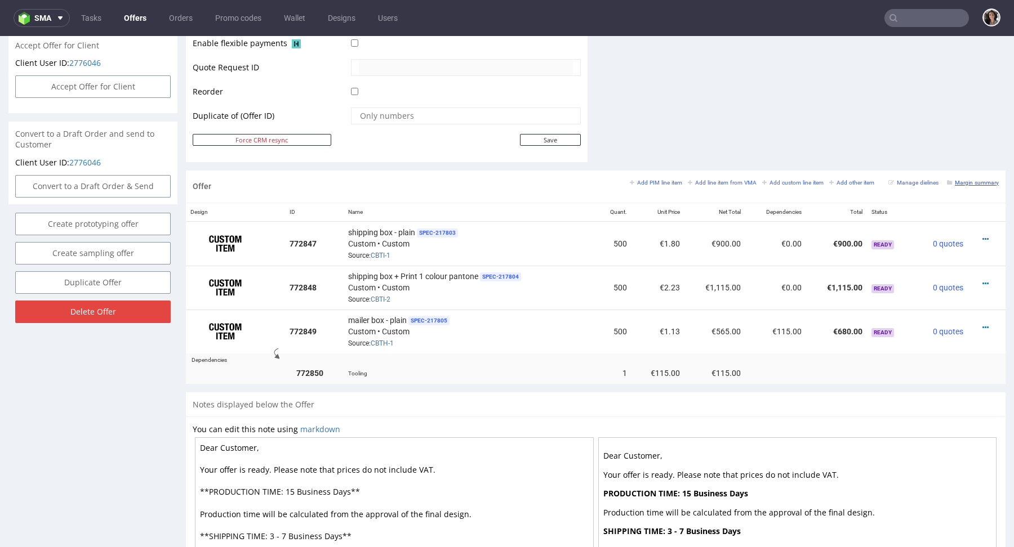
click at [975, 183] on small "Margin summary" at bounding box center [973, 183] width 52 height 6
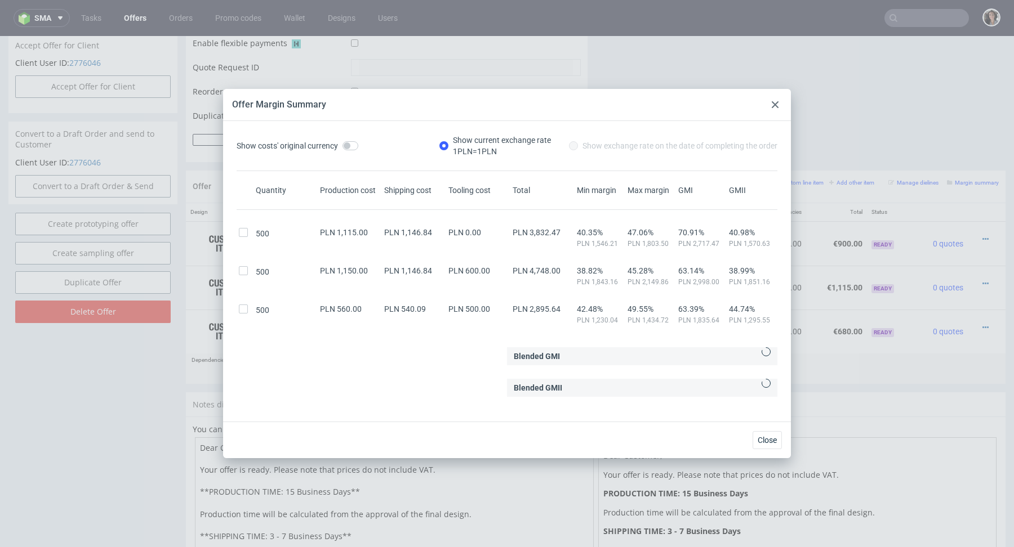
click at [770, 111] on div "Offer Margin Summary" at bounding box center [507, 105] width 568 height 32
click at [776, 96] on div "Offer Margin Summary" at bounding box center [507, 105] width 568 height 32
click at [776, 104] on use at bounding box center [774, 104] width 7 height 7
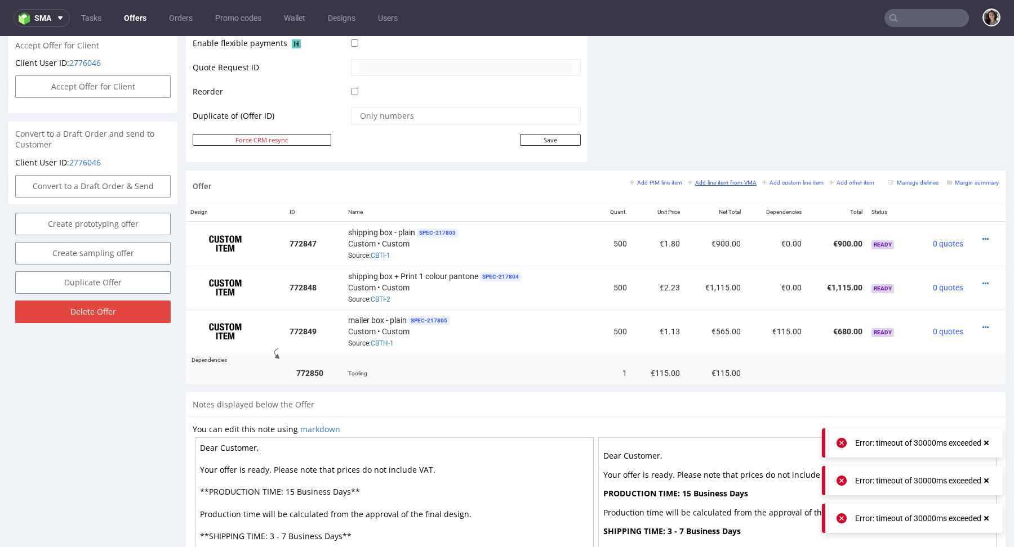
click at [710, 180] on small "Add line item from VMA" at bounding box center [722, 183] width 69 height 6
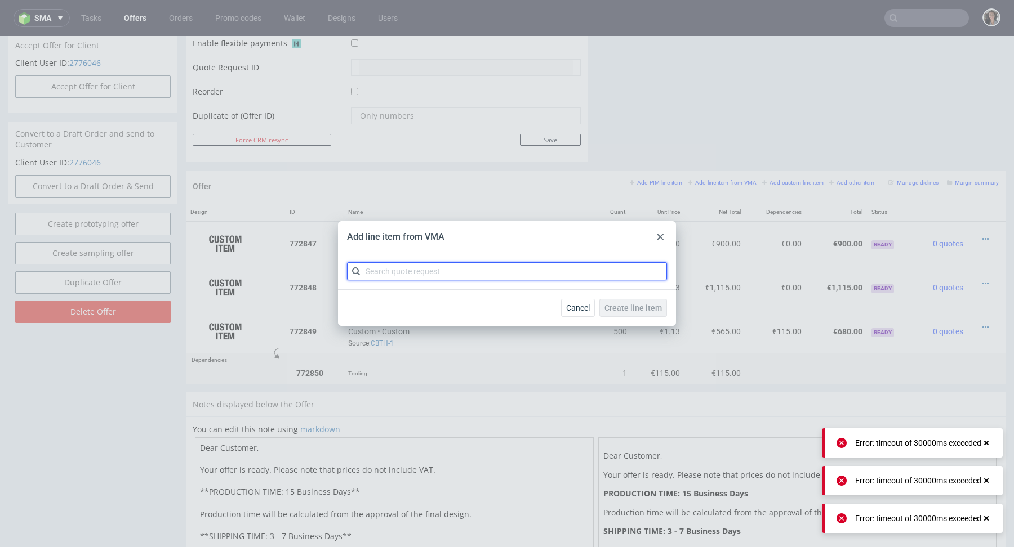
click at [495, 267] on input "text" at bounding box center [507, 271] width 320 height 18
paste input "CBTT"
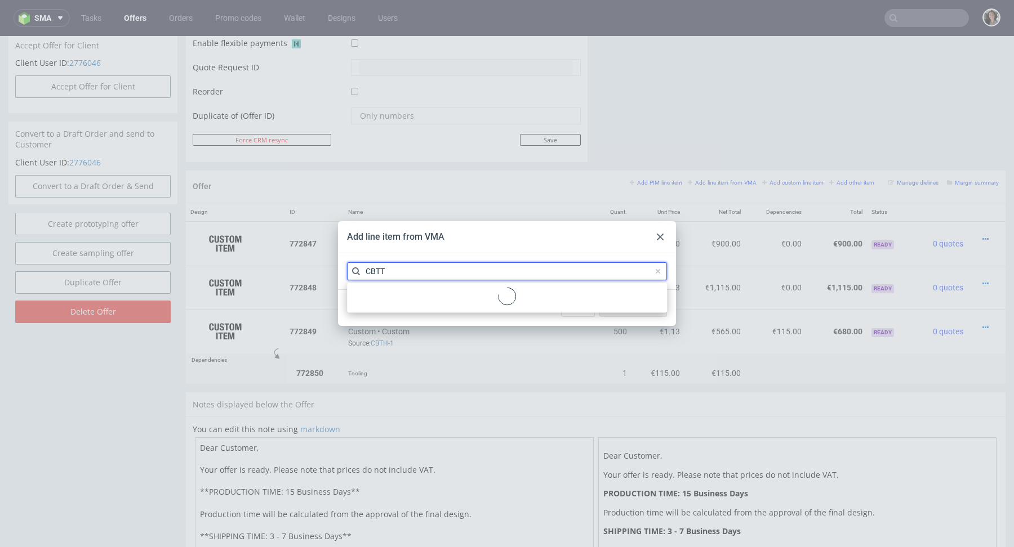
click at [367, 273] on input "CBTT" at bounding box center [507, 271] width 320 height 18
click at [388, 274] on input "CBTT" at bounding box center [507, 271] width 320 height 18
paste input "CBTT"
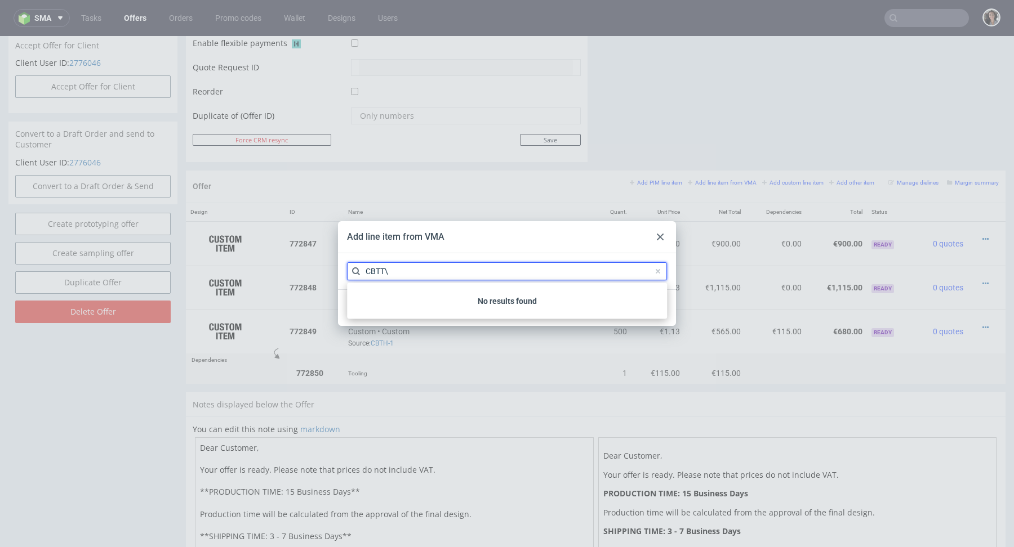
type input "CBTT"
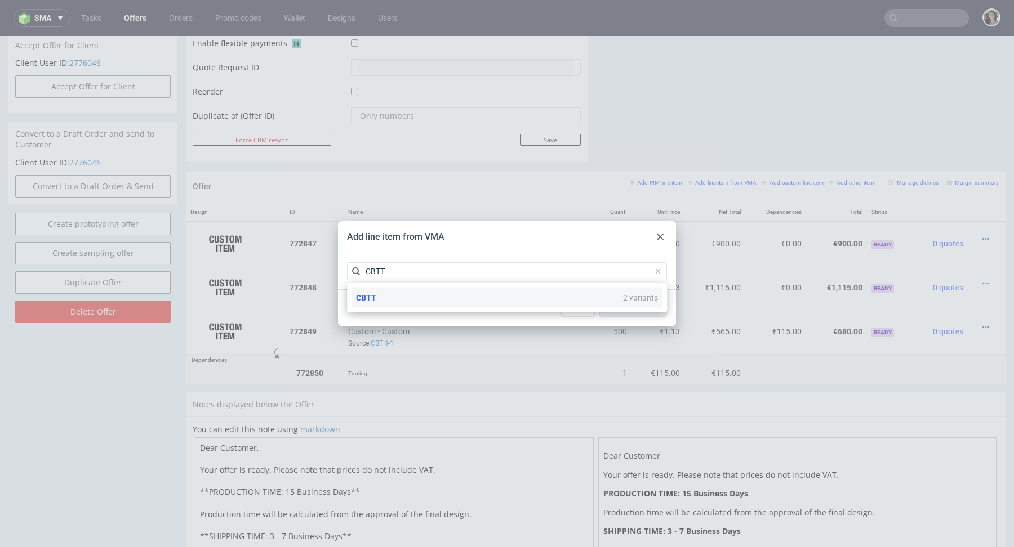
click at [366, 299] on span "CBTT" at bounding box center [366, 297] width 20 height 9
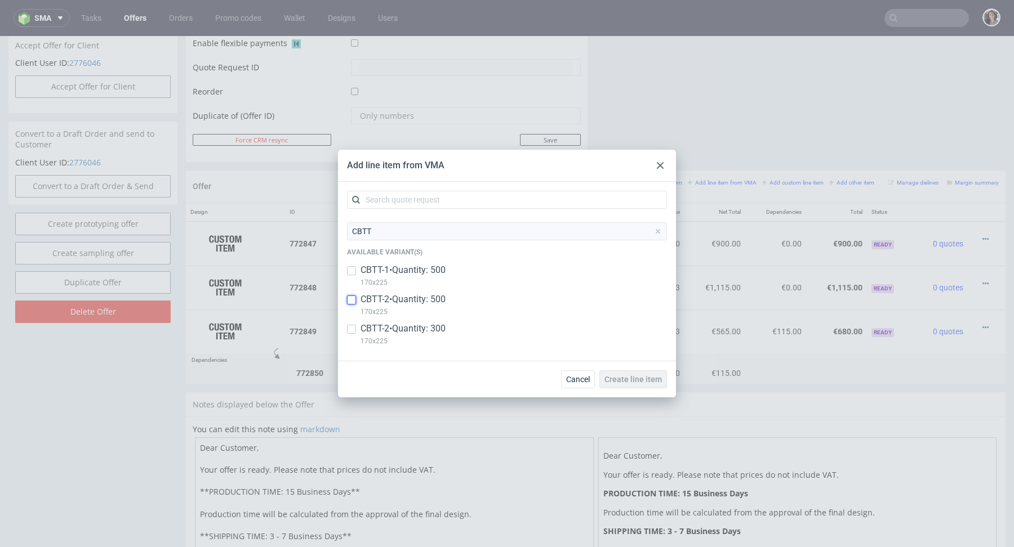
click at [355, 299] on input "checkbox" at bounding box center [351, 300] width 9 height 9
checkbox input "true"
click at [354, 327] on input "checkbox" at bounding box center [351, 329] width 9 height 9
checkbox input "true"
click at [648, 378] on span "Create line item" at bounding box center [632, 380] width 57 height 8
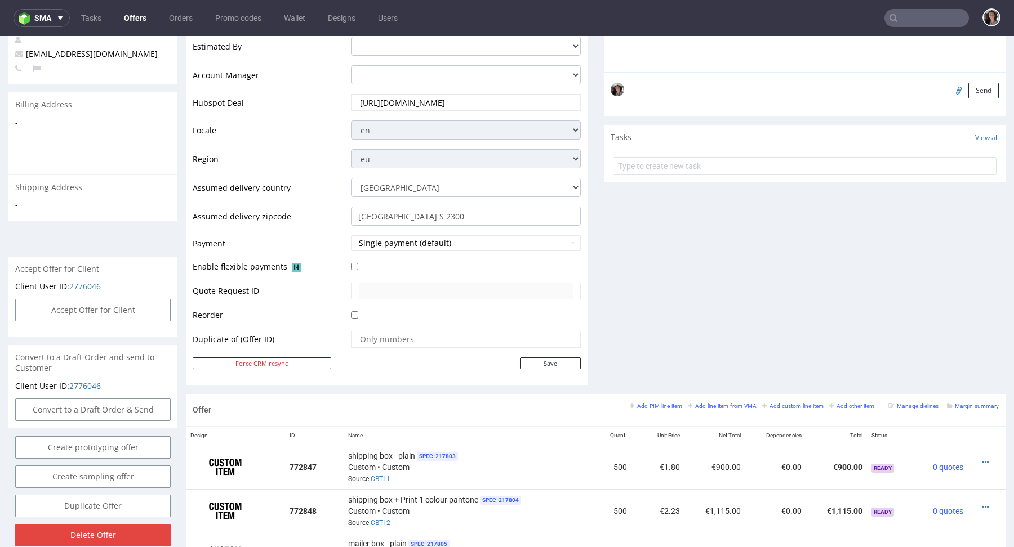
scroll to position [692, 0]
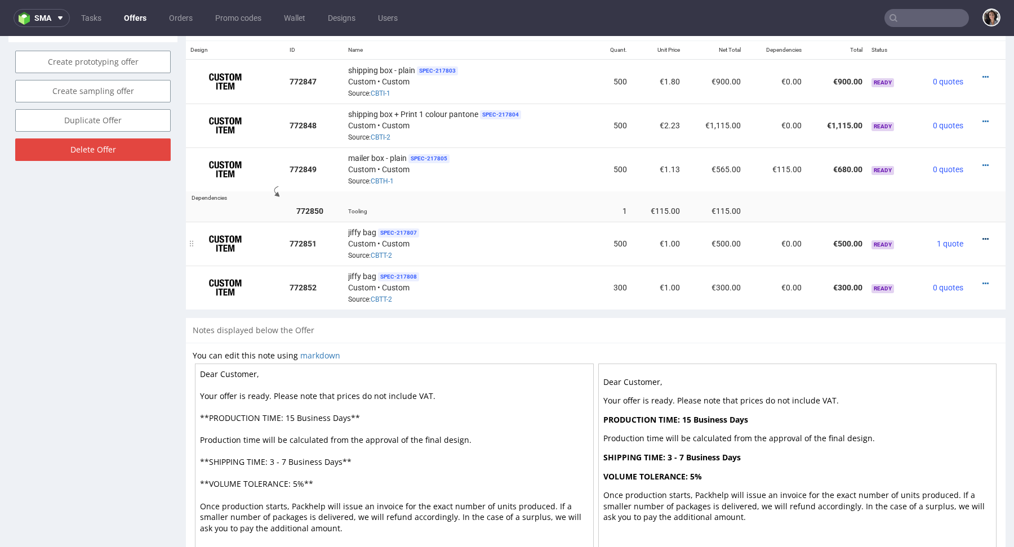
click at [982, 240] on icon at bounding box center [985, 239] width 6 height 8
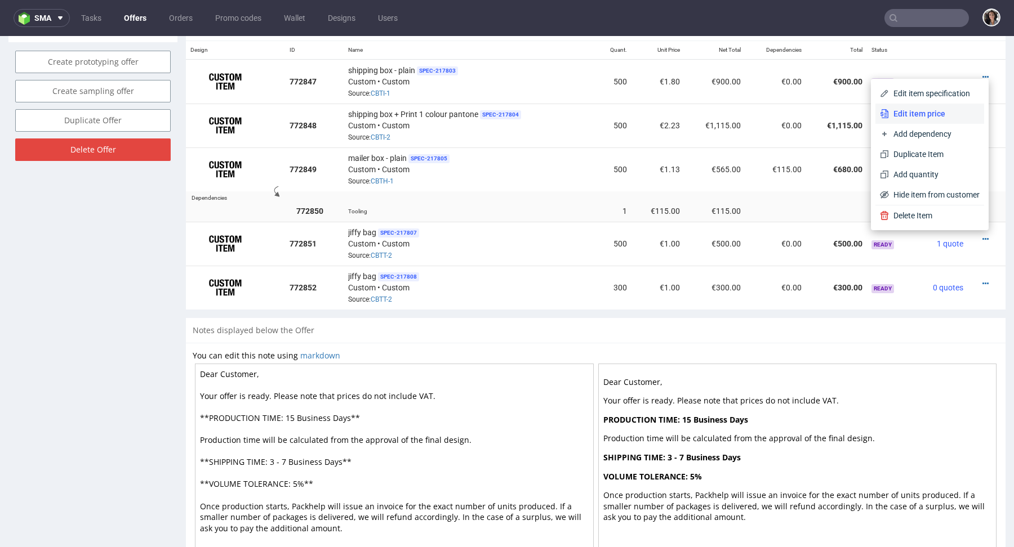
click at [889, 117] on span "Edit item price" at bounding box center [934, 113] width 91 height 11
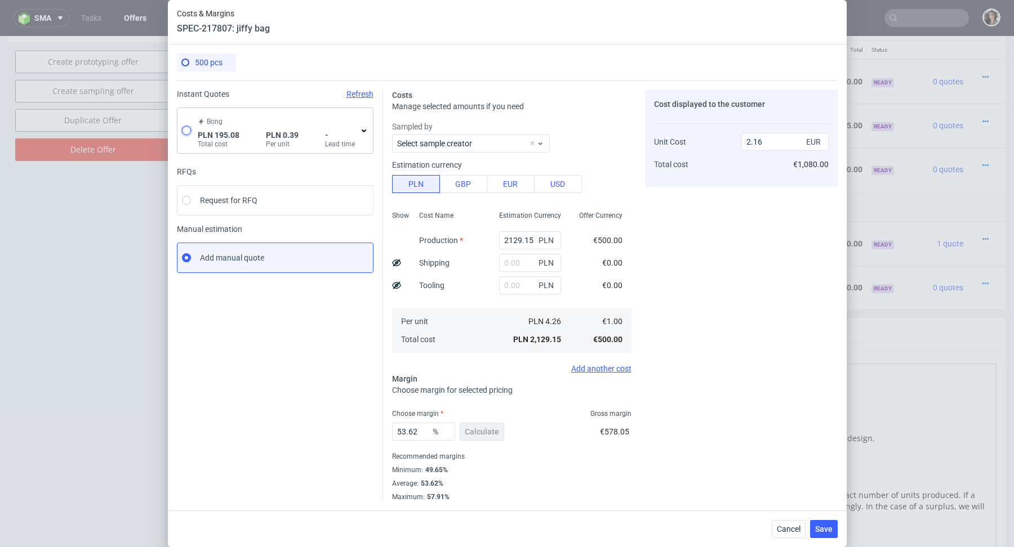
click at [182, 128] on input "radio" at bounding box center [186, 130] width 9 height 9
radio input "true"
radio input "false"
type input "94.99999999999999"
type input "100.08"
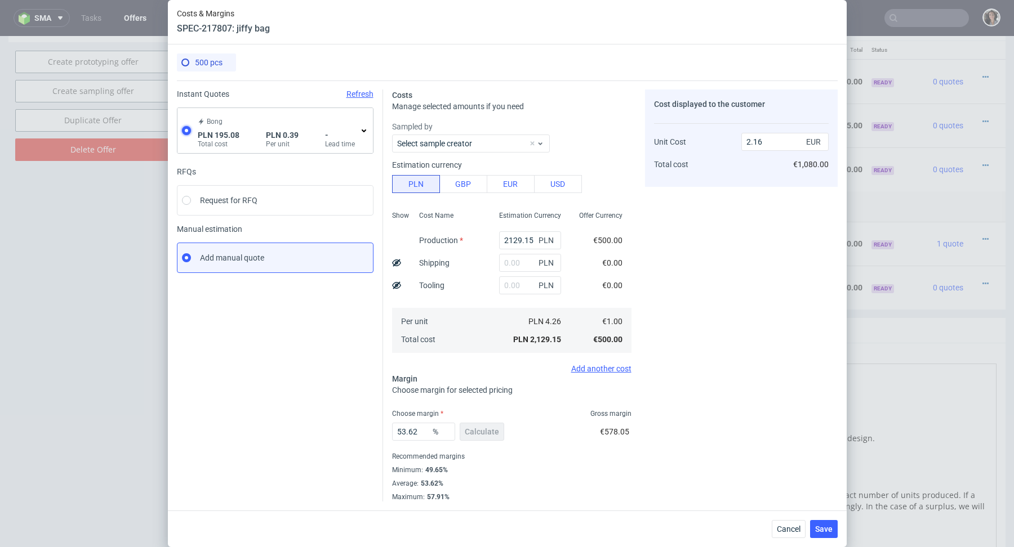
type input "0.09"
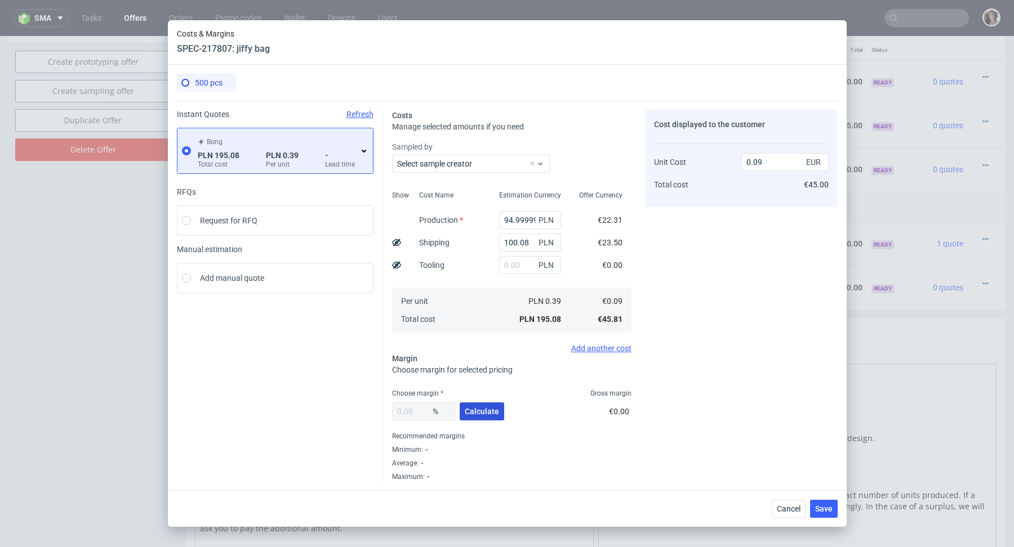
click at [475, 409] on span "Calculate" at bounding box center [482, 412] width 34 height 8
type input "59.89"
type input "0.23"
click at [825, 506] on span "Save" at bounding box center [823, 509] width 17 height 8
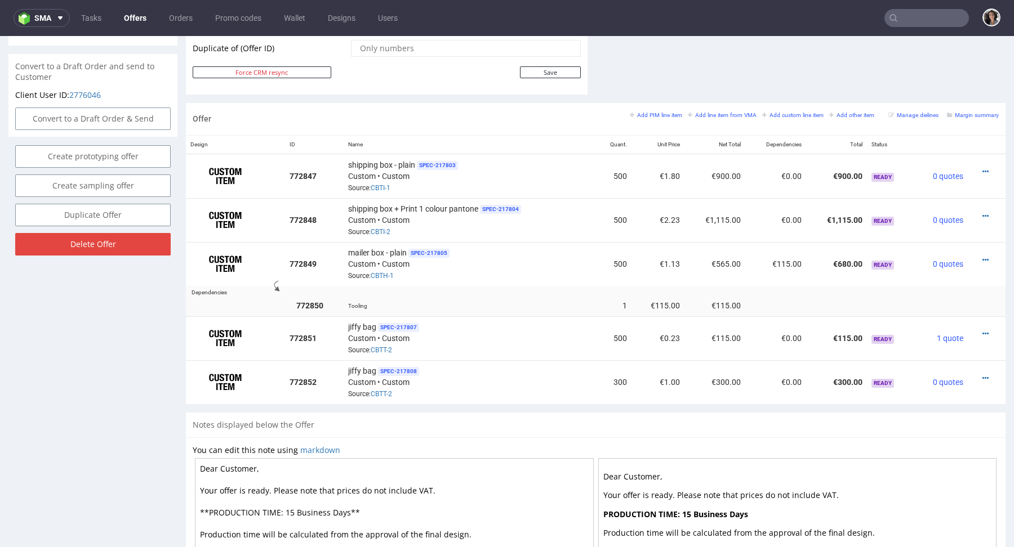
scroll to position [594, 0]
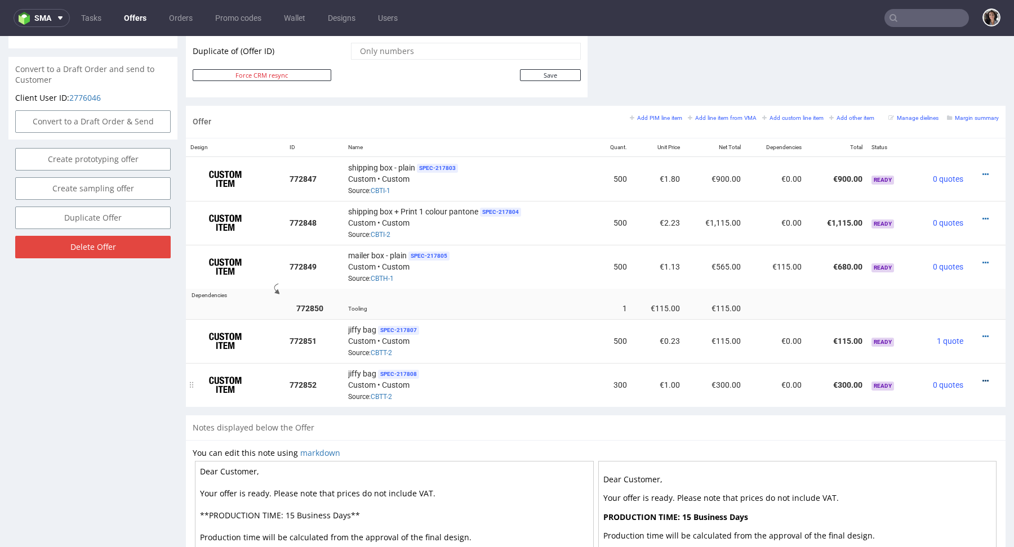
click at [982, 377] on icon at bounding box center [985, 381] width 6 height 8
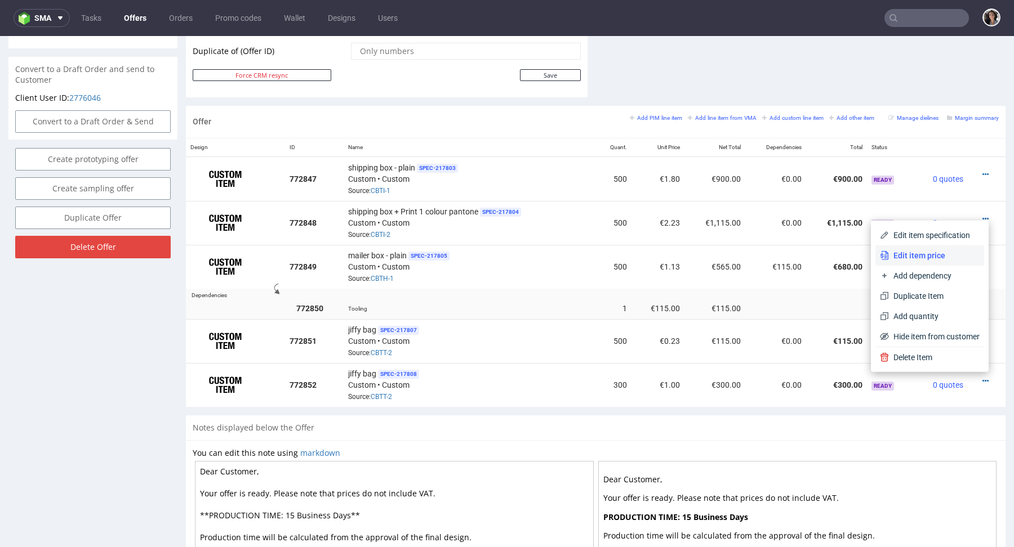
click at [900, 251] on span "Edit item price" at bounding box center [934, 255] width 91 height 11
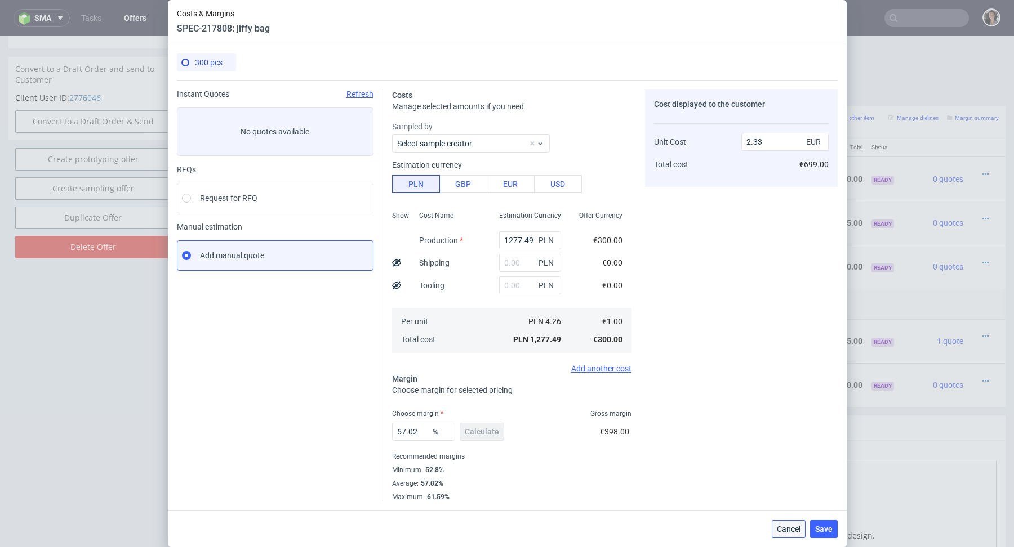
click at [789, 527] on span "Cancel" at bounding box center [789, 529] width 24 height 8
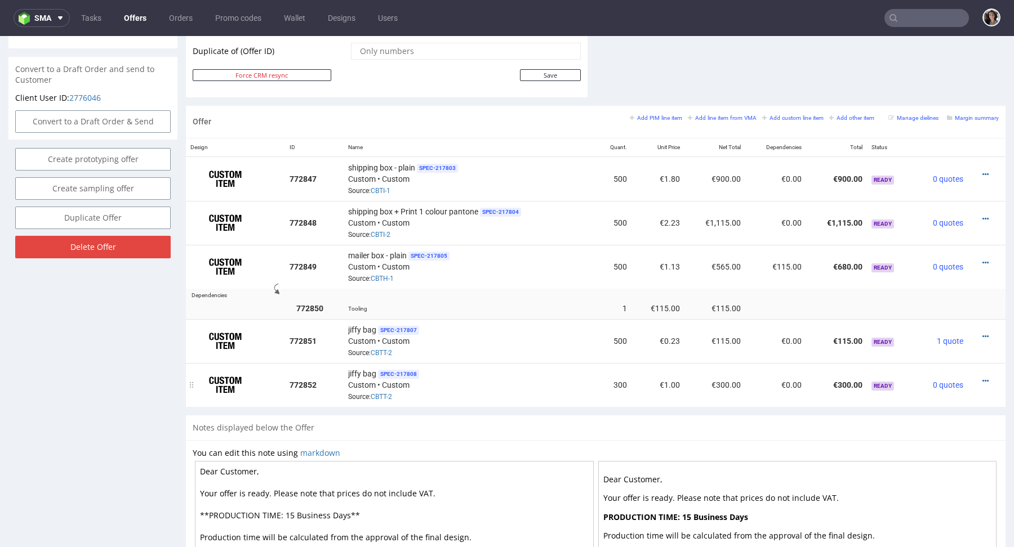
click at [980, 377] on div at bounding box center [983, 381] width 22 height 11
click at [982, 379] on icon at bounding box center [985, 381] width 6 height 8
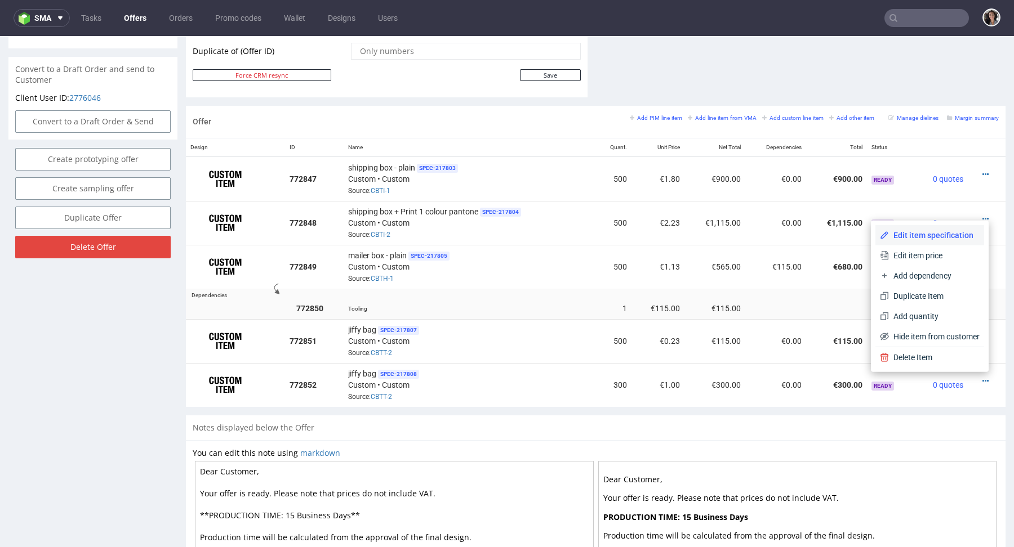
click at [913, 238] on span "Edit item specification" at bounding box center [934, 235] width 91 height 11
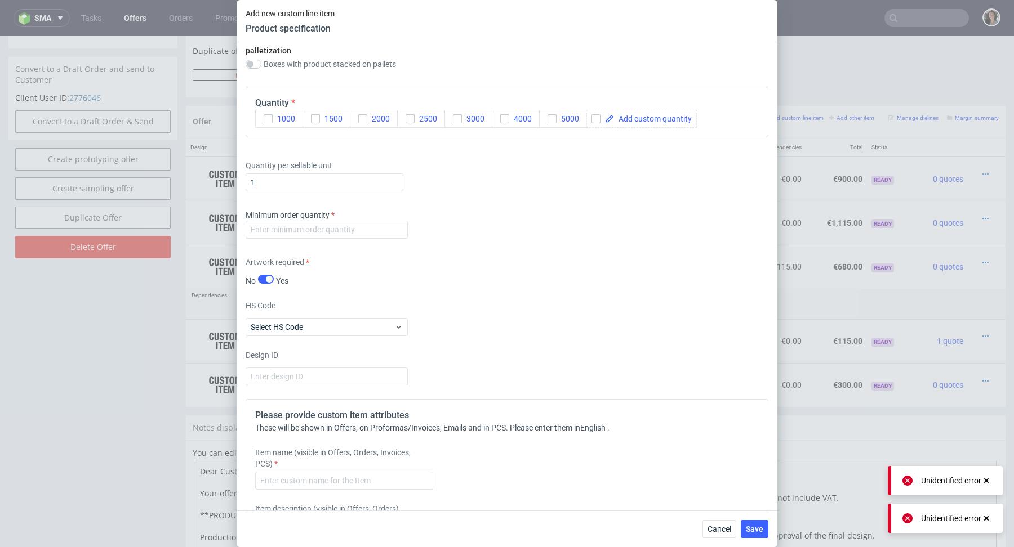
scroll to position [1271, 0]
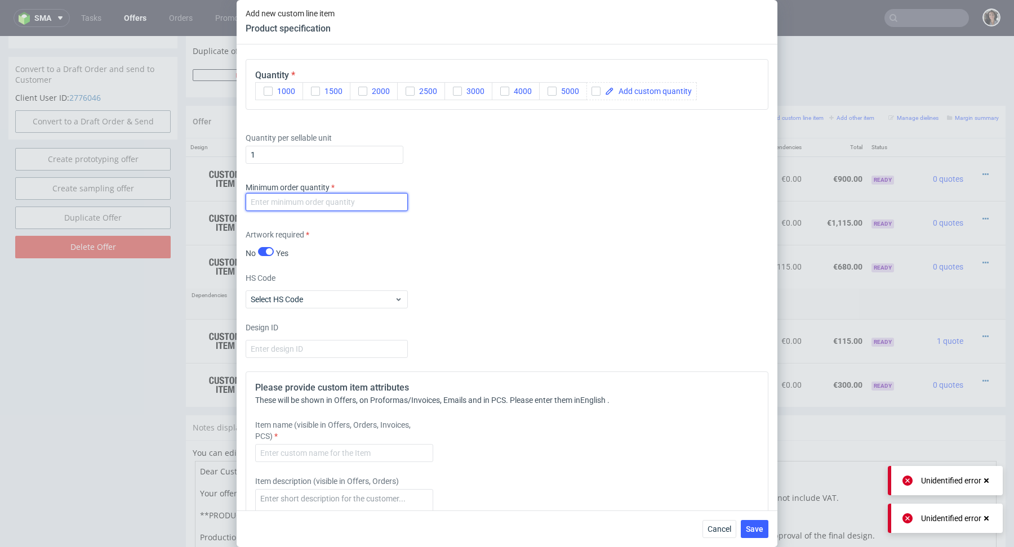
click at [374, 199] on input "number" at bounding box center [327, 202] width 162 height 18
click at [398, 205] on input "1" at bounding box center [327, 202] width 162 height 18
type input "1"
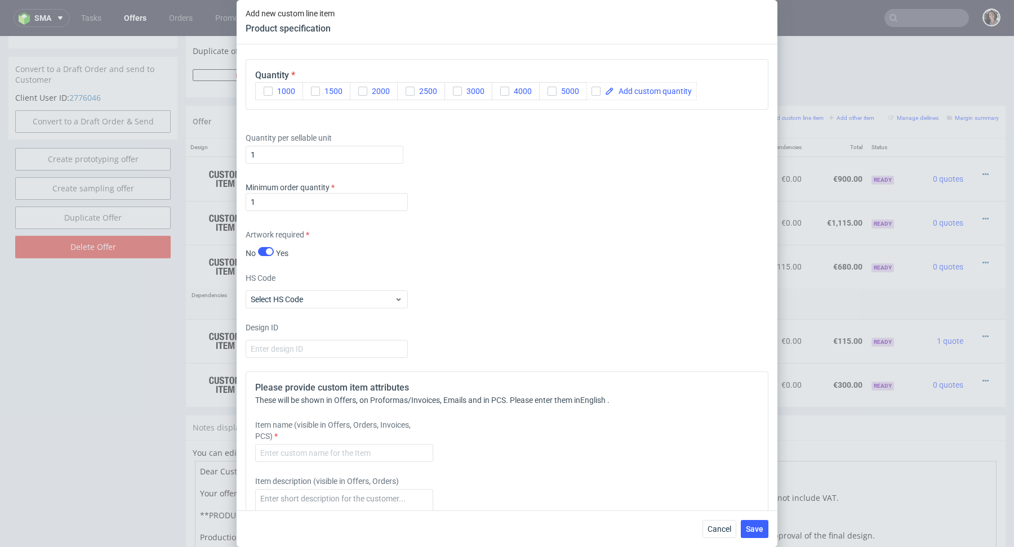
click at [459, 301] on div "HS Code Select HS Code" at bounding box center [507, 291] width 523 height 36
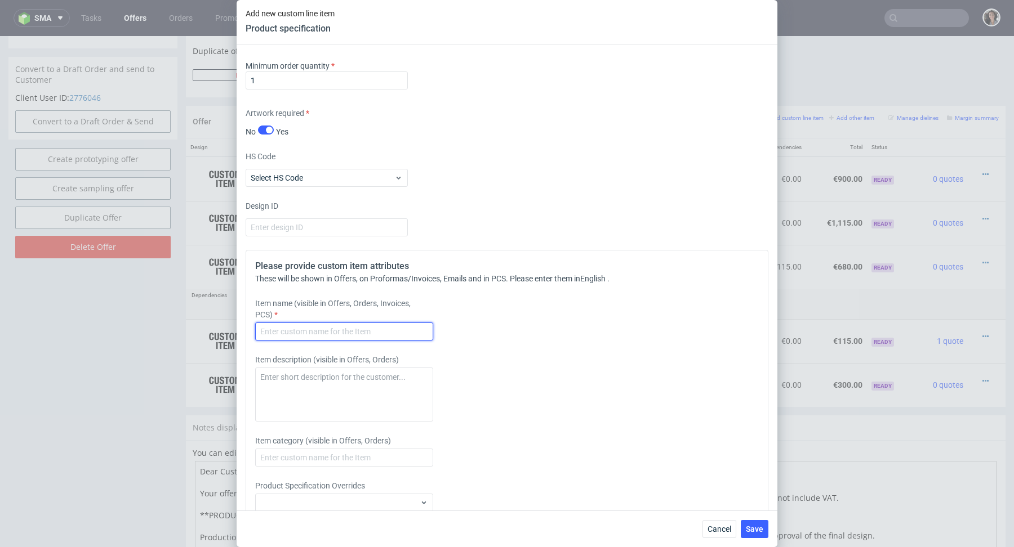
click at [379, 328] on input "text" at bounding box center [344, 332] width 178 height 18
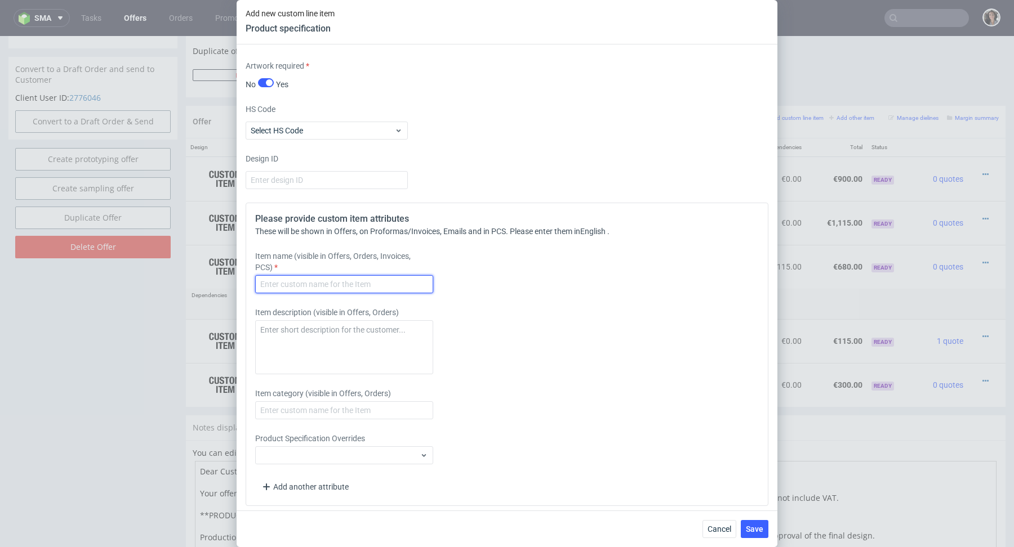
scroll to position [1437, 0]
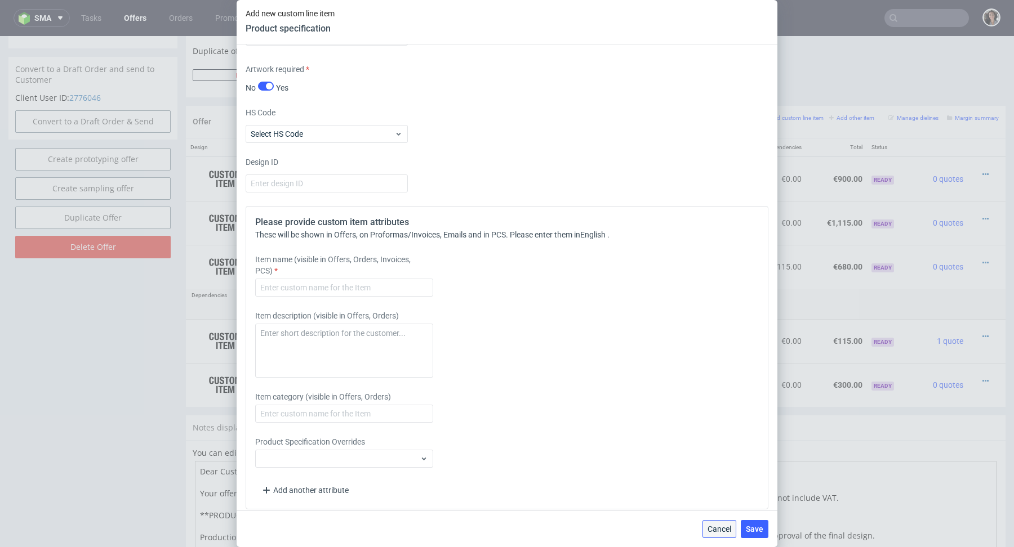
click at [719, 533] on span "Cancel" at bounding box center [719, 529] width 24 height 8
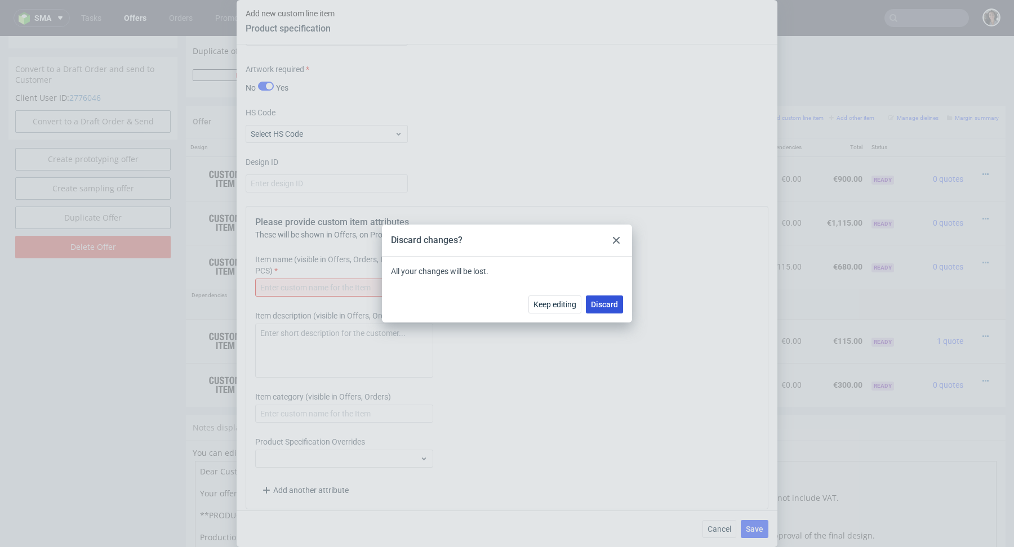
click at [603, 309] on button "Discard" at bounding box center [604, 305] width 37 height 18
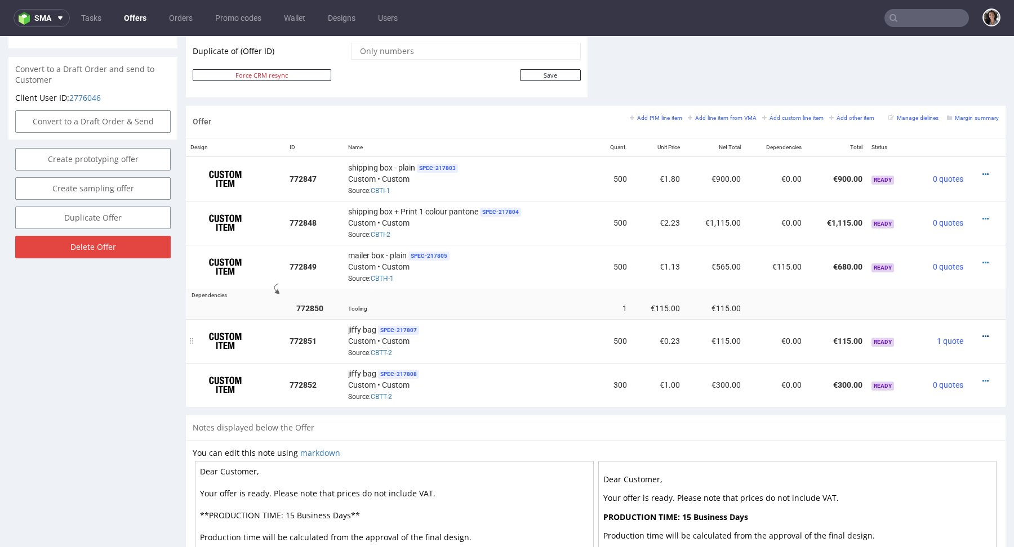
click at [982, 333] on icon at bounding box center [985, 337] width 6 height 8
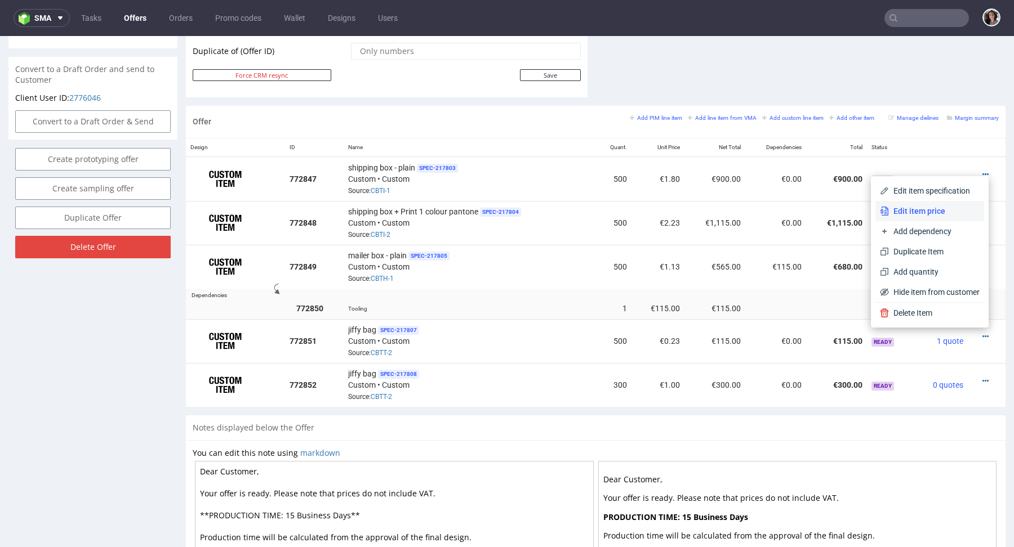
click at [897, 206] on li "Edit item price" at bounding box center [929, 211] width 109 height 20
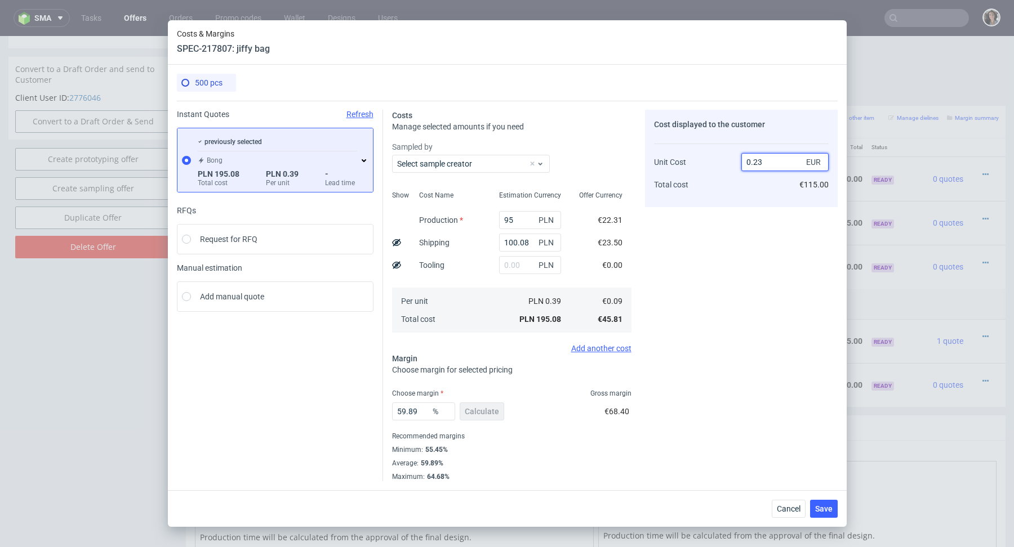
drag, startPoint x: 753, startPoint y: 162, endPoint x: 790, endPoint y: 159, distance: 36.7
click at [790, 159] on input "0.23" at bounding box center [784, 162] width 87 height 18
type input "0.16"
type input "43.75"
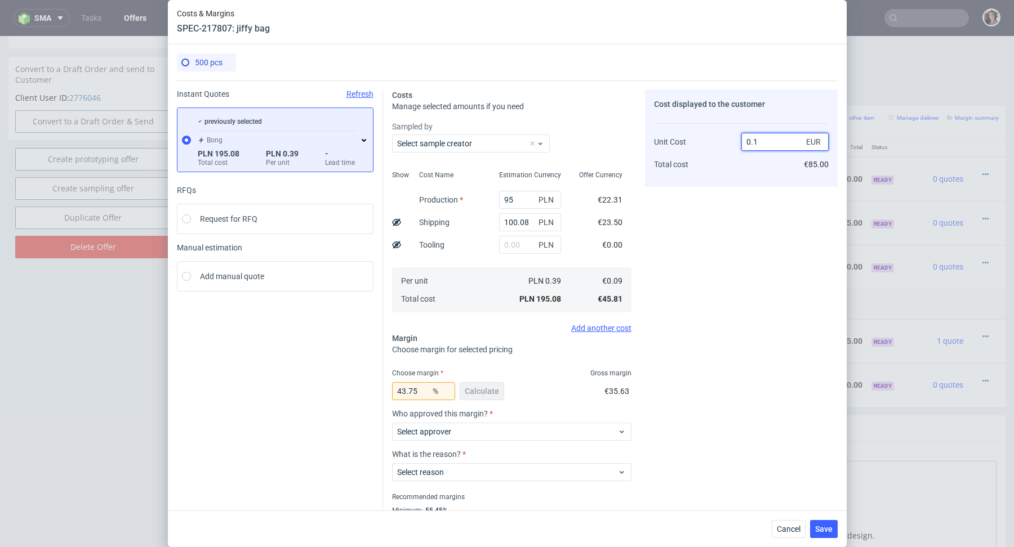
type input "0.15"
type input "40"
type input "0.16"
click at [734, 203] on div "Cost displayed to the customer Unit Cost Total cost 0.16 EUR €80.00" at bounding box center [741, 316] width 193 height 453
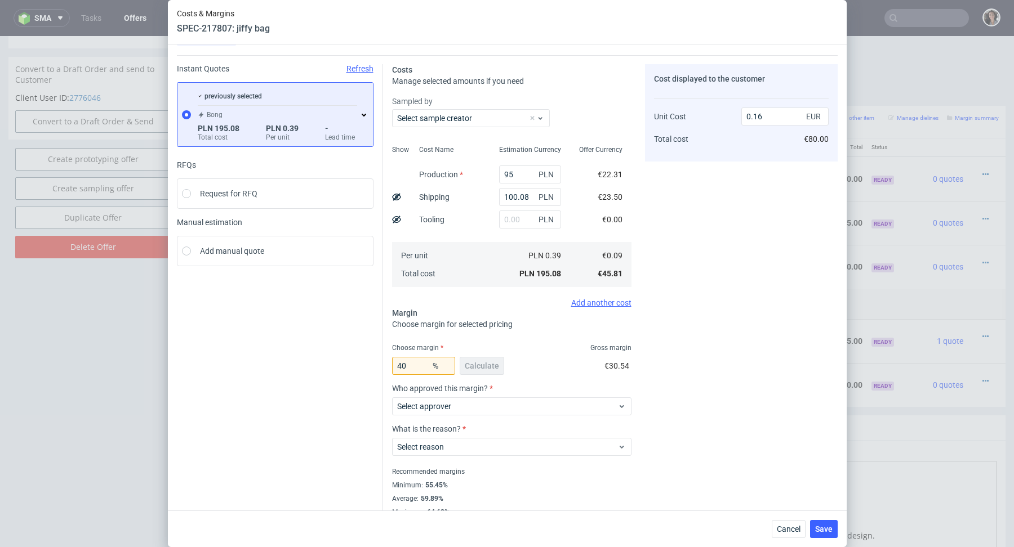
scroll to position [39, 0]
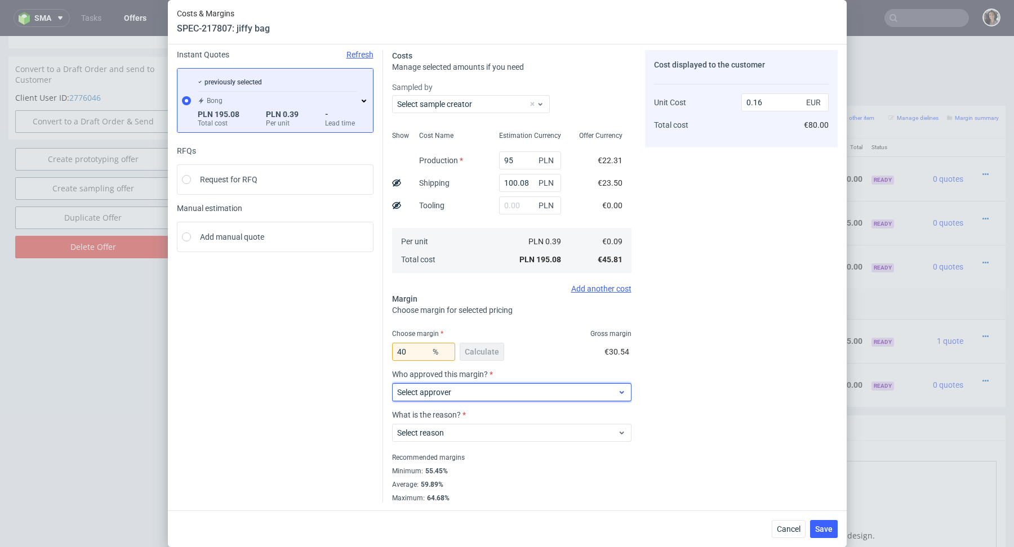
click at [478, 392] on span "Select approver" at bounding box center [507, 392] width 221 height 11
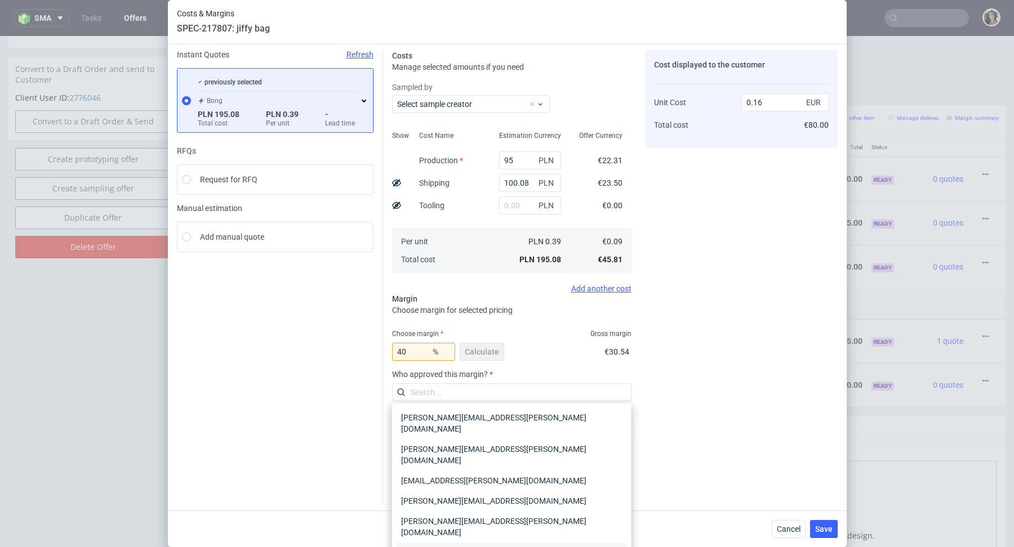
scroll to position [43, 0]
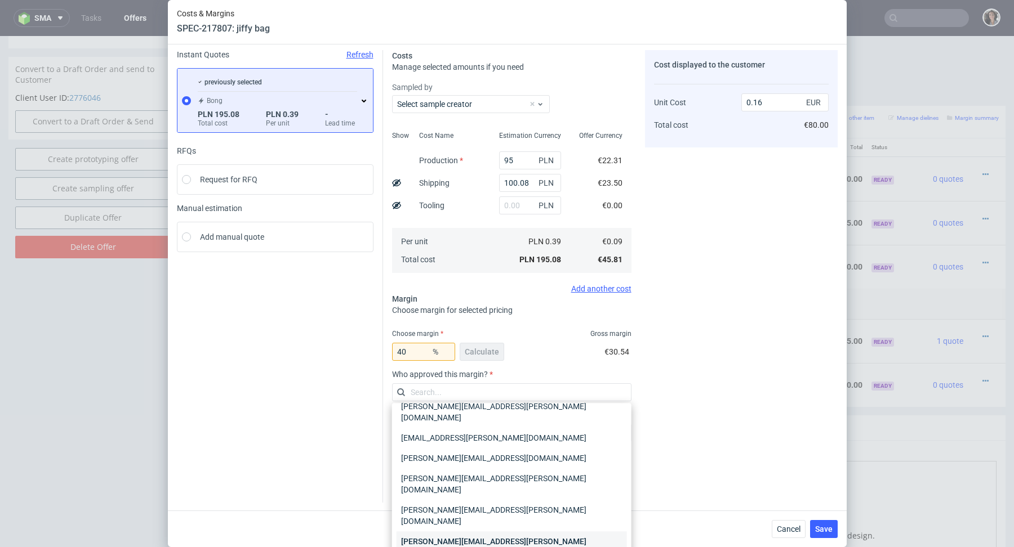
click at [462, 532] on div "[PERSON_NAME][EMAIL_ADDRESS][PERSON_NAME][DOMAIN_NAME]" at bounding box center [511, 548] width 230 height 32
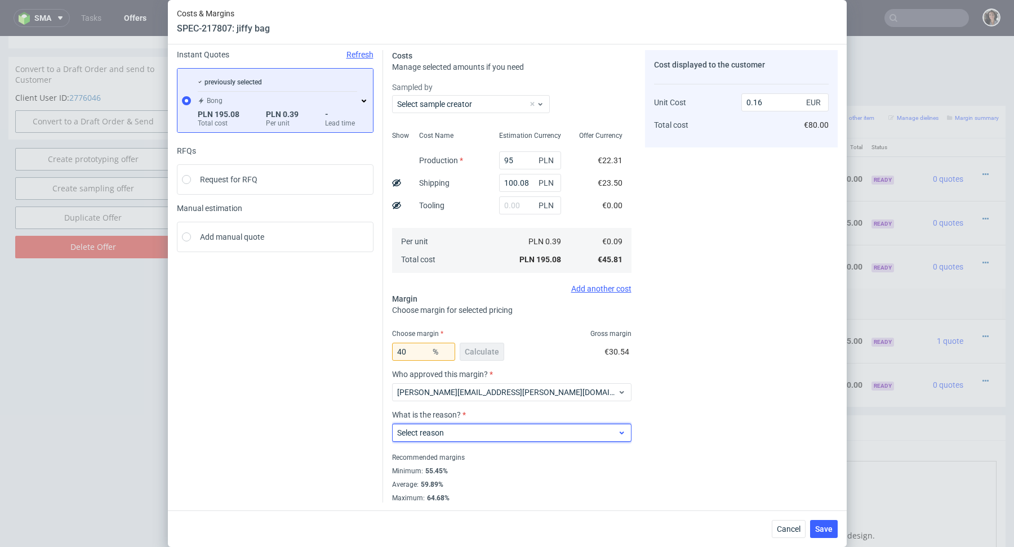
click at [441, 437] on label "Select reason" at bounding box center [420, 433] width 47 height 9
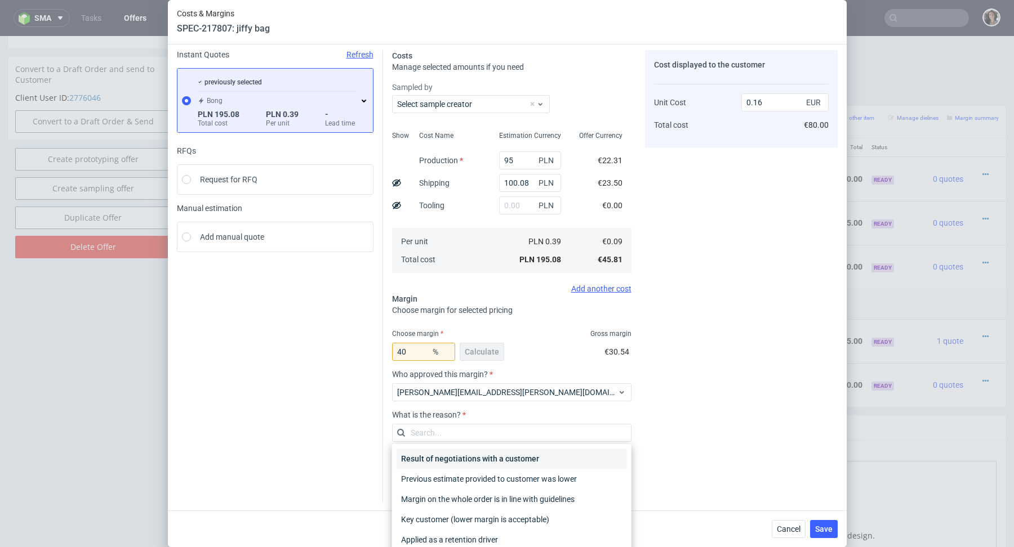
click at [449, 464] on div "Result of negotiations with a customer" at bounding box center [511, 459] width 230 height 20
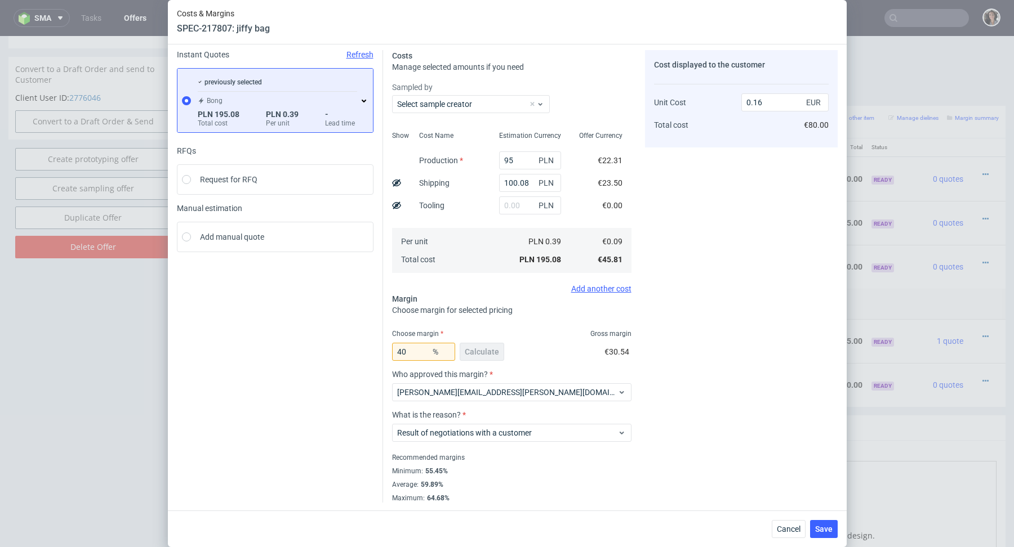
click at [570, 487] on div "Average : 59.89%" at bounding box center [511, 485] width 239 height 14
click at [822, 529] on span "Save" at bounding box center [823, 529] width 17 height 8
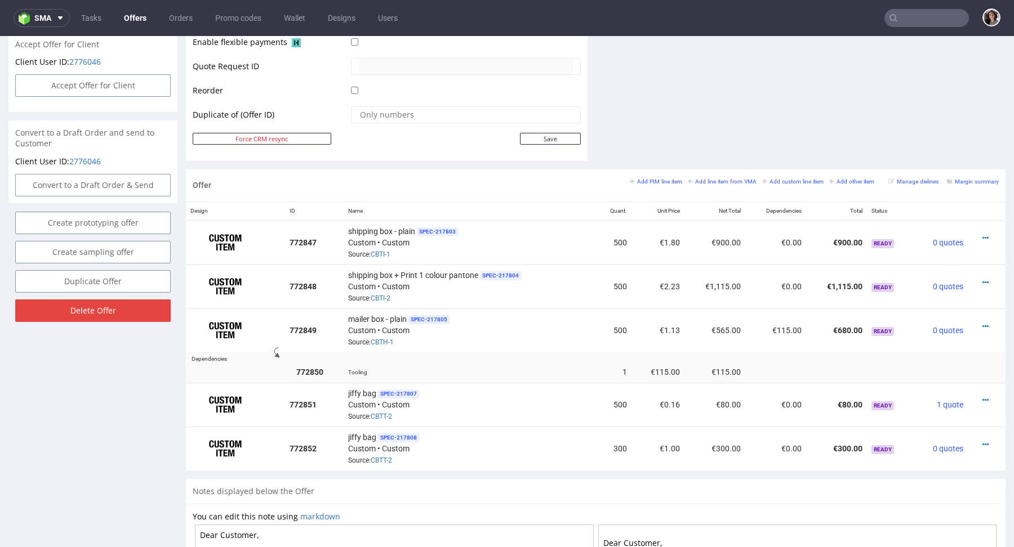
scroll to position [549, 0]
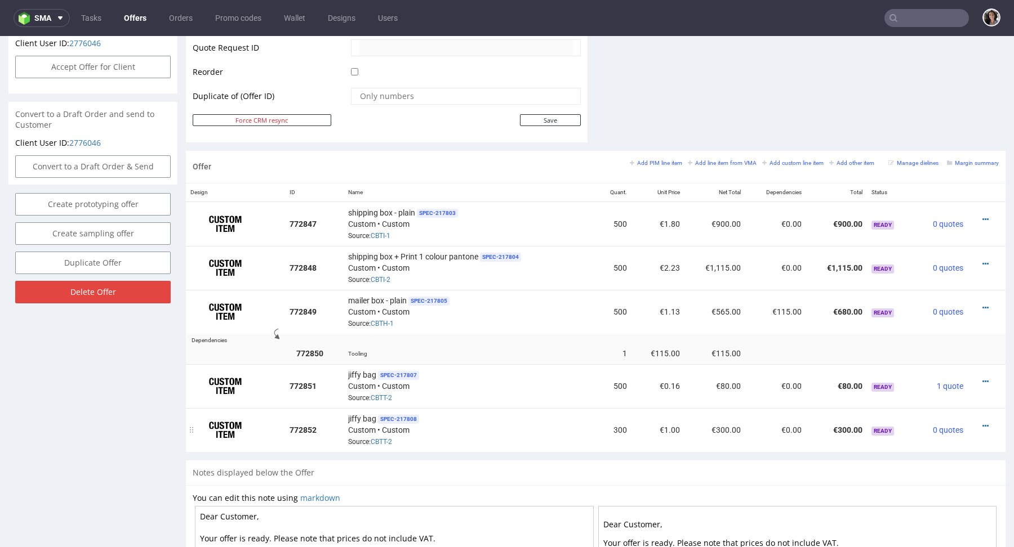
click at [324, 427] on td "772852" at bounding box center [314, 430] width 59 height 44
click at [982, 422] on icon at bounding box center [985, 426] width 6 height 8
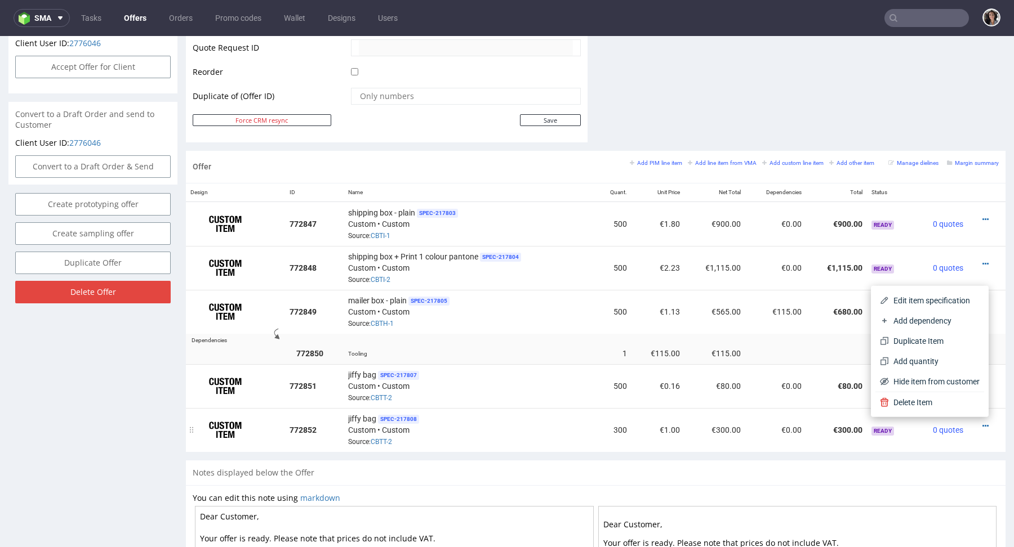
click at [444, 428] on div "jiffy bag SPEC- 217808 Custom • Custom Source: CBTT-2" at bounding box center [469, 430] width 243 height 35
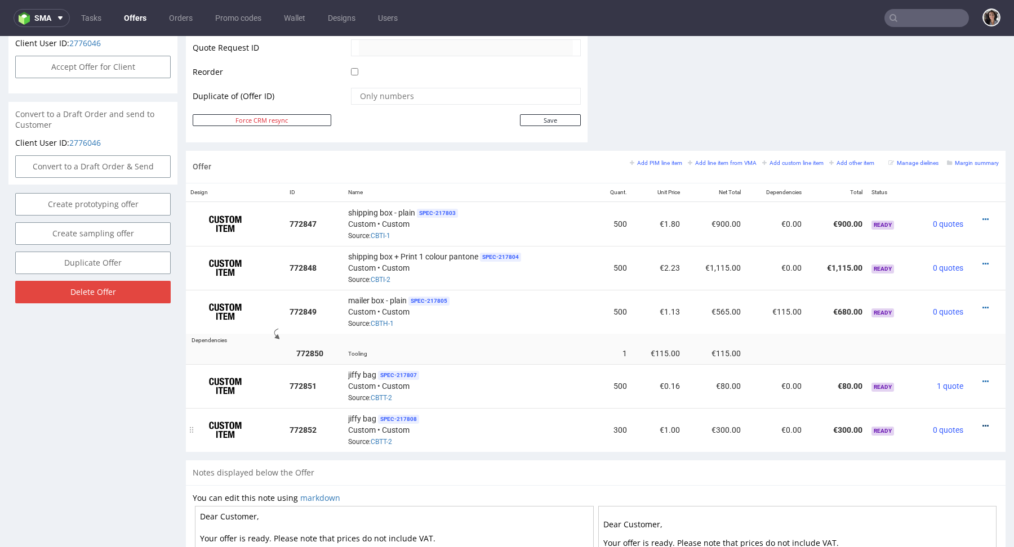
click at [982, 422] on icon at bounding box center [985, 426] width 6 height 8
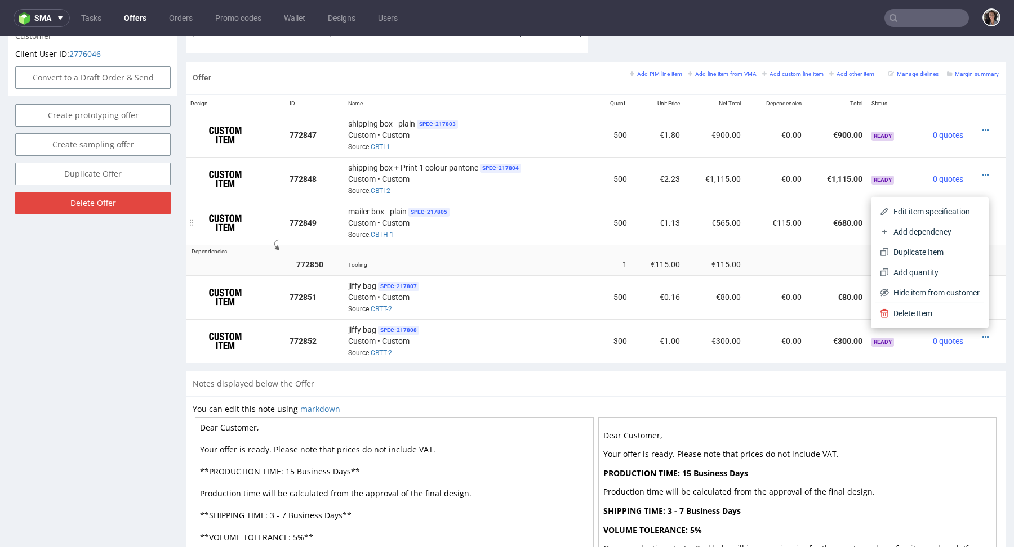
scroll to position [652, 0]
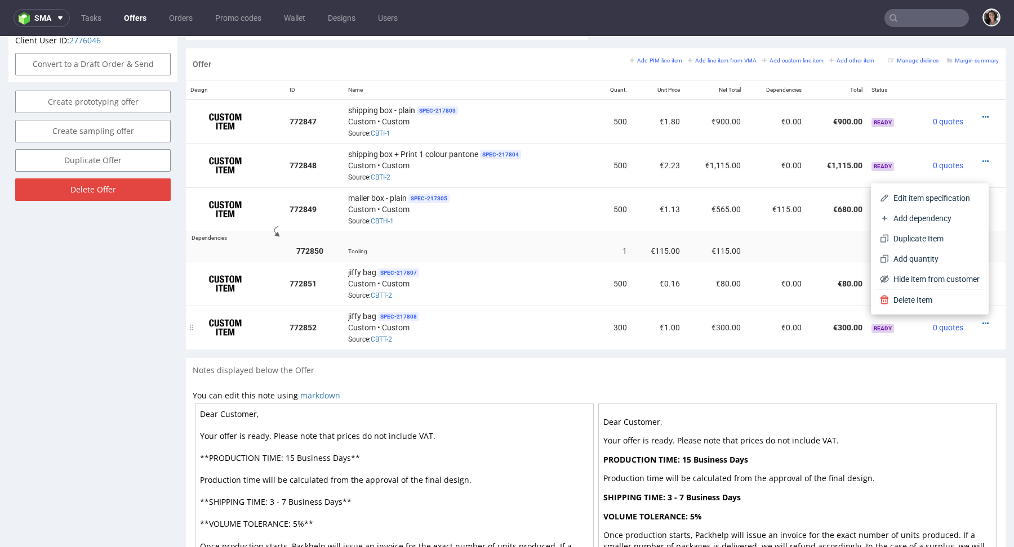
click at [972, 324] on div at bounding box center [983, 323] width 22 height 11
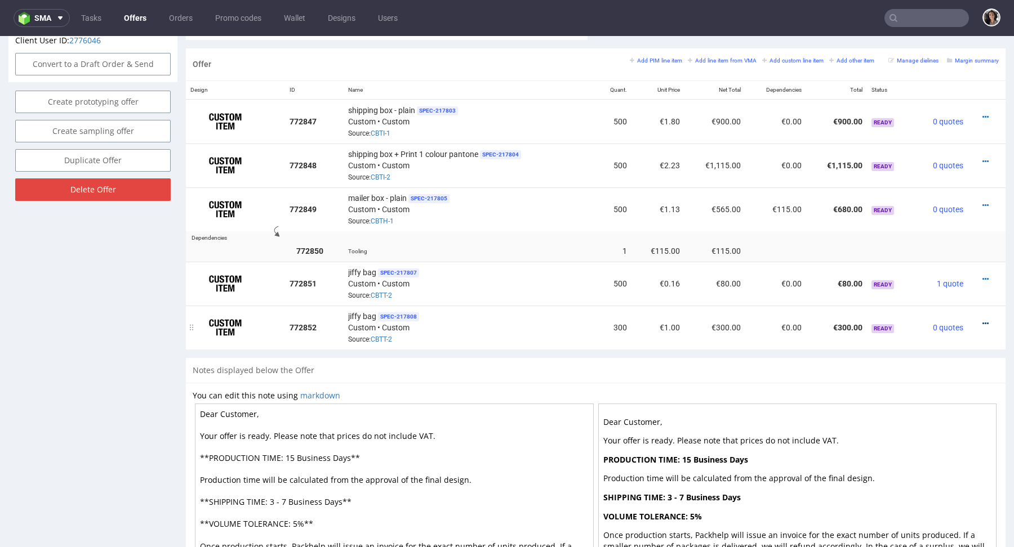
click at [982, 322] on icon at bounding box center [985, 324] width 6 height 8
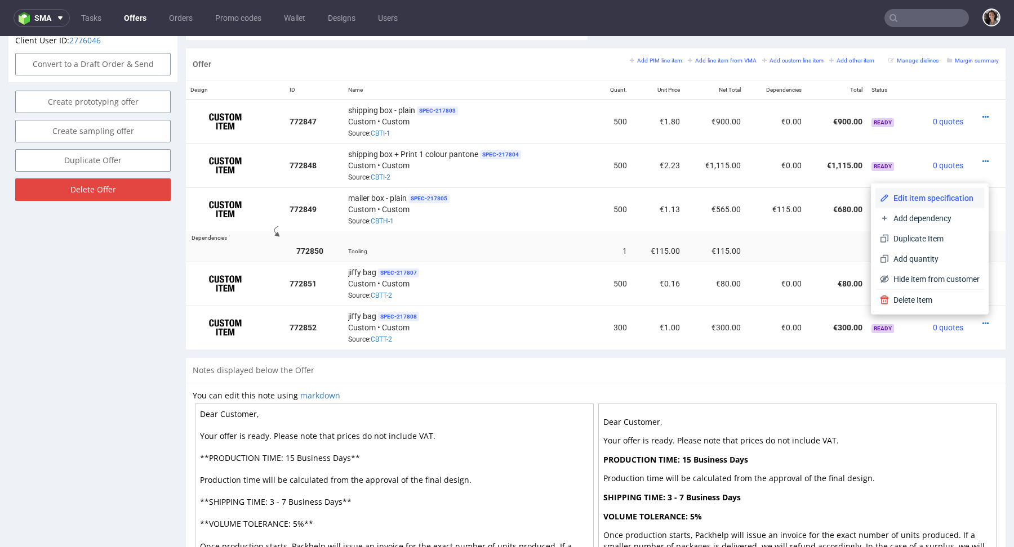
click at [904, 190] on li "Edit item specification" at bounding box center [929, 198] width 109 height 20
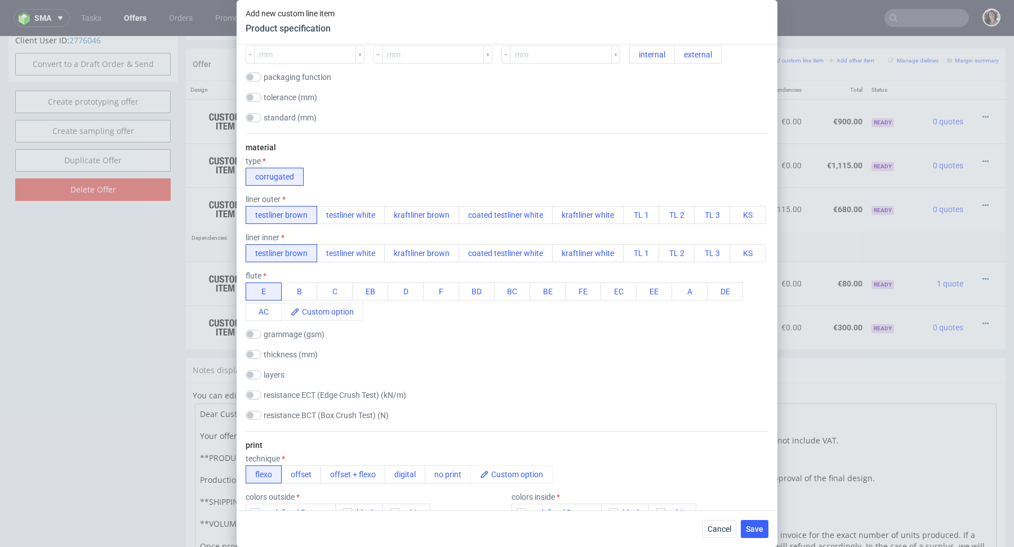
scroll to position [271, 0]
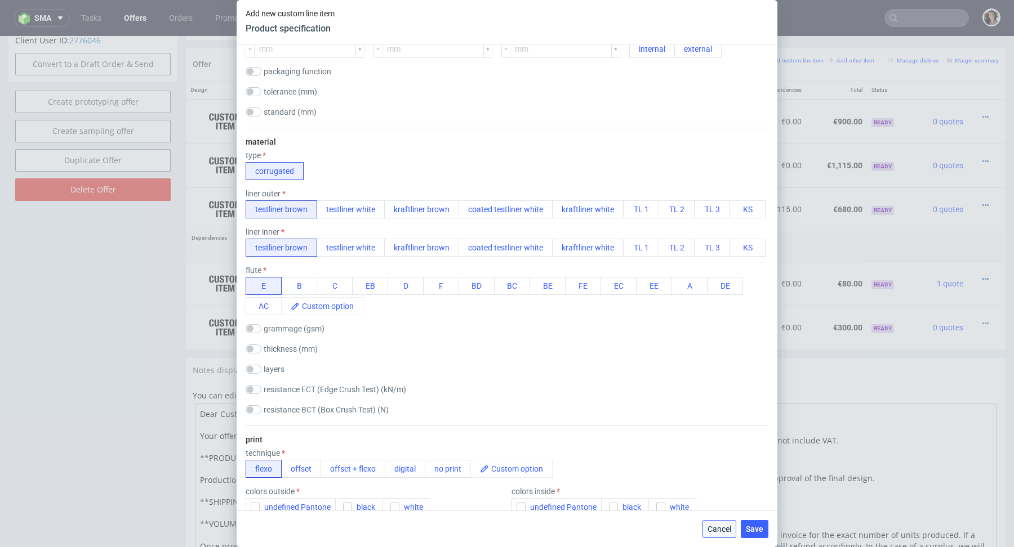
click at [722, 523] on button "Cancel" at bounding box center [719, 529] width 34 height 18
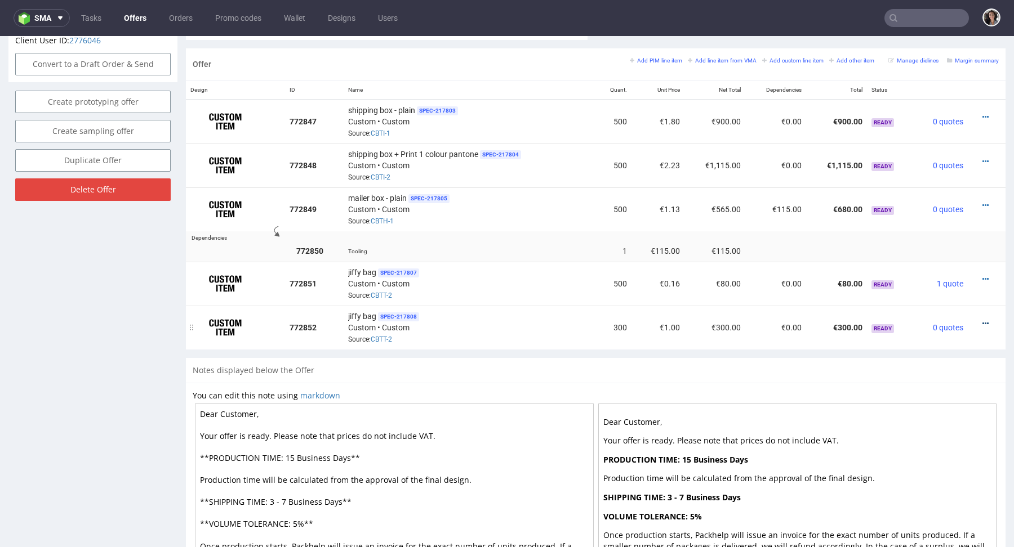
click at [982, 320] on icon at bounding box center [985, 324] width 6 height 8
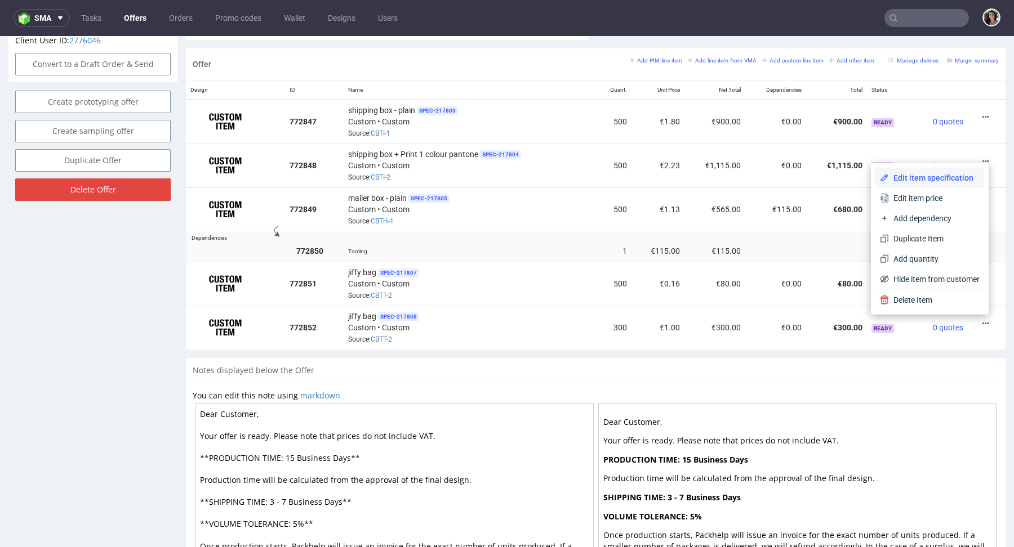
click at [904, 179] on span "Edit item specification" at bounding box center [934, 177] width 91 height 11
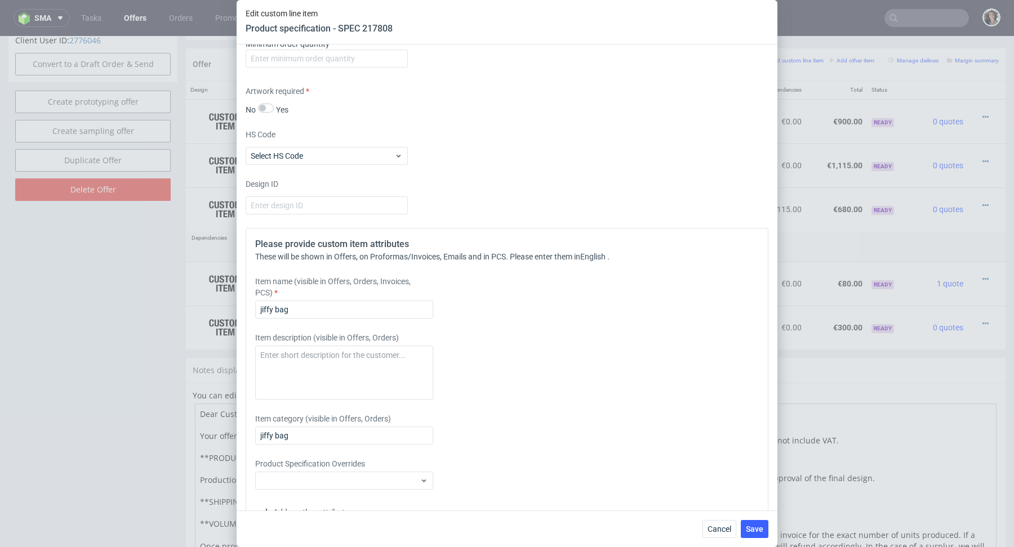
scroll to position [935, 0]
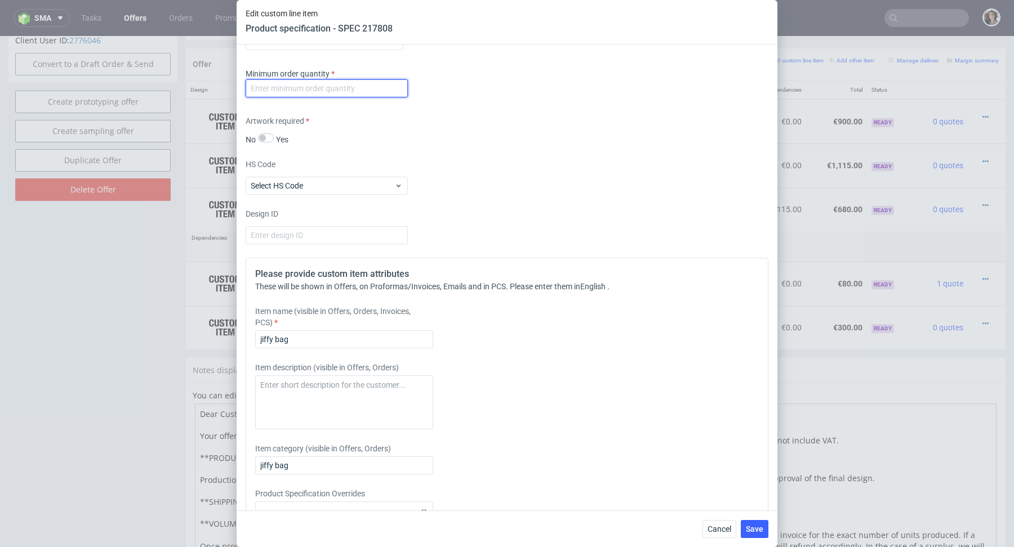
click at [327, 92] on input "number" at bounding box center [327, 88] width 162 height 18
type input "1"
click at [761, 531] on span "Save" at bounding box center [754, 529] width 17 height 8
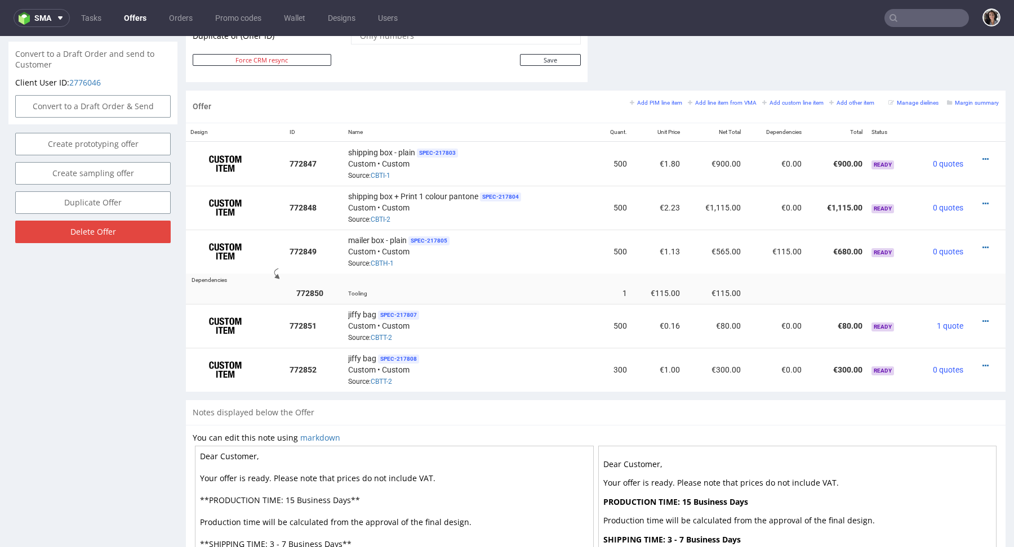
scroll to position [724, 0]
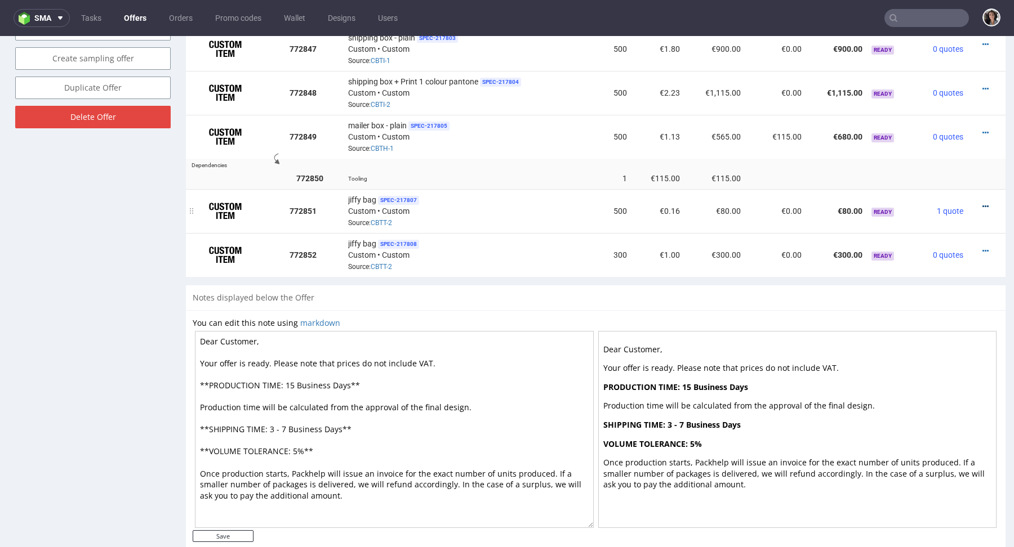
click at [982, 204] on icon at bounding box center [985, 207] width 6 height 8
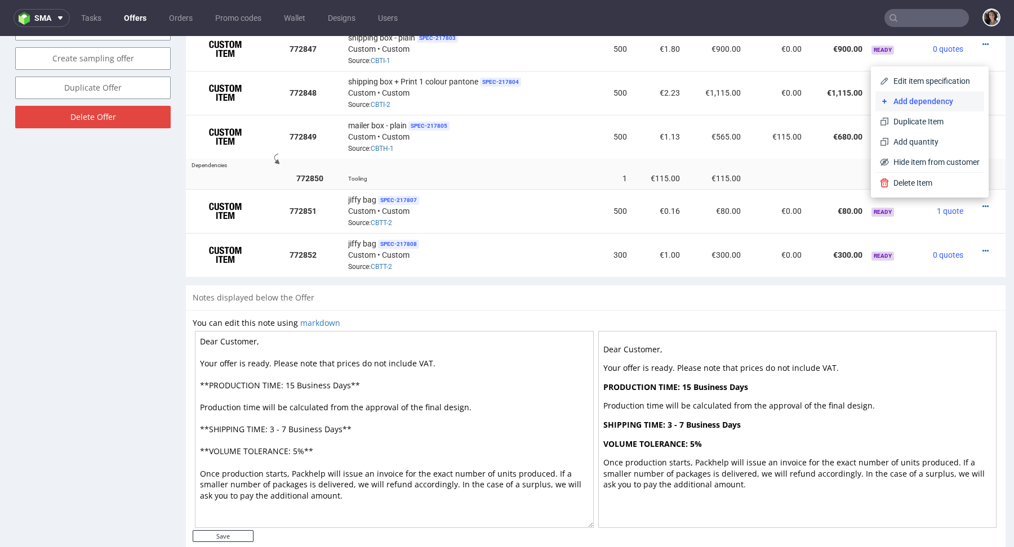
click at [914, 105] on span "Add dependency" at bounding box center [934, 101] width 91 height 11
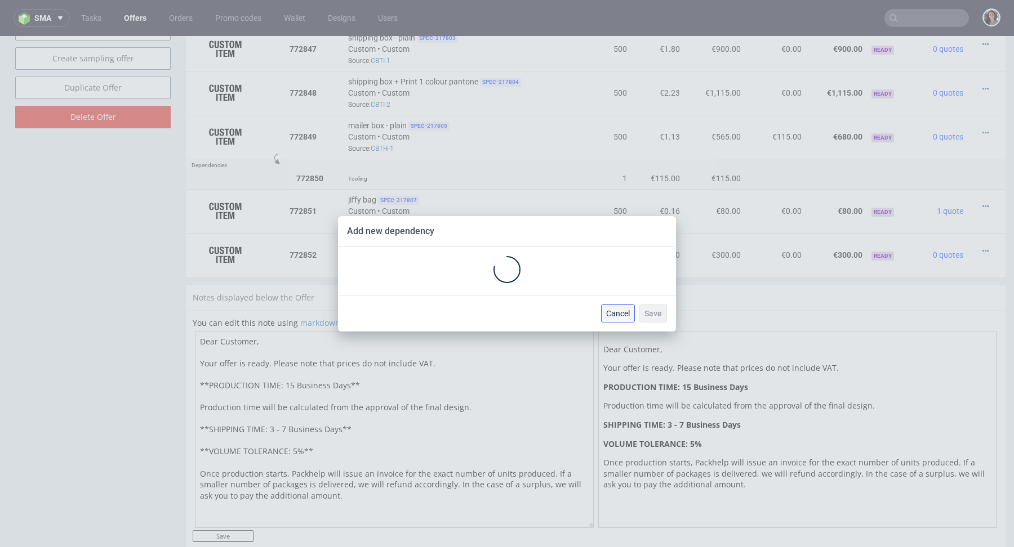
click at [619, 312] on span "Cancel" at bounding box center [618, 314] width 24 height 8
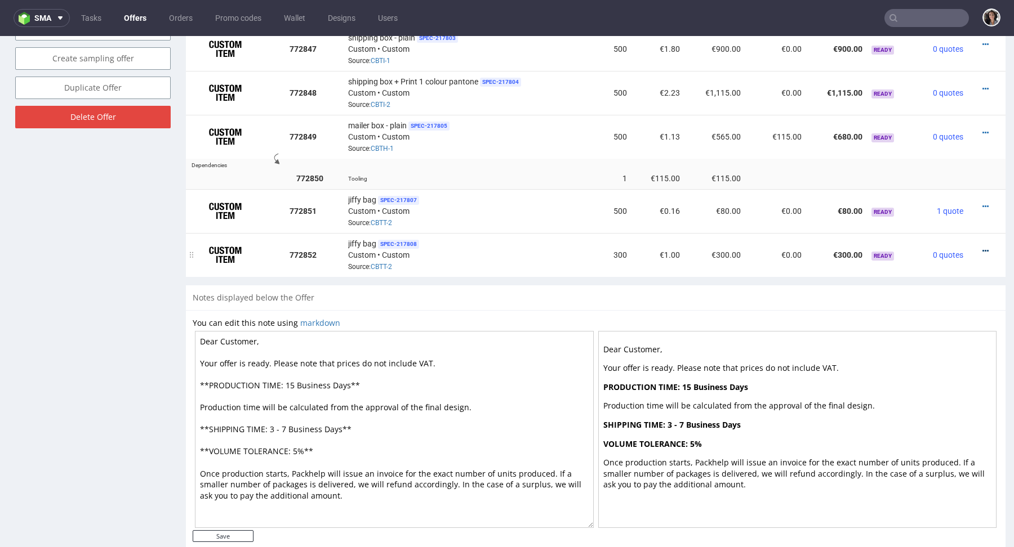
click at [982, 252] on icon at bounding box center [985, 251] width 6 height 8
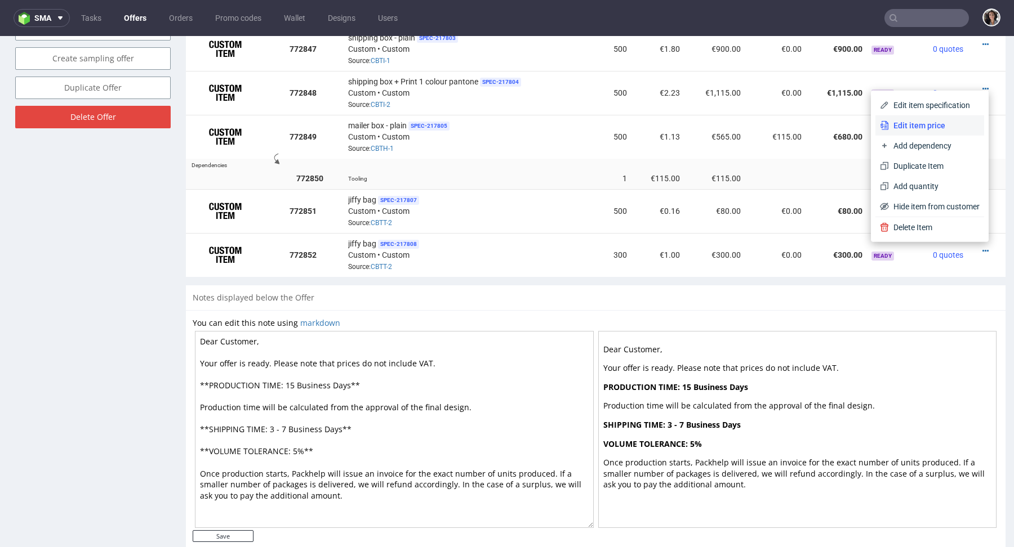
click at [908, 123] on span "Edit item price" at bounding box center [934, 125] width 91 height 11
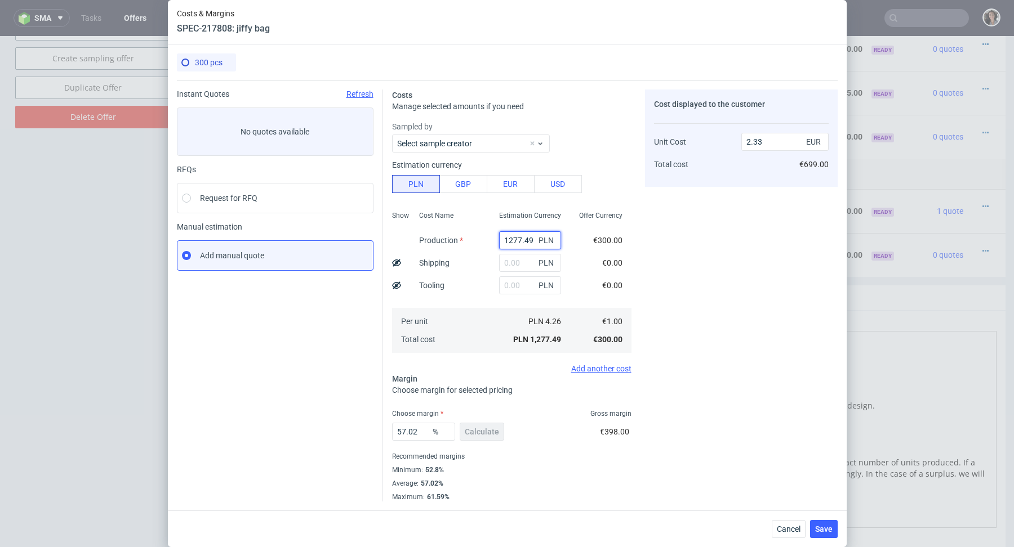
click at [512, 244] on input "1277.49" at bounding box center [530, 240] width 62 height 18
paste input "57"
type input "57"
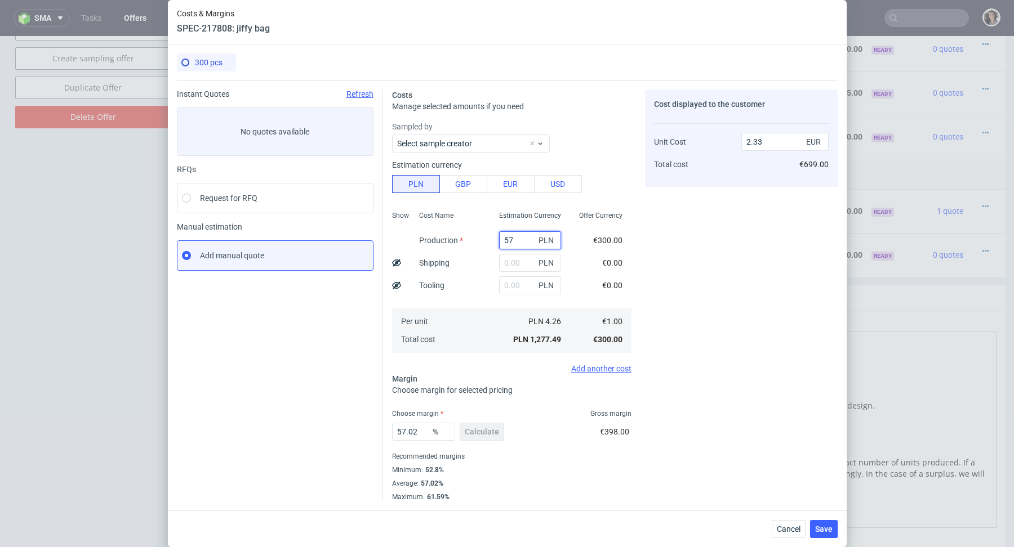
type input "0.1"
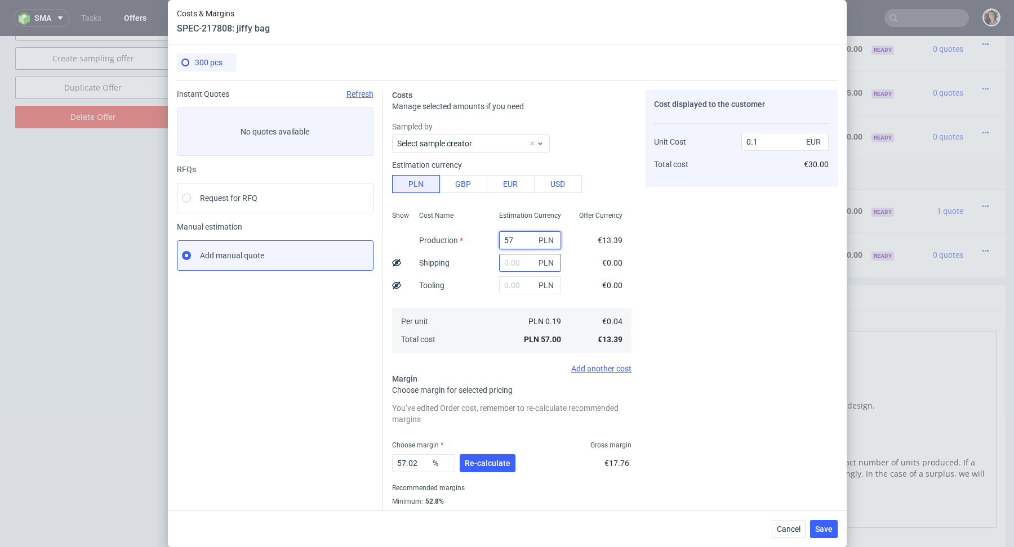
type input "57"
click at [519, 263] on input "text" at bounding box center [530, 263] width 62 height 18
type input "101"
type input "0.29"
type input "101"
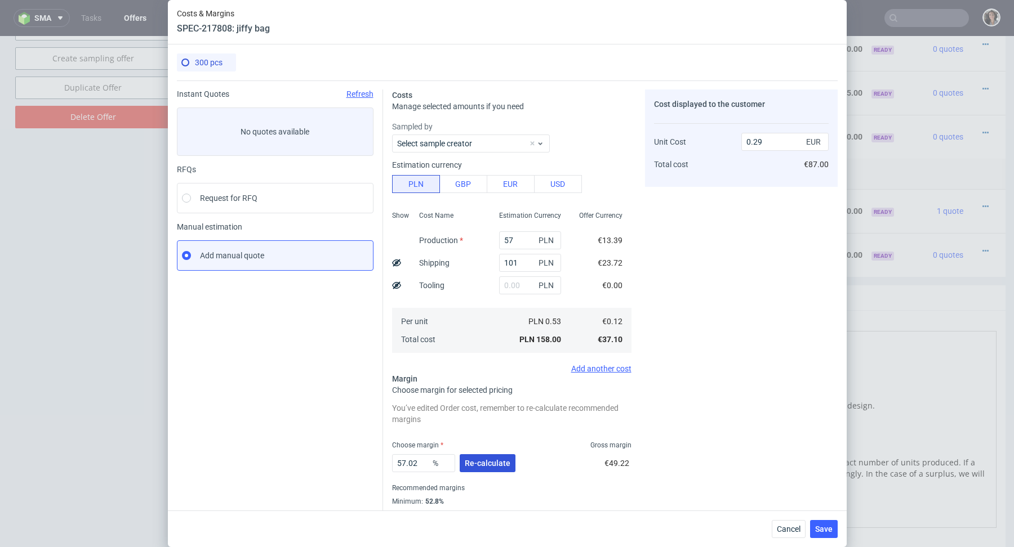
click at [473, 466] on span "Re-calculate" at bounding box center [488, 464] width 46 height 8
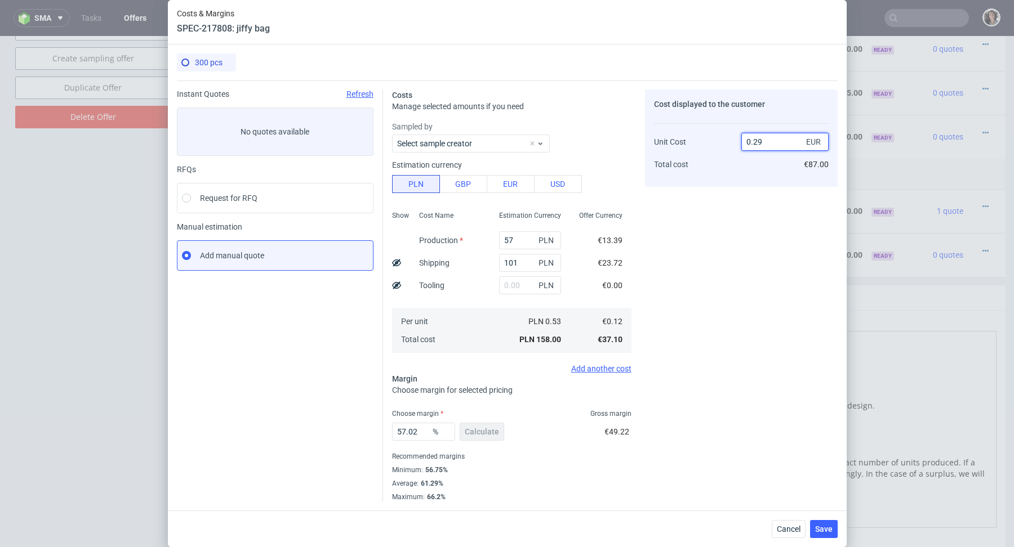
drag, startPoint x: 770, startPoint y: 140, endPoint x: 724, endPoint y: 144, distance: 46.3
click at [724, 144] on div "Unit Cost Total cost 0.29 EUR €87.00" at bounding box center [741, 148] width 175 height 59
type input "02."
type input "94"
drag, startPoint x: 763, startPoint y: 140, endPoint x: 713, endPoint y: 140, distance: 50.1
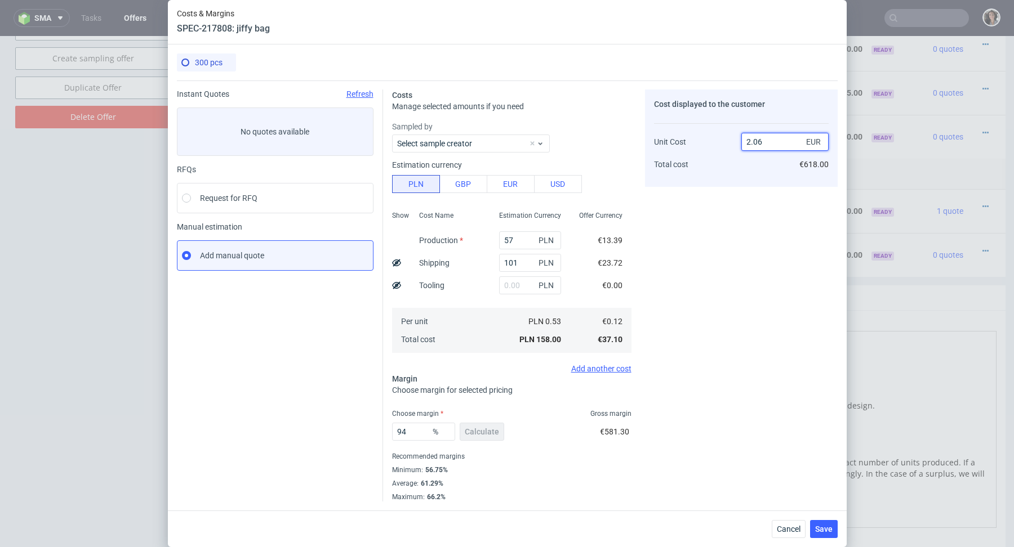
click at [713, 140] on div "Unit Cost Total cost 2.06 EUR €618.00" at bounding box center [741, 148] width 175 height 59
type input "0.2"
type input "40"
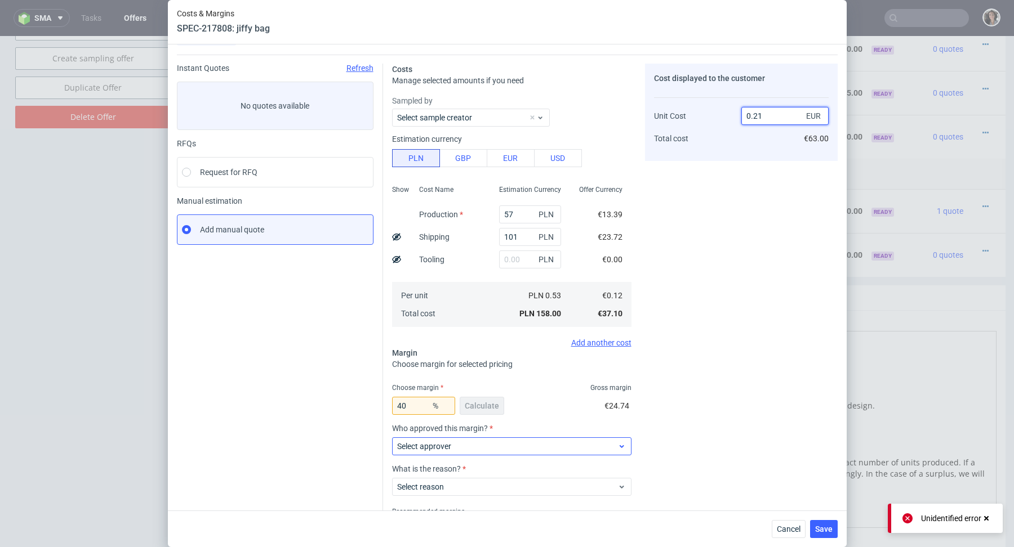
type input "0.21"
click at [456, 439] on div "Select approver" at bounding box center [511, 447] width 239 height 18
click at [451, 447] on input "text" at bounding box center [511, 447] width 239 height 18
click at [451, 447] on span "Select approver" at bounding box center [507, 446] width 221 height 11
click at [451, 447] on input "text" at bounding box center [511, 447] width 239 height 18
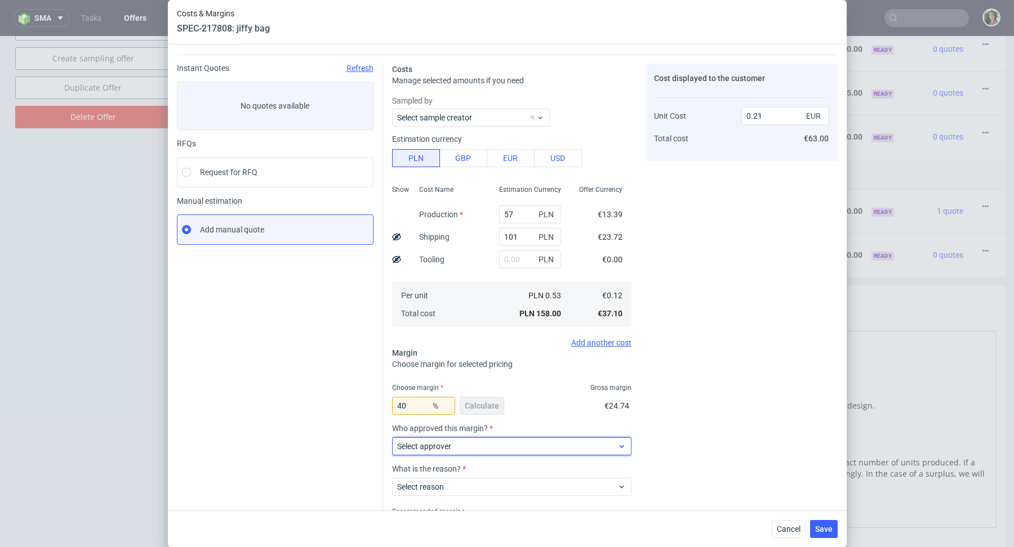
click at [450, 449] on label "Select approver" at bounding box center [424, 446] width 54 height 9
click at [450, 449] on input "text" at bounding box center [511, 447] width 239 height 18
click at [448, 449] on label "Select approver" at bounding box center [424, 446] width 54 height 9
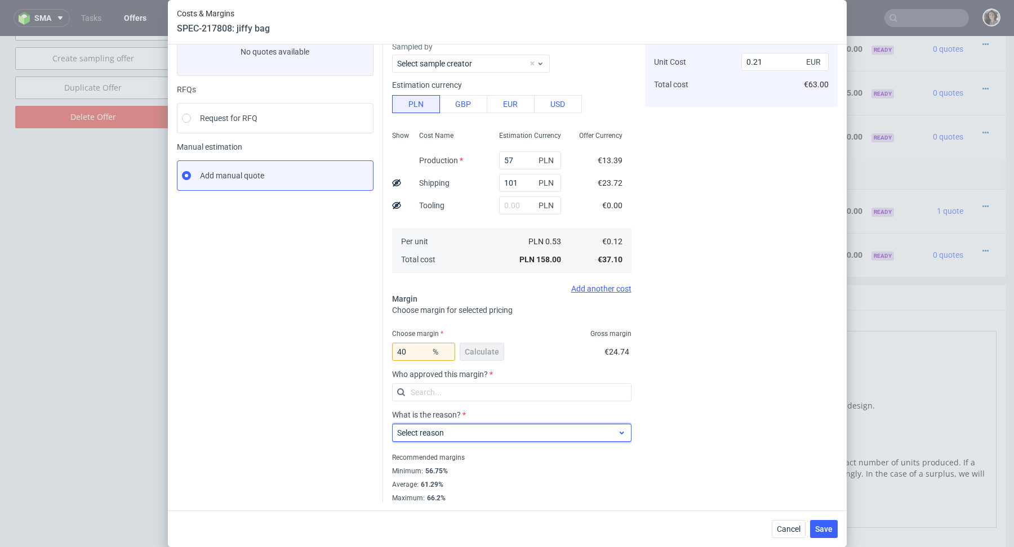
click at [436, 430] on label "Select reason" at bounding box center [420, 433] width 47 height 9
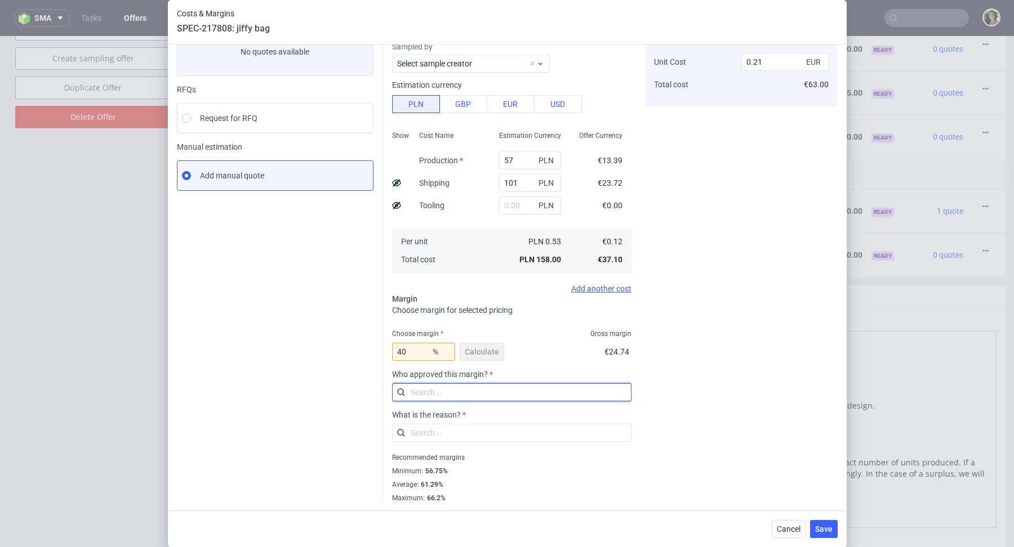
click at [431, 397] on input "text" at bounding box center [511, 392] width 239 height 18
click at [431, 397] on span "Select approver" at bounding box center [507, 392] width 221 height 11
click at [426, 390] on input "text" at bounding box center [511, 392] width 239 height 18
click at [426, 390] on label "Select approver" at bounding box center [424, 392] width 54 height 9
click at [608, 386] on input "text" at bounding box center [511, 392] width 239 height 18
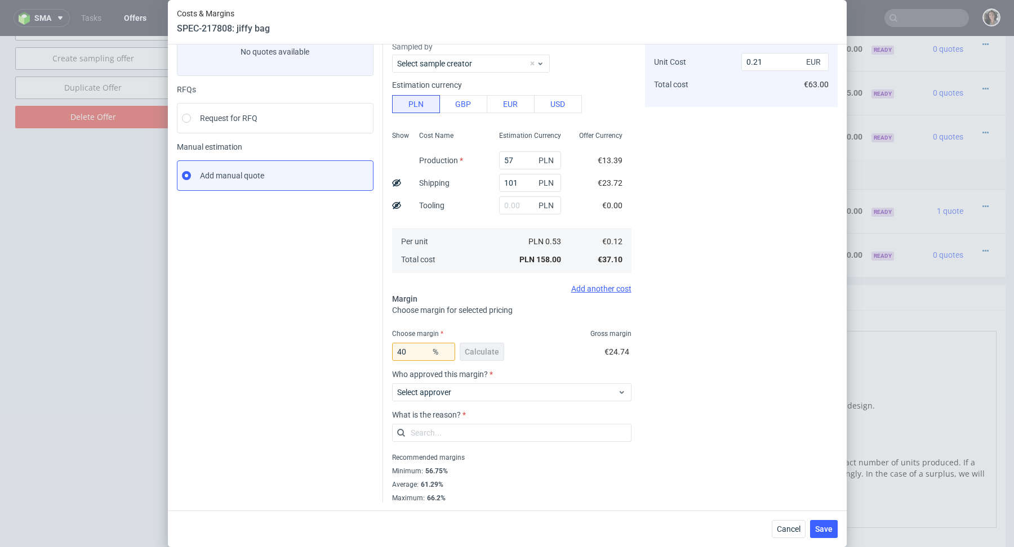
click at [636, 396] on div "Costs Manage selected amounts if you need Sampled by Select sample creator Esti…" at bounding box center [610, 252] width 454 height 502
click at [625, 392] on icon at bounding box center [621, 392] width 8 height 9
click at [505, 430] on input "text" at bounding box center [511, 433] width 239 height 18
click at [505, 430] on span "Select reason" at bounding box center [507, 432] width 221 height 11
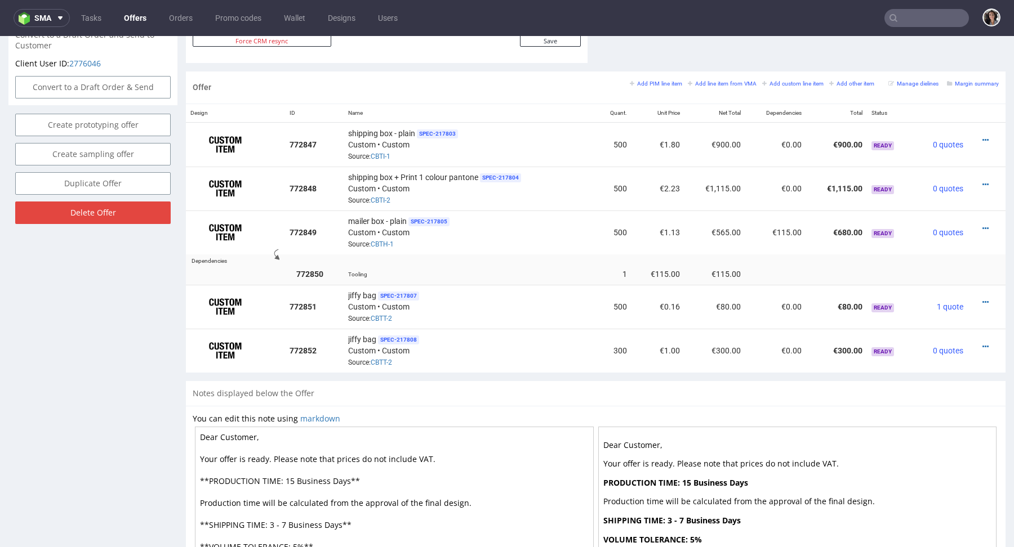
scroll to position [746, 0]
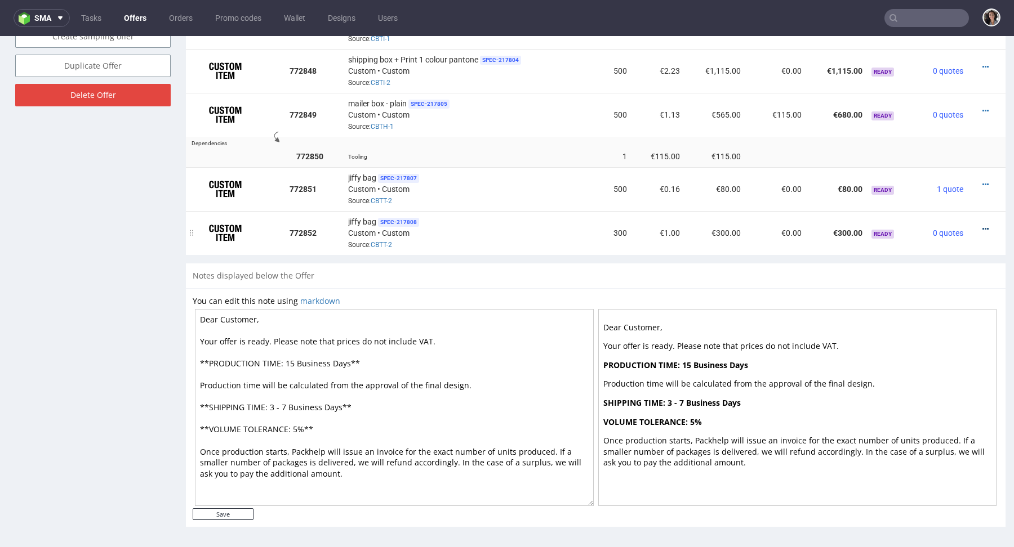
click at [982, 226] on icon at bounding box center [985, 229] width 6 height 8
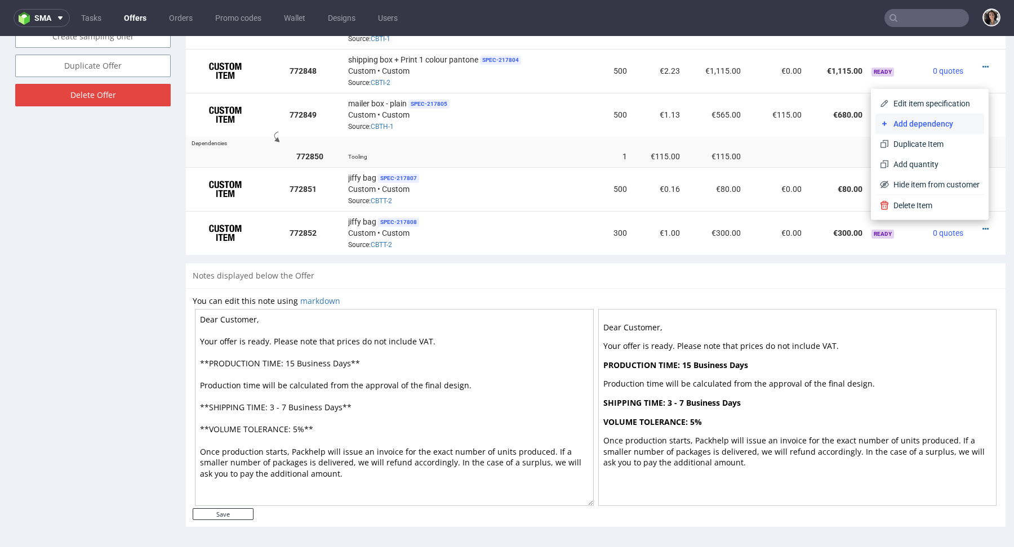
click at [895, 128] on span "Add dependency" at bounding box center [934, 123] width 91 height 11
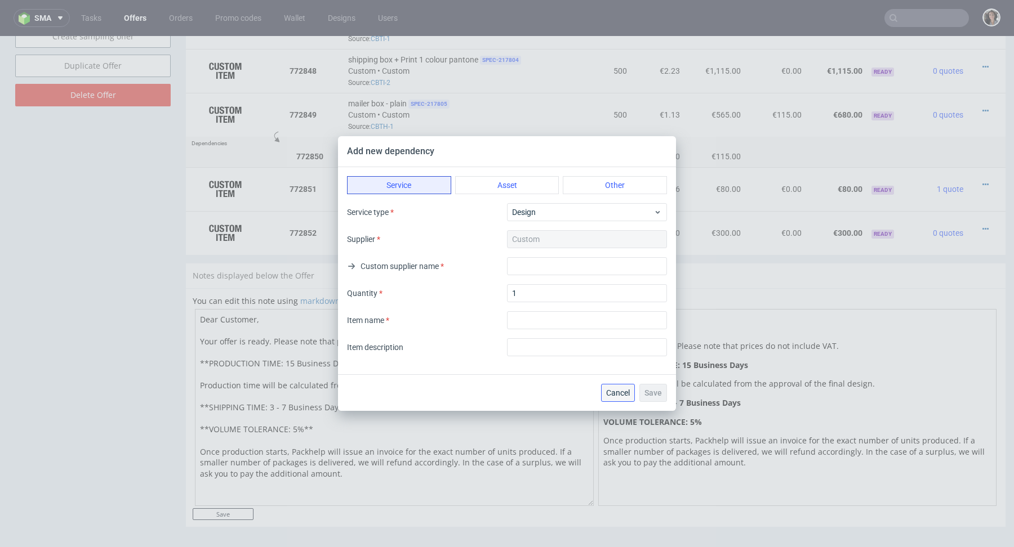
click at [619, 397] on span "Cancel" at bounding box center [618, 393] width 24 height 8
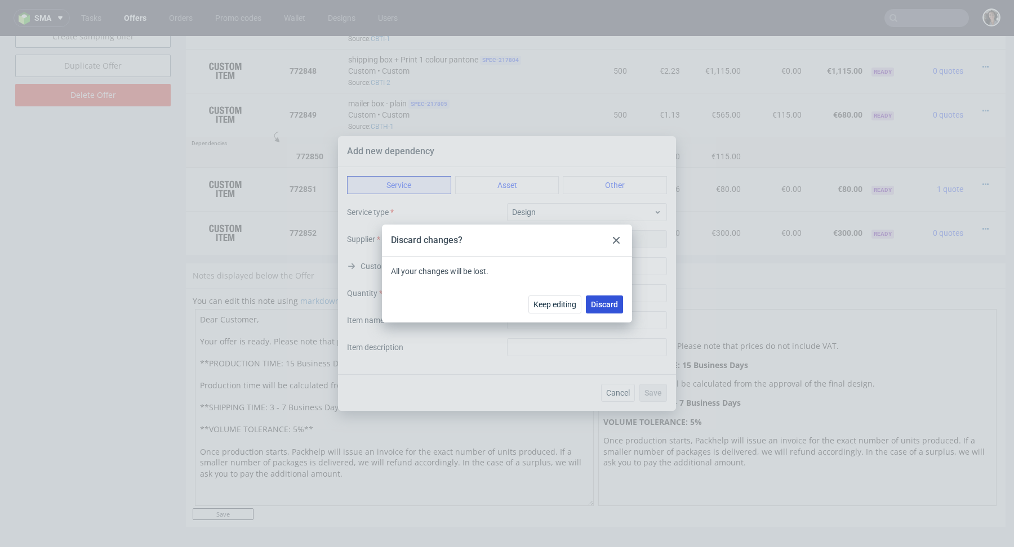
click at [611, 308] on span "Discard" at bounding box center [604, 305] width 27 height 8
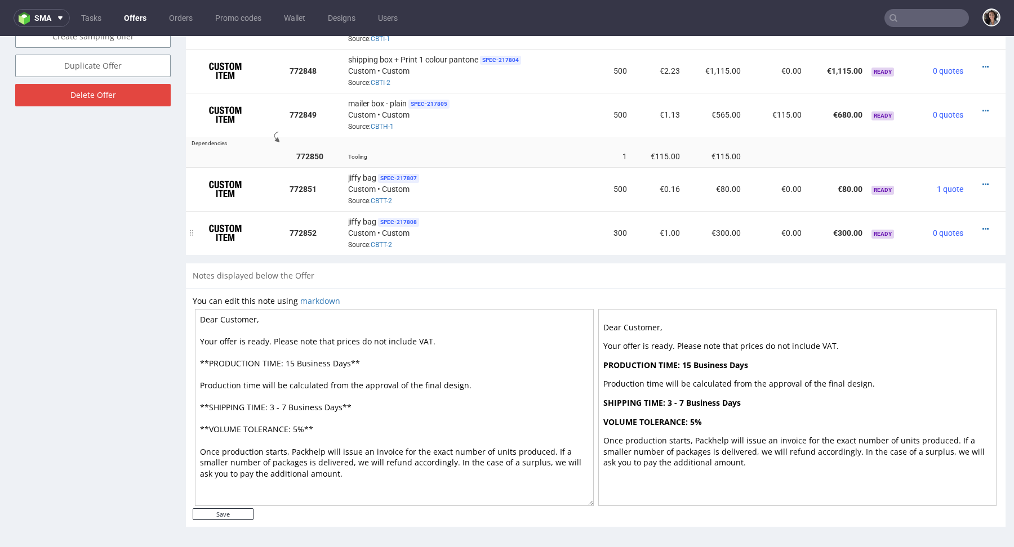
scroll to position [524, 0]
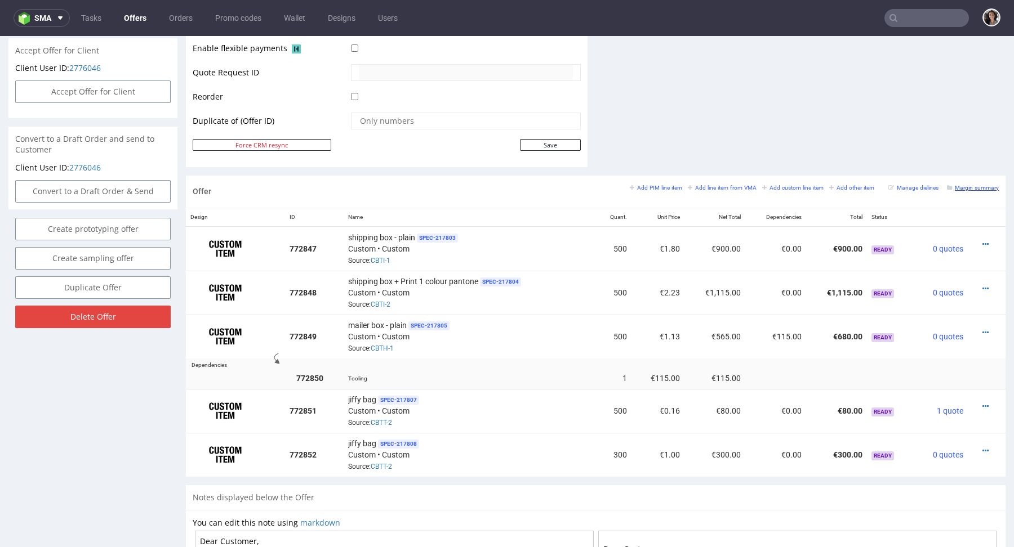
click at [965, 186] on small "Margin summary" at bounding box center [973, 188] width 52 height 6
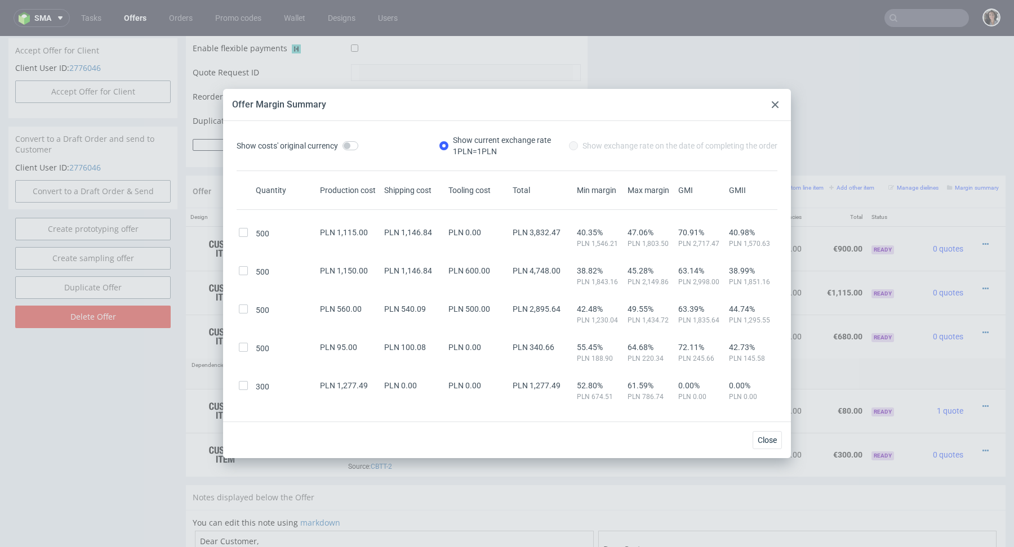
scroll to position [51, 0]
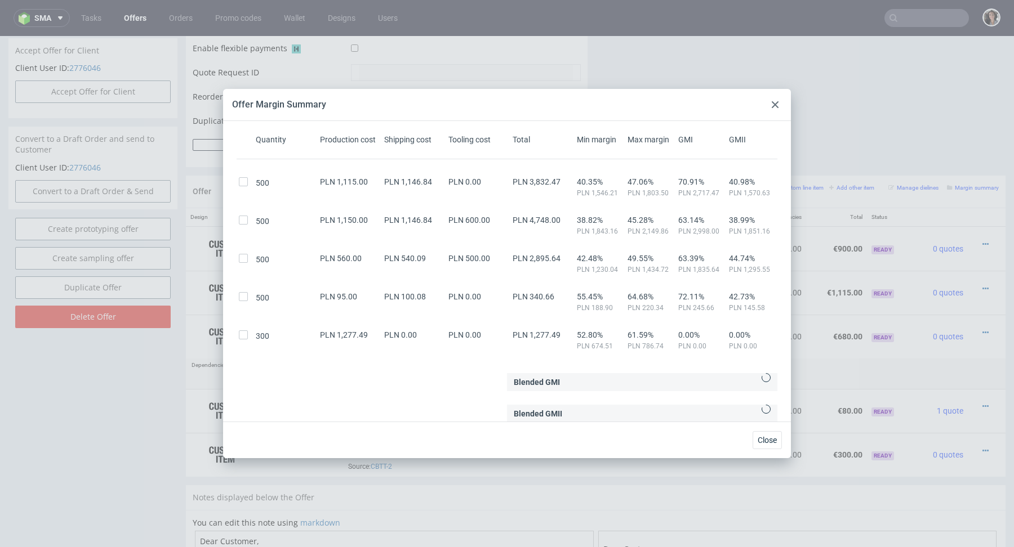
click at [777, 103] on use at bounding box center [774, 104] width 7 height 7
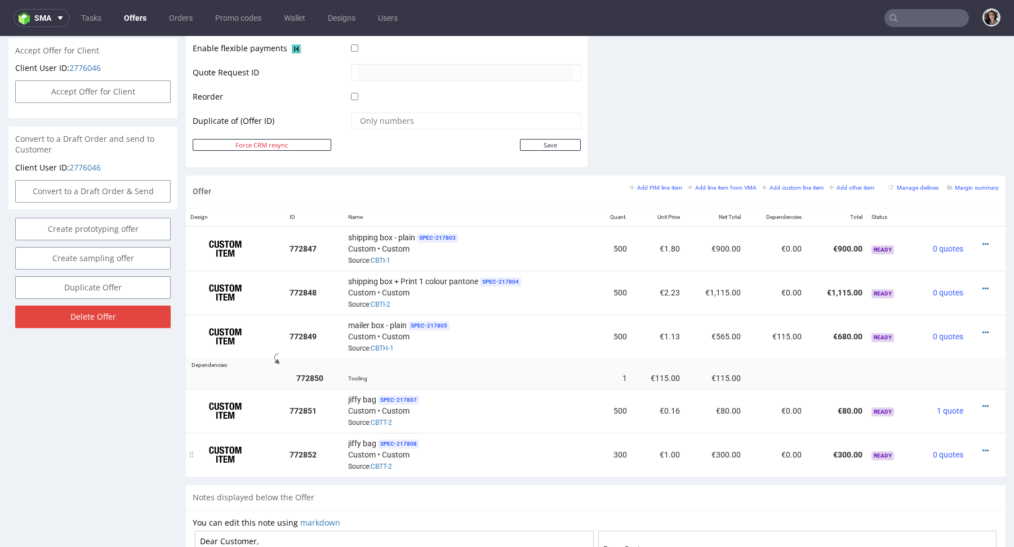
click at [972, 447] on div at bounding box center [983, 450] width 22 height 11
click at [982, 447] on icon at bounding box center [985, 451] width 6 height 8
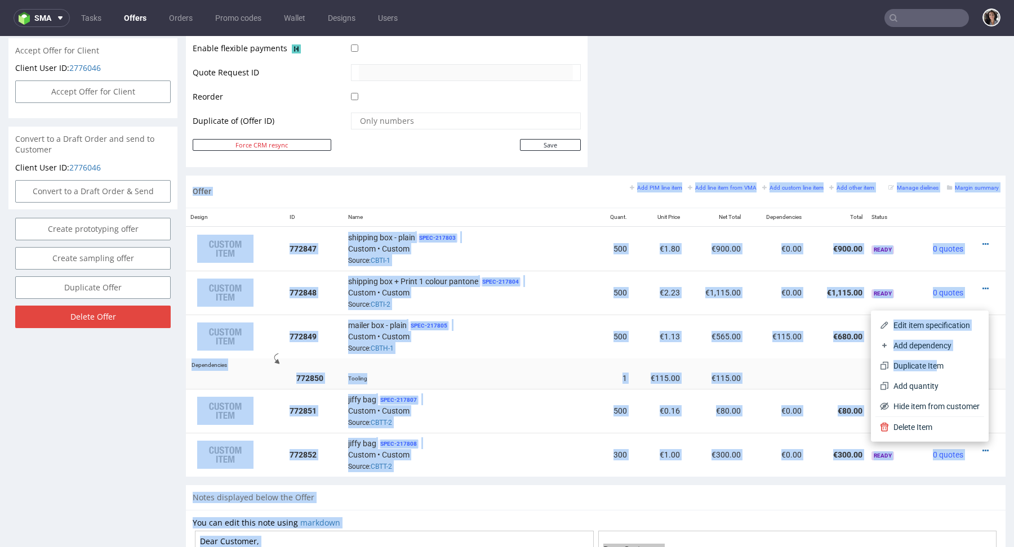
drag, startPoint x: 927, startPoint y: 362, endPoint x: 931, endPoint y: 102, distance: 259.6
click at [931, 101] on body "Production Shipped DTP Orders Offers Shipments Designs Promotions Users Jobs Ad…" at bounding box center [507, 142] width 1014 height 1260
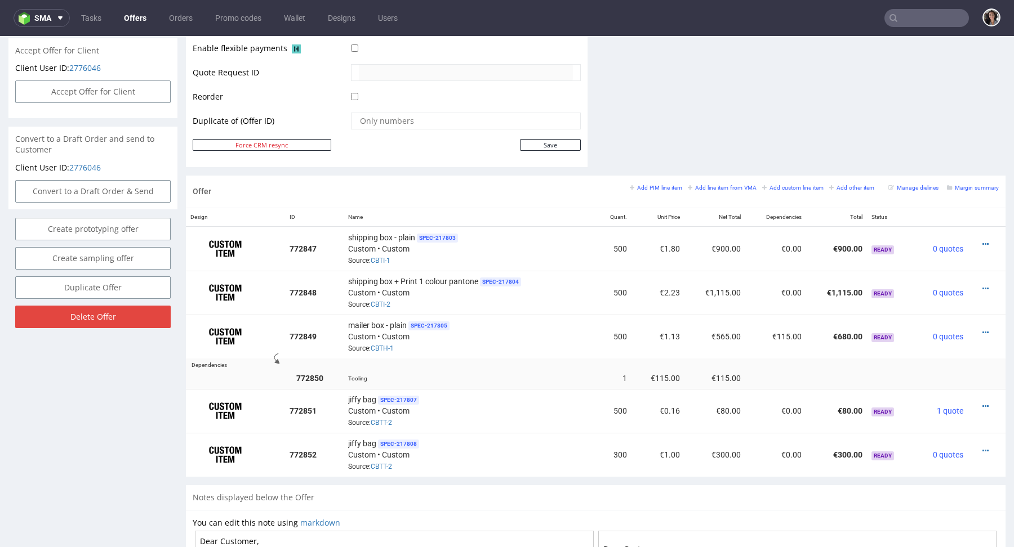
click at [982, 450] on icon at bounding box center [985, 451] width 6 height 8
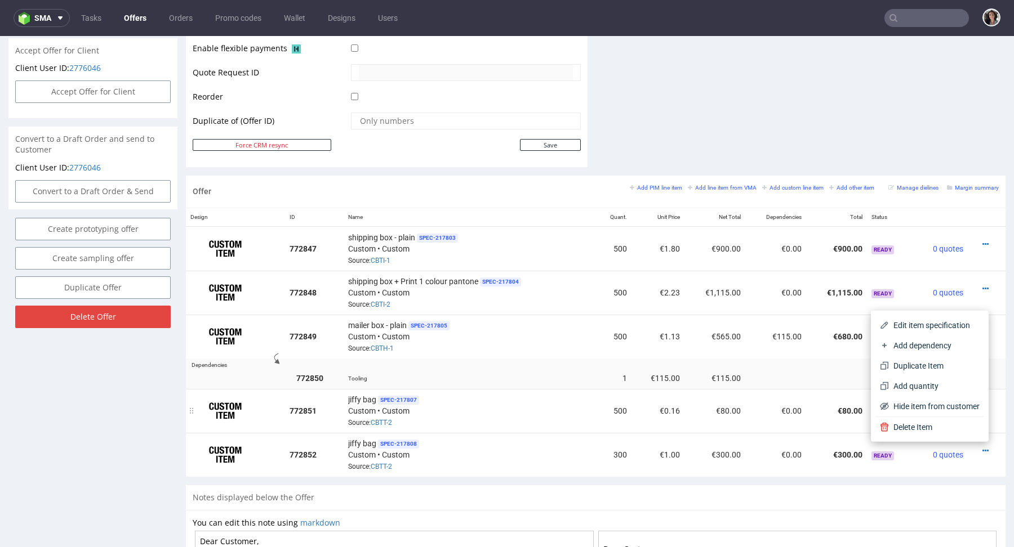
click at [456, 415] on div "jiffy bag SPEC- 217807 Custom • Custom Source: CBTT-2" at bounding box center [469, 411] width 243 height 35
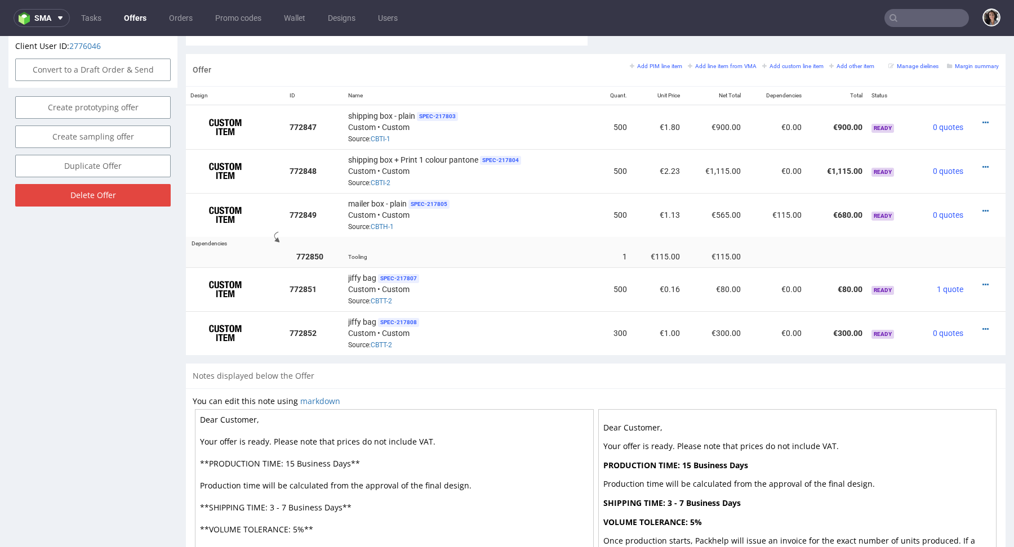
scroll to position [691, 0]
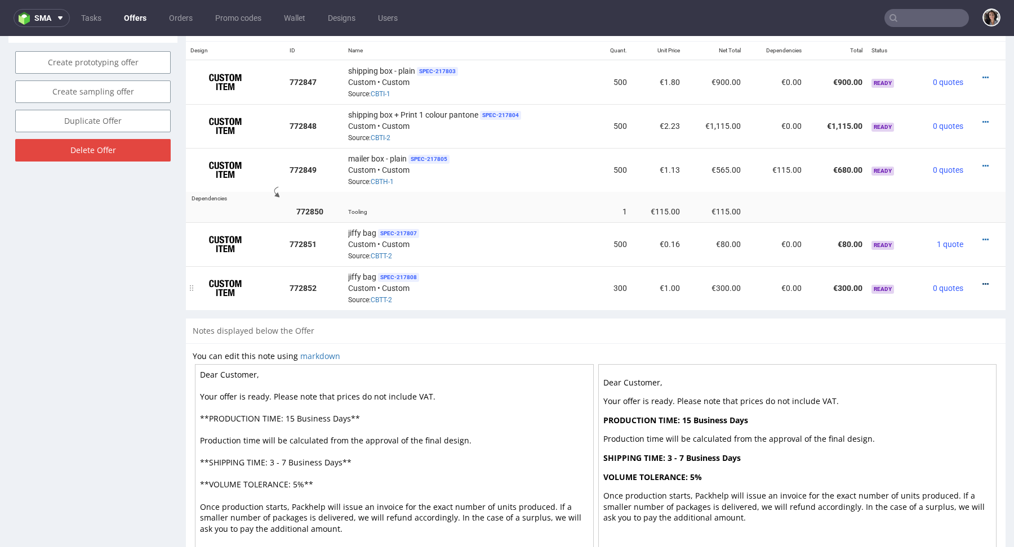
click at [982, 283] on icon at bounding box center [985, 284] width 6 height 8
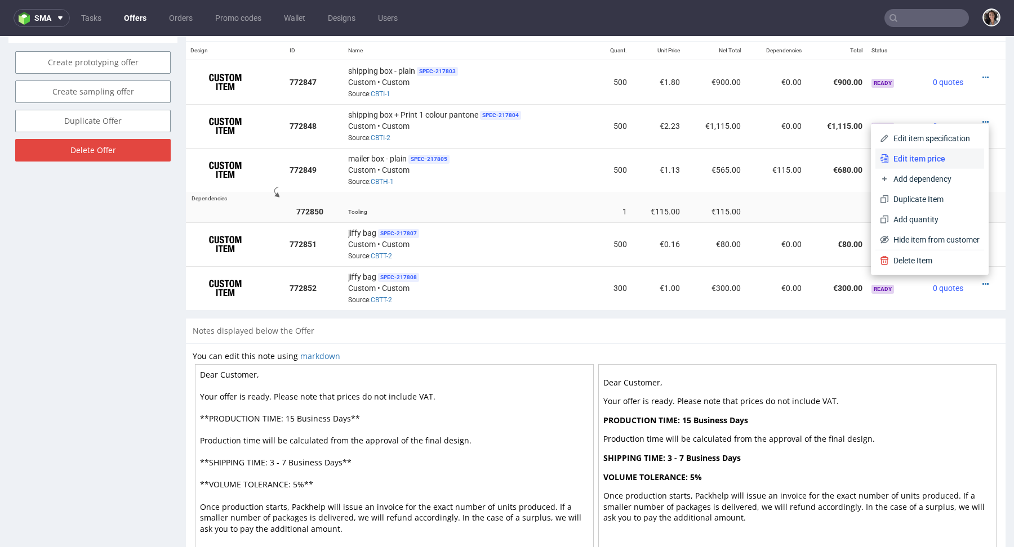
click at [899, 158] on span "Edit item price" at bounding box center [934, 158] width 91 height 11
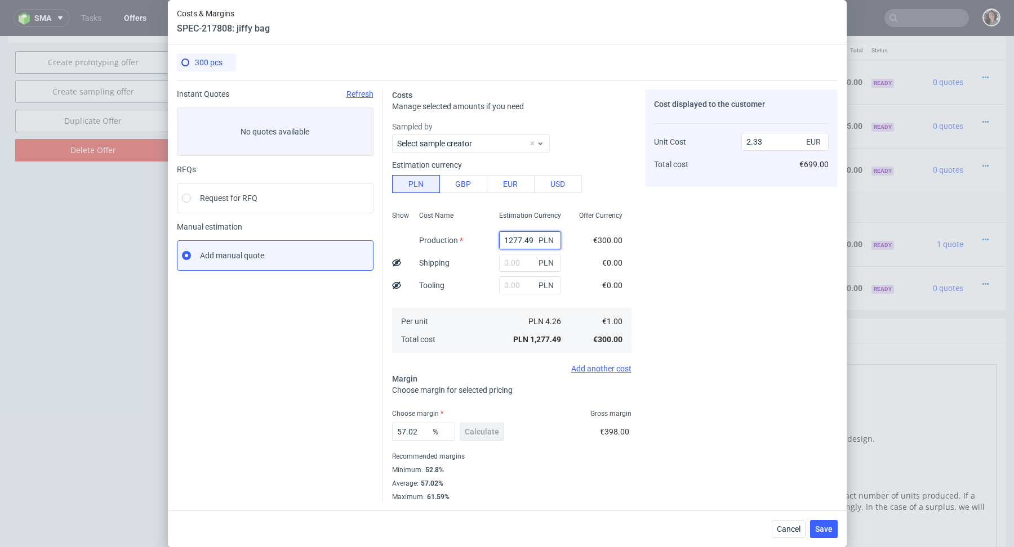
click at [515, 238] on input "1277.49" at bounding box center [530, 240] width 62 height 18
paste input "57"
type input "57"
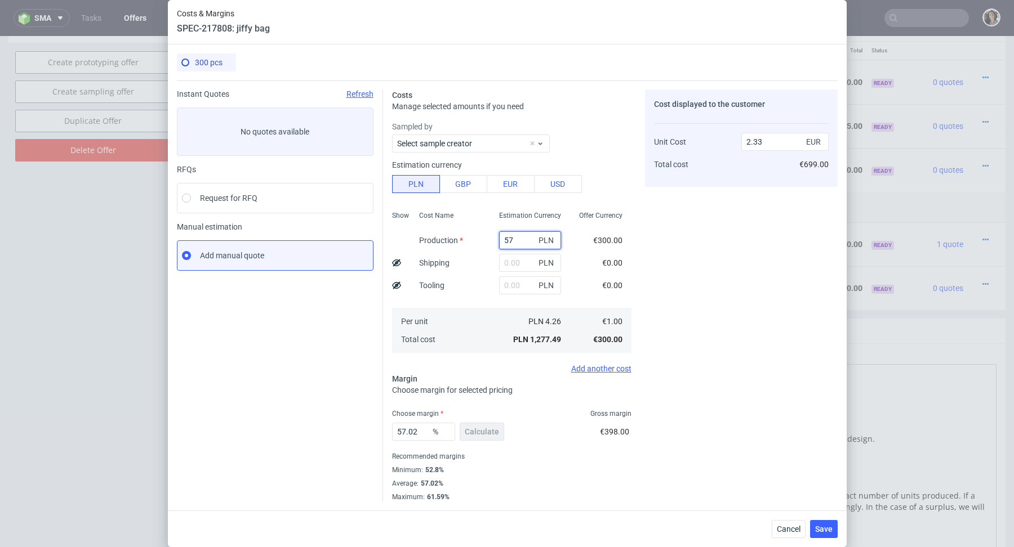
type input "0.1"
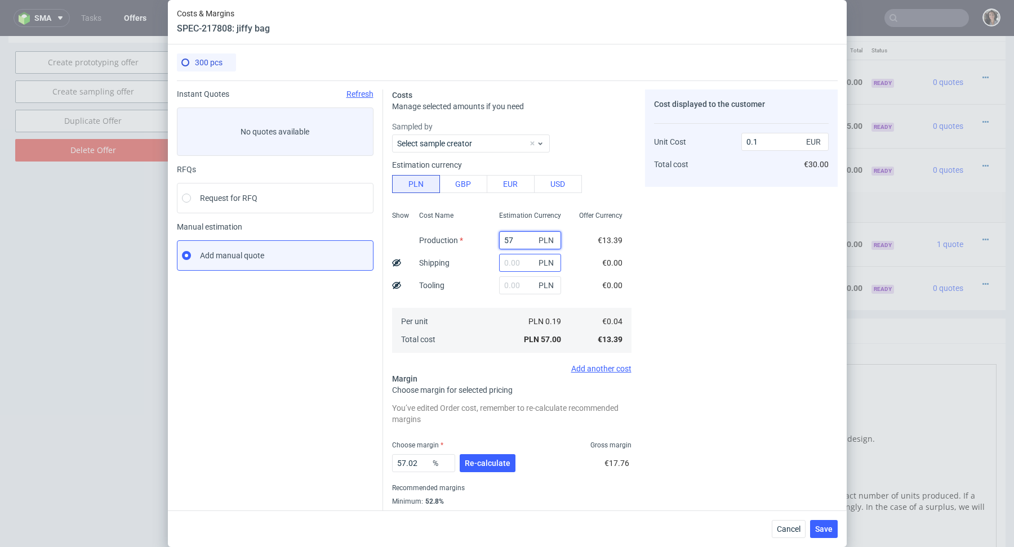
type input "57"
click at [519, 257] on input "text" at bounding box center [530, 263] width 62 height 18
type input "101"
type input "0.29"
type input "101"
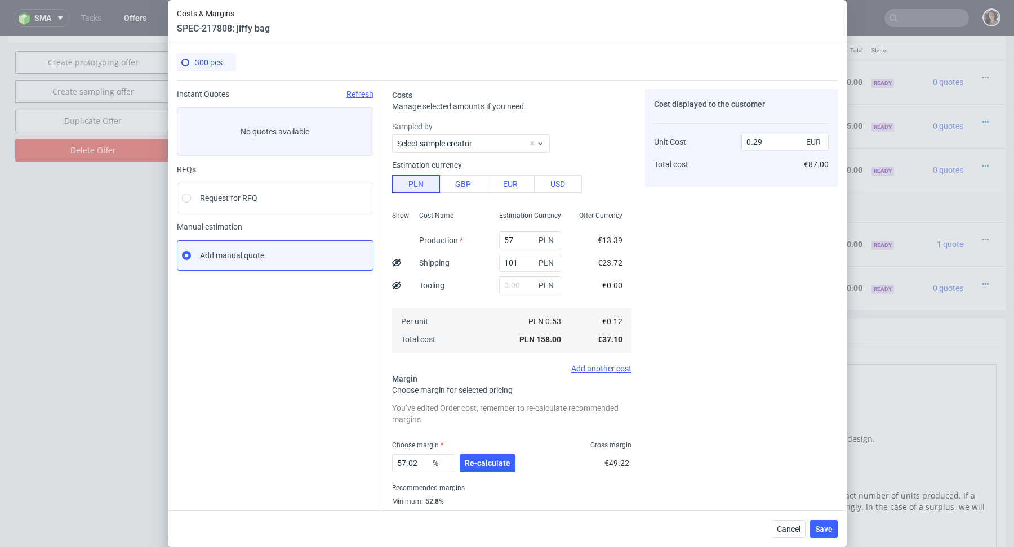
click at [457, 340] on div "Per unit Total cost" at bounding box center [450, 330] width 80 height 45
click at [774, 139] on input "0.29" at bounding box center [784, 142] width 87 height 18
type input "0.21"
type input "42.857142857142854"
type input "0.22"
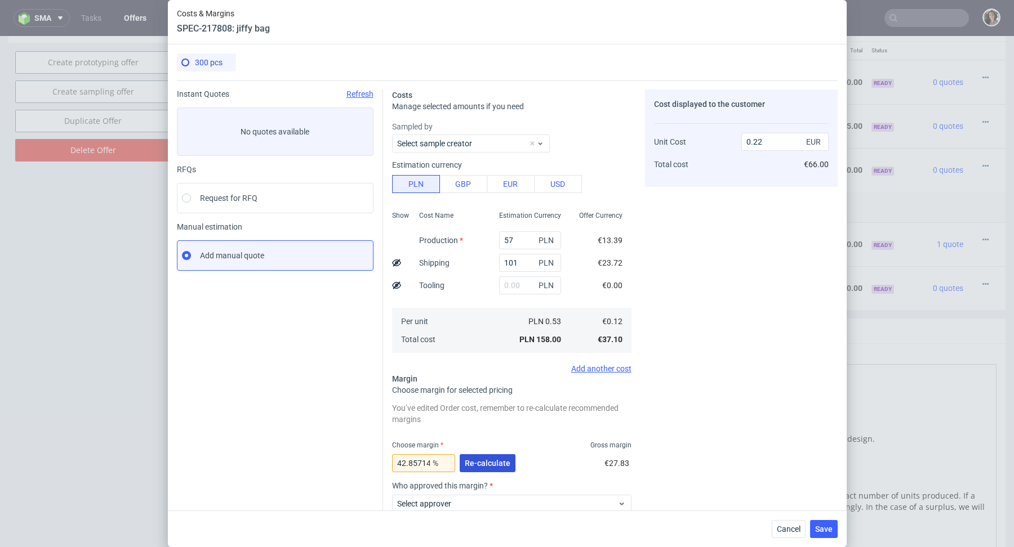
click at [481, 461] on span "Re-calculate" at bounding box center [488, 464] width 46 height 8
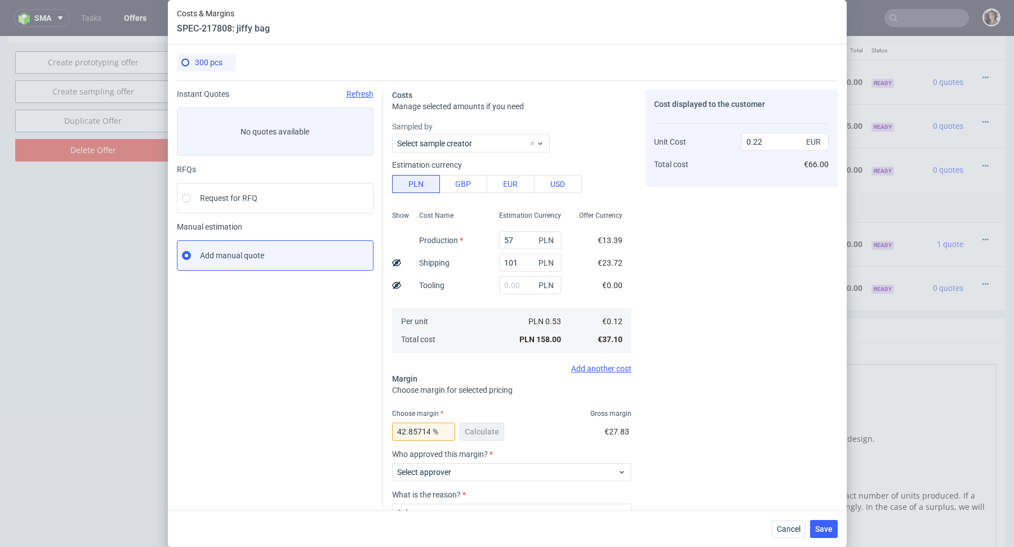
scroll to position [80, 0]
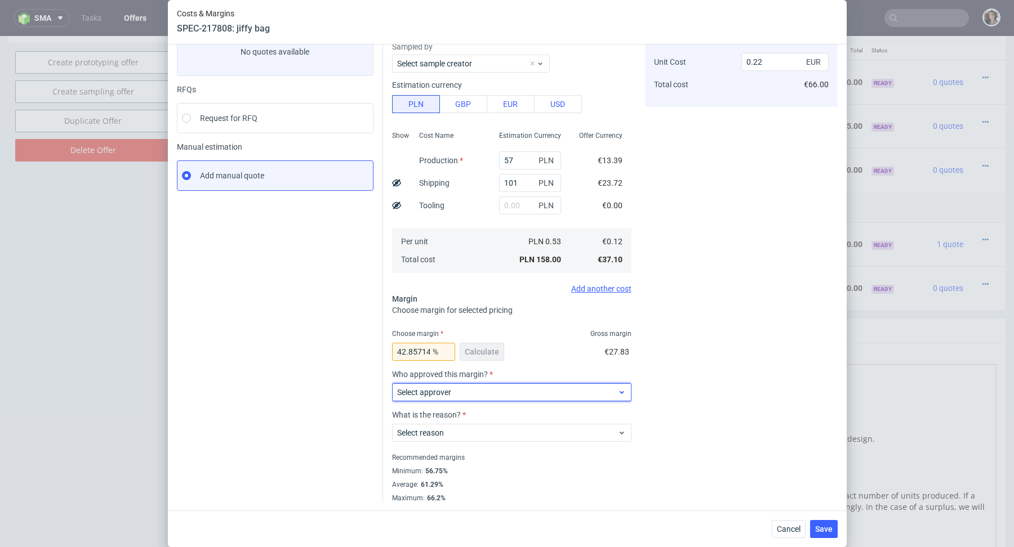
click at [454, 390] on span "Select approver" at bounding box center [507, 392] width 221 height 11
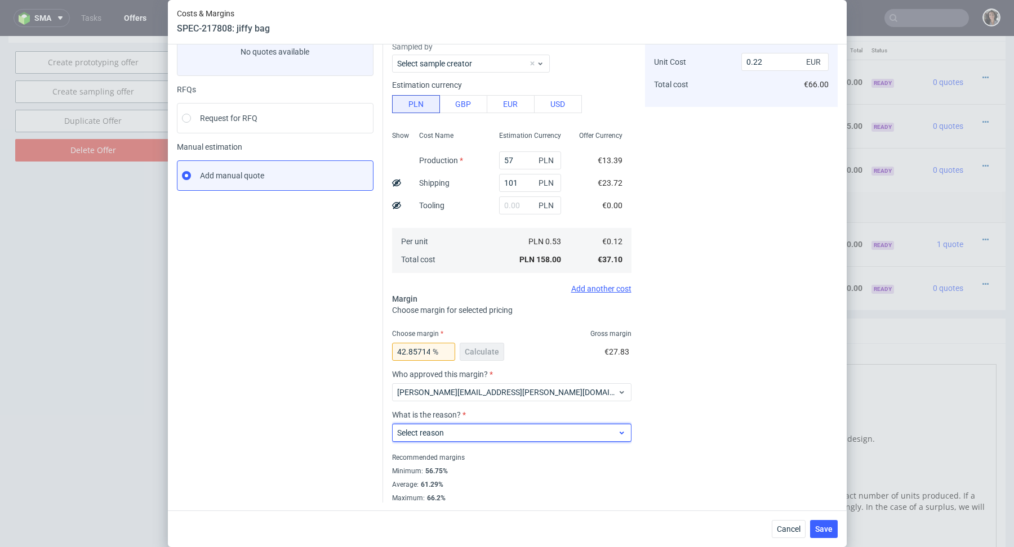
click at [442, 436] on label "Select reason" at bounding box center [420, 433] width 47 height 9
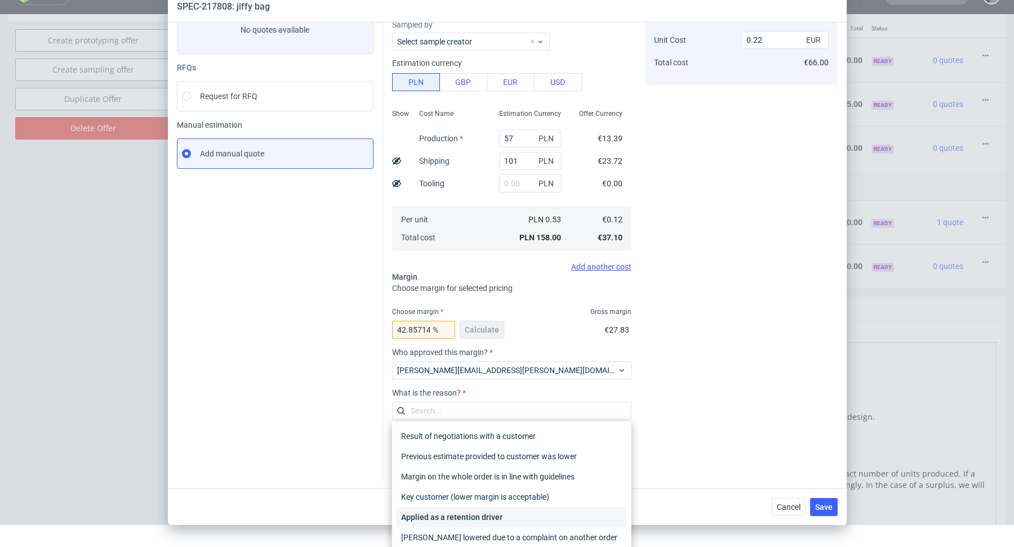
scroll to position [47, 0]
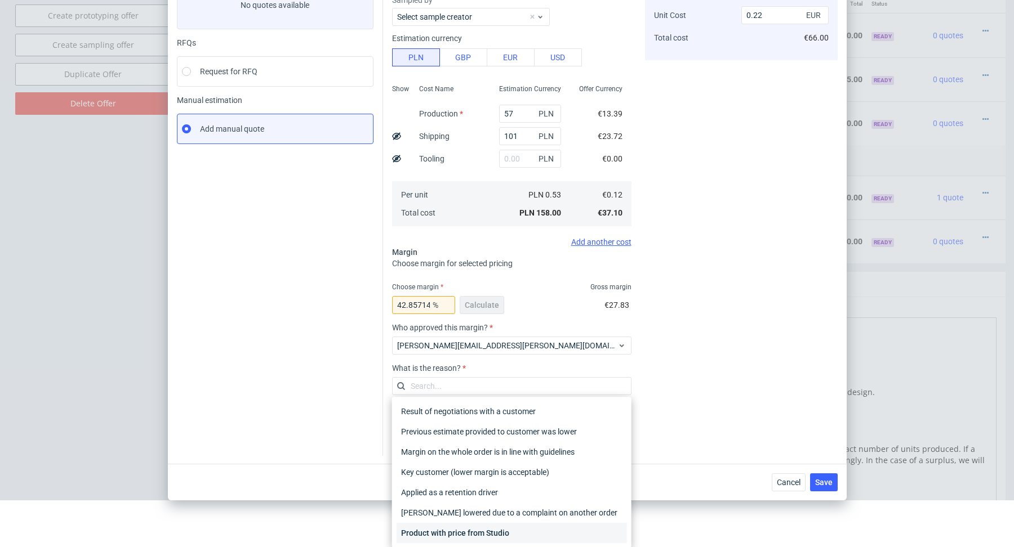
click at [468, 525] on div "Product with price from Studio" at bounding box center [511, 533] width 230 height 20
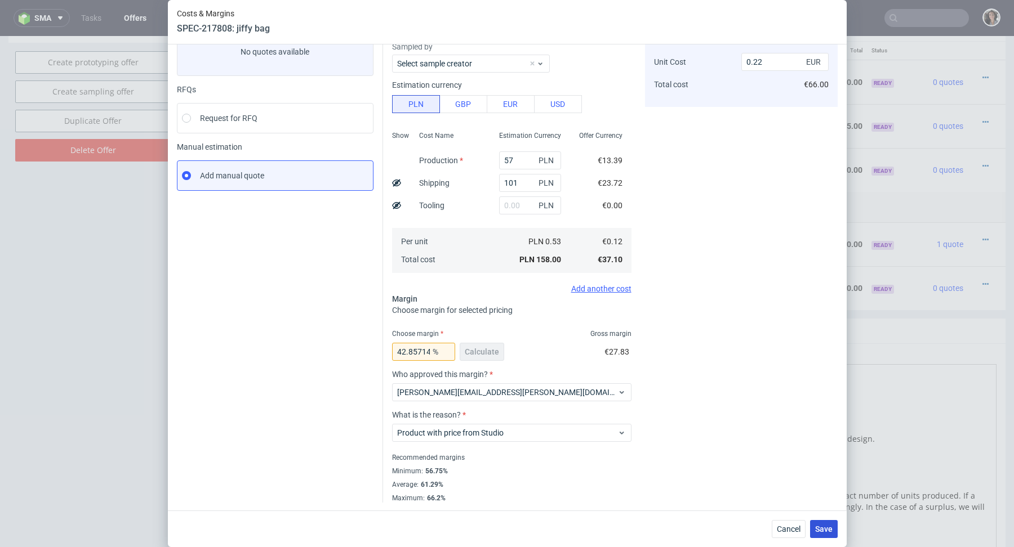
click at [831, 527] on span "Save" at bounding box center [823, 529] width 17 height 8
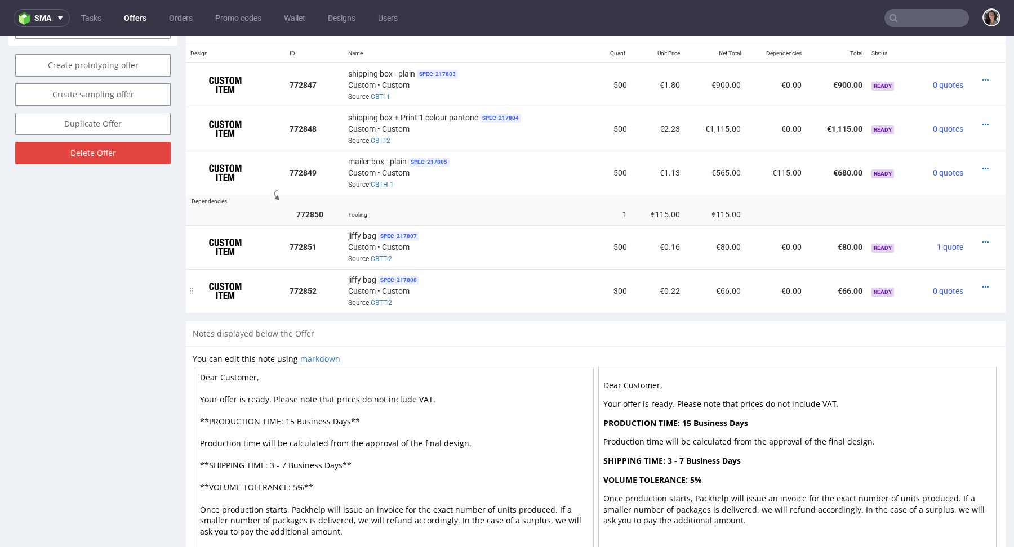
scroll to position [583, 0]
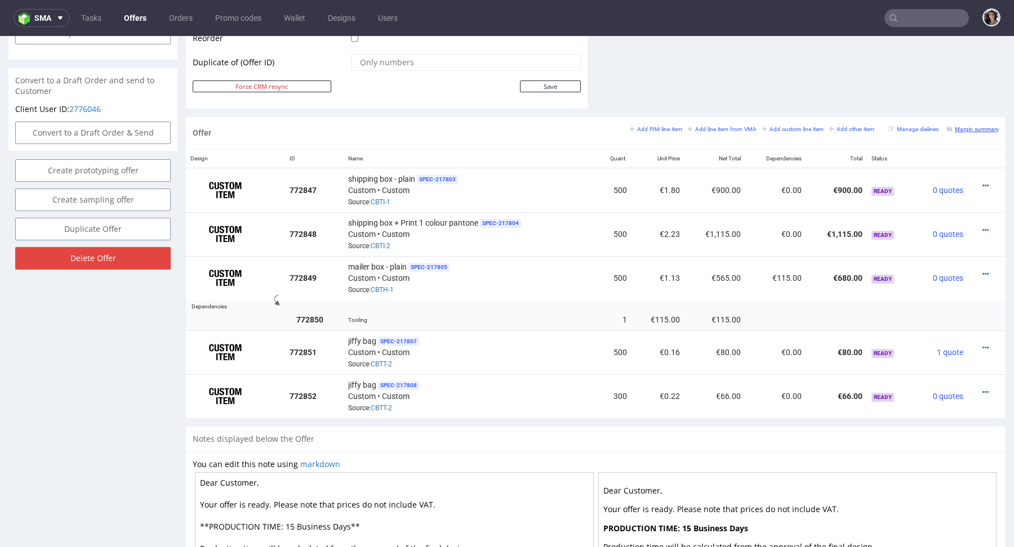
click at [978, 128] on small "Margin summary" at bounding box center [973, 129] width 52 height 6
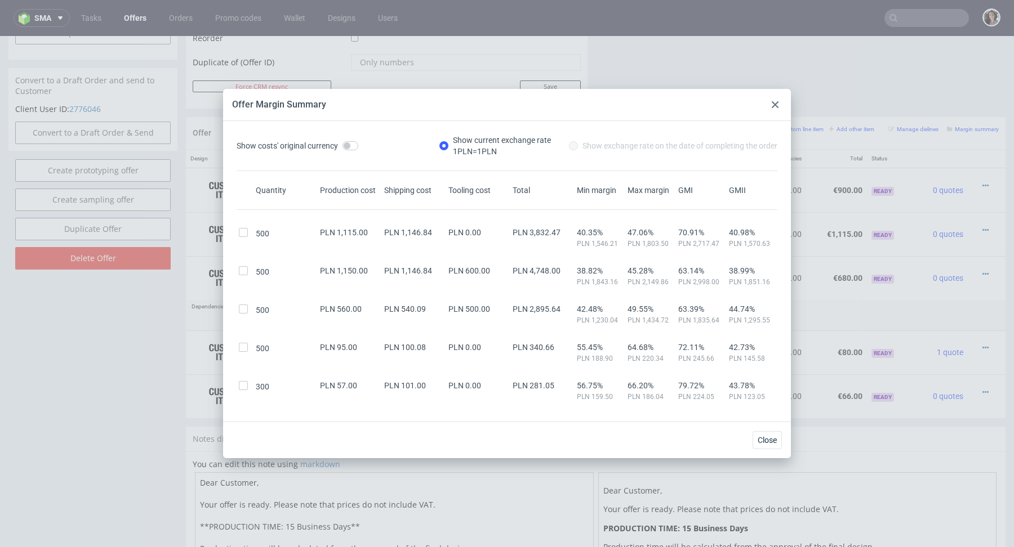
click at [775, 101] on icon at bounding box center [774, 104] width 7 height 7
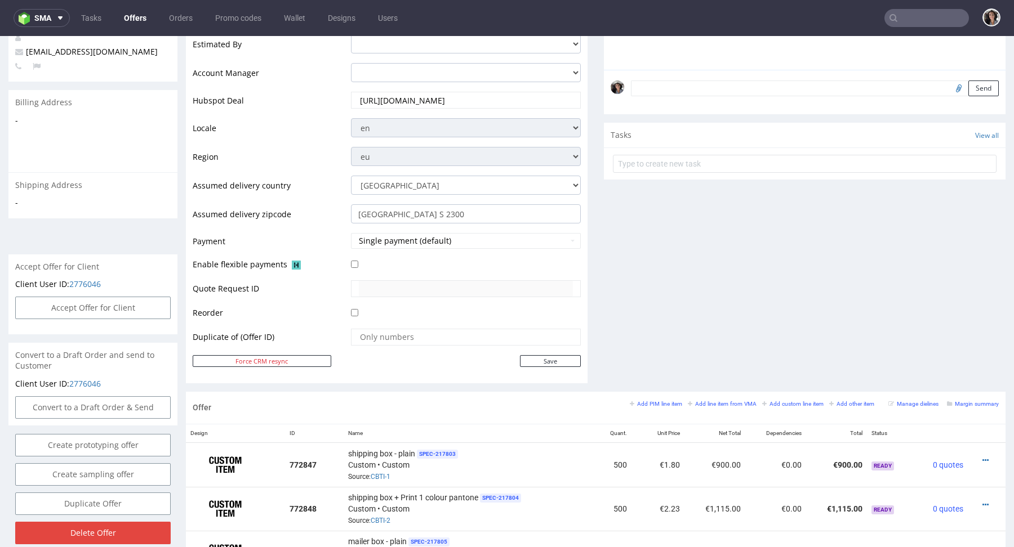
scroll to position [603, 0]
